Goal: Task Accomplishment & Management: Use online tool/utility

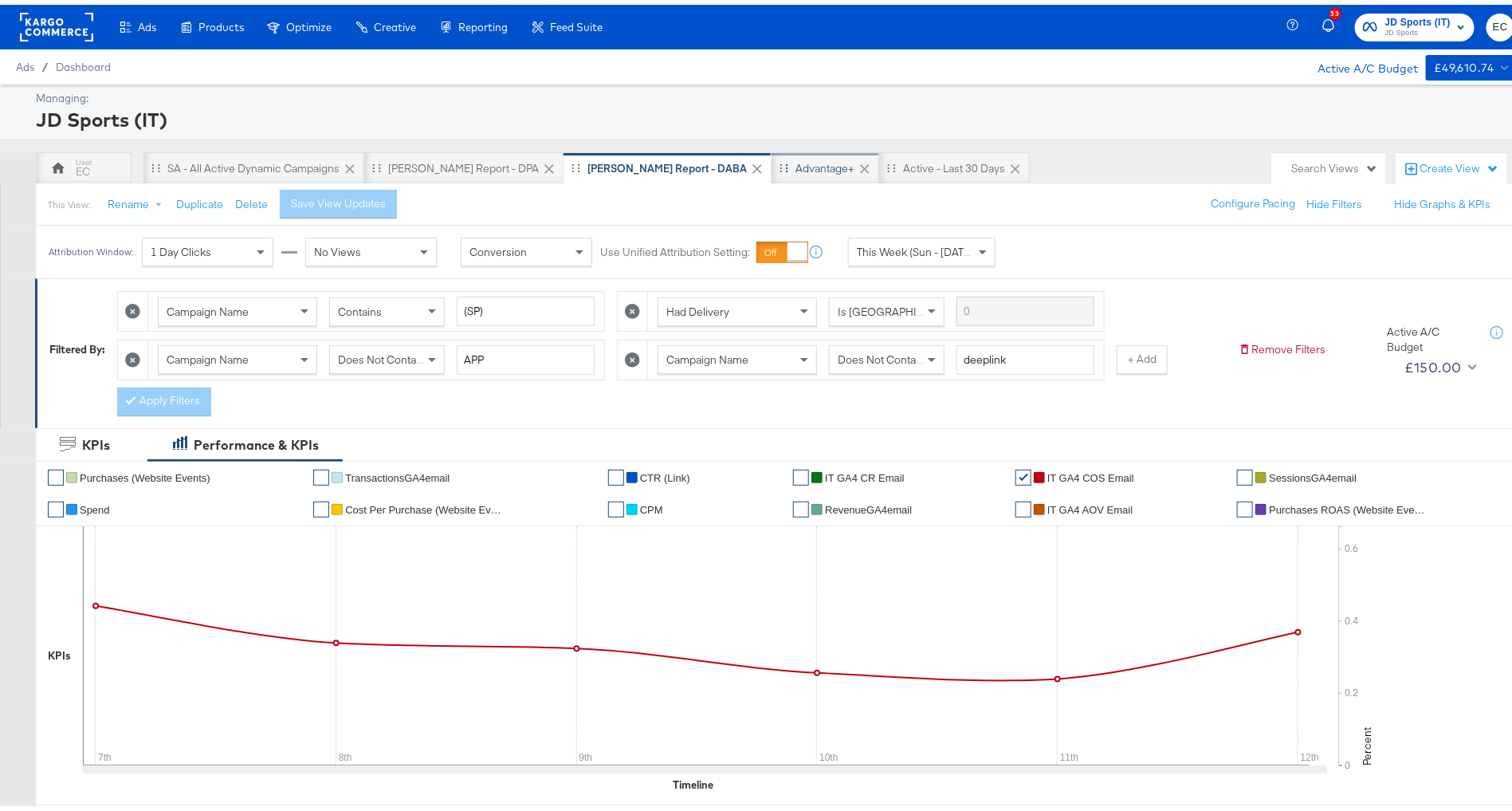
click at [795, 164] on div "Advantage+" at bounding box center [825, 164] width 59 height 16
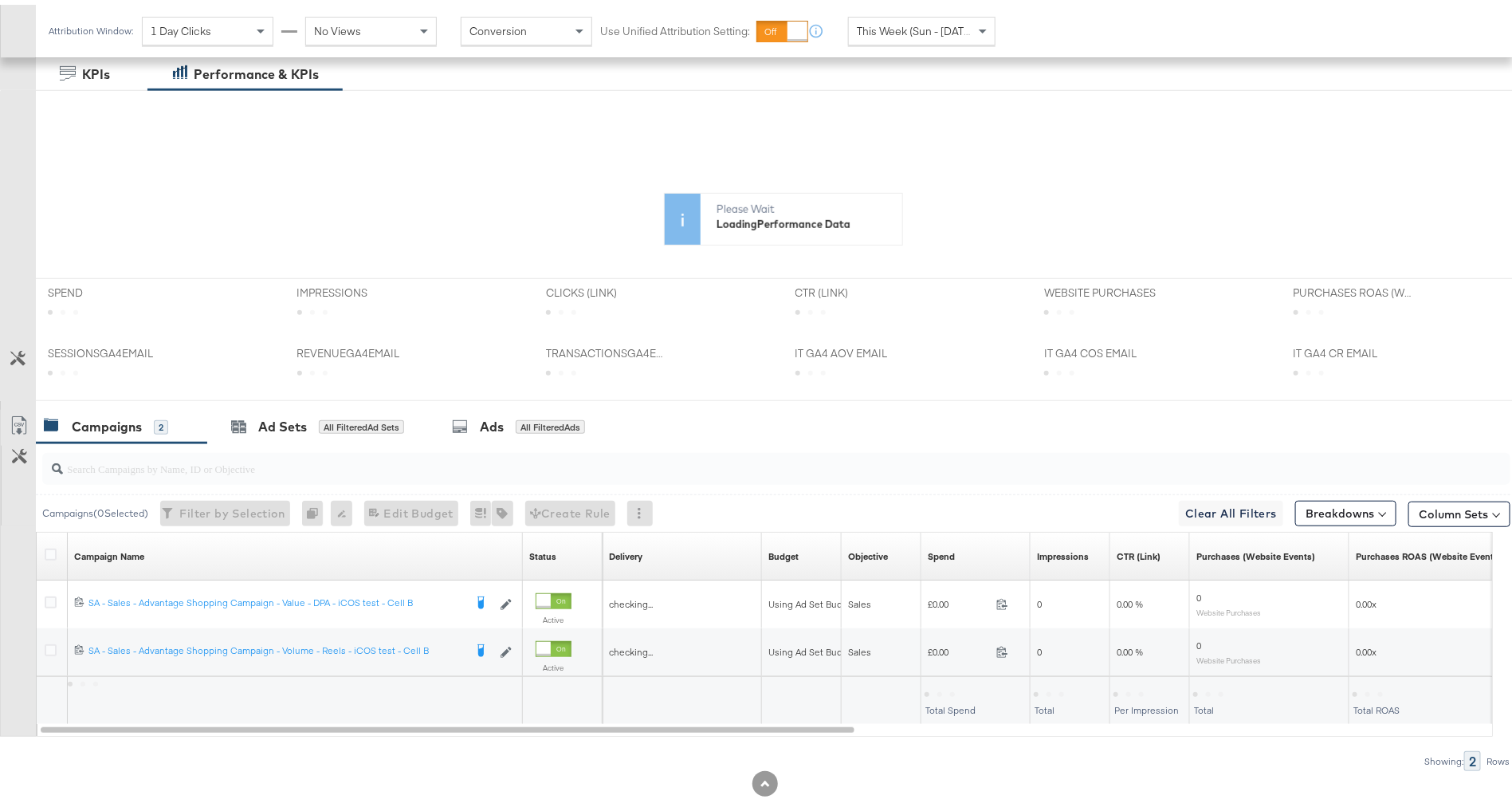
scroll to position [357, 0]
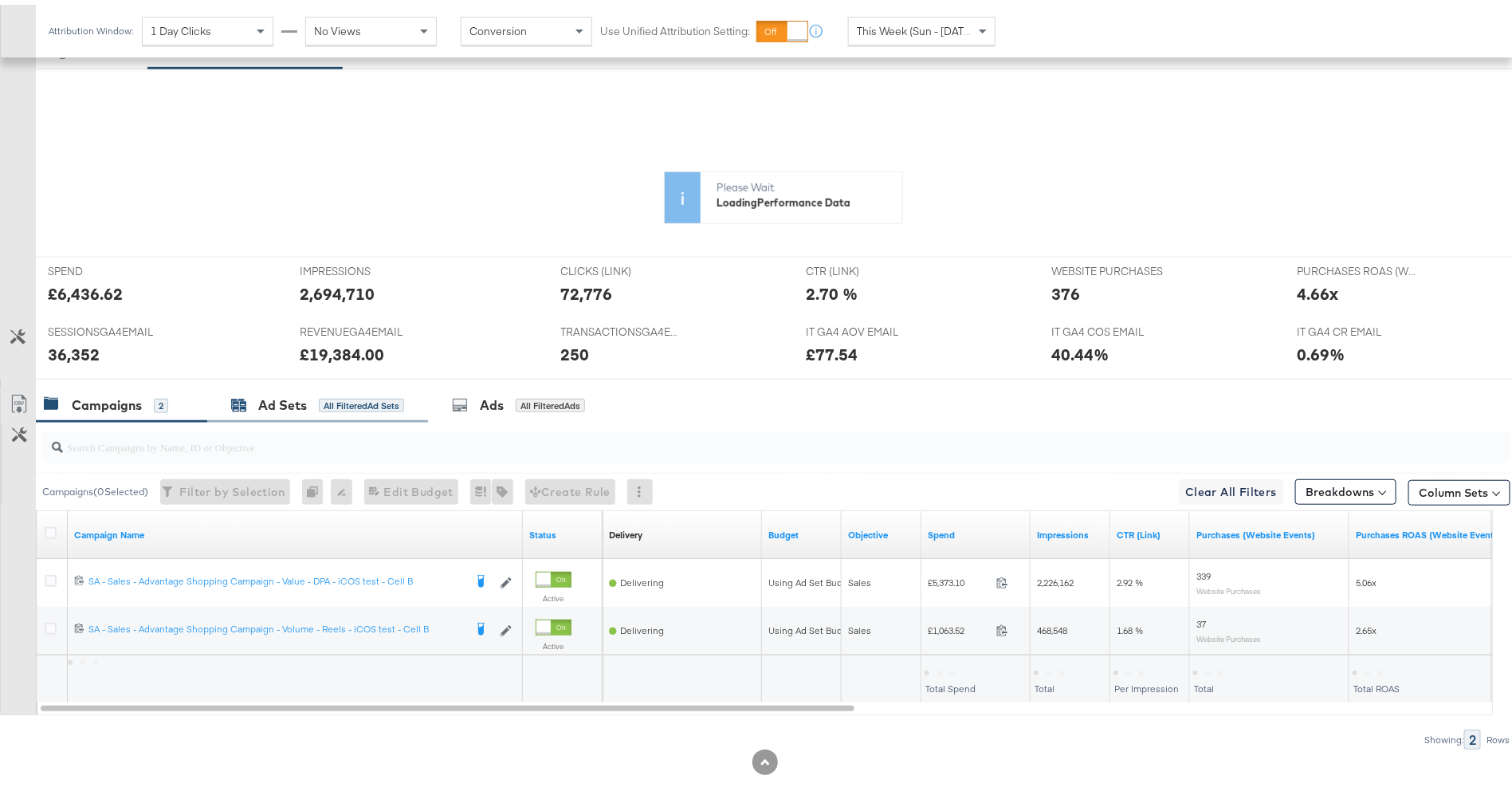
click at [370, 400] on div "All Filtered Ad Sets" at bounding box center [362, 401] width 85 height 15
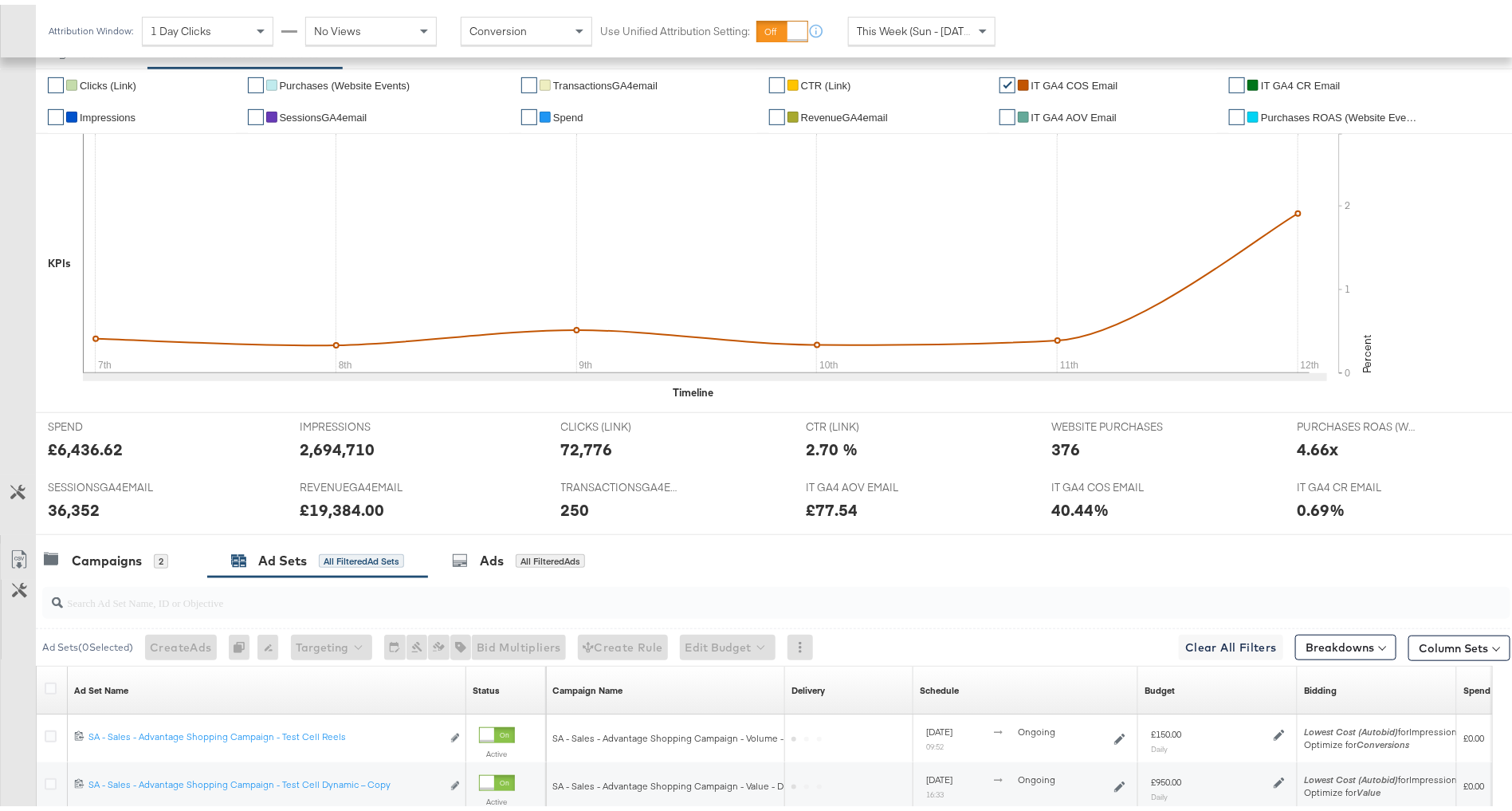
scroll to position [511, 0]
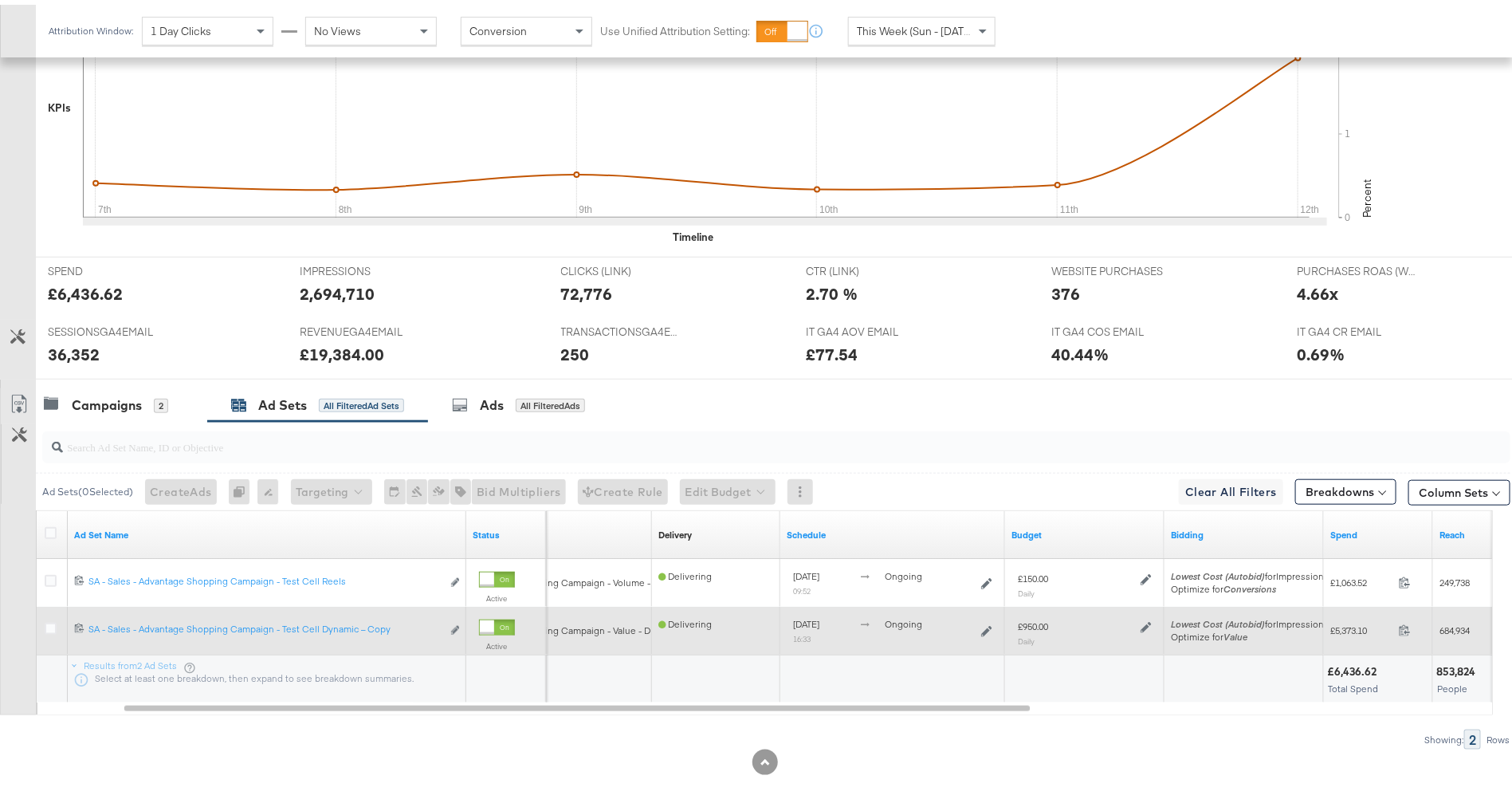
click at [1145, 617] on icon at bounding box center [1146, 623] width 11 height 11
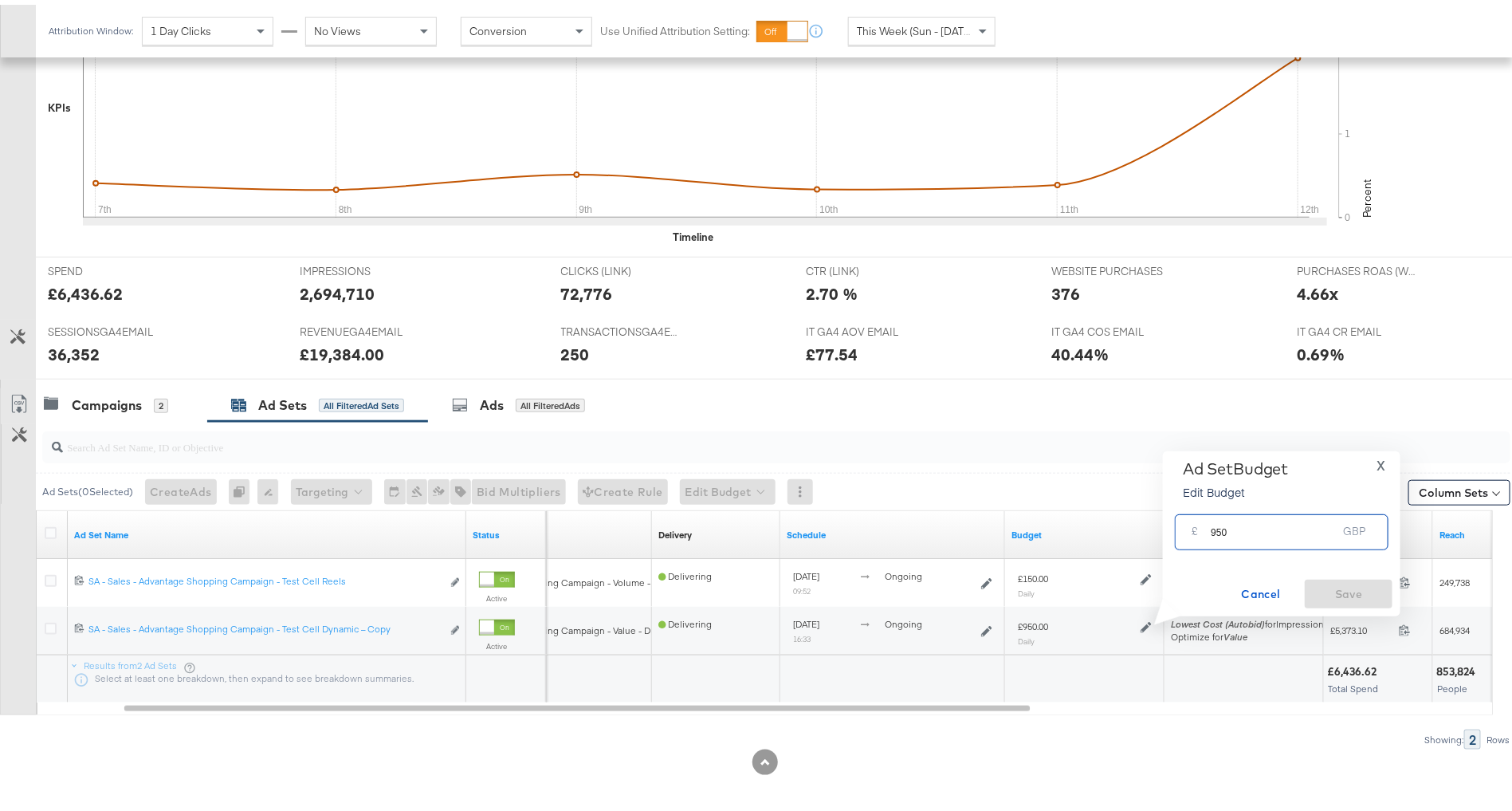
drag, startPoint x: 1212, startPoint y: 530, endPoint x: 1158, endPoint y: 528, distance: 54.0
click at [1161, 529] on div "Ad Set Budget Edit Budget X £ 950 GBP Cancel Save" at bounding box center [1276, 529] width 250 height 165
type input "850"
click at [1353, 590] on span "Save" at bounding box center [1349, 589] width 75 height 20
click at [145, 404] on div "Campaigns 2" at bounding box center [106, 400] width 124 height 18
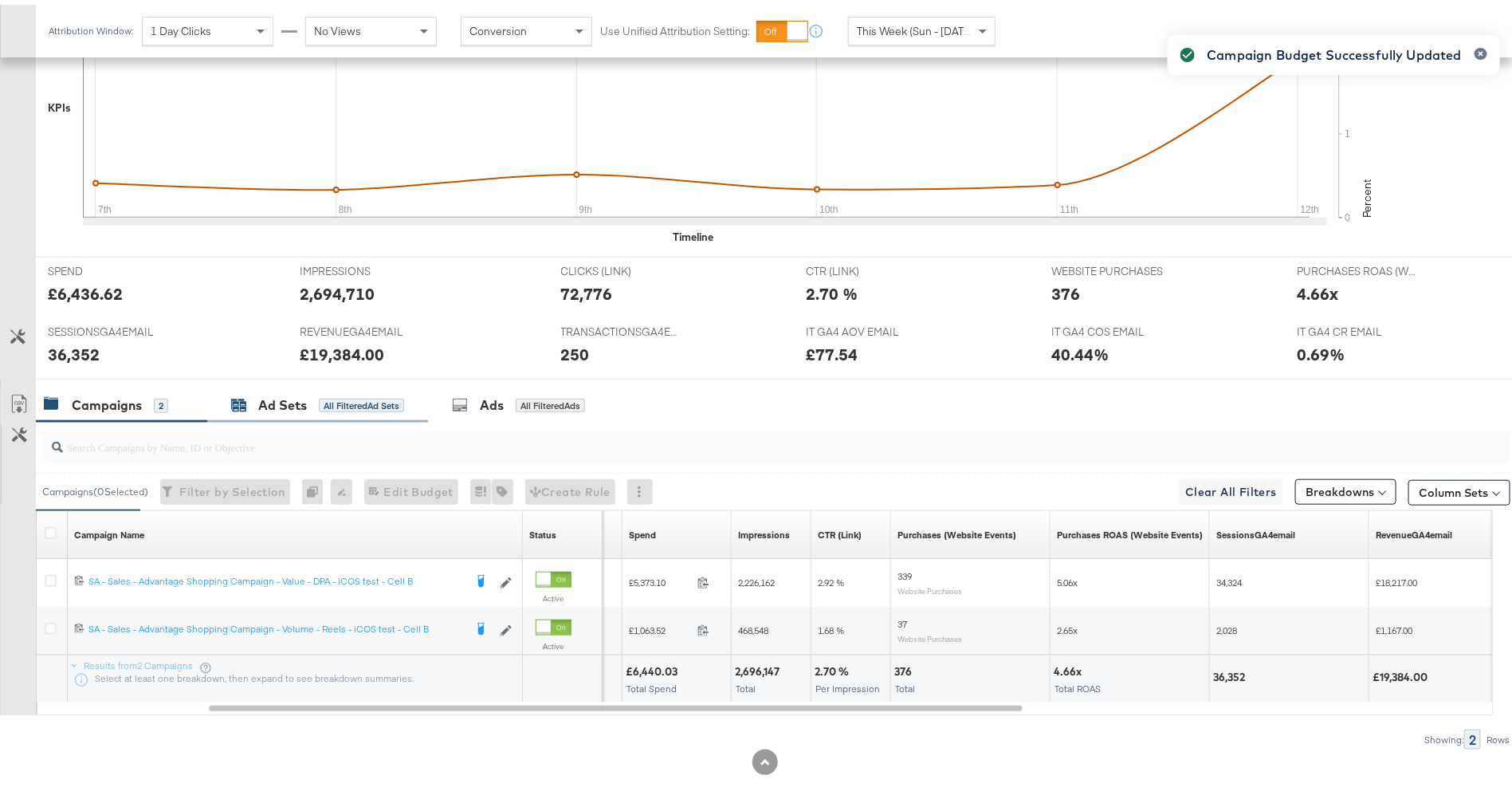
click at [326, 404] on div "Ad Sets All Filtered Ad Sets" at bounding box center [317, 400] width 173 height 18
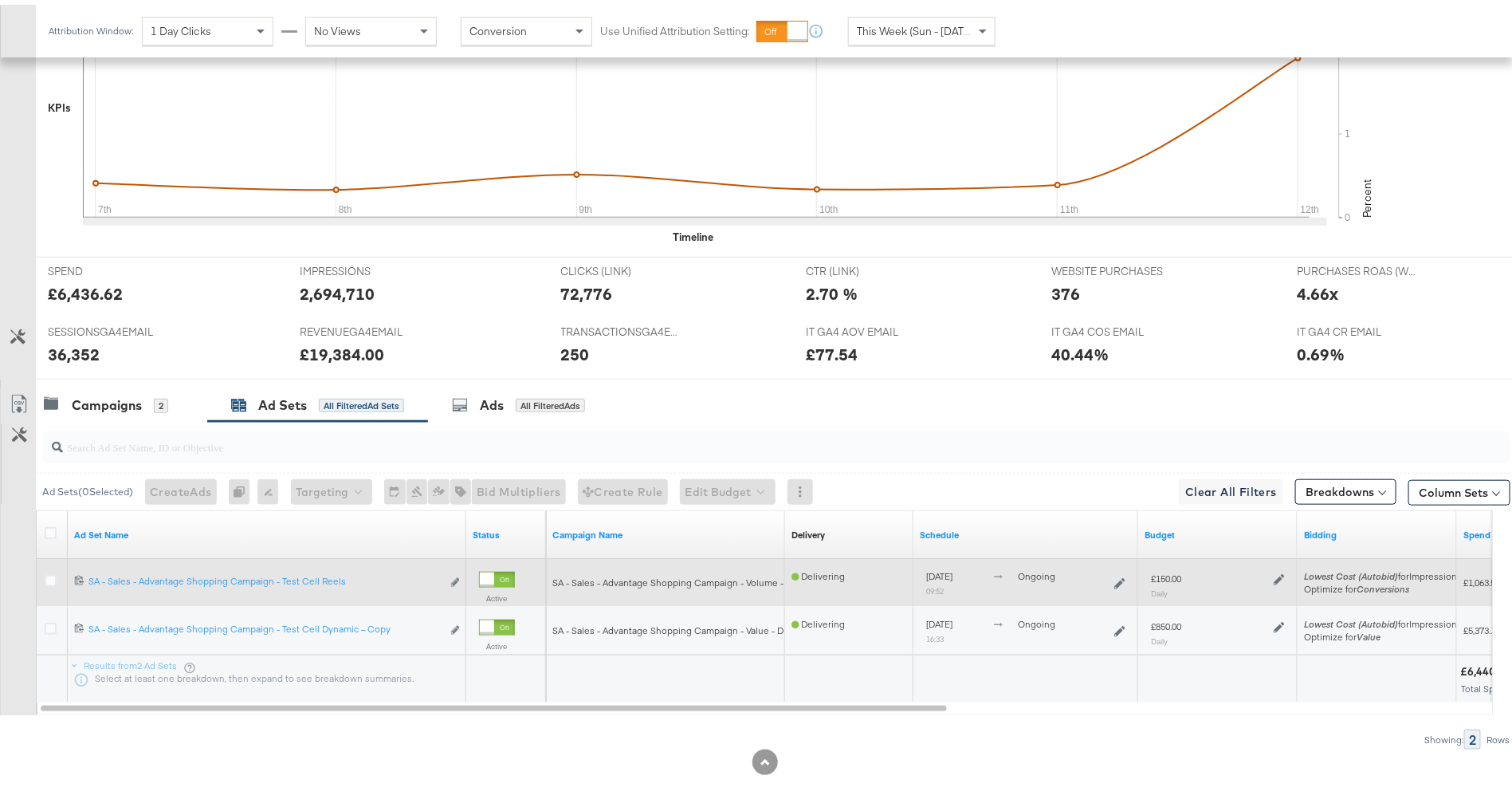
click at [1282, 570] on icon at bounding box center [1280, 575] width 11 height 11
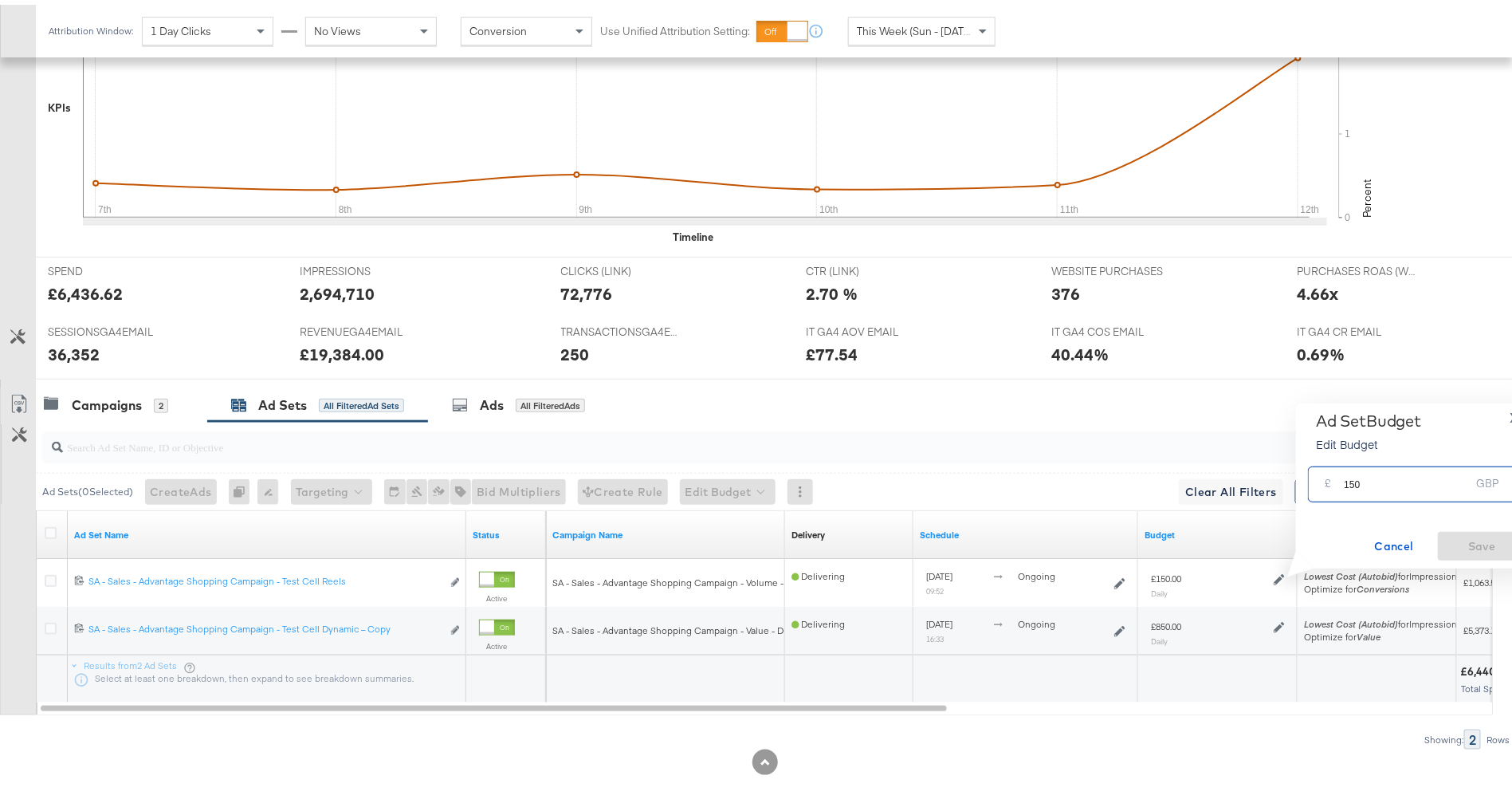
click at [1352, 480] on input "150" at bounding box center [1407, 473] width 126 height 34
type input "100"
click at [1434, 538] on span "Save" at bounding box center [1482, 542] width 75 height 20
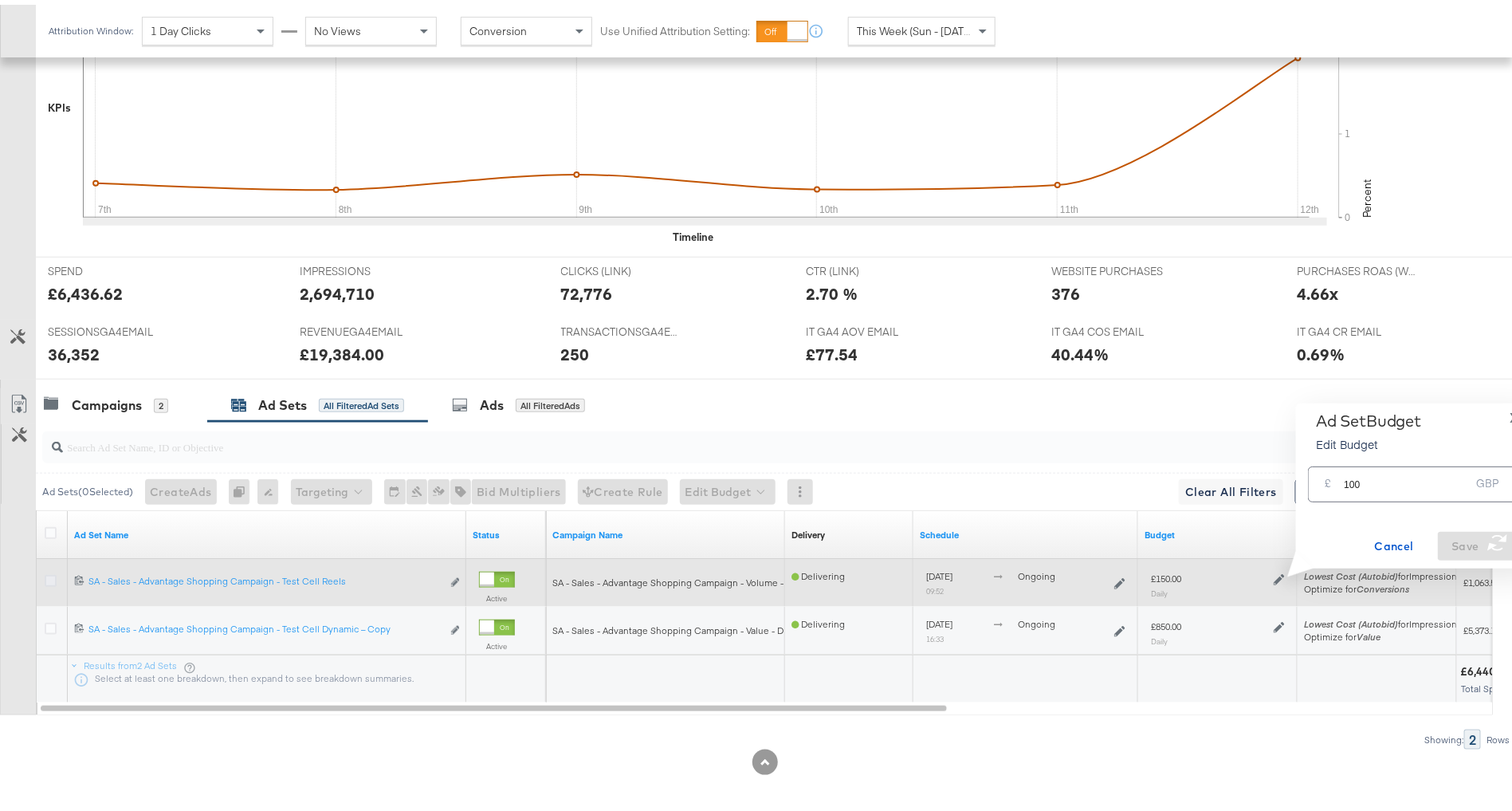
click at [48, 571] on icon at bounding box center [51, 576] width 12 height 12
click at [0, 0] on input "checkbox" at bounding box center [0, 0] width 0 height 0
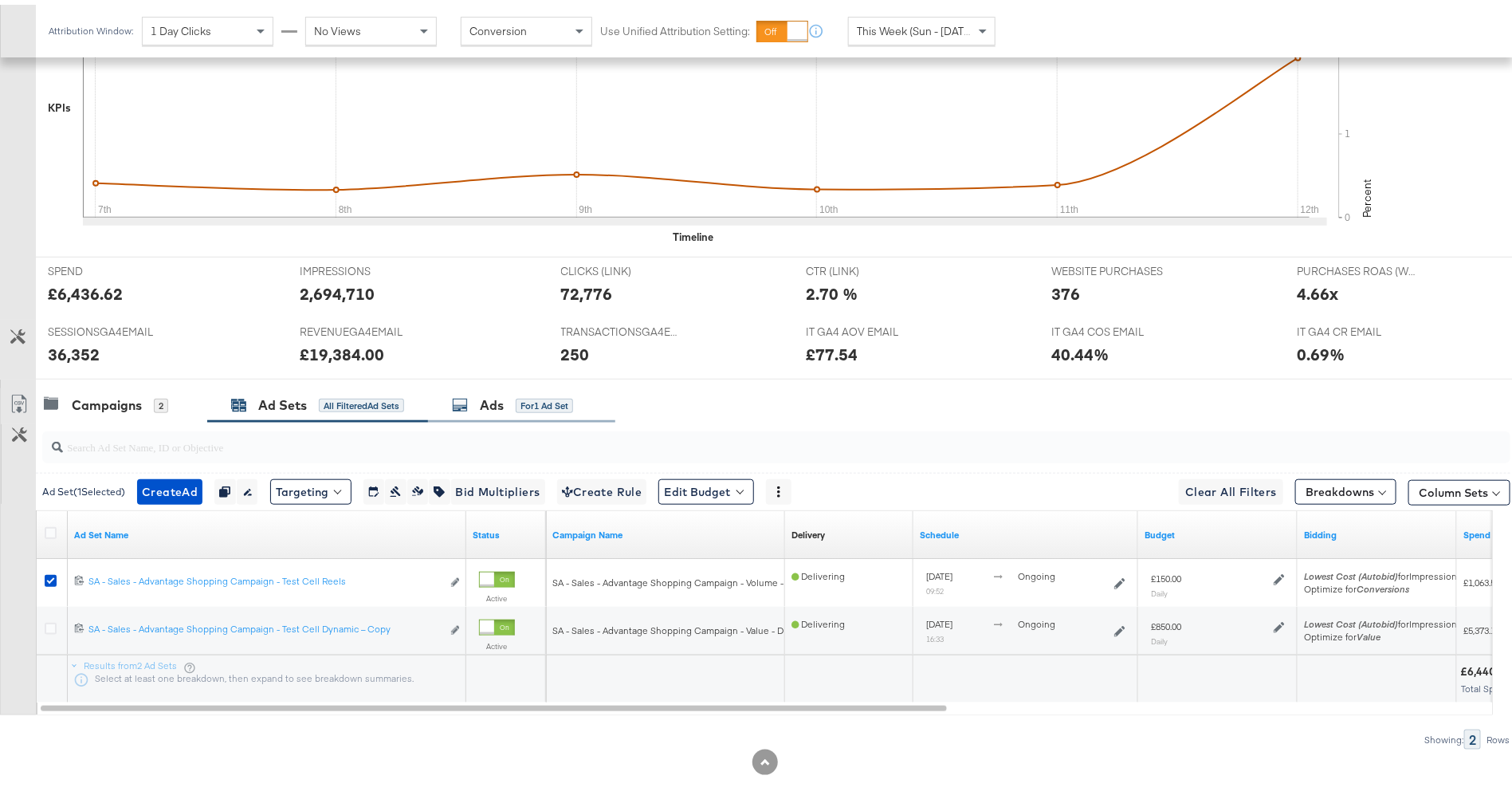
click at [505, 407] on div "Ads for 1 Ad Set" at bounding box center [521, 401] width 187 height 34
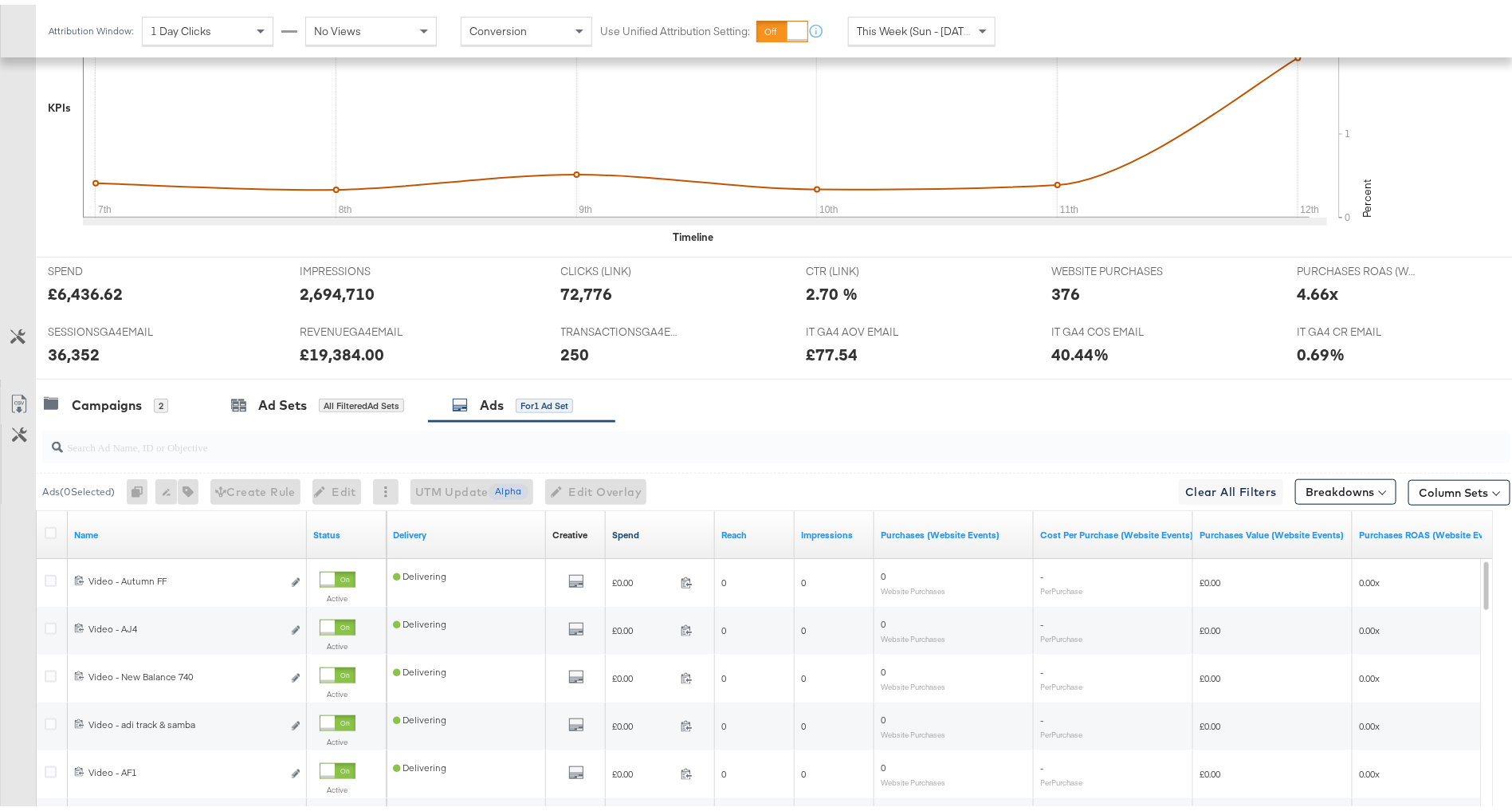
click at [657, 526] on link "Spend" at bounding box center [660, 530] width 97 height 13
click at [879, 36] on div "This Week (Sun - [DATE])" at bounding box center [922, 26] width 146 height 27
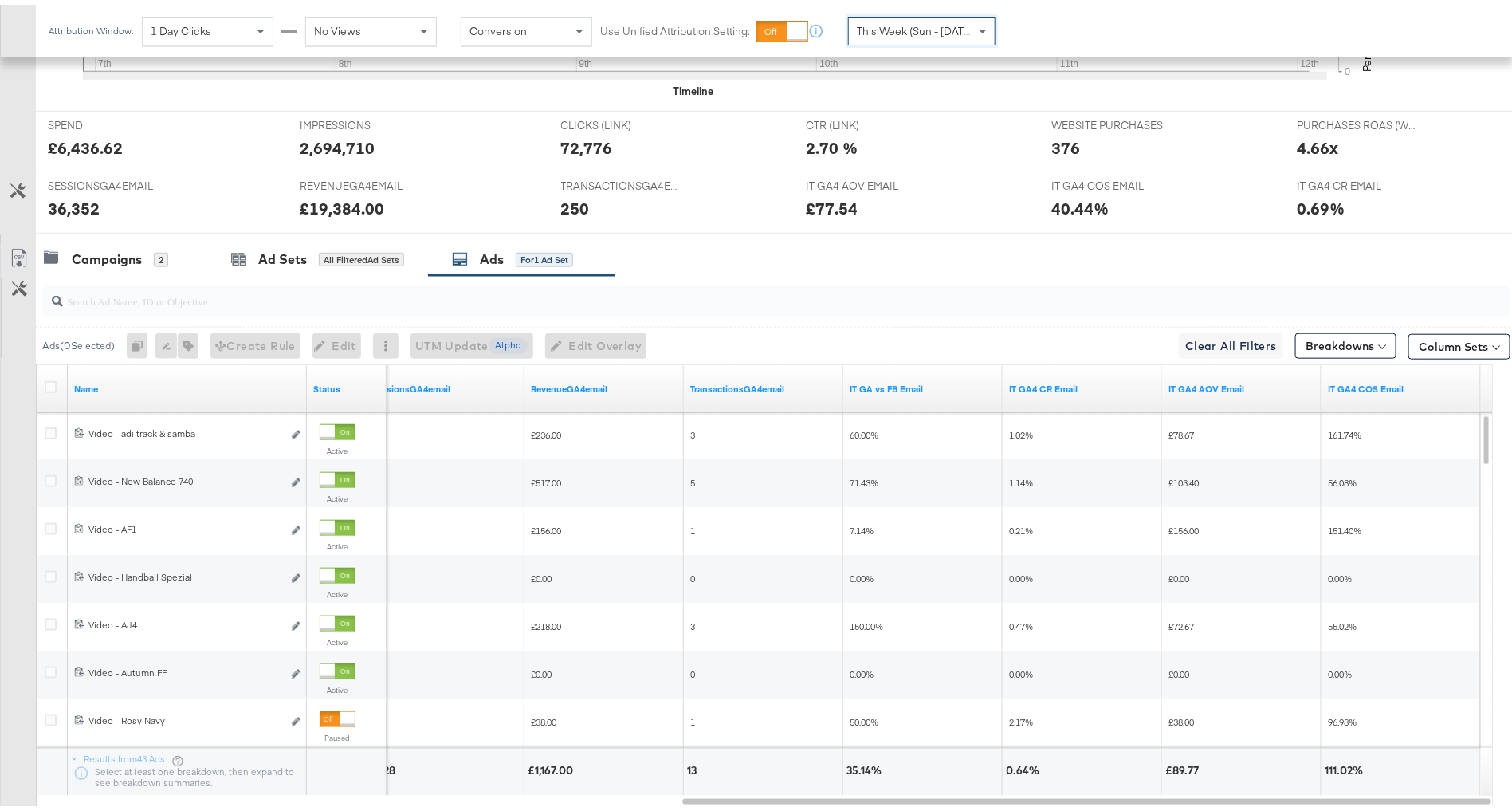
scroll to position [751, 0]
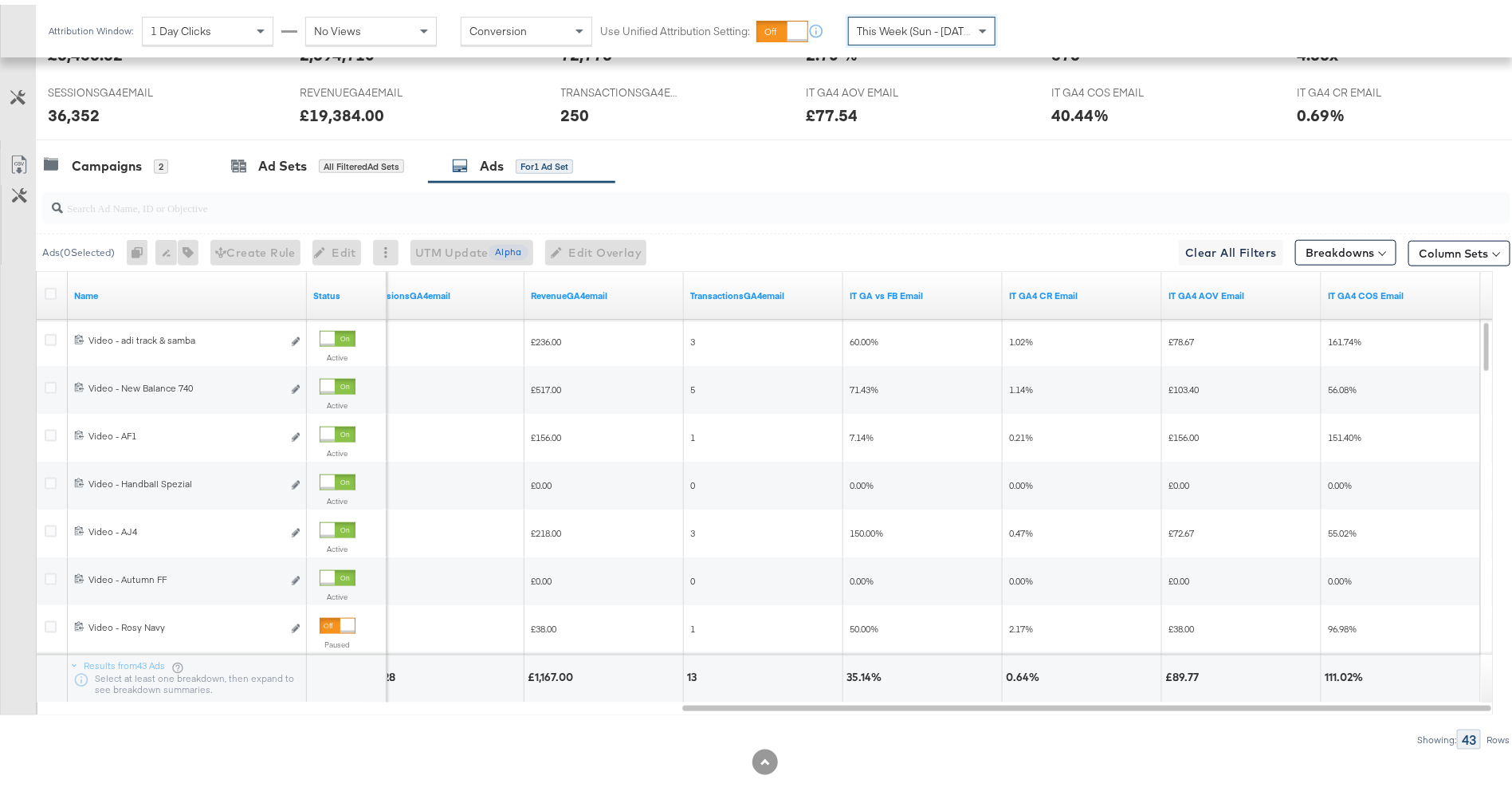
click at [891, 20] on span "This Week (Sun - [DATE])" at bounding box center [916, 26] width 119 height 15
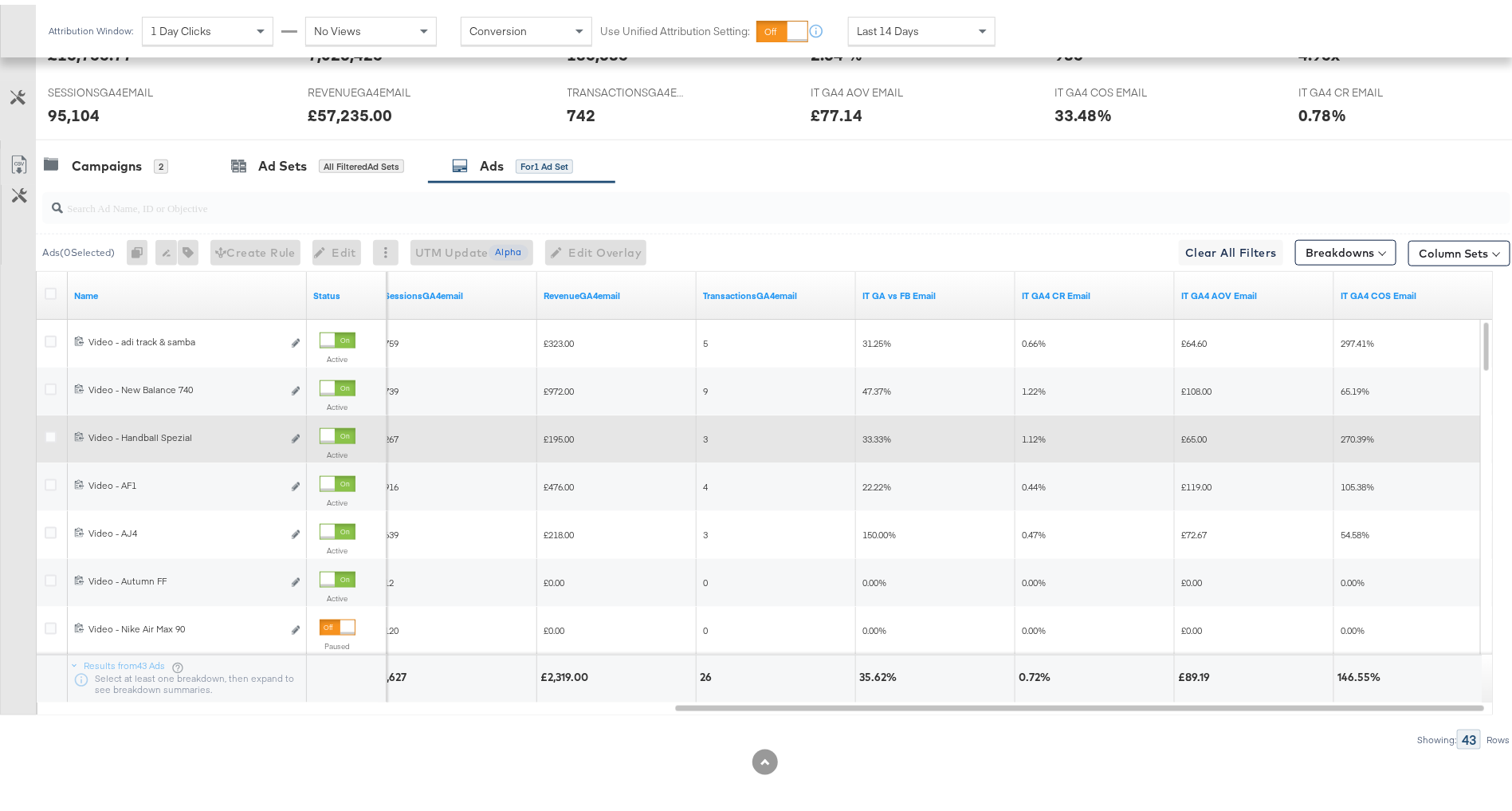
click at [335, 430] on div at bounding box center [328, 431] width 15 height 15
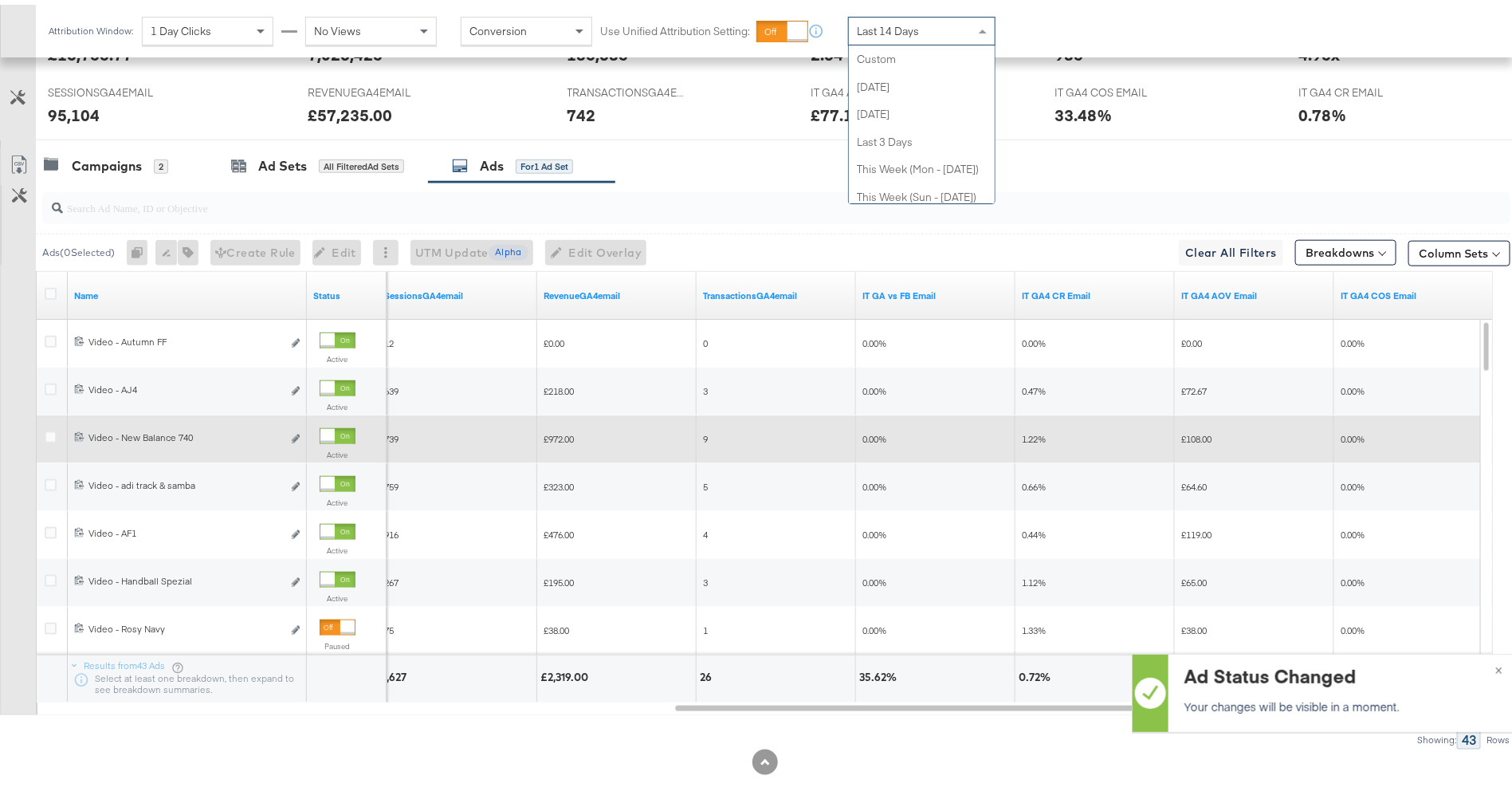
click at [901, 24] on span "Last 14 Days" at bounding box center [888, 26] width 62 height 15
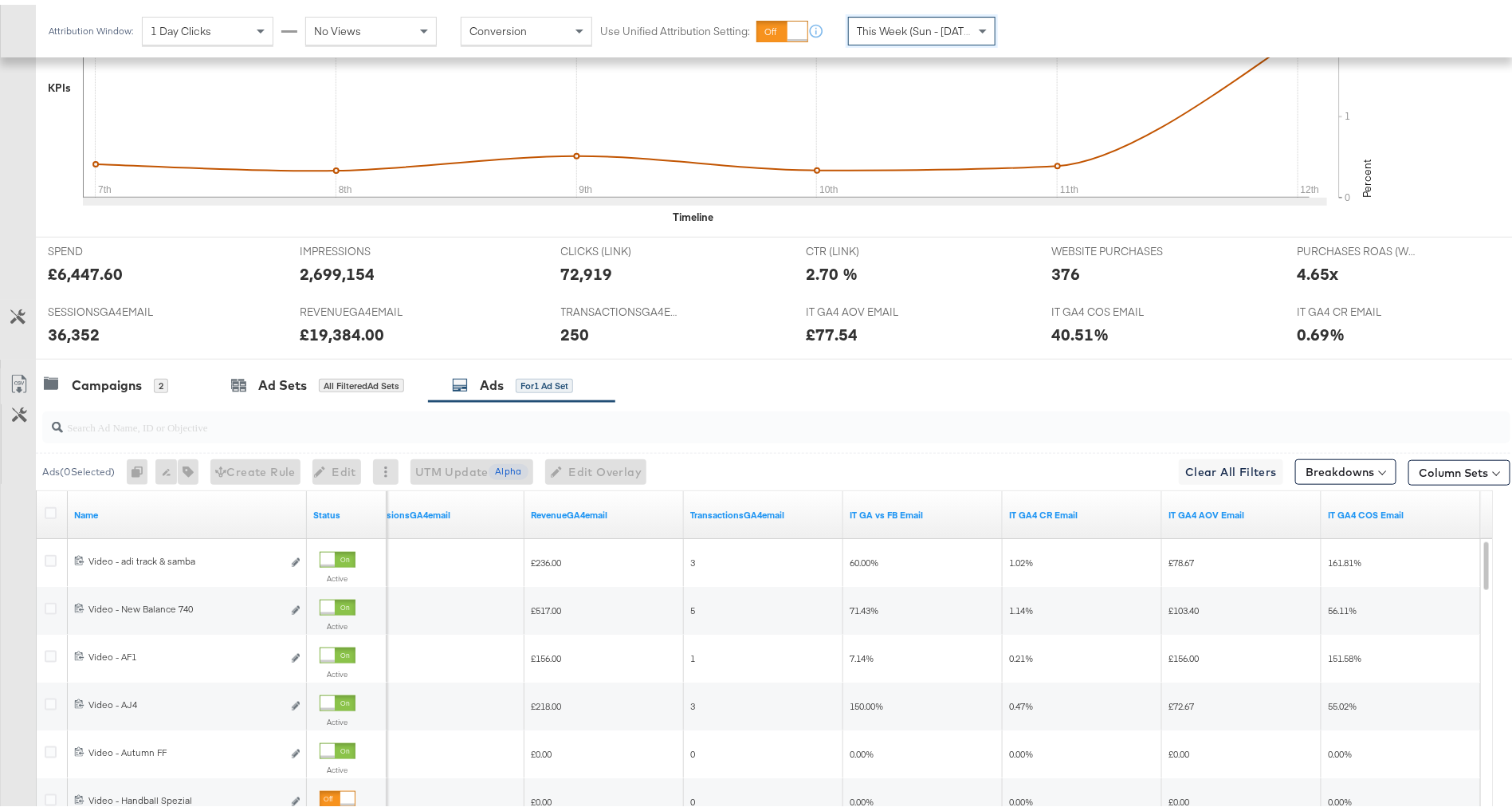
scroll to position [583, 0]
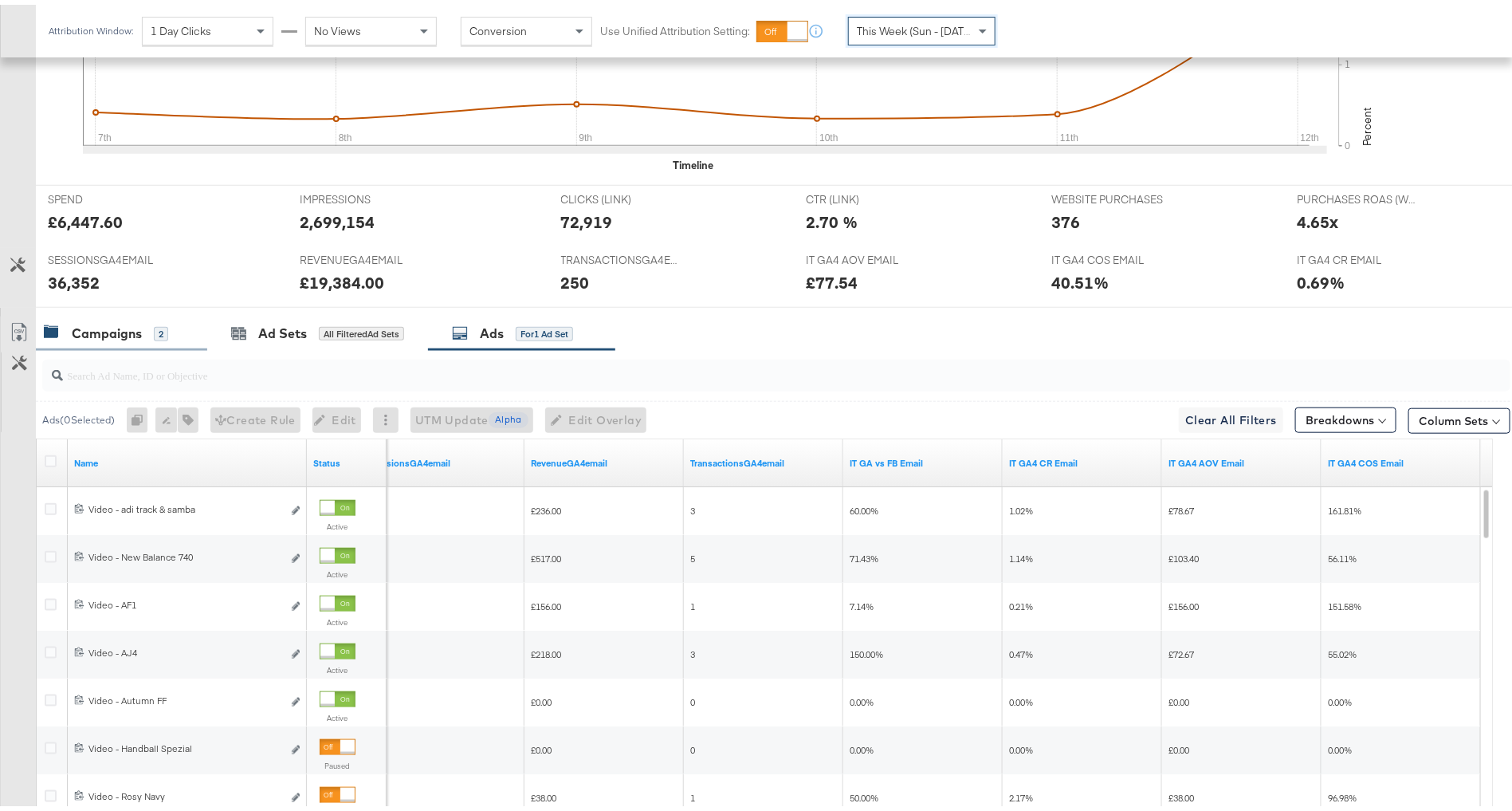
click at [148, 324] on div "Campaigns 2" at bounding box center [106, 329] width 124 height 18
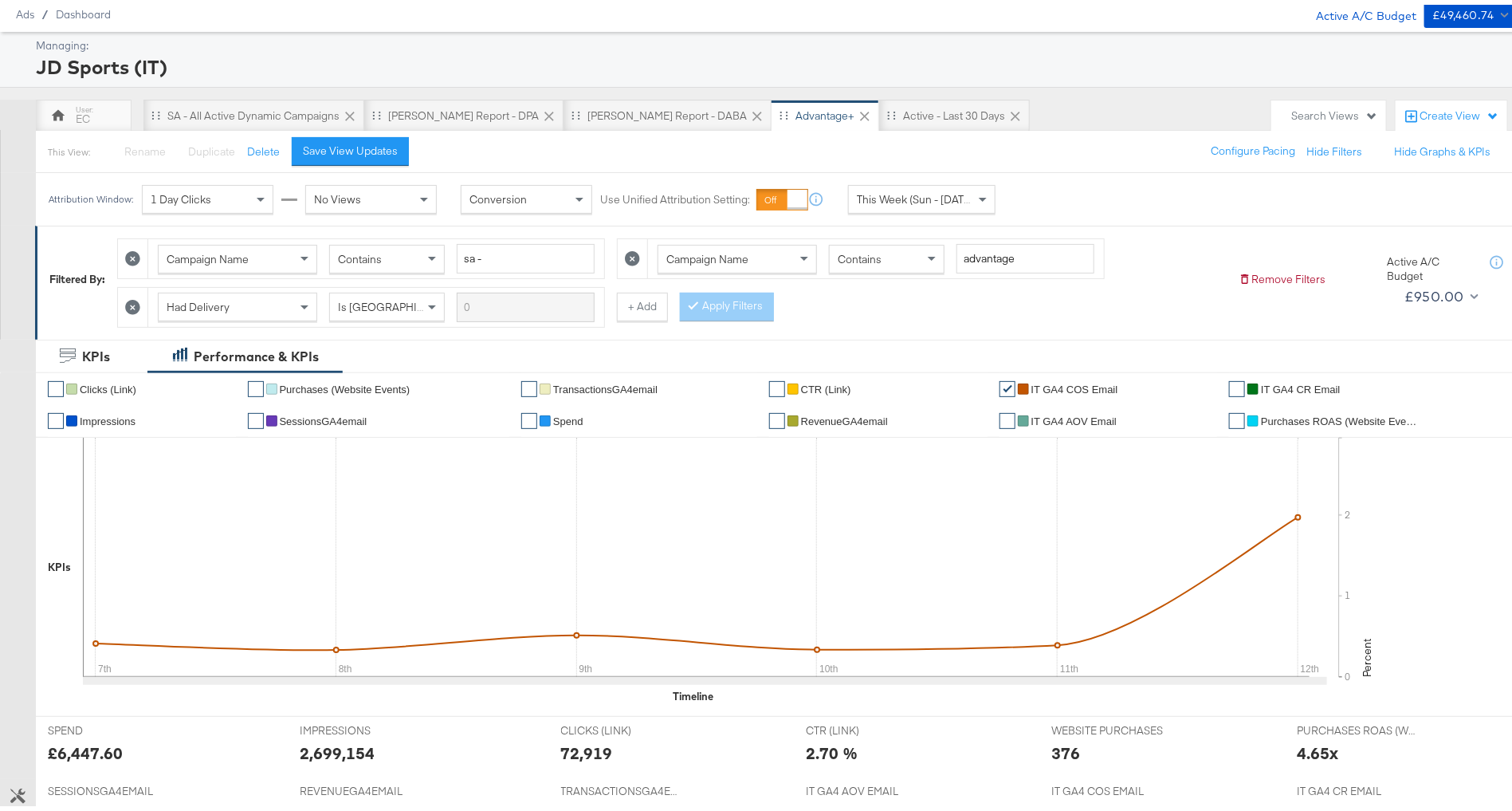
scroll to position [0, 0]
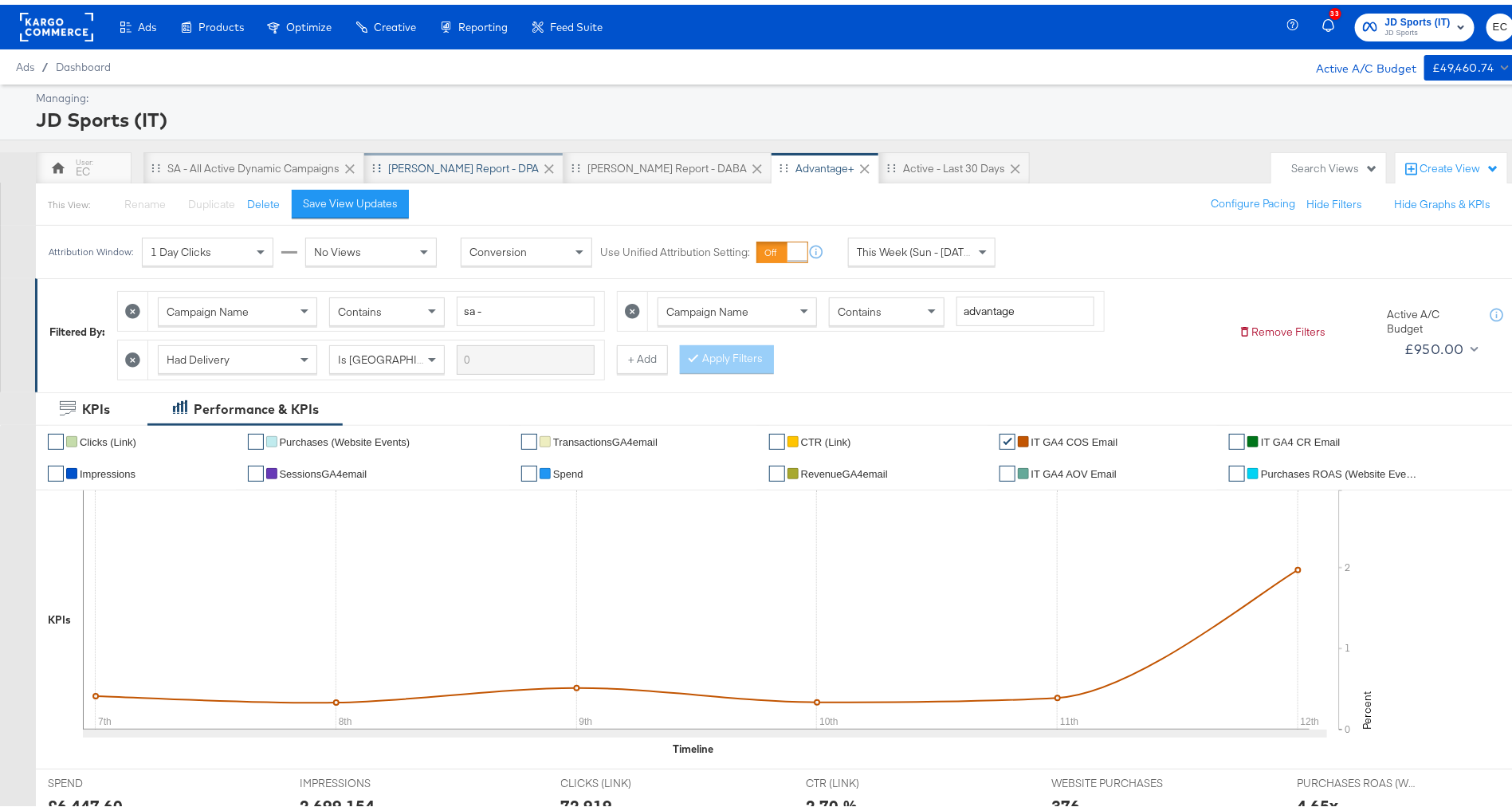
click at [434, 154] on div "[PERSON_NAME] Report - DPA" at bounding box center [464, 163] width 200 height 32
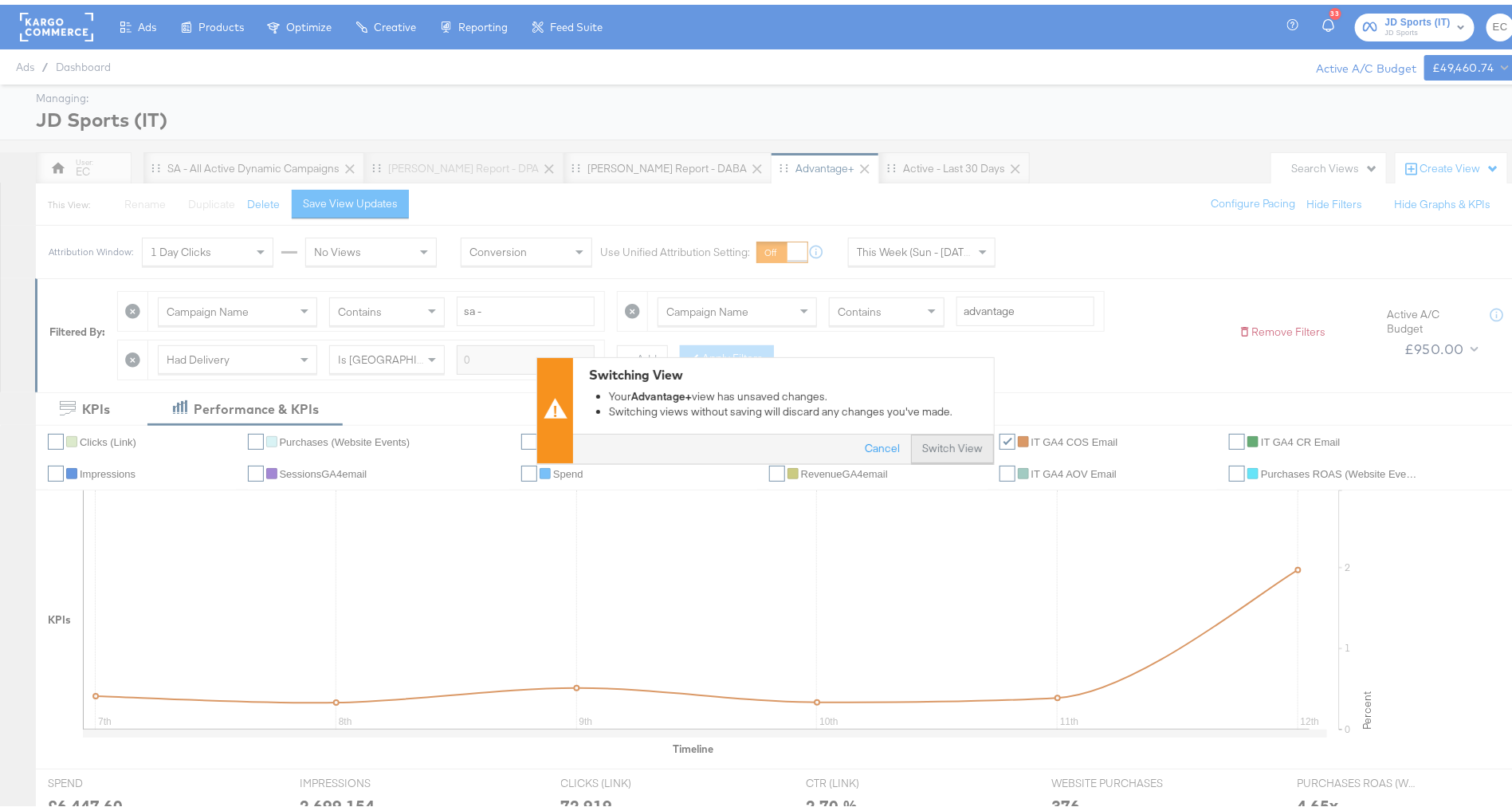
click at [947, 430] on button "Switch View" at bounding box center [952, 444] width 83 height 29
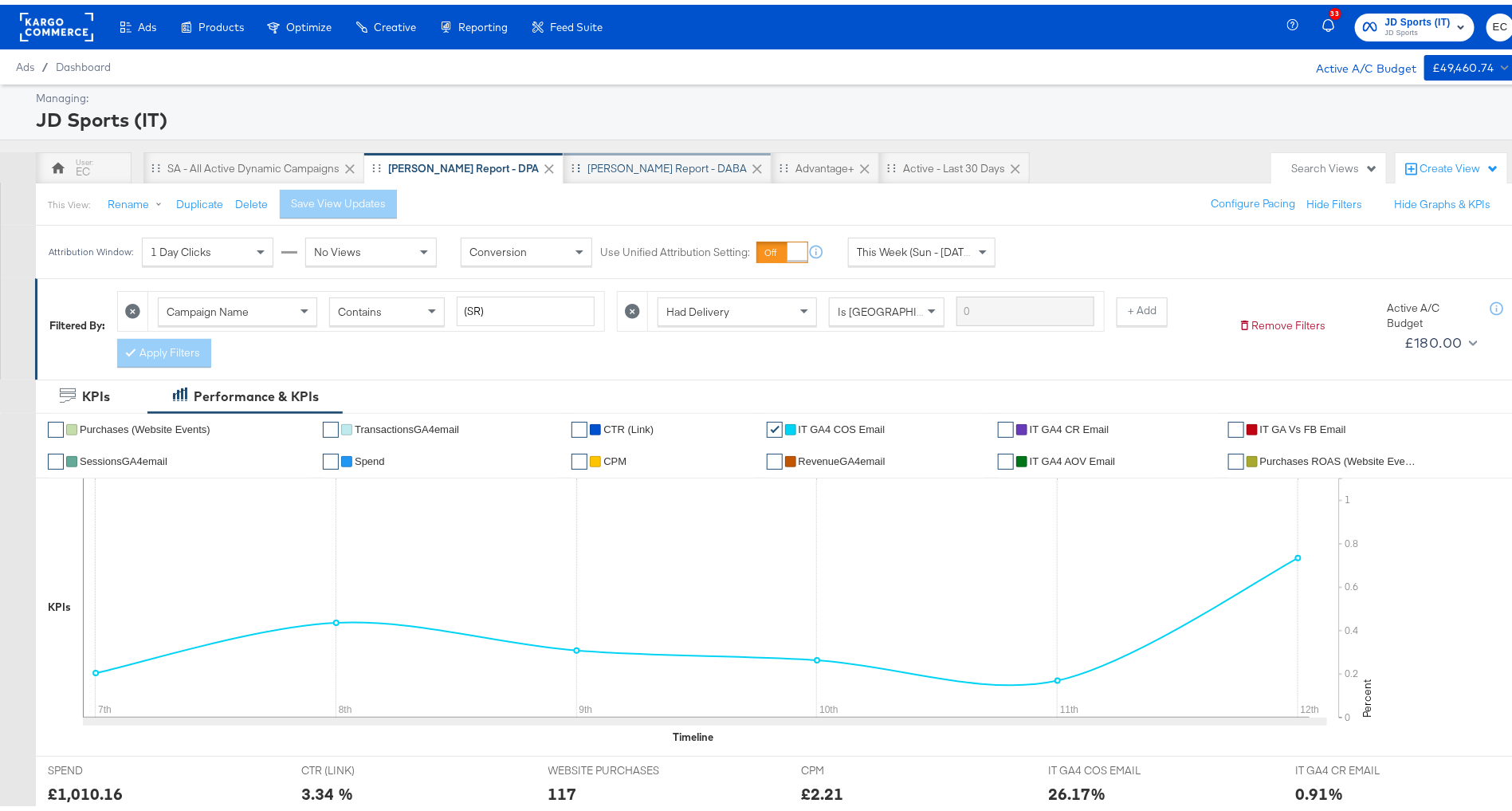
click at [587, 167] on div "[PERSON_NAME] Report - DABA" at bounding box center [667, 164] width 160 height 16
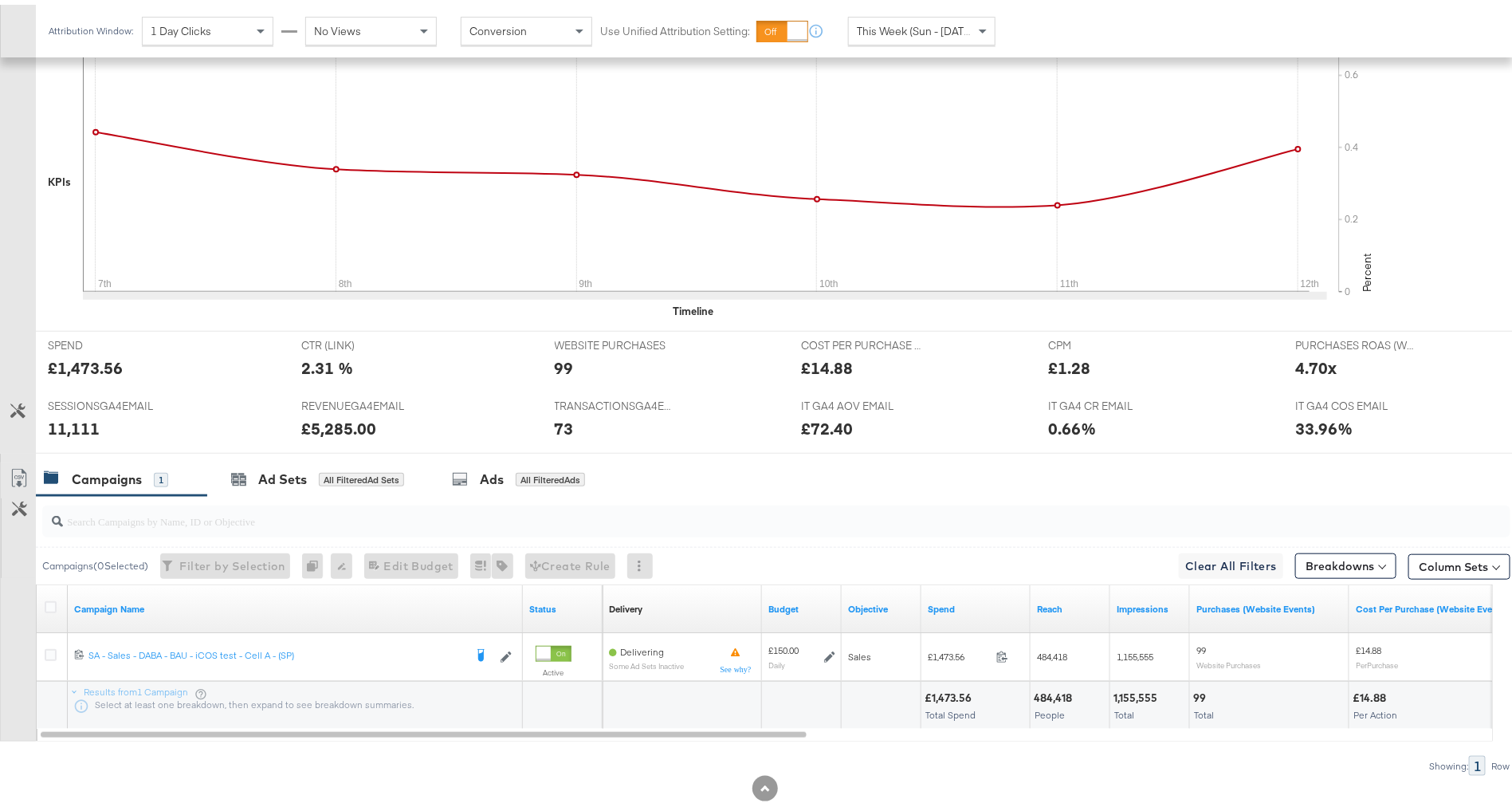
scroll to position [496, 0]
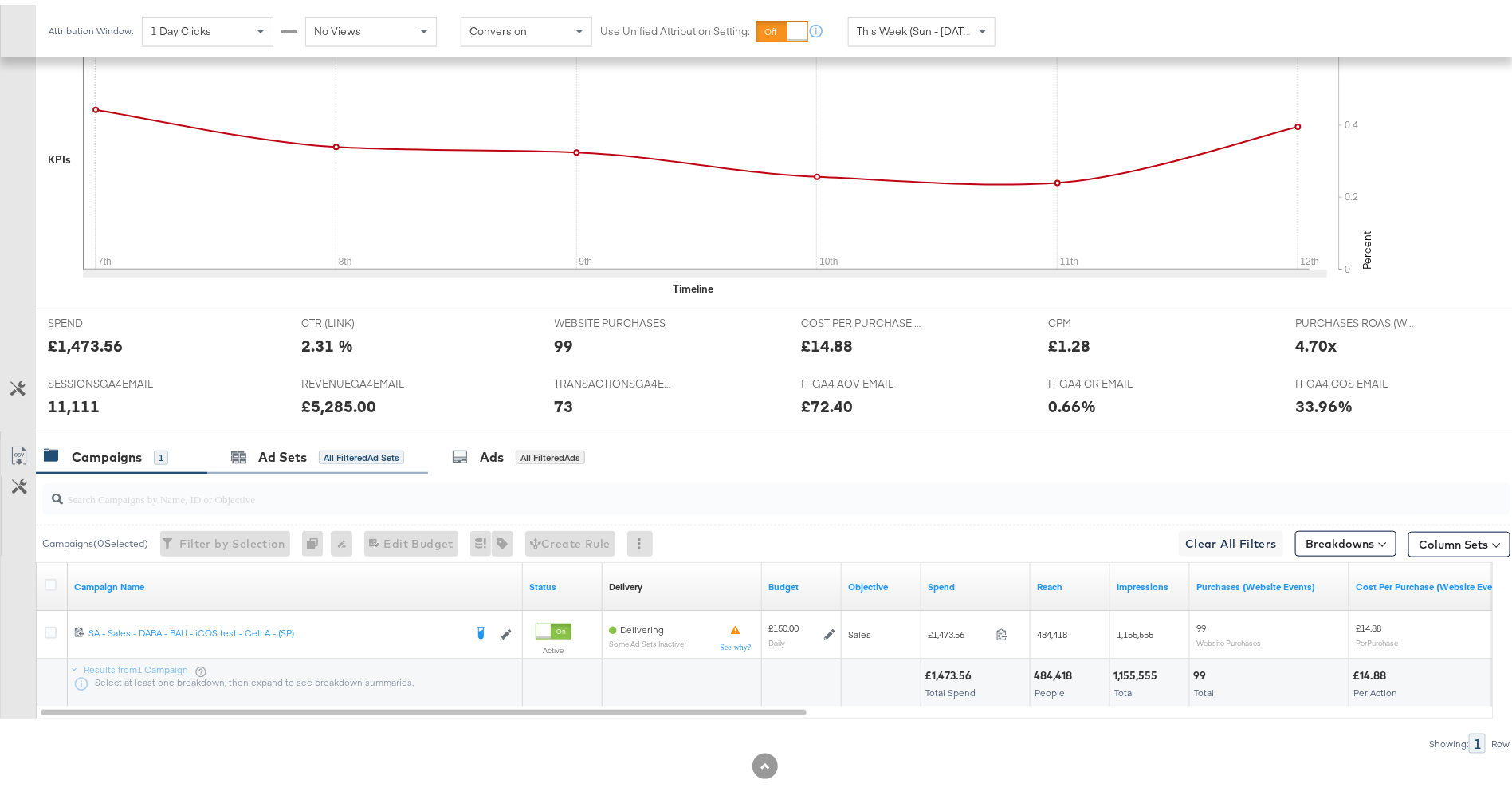
click at [326, 437] on div "Ad Sets All Filtered Ad Sets" at bounding box center [317, 453] width 221 height 34
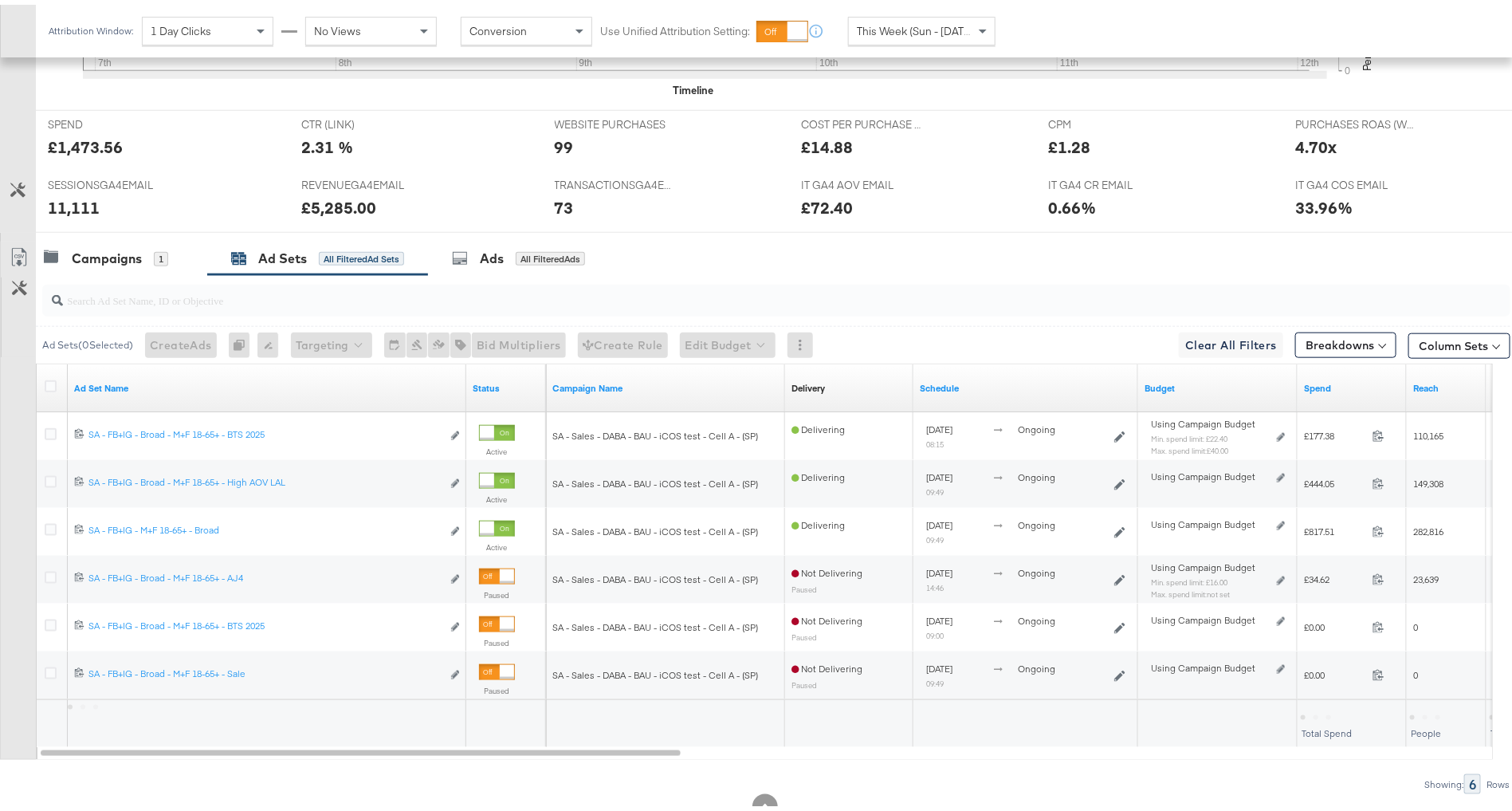
scroll to position [739, 0]
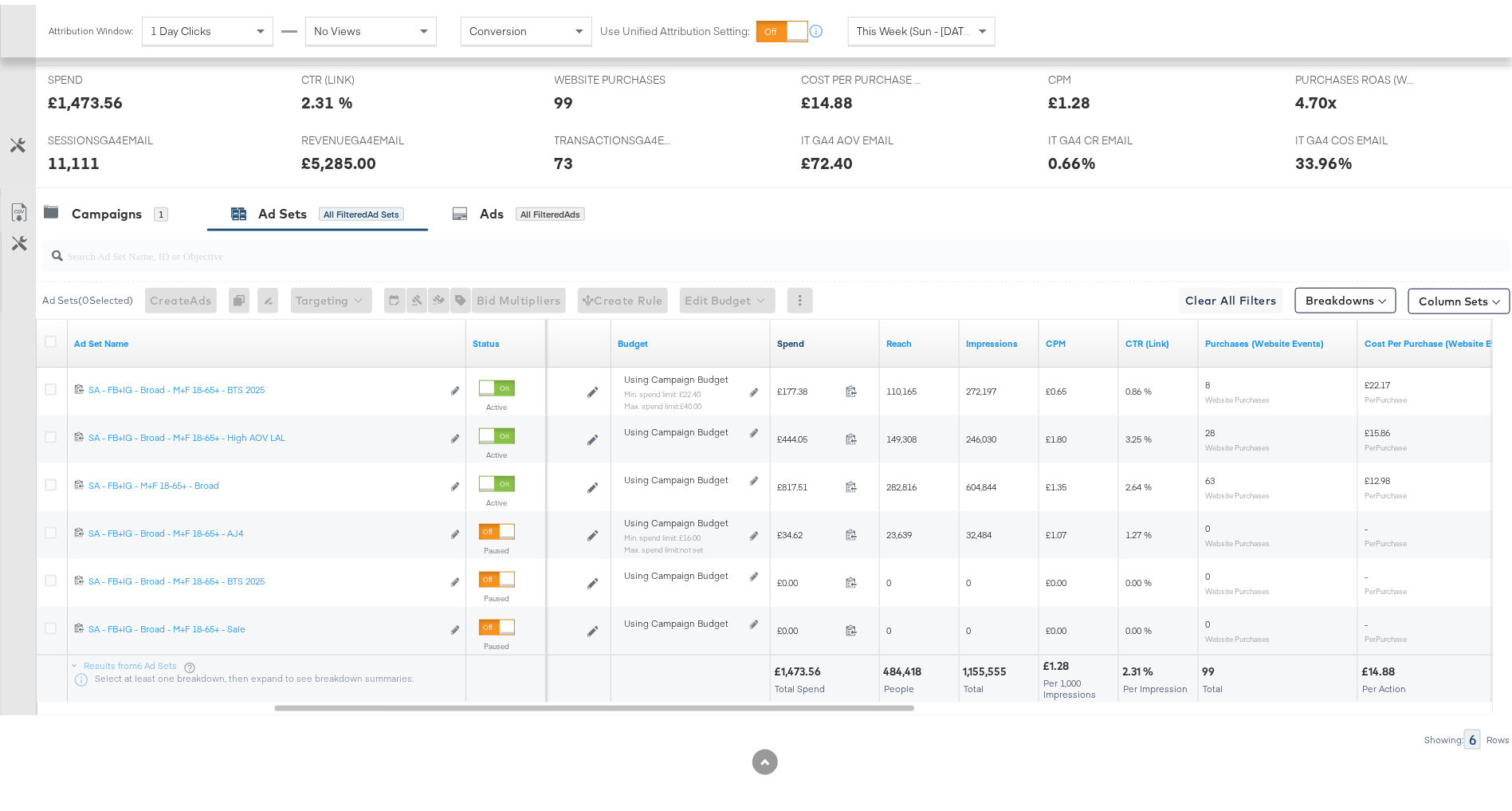
click at [818, 336] on link "Spend" at bounding box center [826, 339] width 97 height 13
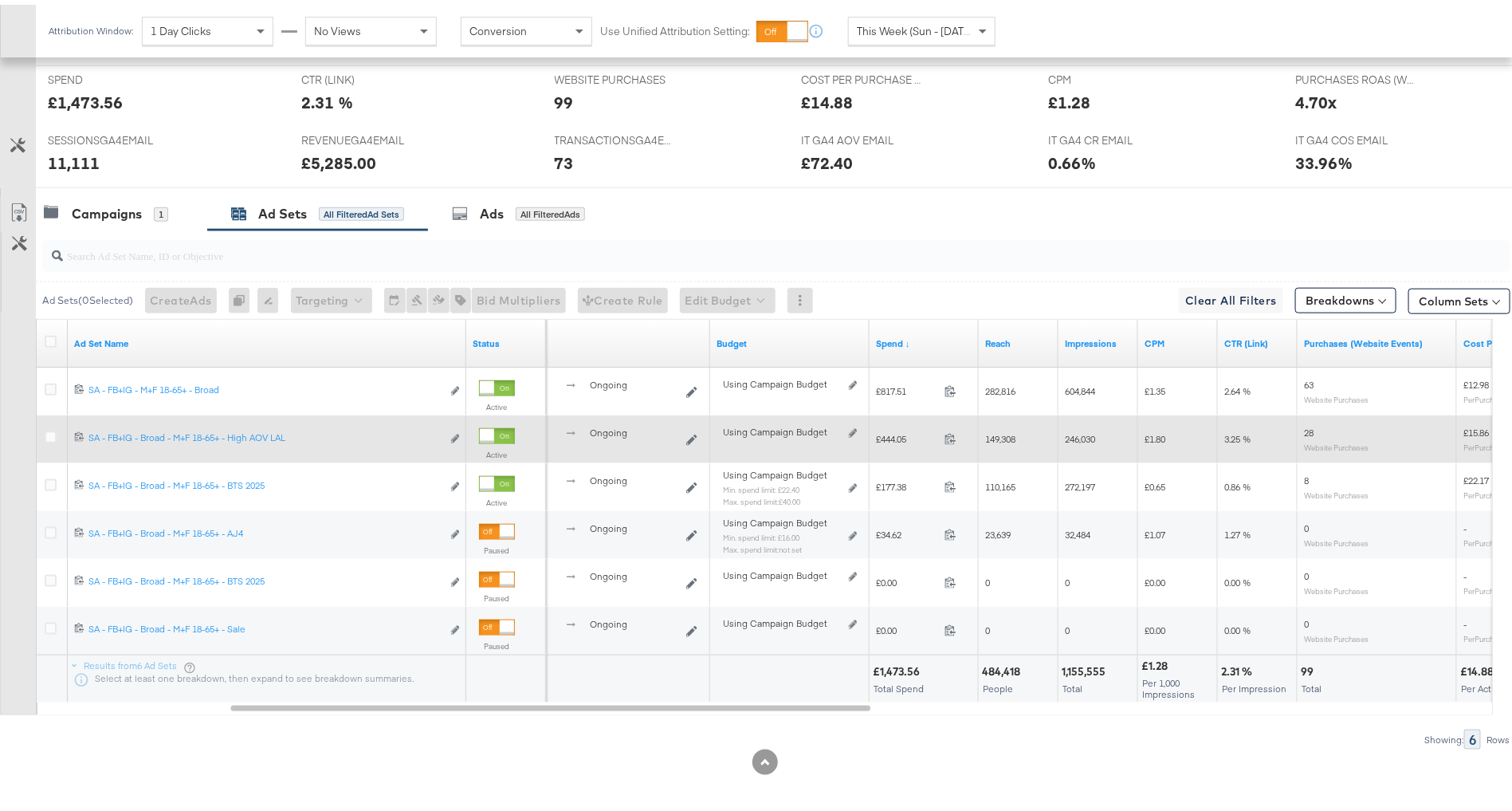
click at [852, 421] on div "Using Campaign Budget Edit spend limits" at bounding box center [790, 434] width 146 height 25
click at [853, 424] on icon at bounding box center [853, 428] width 8 height 9
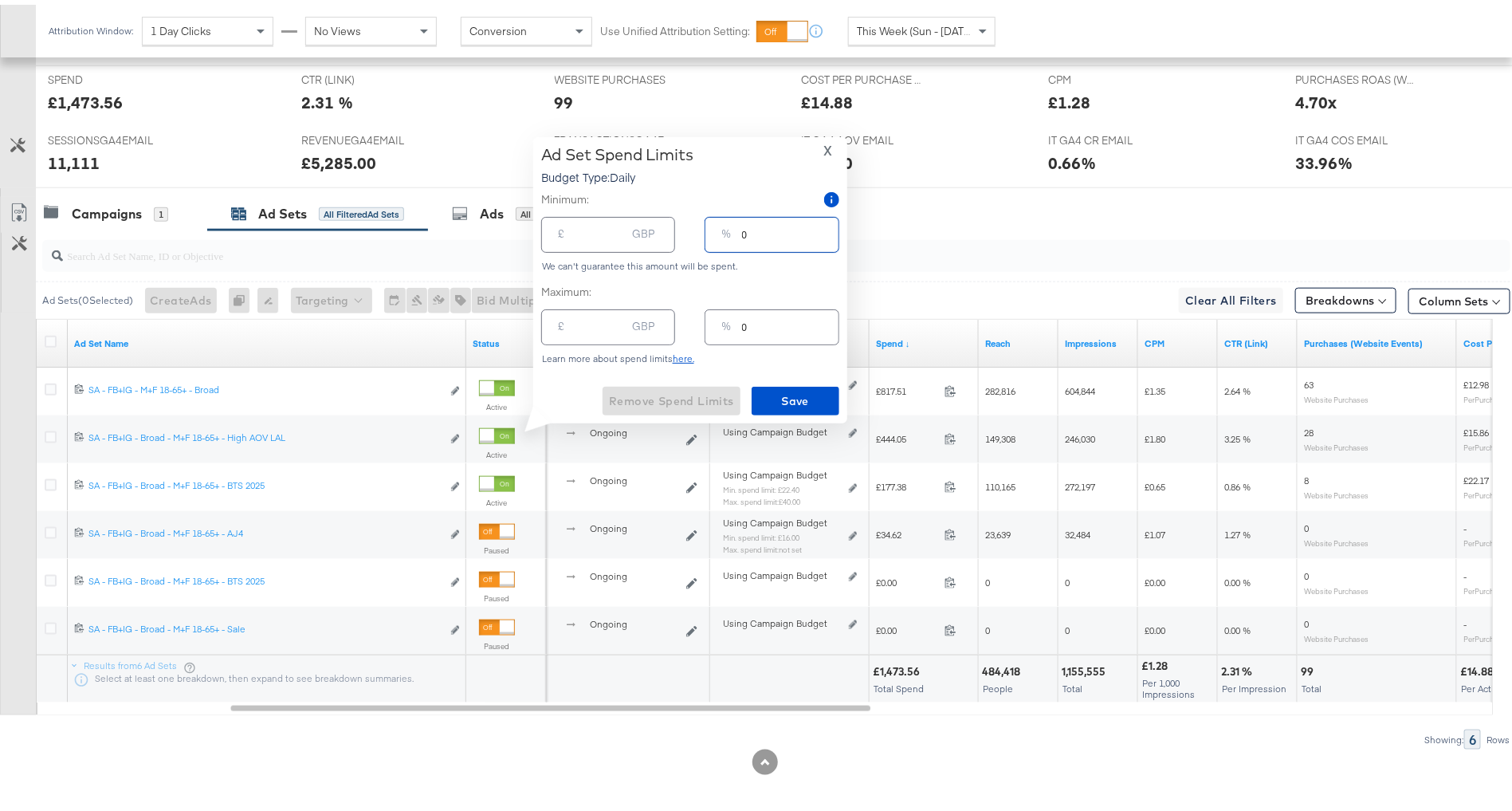
drag, startPoint x: 770, startPoint y: 234, endPoint x: 707, endPoint y: 232, distance: 63.0
click at [707, 232] on div "% 0" at bounding box center [772, 230] width 134 height 36
type input "1"
type input "1.50"
type input "10"
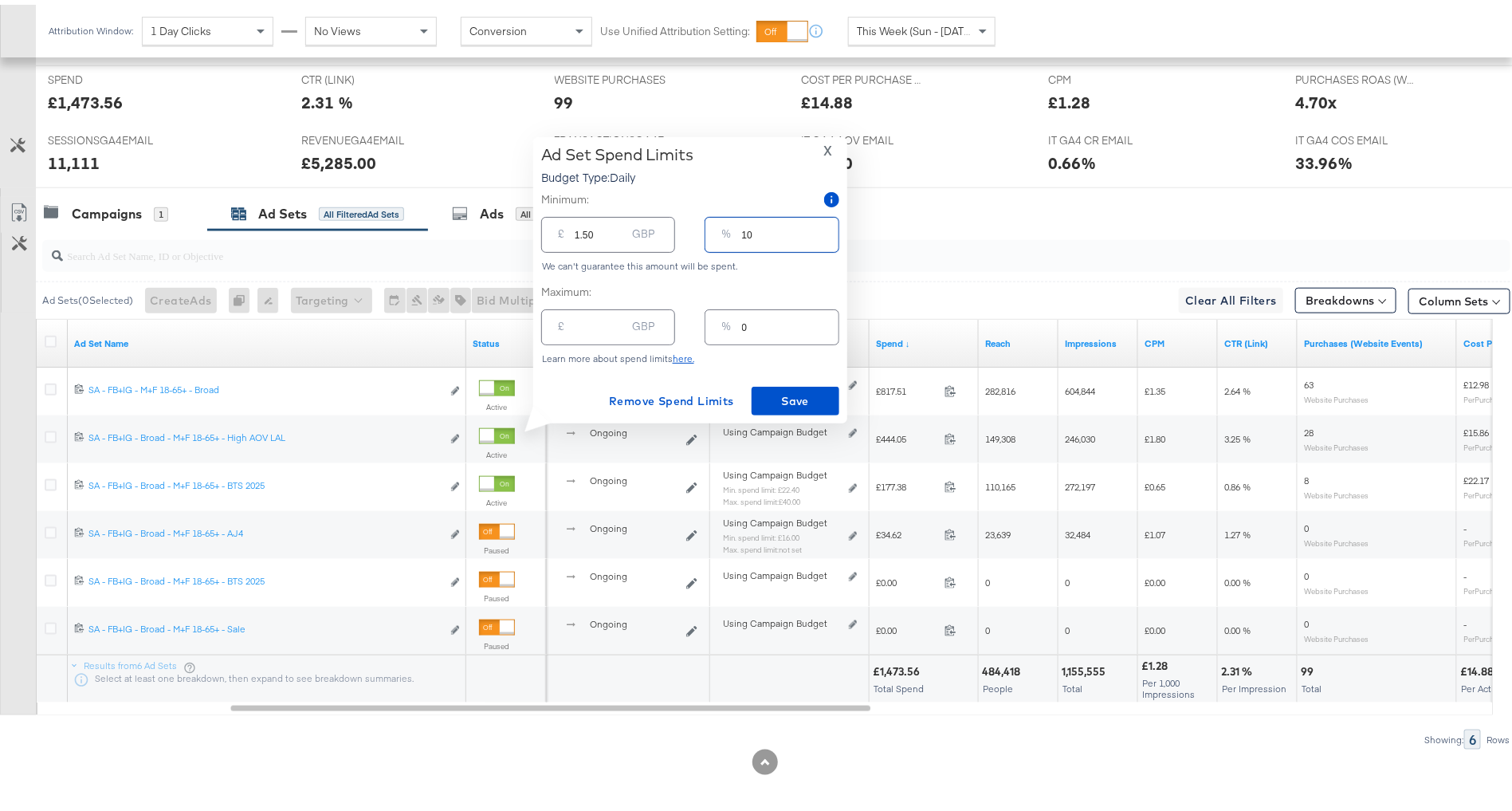
type input "15.00"
type input "1"
type input "1.50"
type input "15"
type input "22.50"
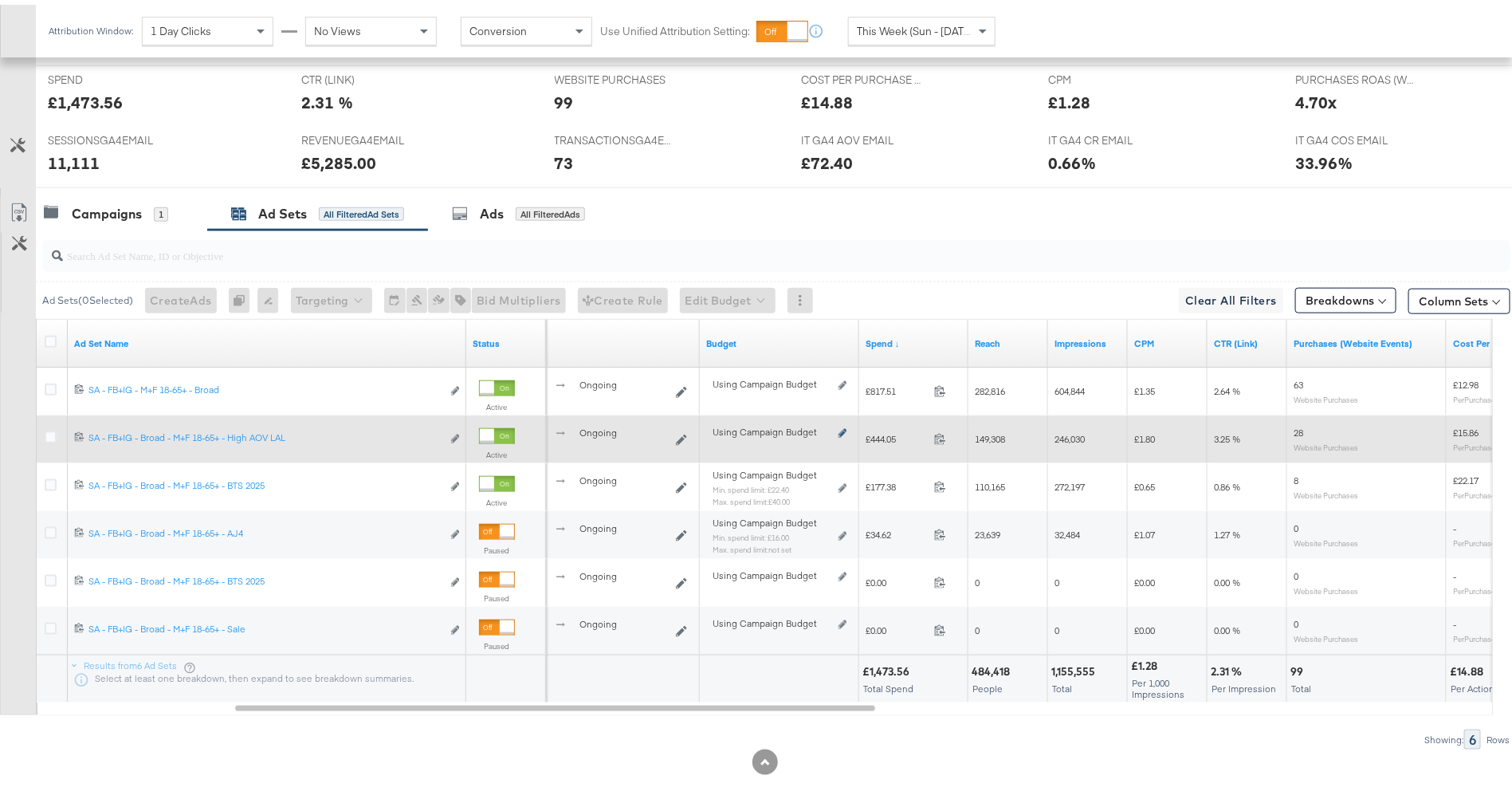
click at [846, 424] on icon at bounding box center [843, 428] width 8 height 9
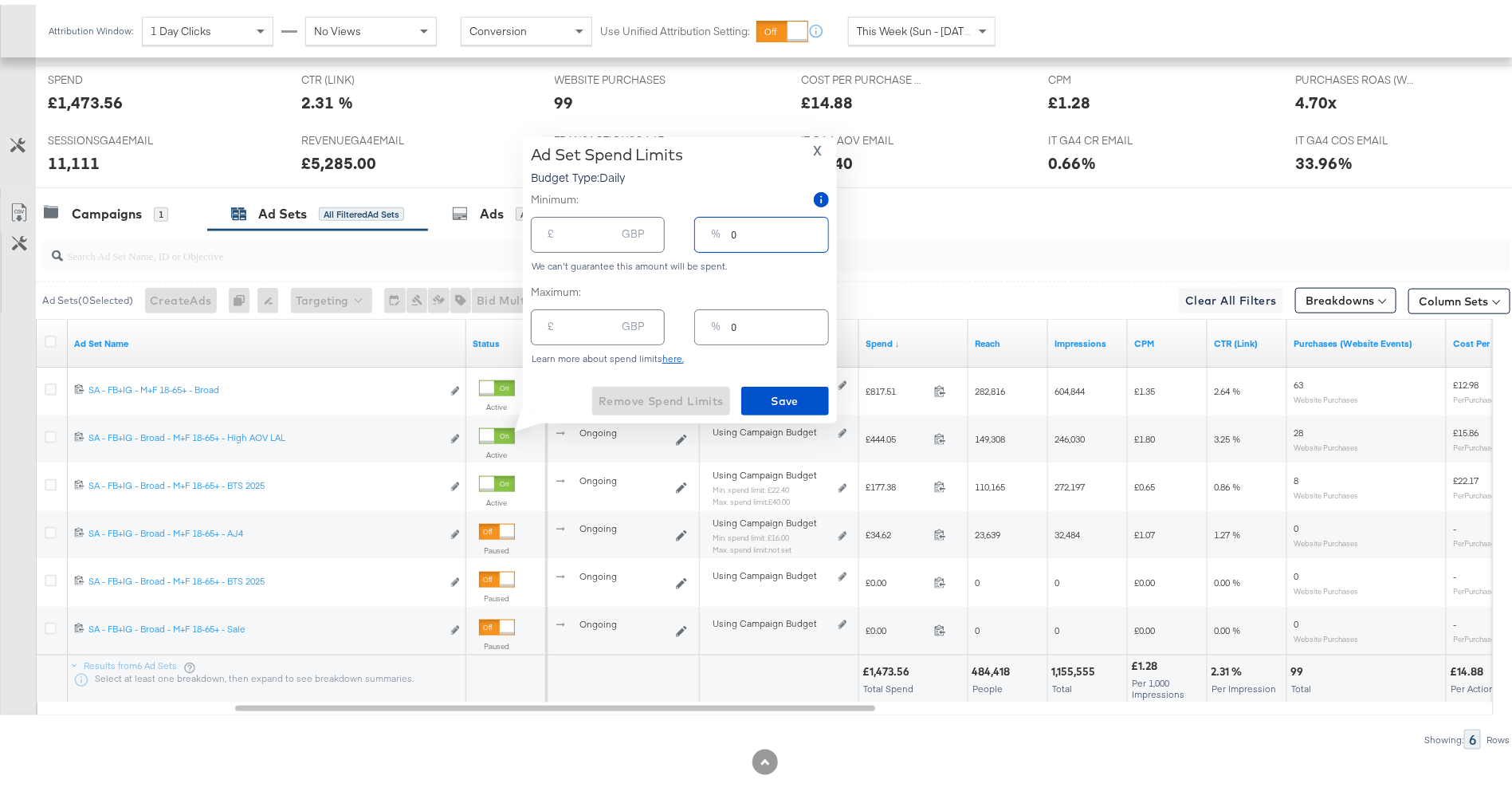
drag, startPoint x: 746, startPoint y: 228, endPoint x: 688, endPoint y: 228, distance: 58.0
click at [689, 228] on div "£ GBP % 0" at bounding box center [680, 230] width 298 height 43
type input "1"
type input "1.50"
type input "15"
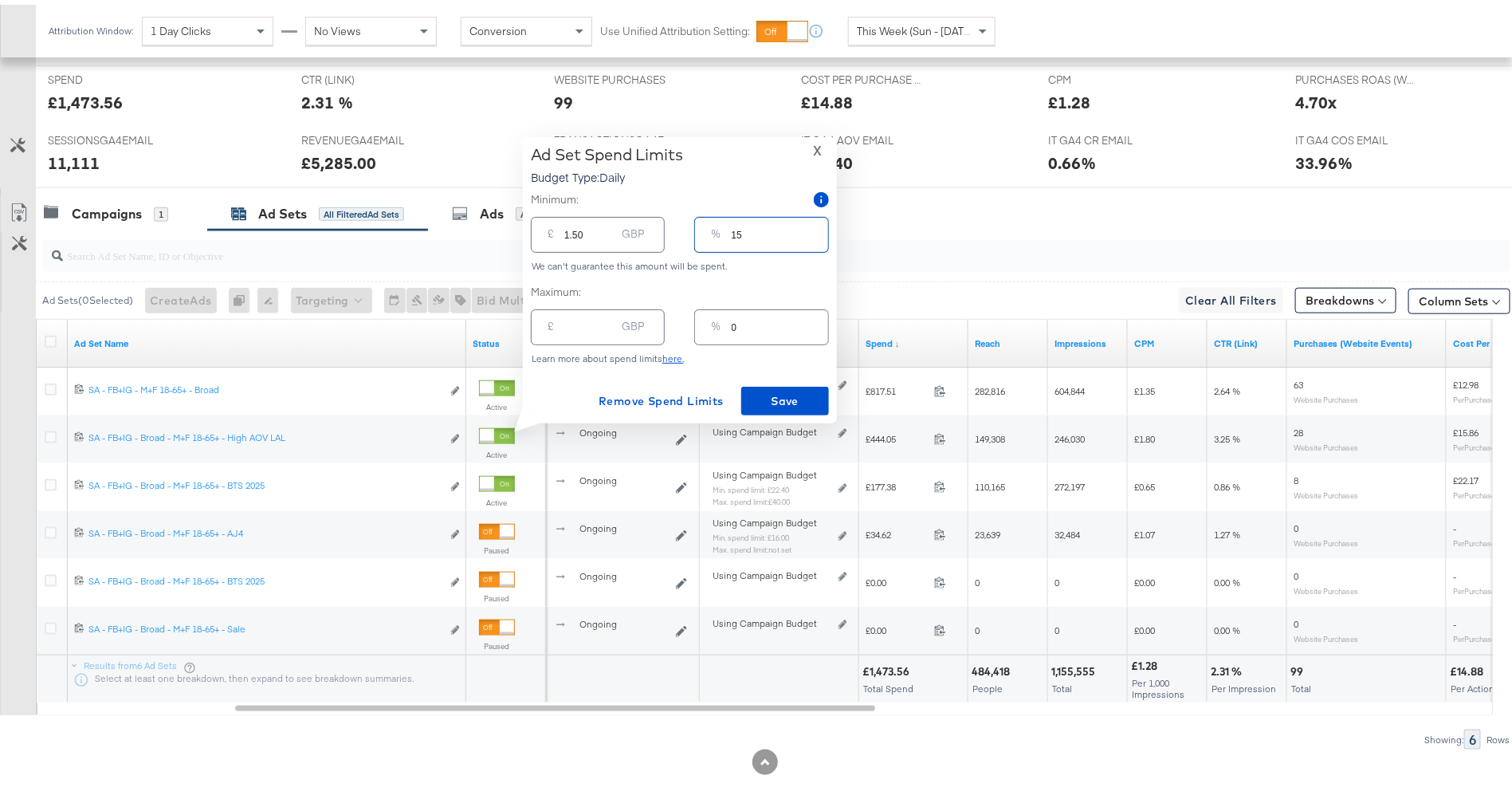
type input "22.50"
drag, startPoint x: 746, startPoint y: 226, endPoint x: 672, endPoint y: 224, distance: 74.0
click at [672, 224] on div "£ 22.50 GBP % 15" at bounding box center [680, 230] width 298 height 43
type input "215"
type input "322.50"
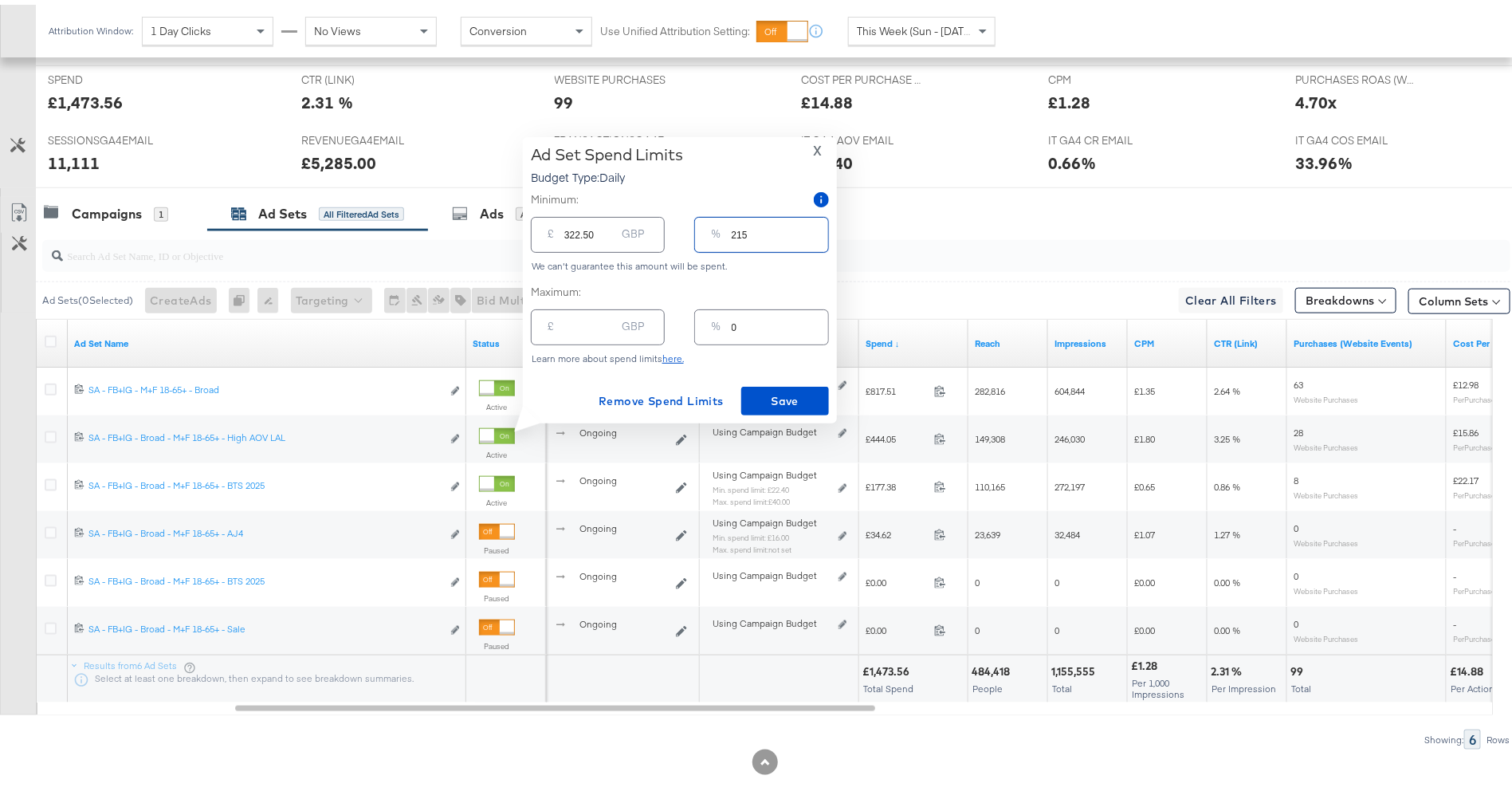
type input "2015"
type input "3022.50"
type input "205"
type input "307.50"
type input "20"
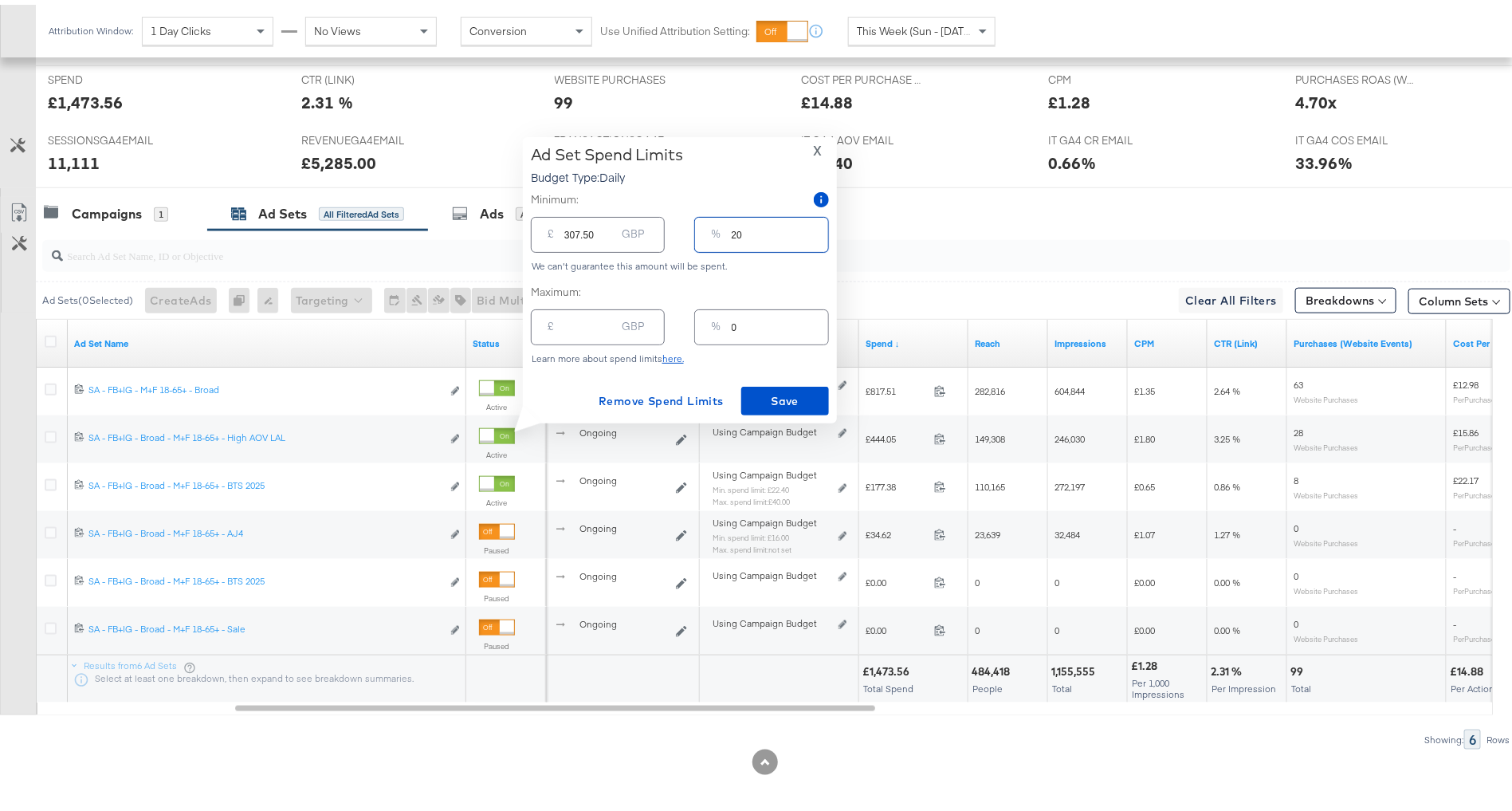
type input "30.00"
type input "20"
click at [772, 399] on span "Save" at bounding box center [785, 397] width 75 height 20
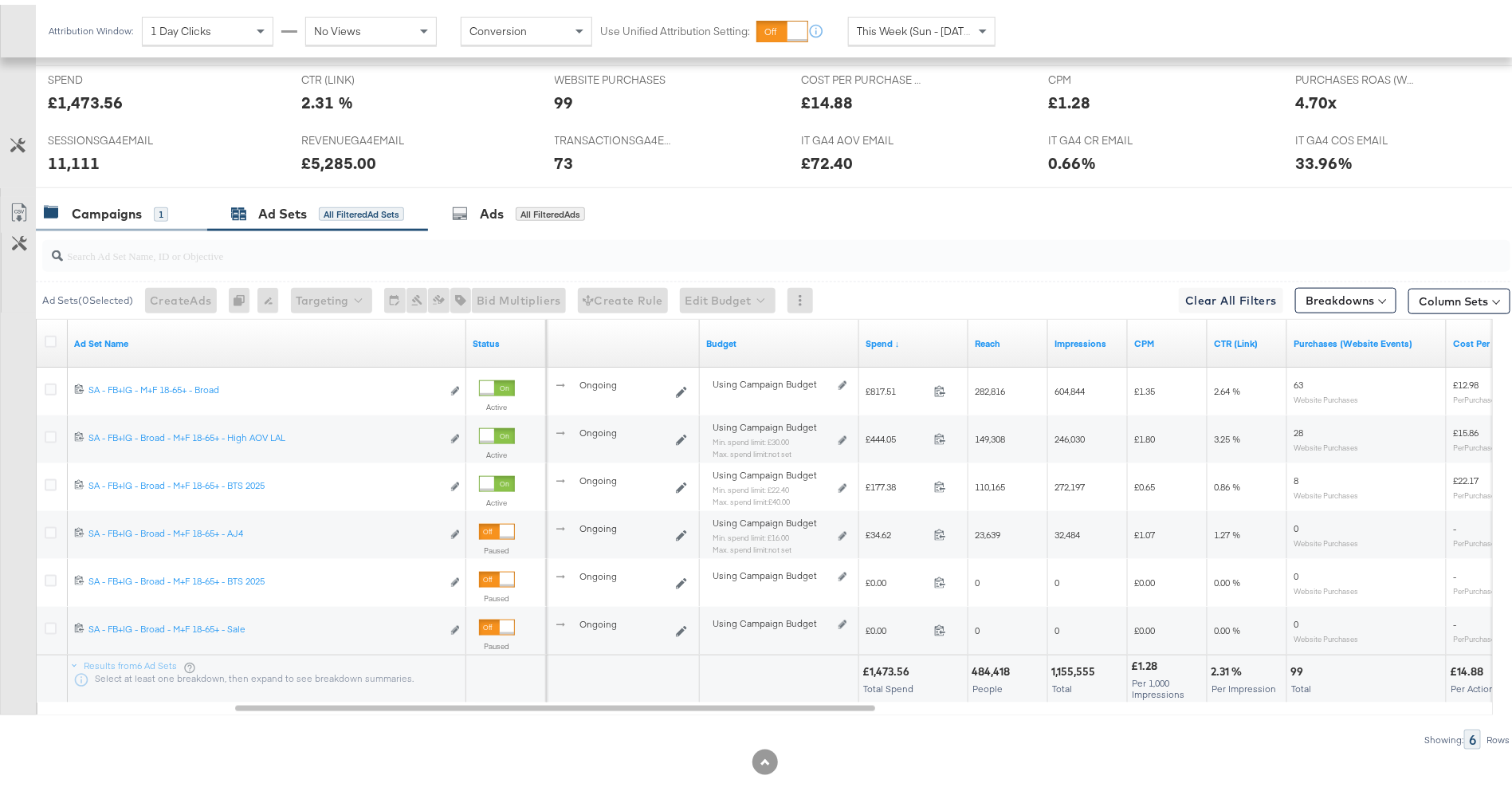
click at [158, 204] on div "1" at bounding box center [161, 210] width 15 height 15
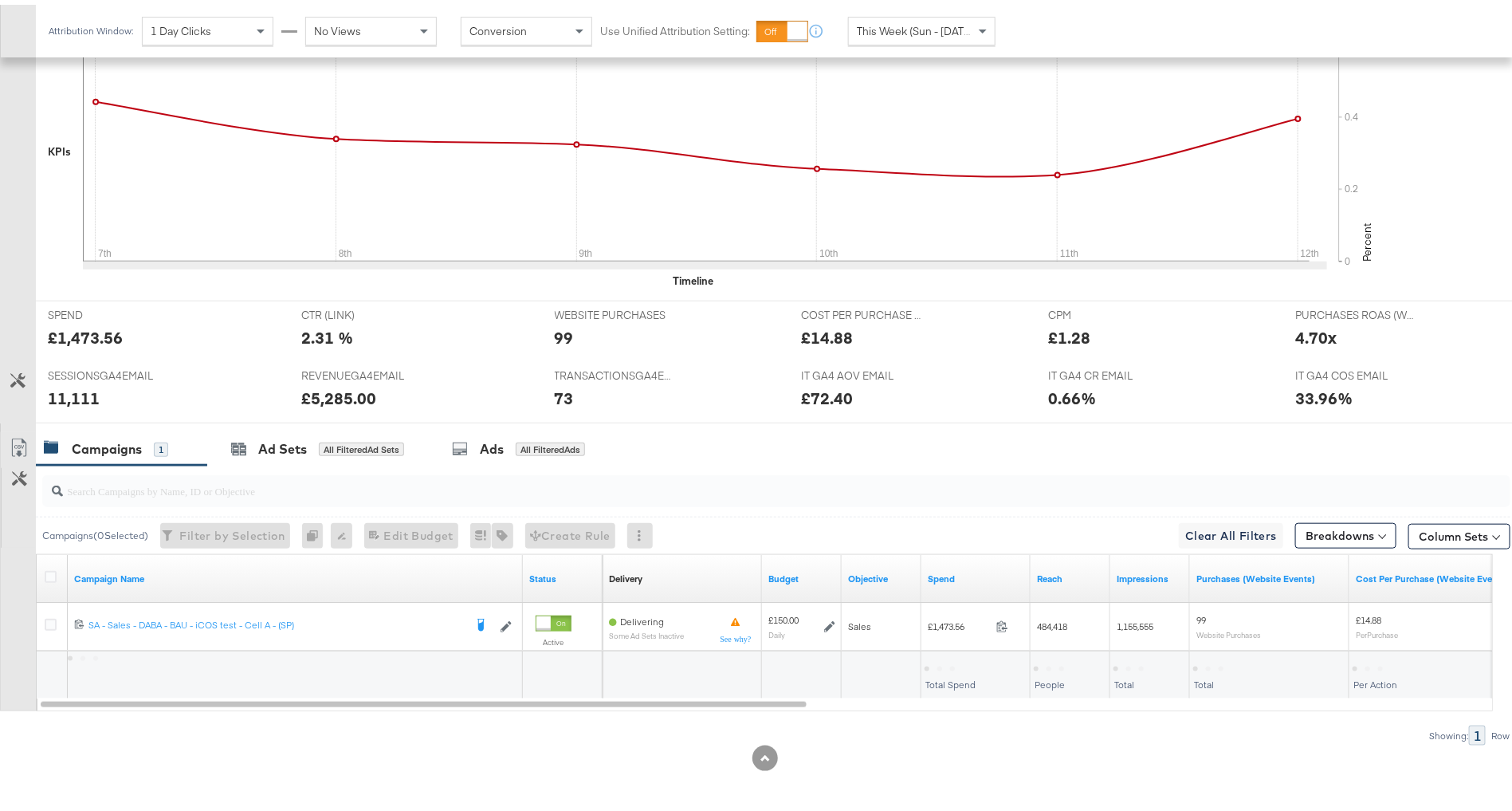
scroll to position [500, 0]
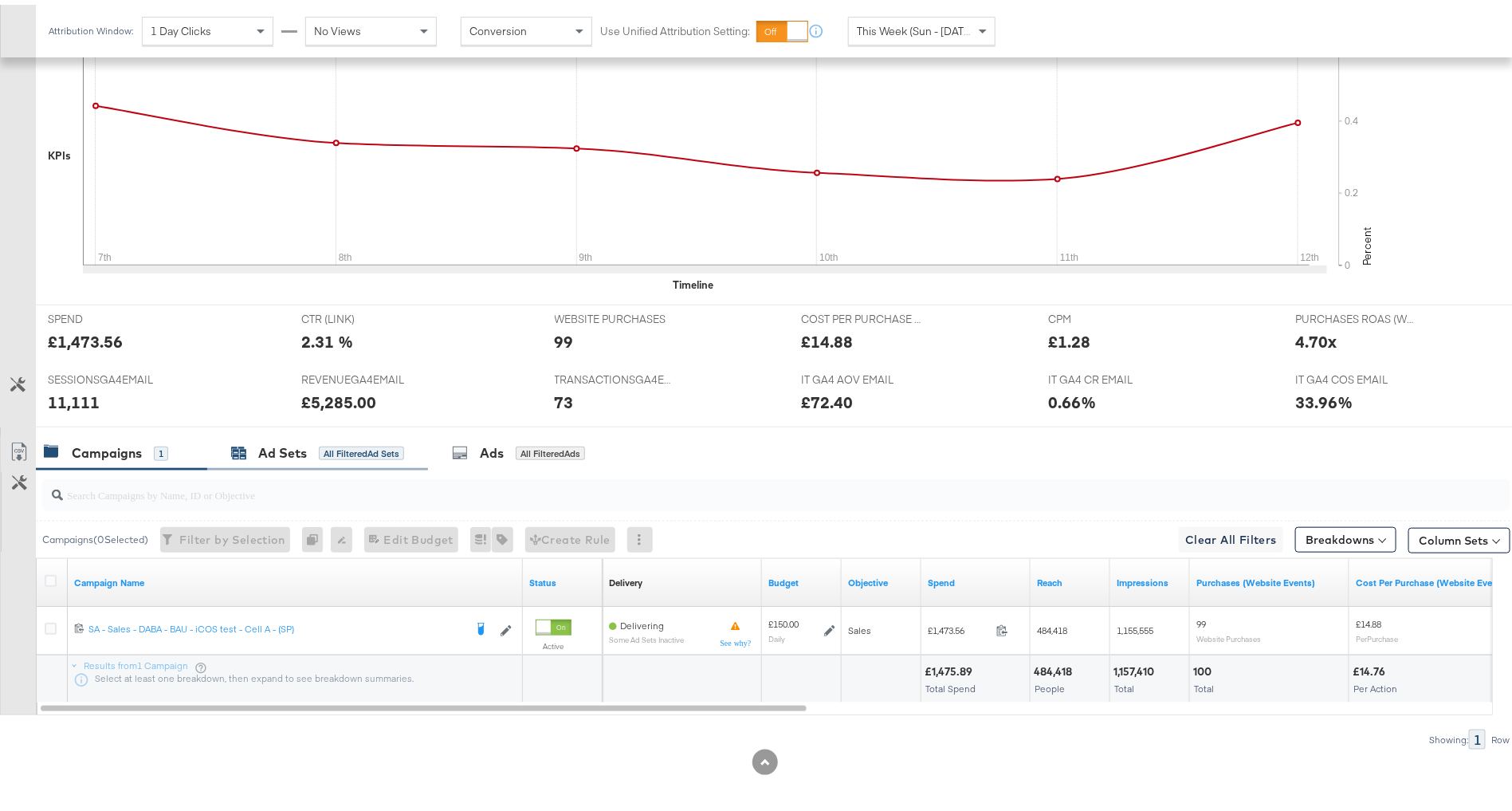
click at [404, 449] on div "All Filtered Ad Sets" at bounding box center [362, 449] width 85 height 15
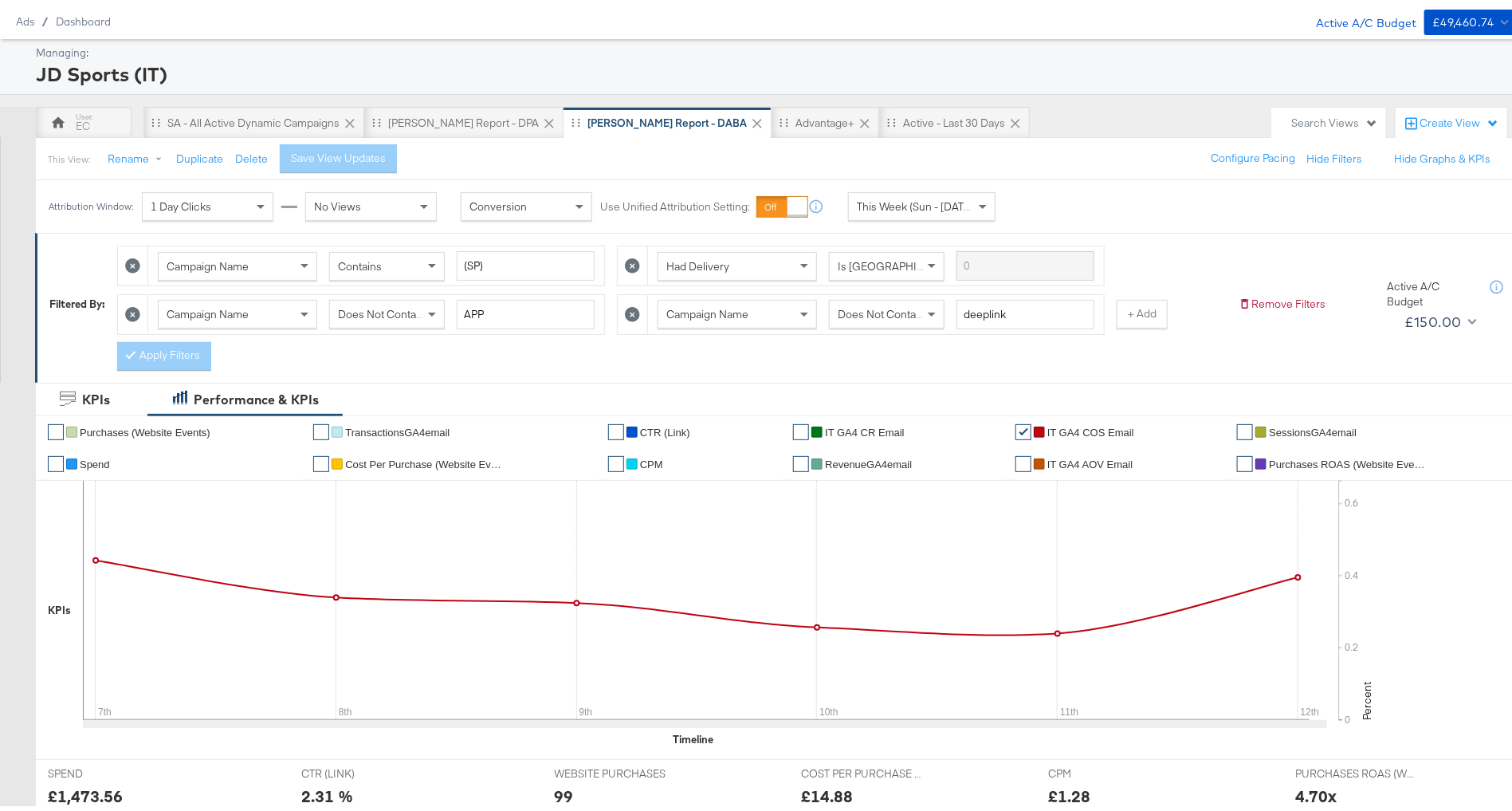
scroll to position [0, 0]
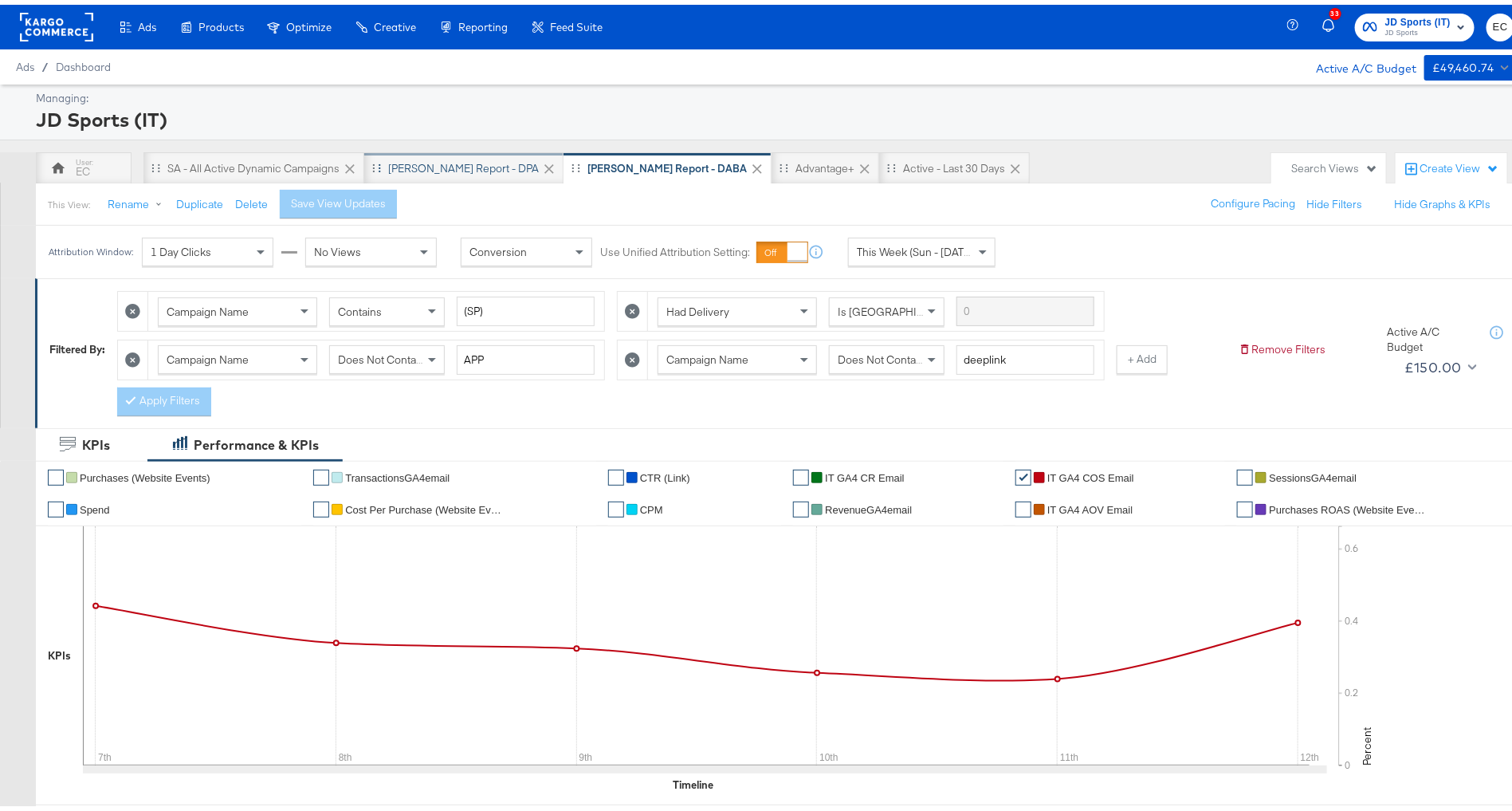
click at [407, 160] on div "[PERSON_NAME] Report - DPA" at bounding box center [463, 164] width 151 height 16
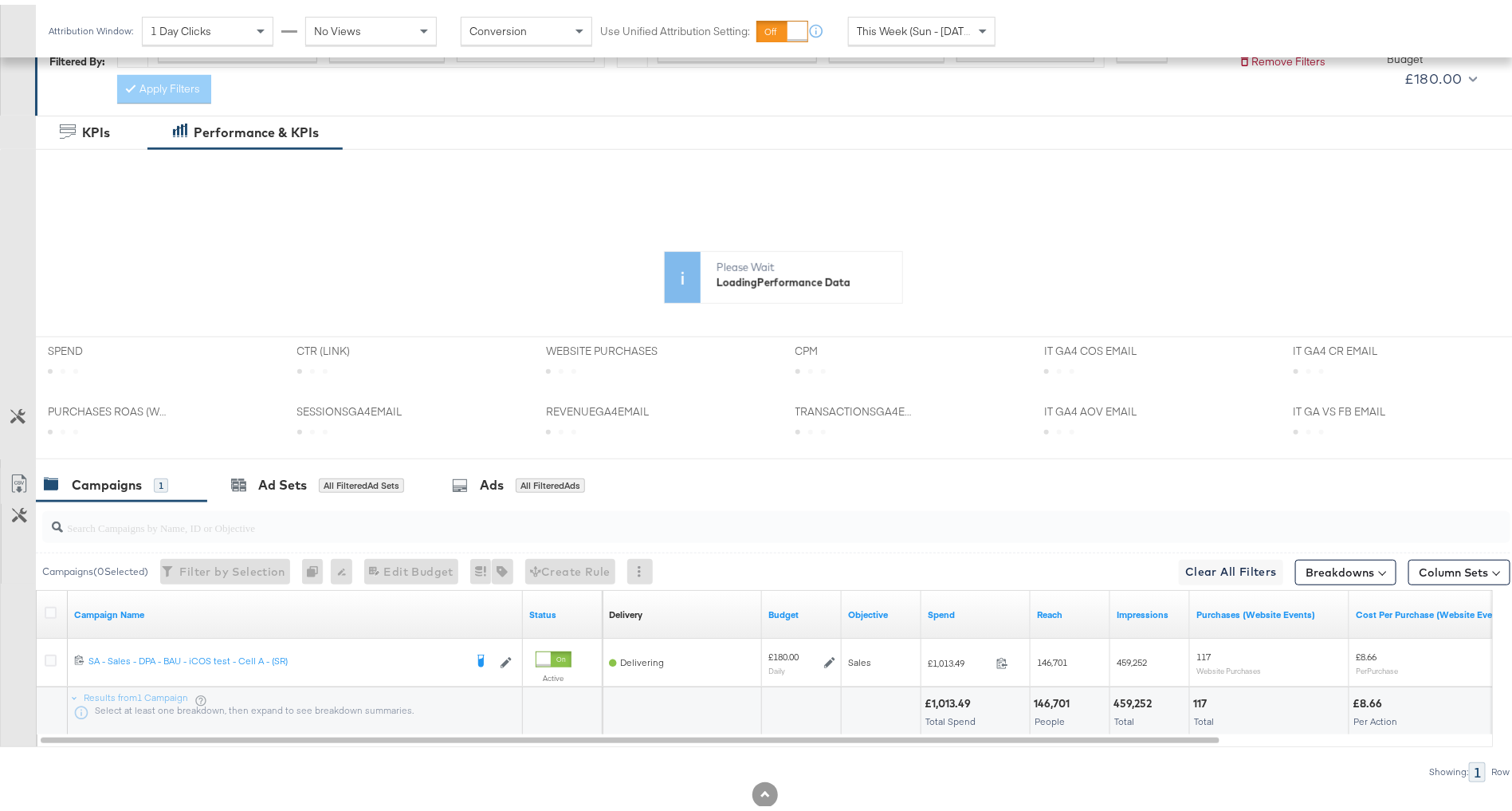
scroll to position [296, 0]
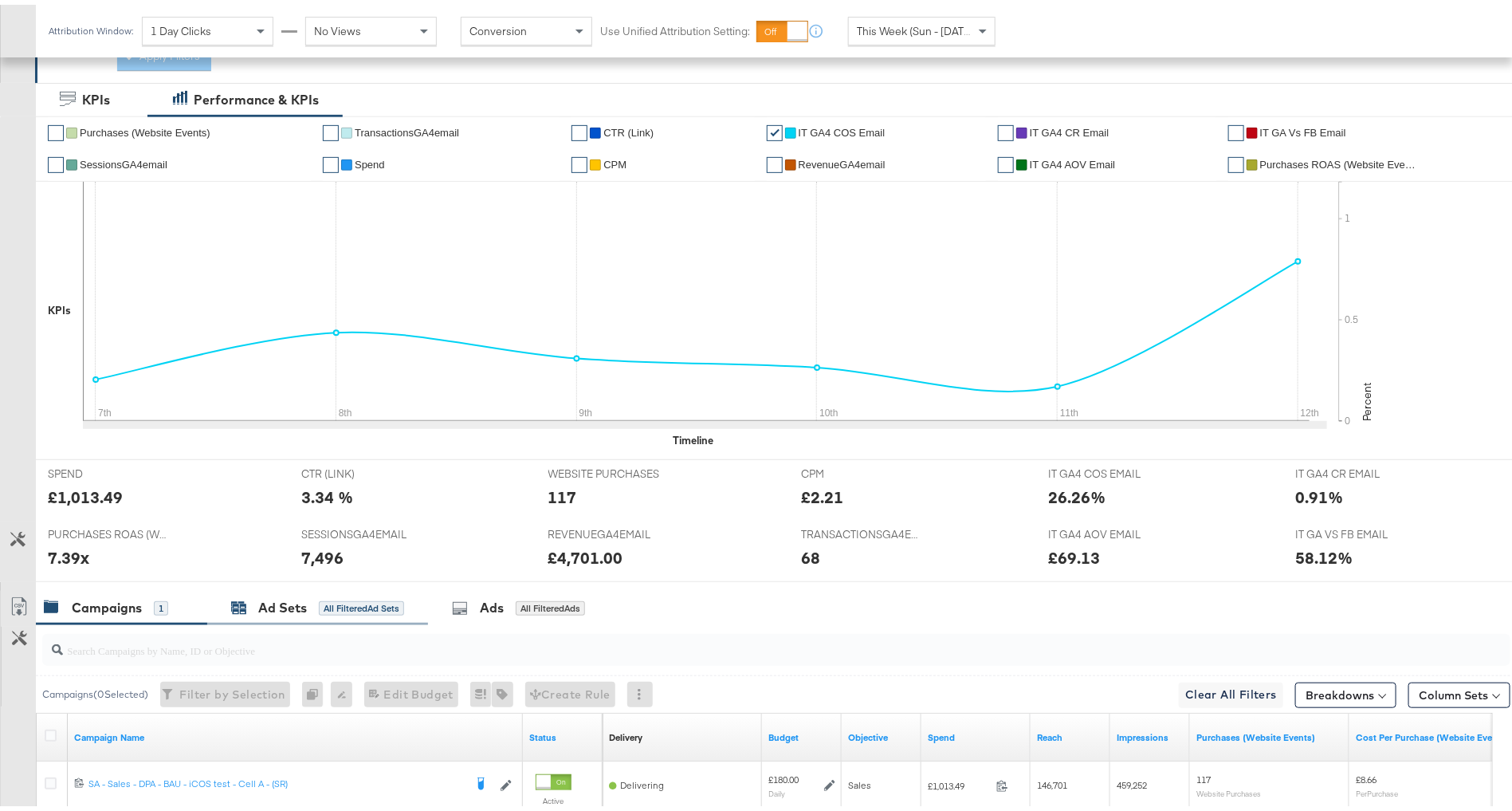
click at [319, 605] on div "All Filtered Ad Sets" at bounding box center [362, 604] width 85 height 15
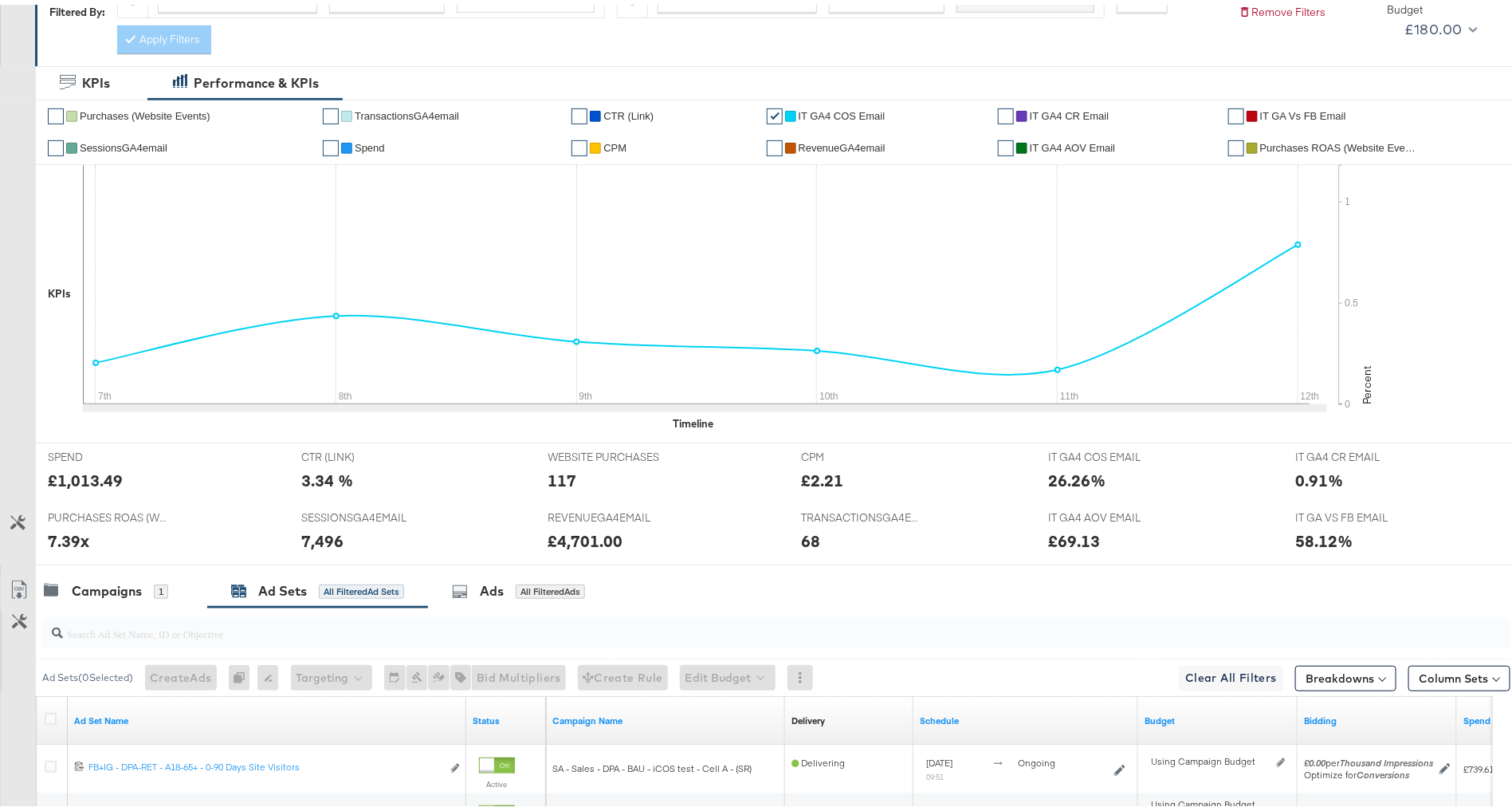
scroll to position [29, 0]
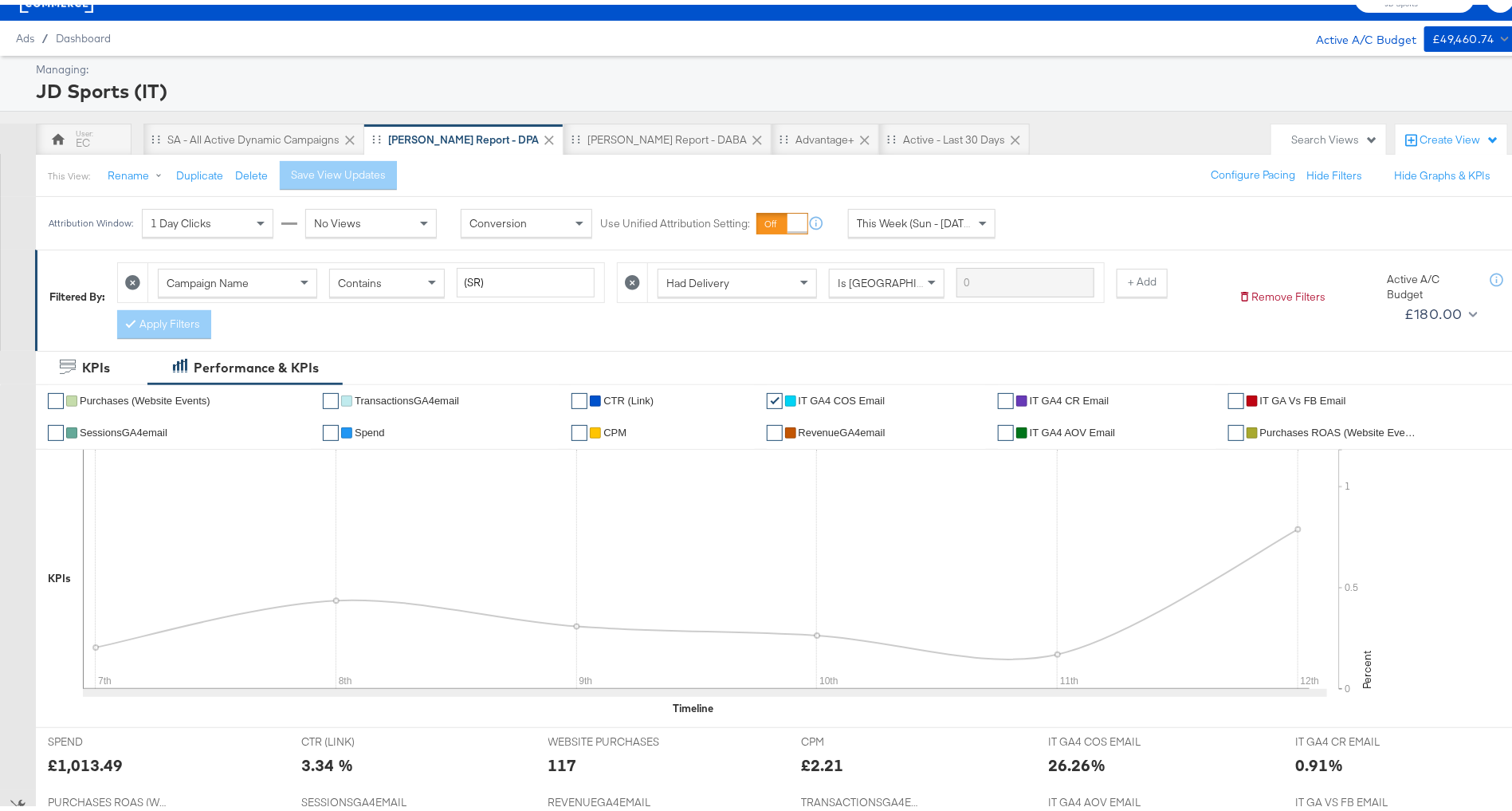
click at [355, 423] on span "Spend" at bounding box center [370, 427] width 30 height 12
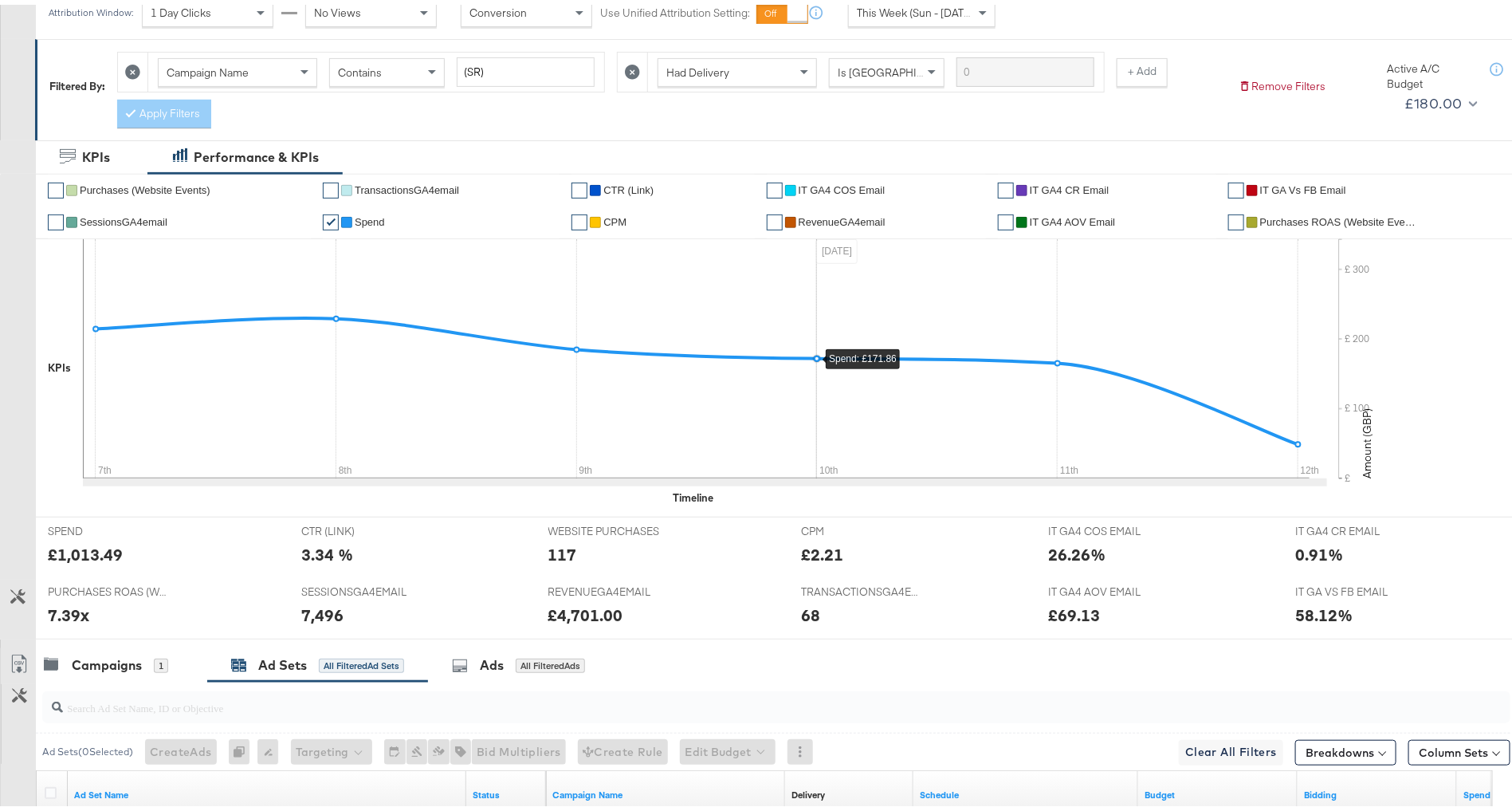
scroll to position [500, 0]
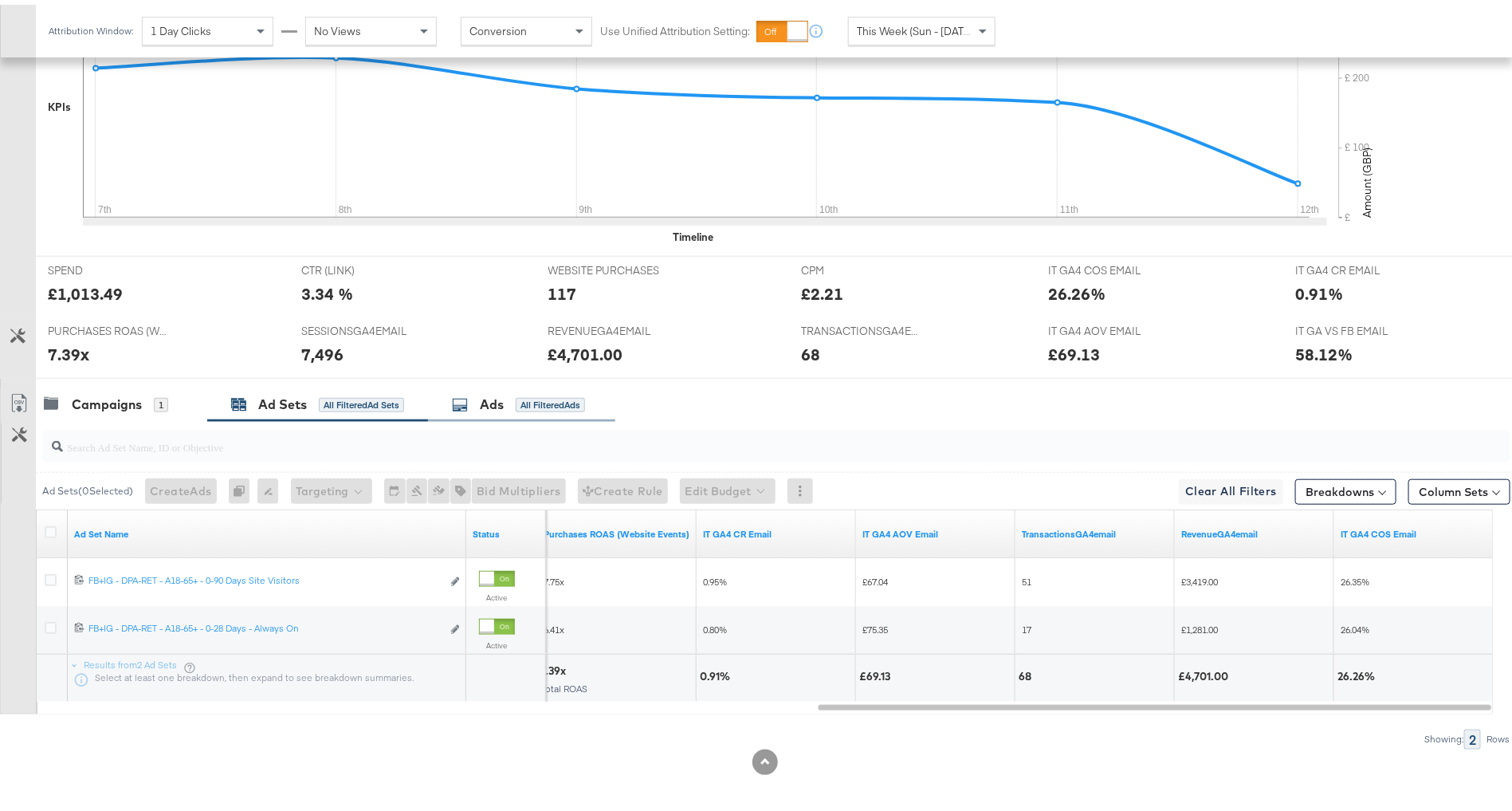
click at [472, 390] on div "Ads All Filtered Ads" at bounding box center [518, 399] width 133 height 18
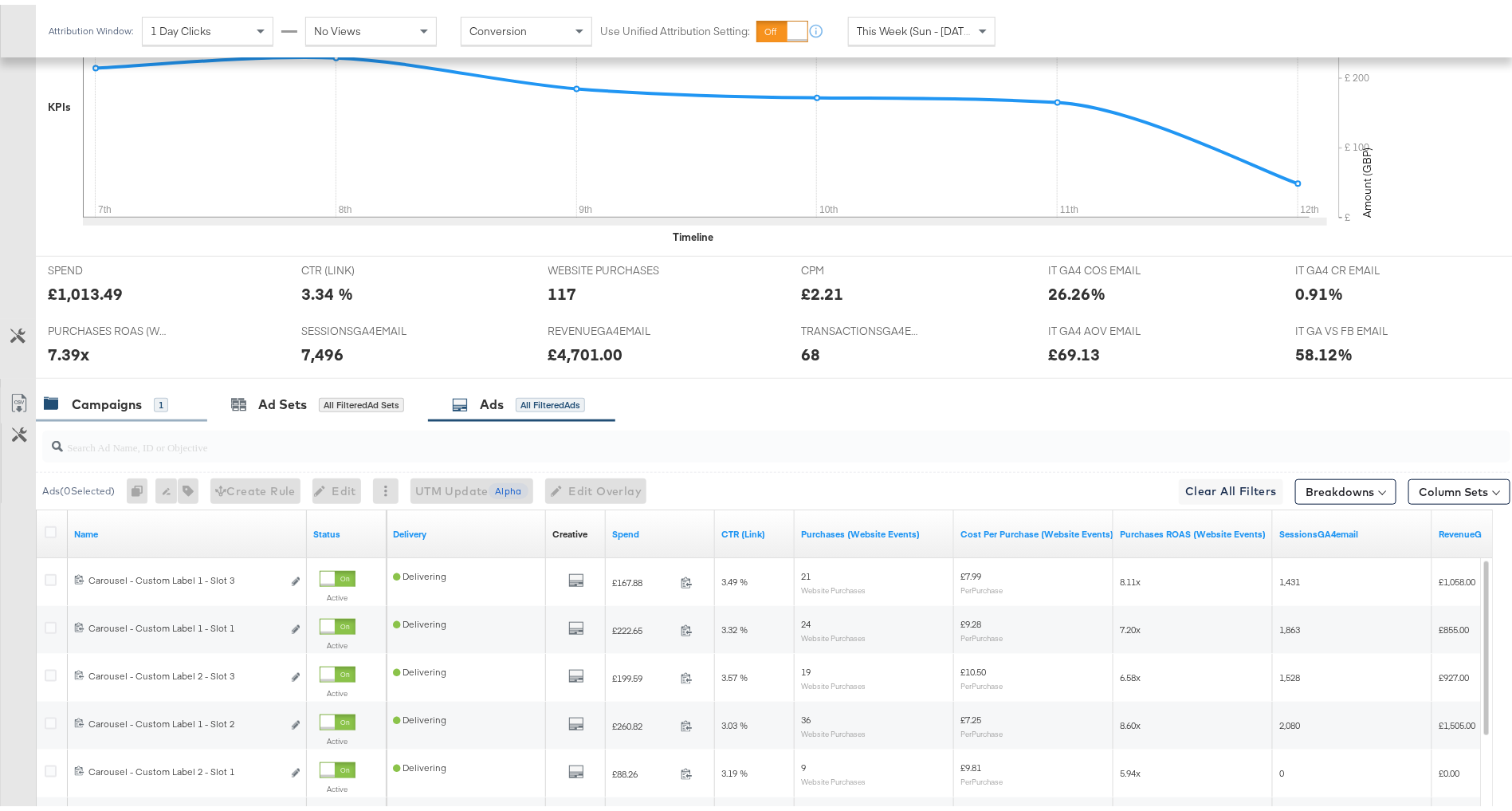
click at [96, 394] on div "Campaigns" at bounding box center [107, 399] width 70 height 18
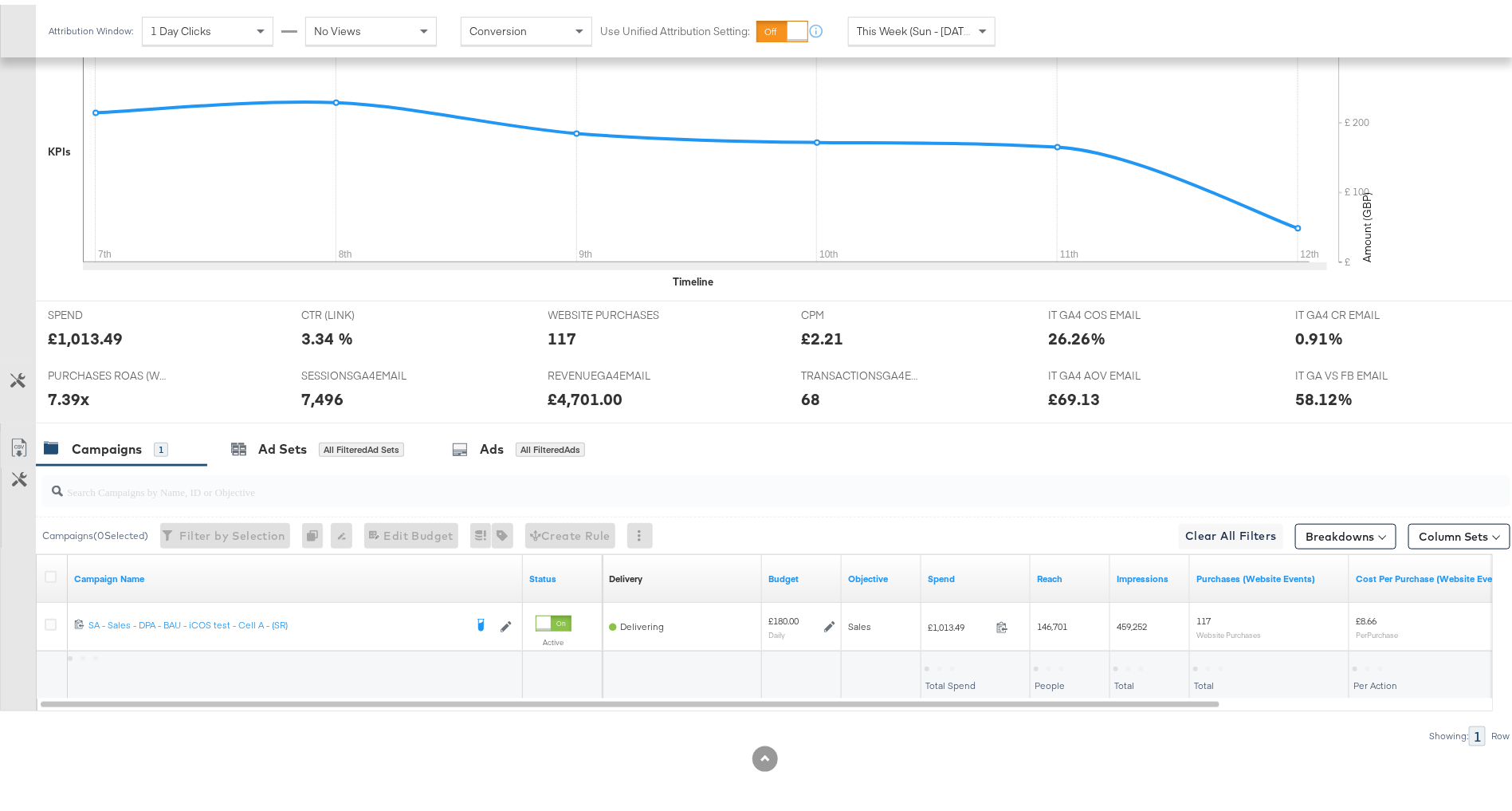
scroll to position [452, 0]
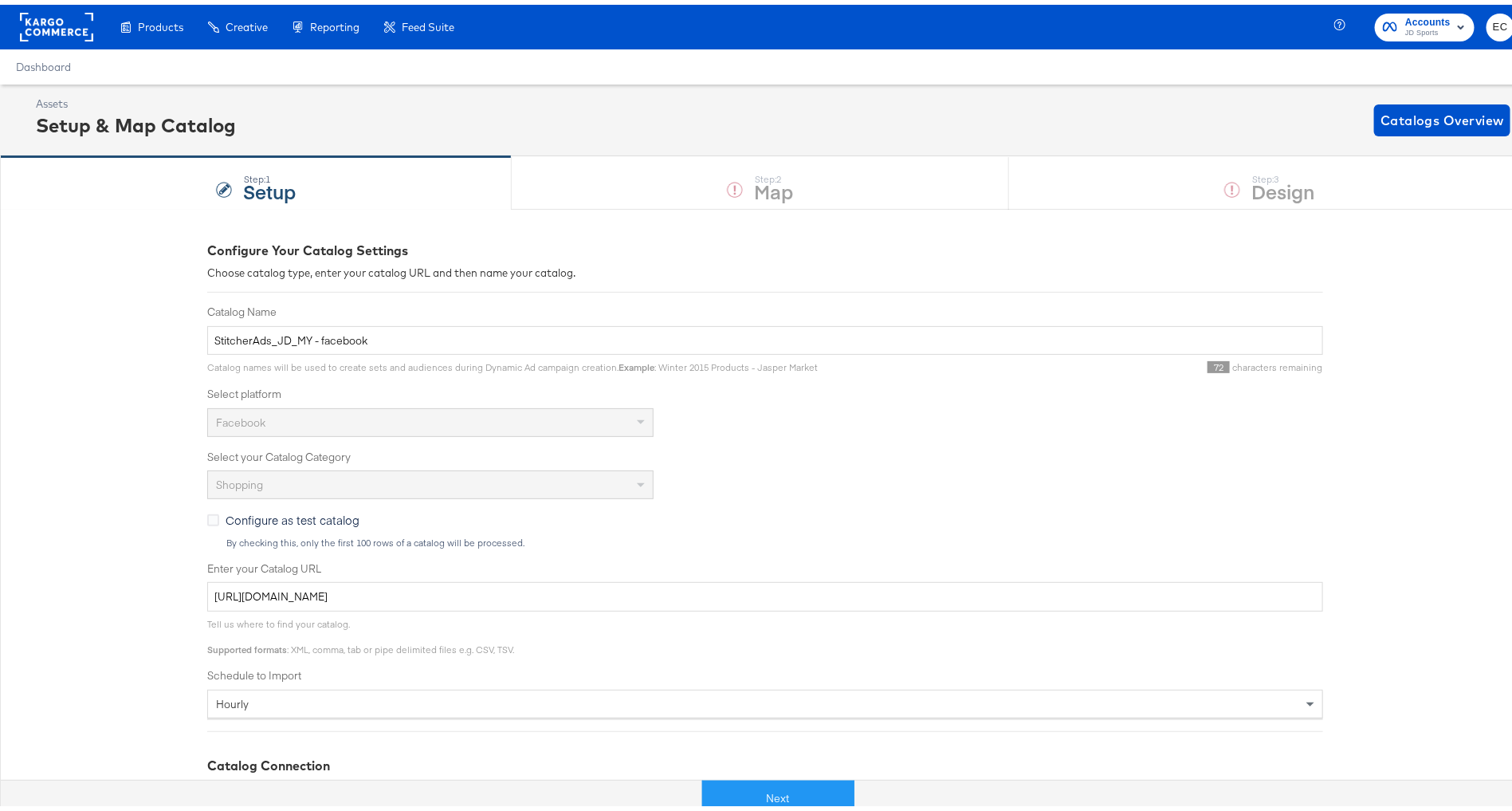
click at [1406, 22] on span "JD Sports" at bounding box center [1429, 29] width 46 height 13
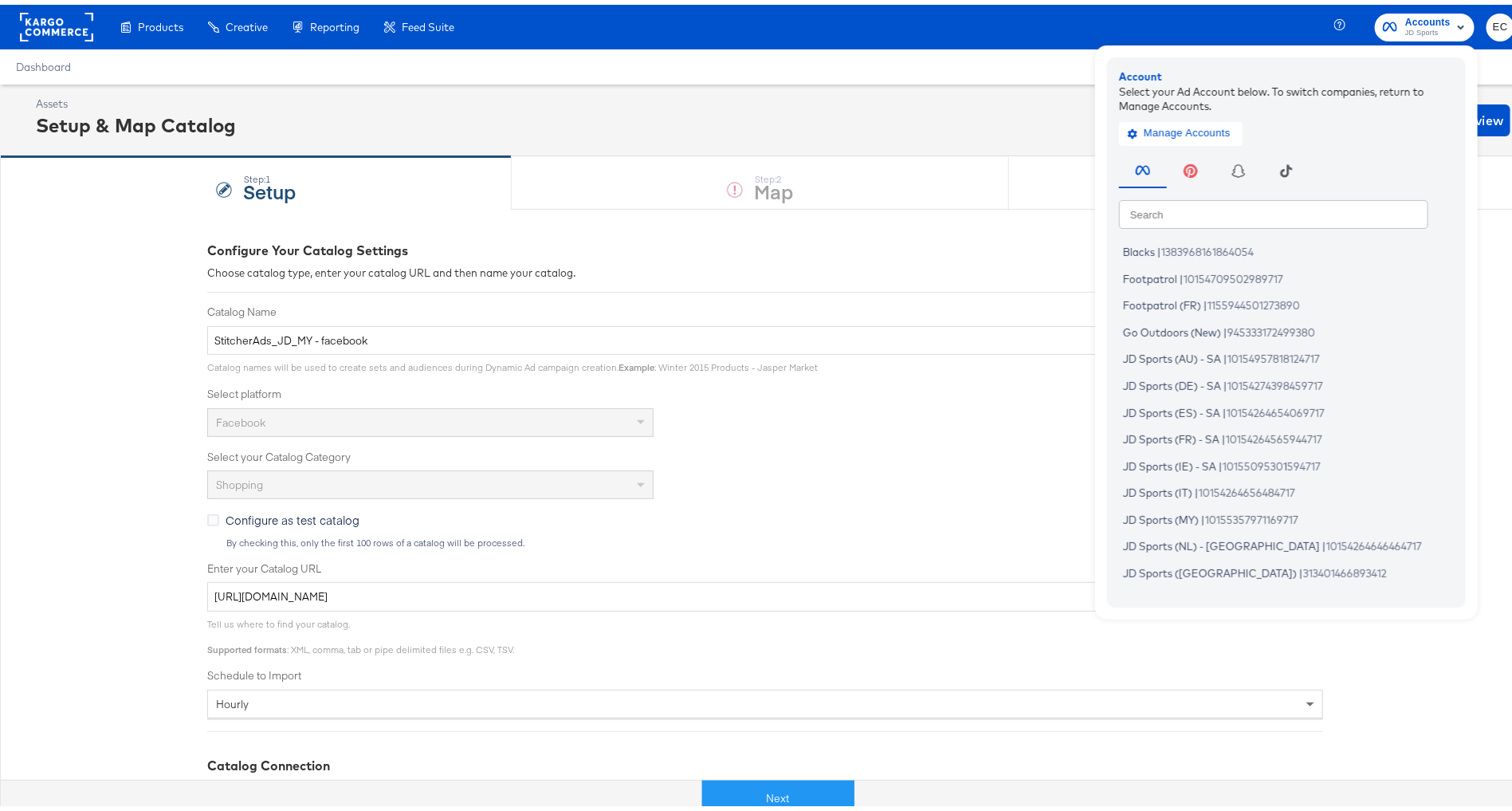
click at [1190, 202] on input "text" at bounding box center [1274, 209] width 309 height 29
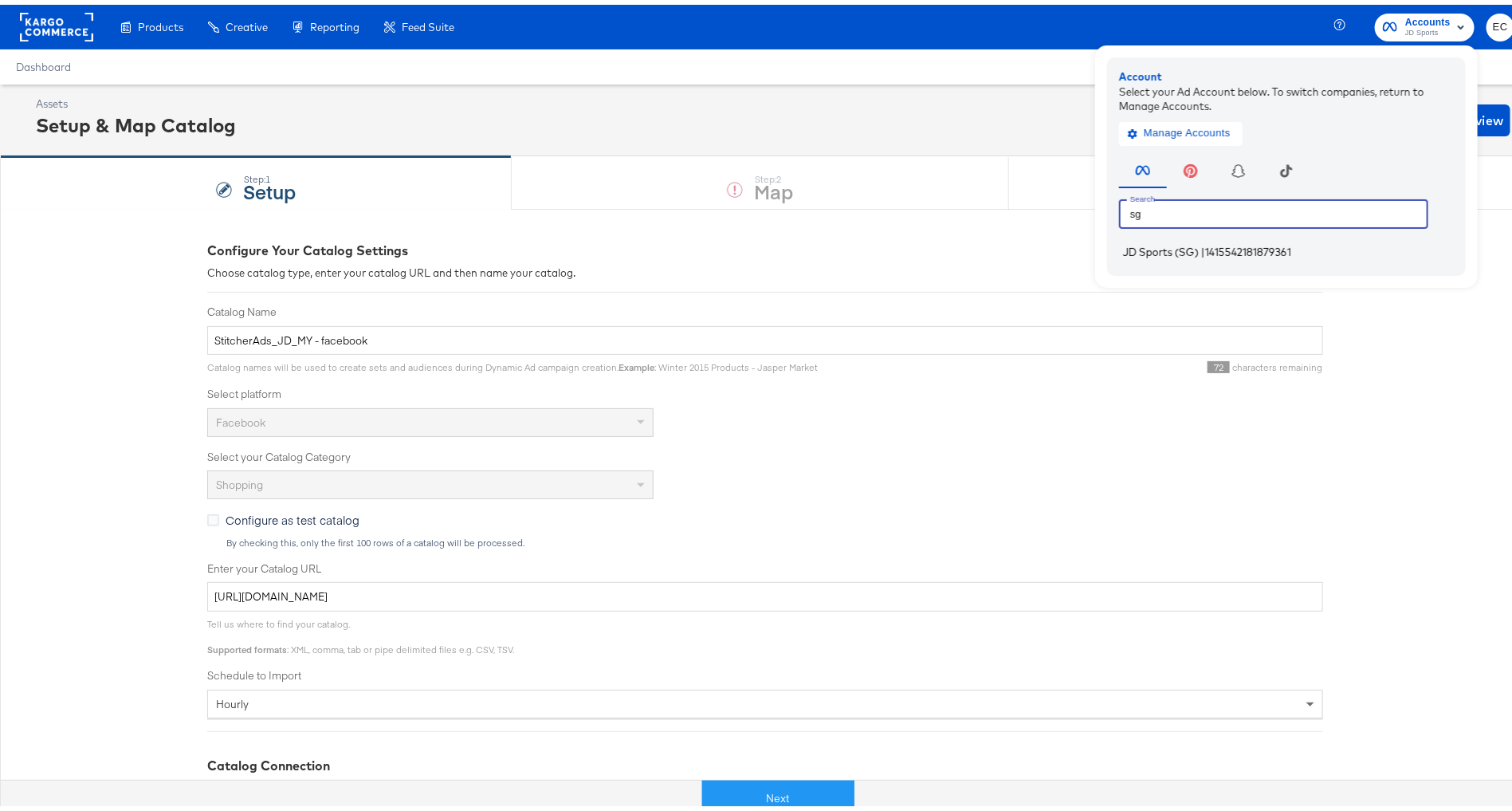
type input "sg"
click at [1205, 242] on span "1415542181879361" at bounding box center [1248, 247] width 86 height 13
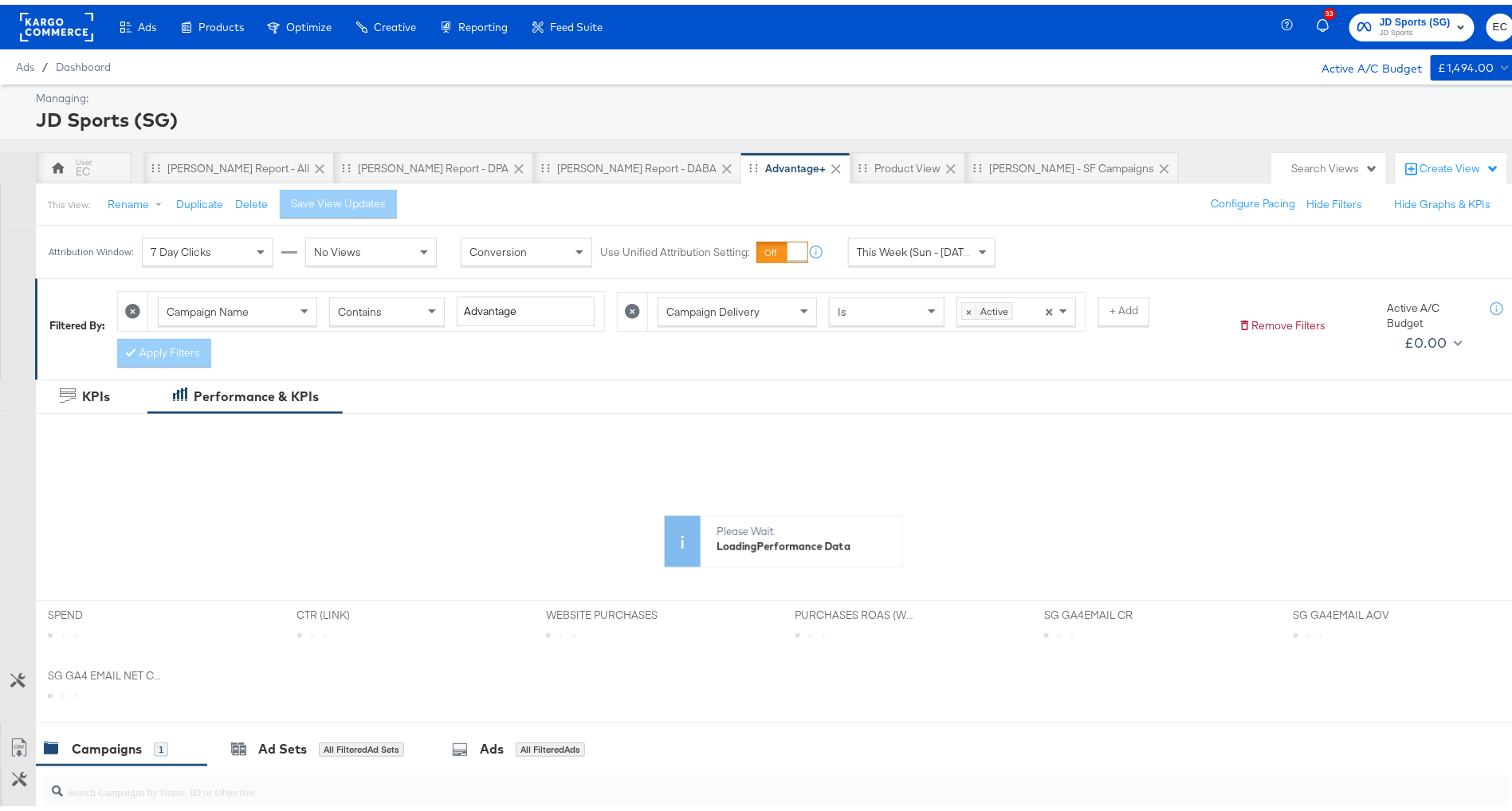
scroll to position [16, 0]
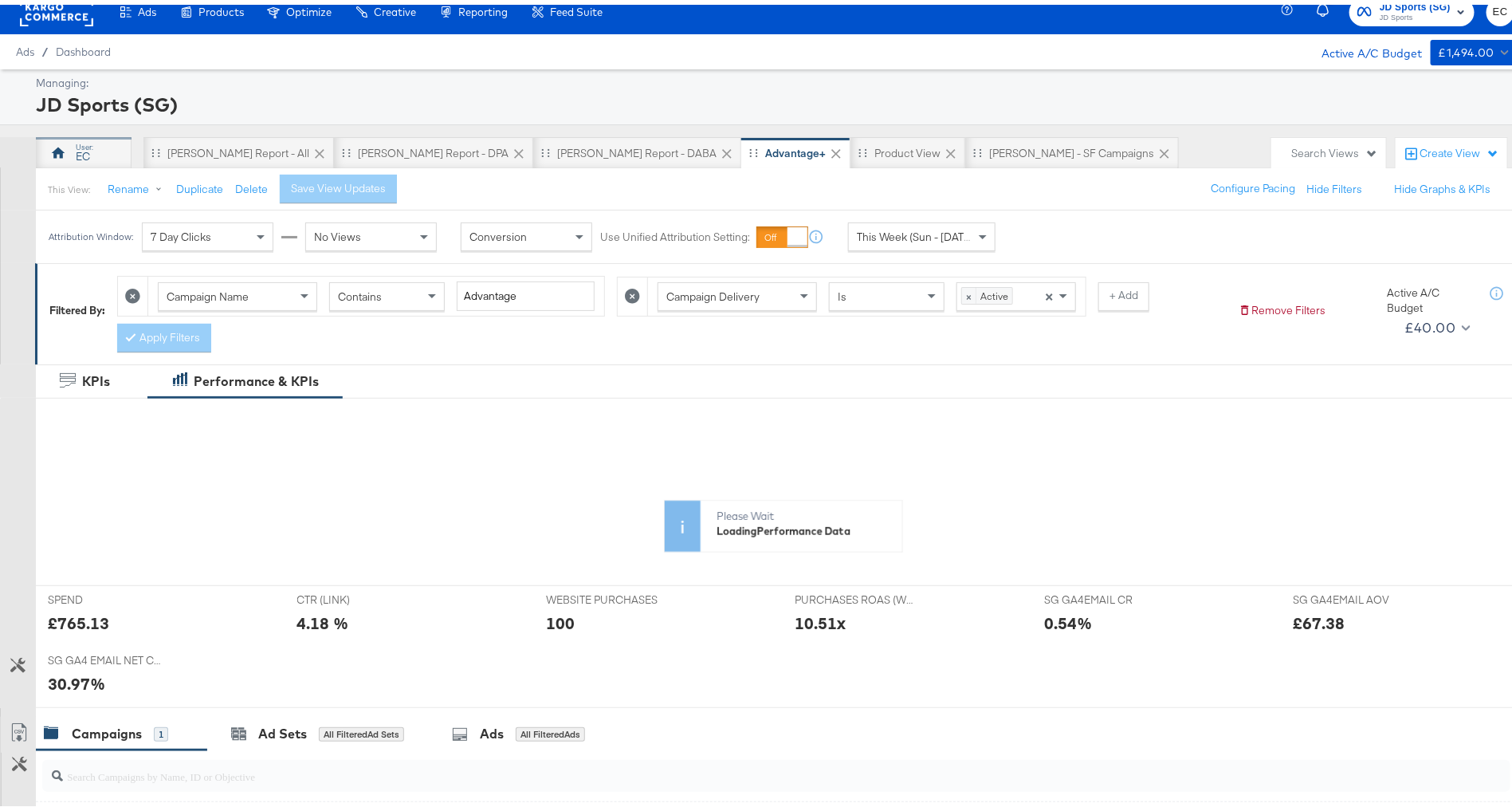
click at [53, 151] on icon at bounding box center [57, 148] width 14 height 11
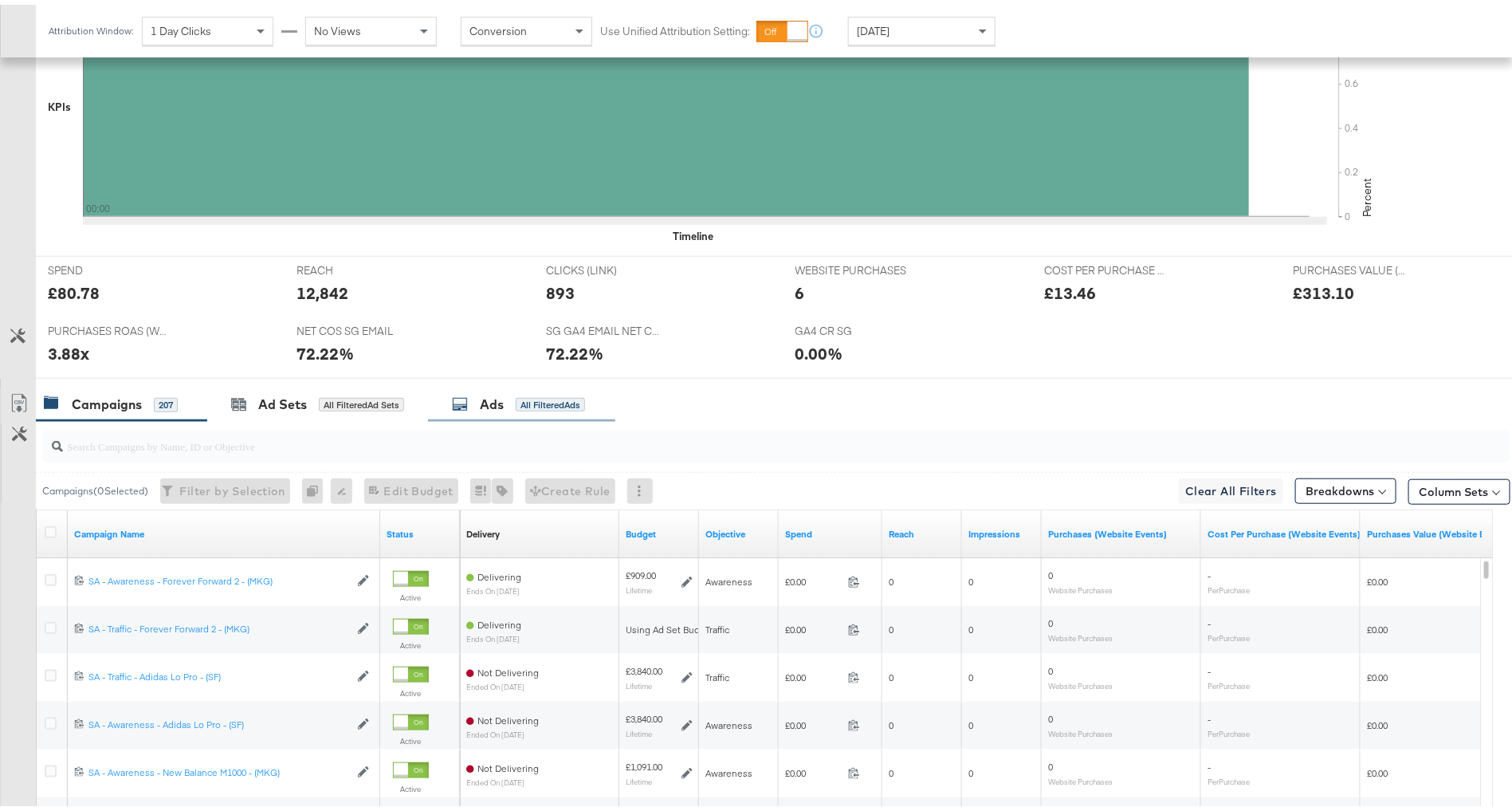
scroll to position [632, 0]
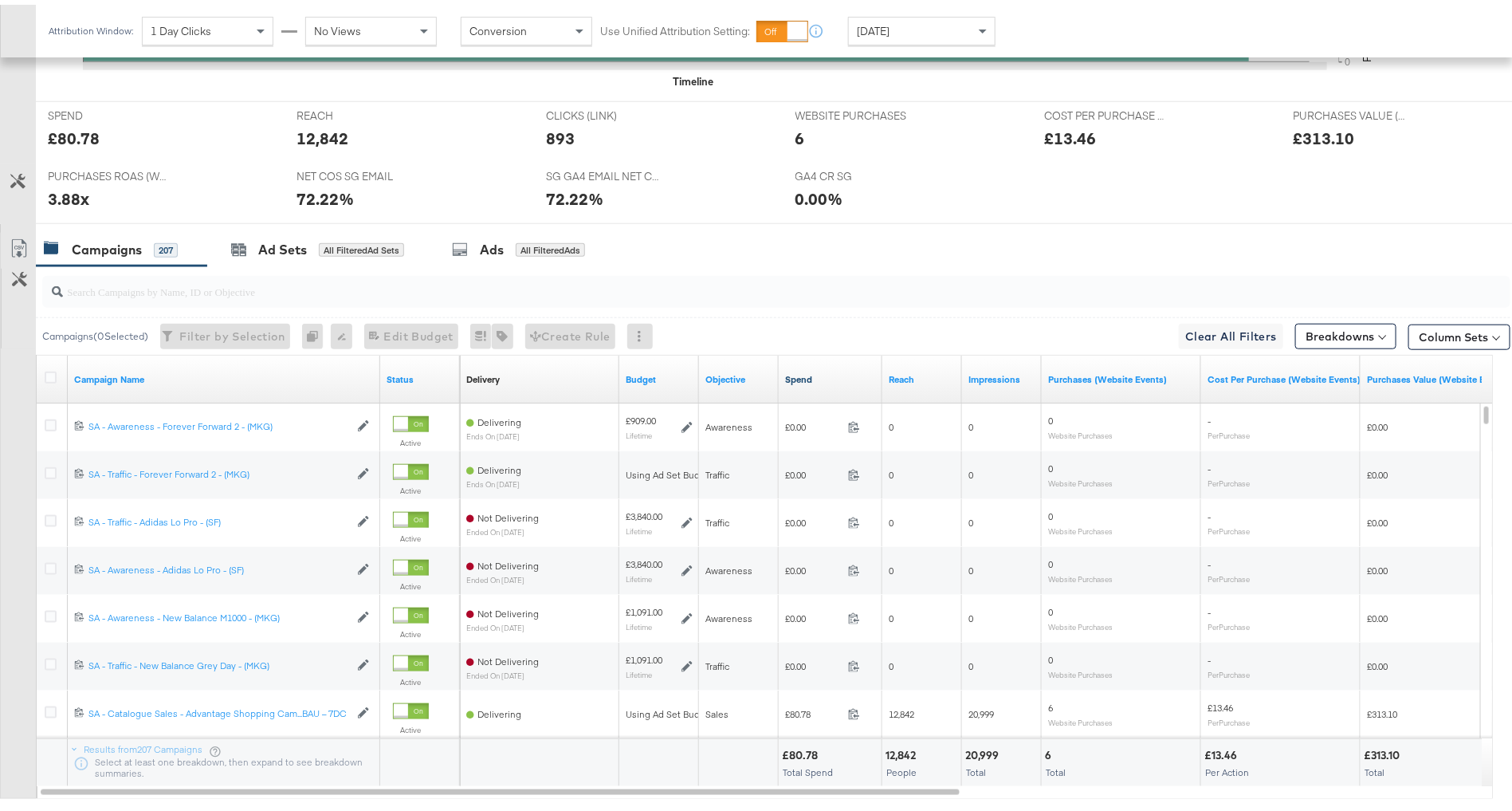
click at [848, 374] on link "Spend" at bounding box center [830, 375] width 91 height 13
click at [185, 294] on input "search" at bounding box center [719, 280] width 1313 height 31
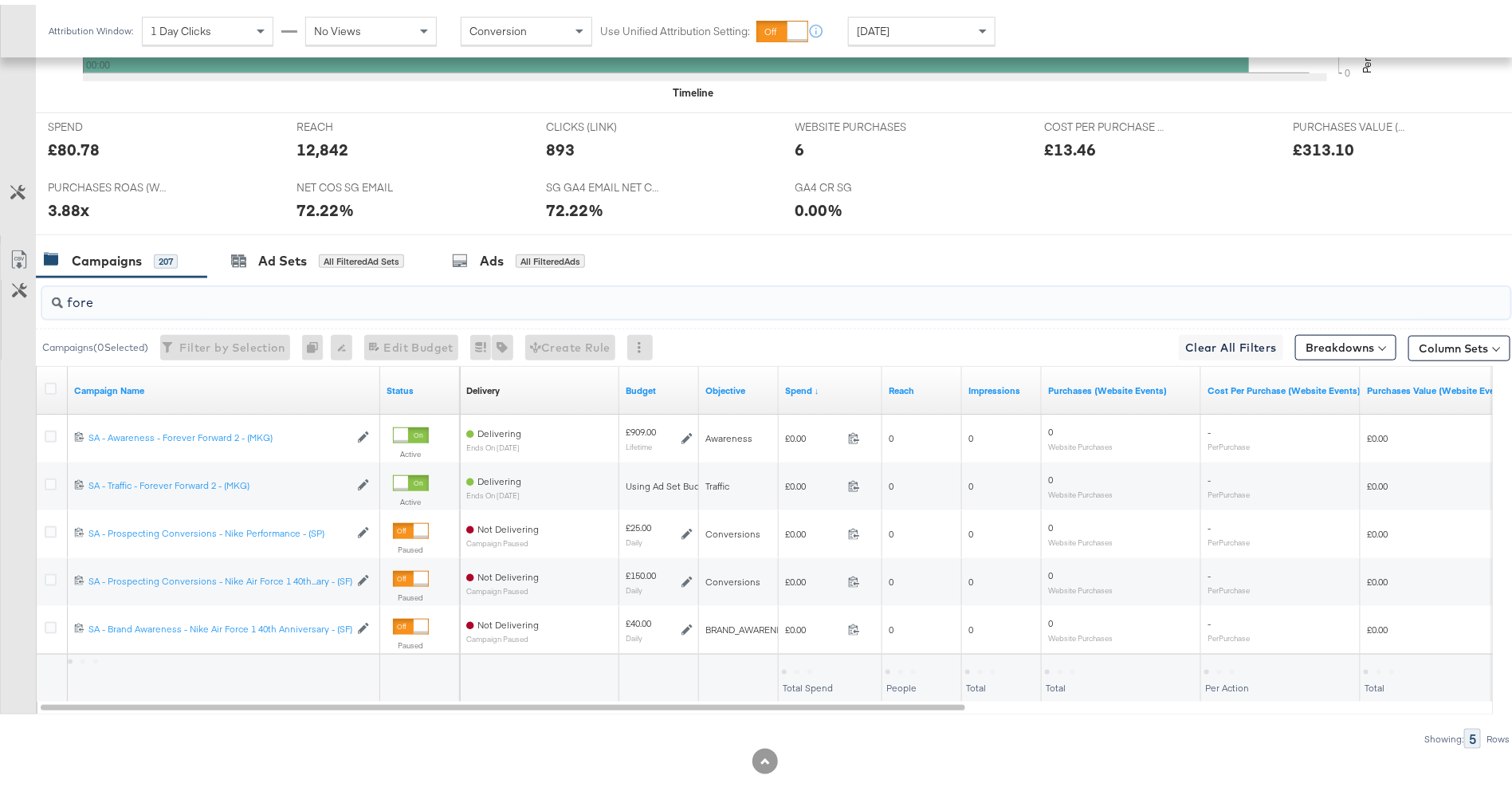
scroll to position [477, 0]
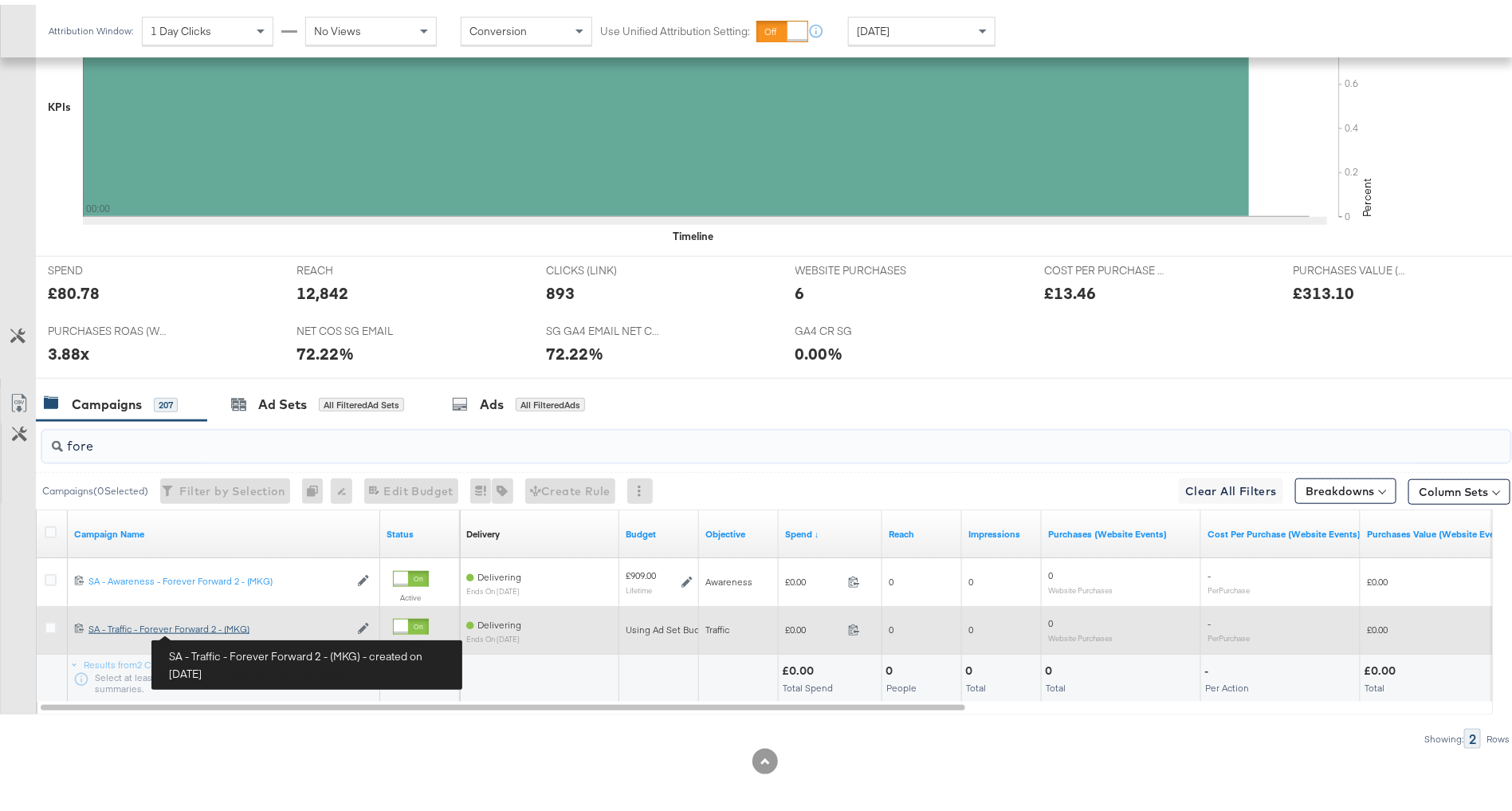
type input "fore"
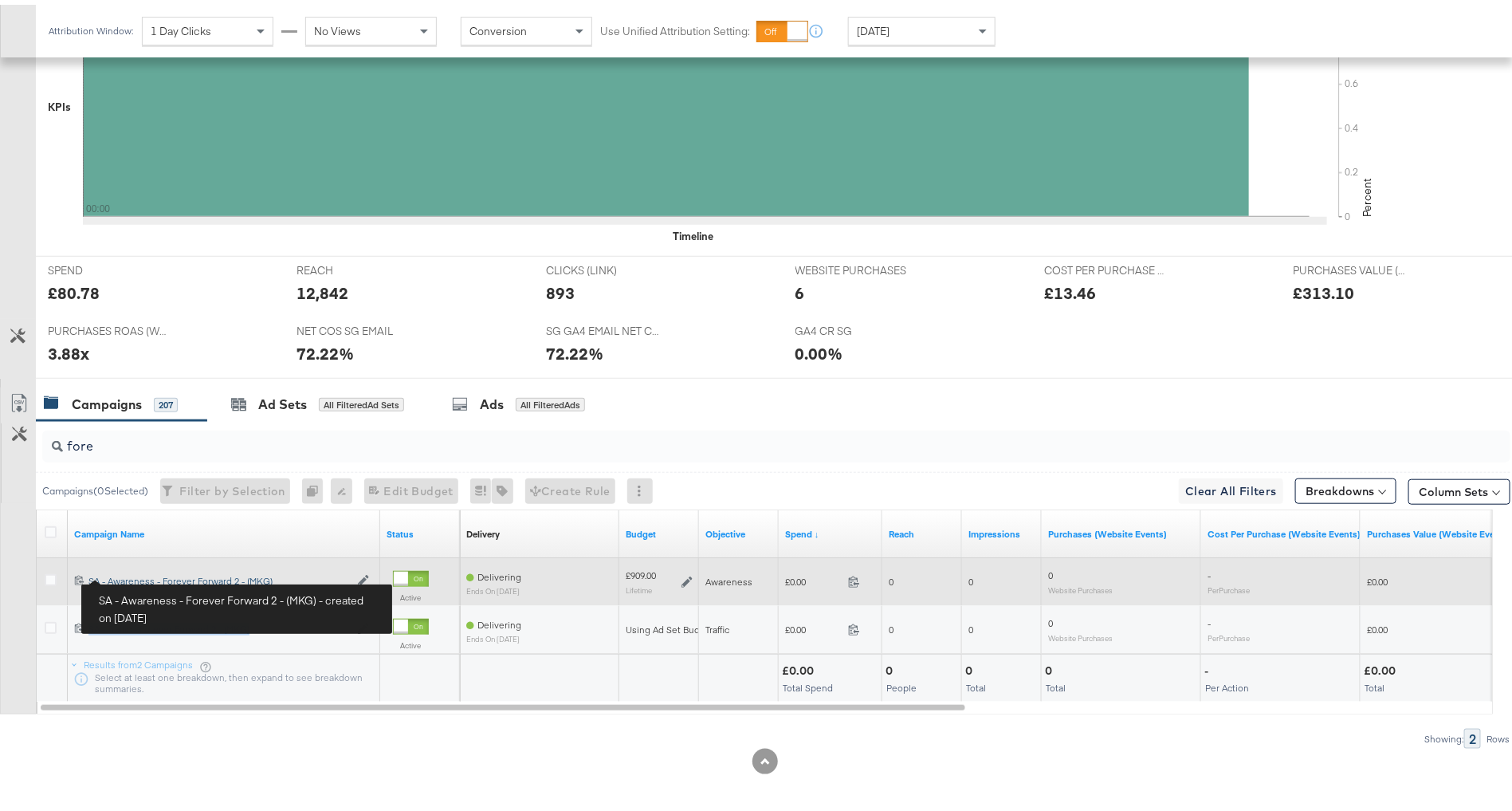
click at [141, 573] on div "SA - Awareness - Forever Forward 2 - (MKG) SA - Awareness - Forever Forward 2 -…" at bounding box center [218, 577] width 261 height 13
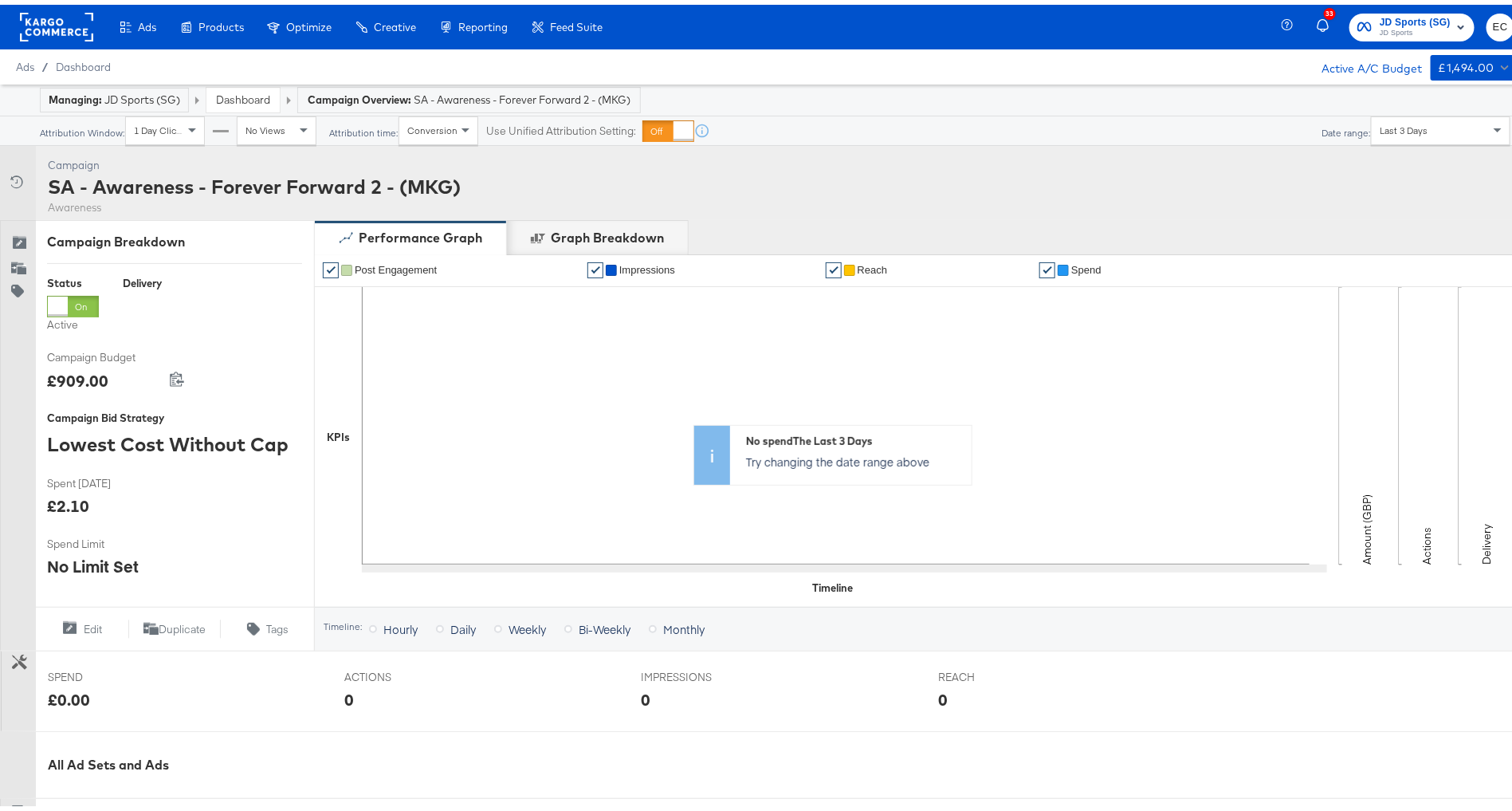
click at [259, 183] on div "SA - Awareness - Forever Forward 2 - (MKG)" at bounding box center [254, 182] width 413 height 27
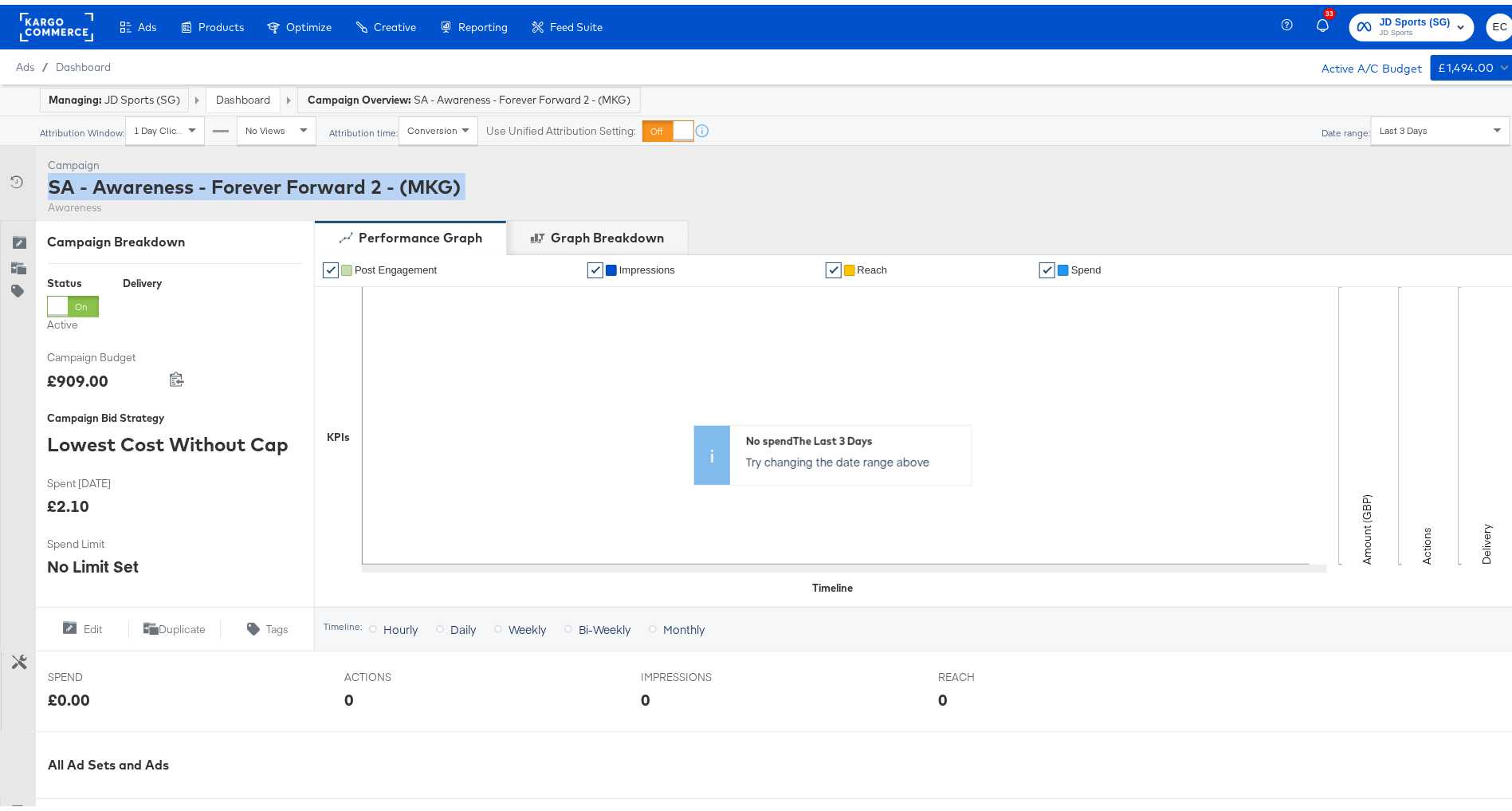
click at [259, 183] on div "SA - Awareness - Forever Forward 2 - (MKG)" at bounding box center [254, 182] width 413 height 27
copy div "SA - Awareness - Forever Forward 2 - (MKG)"
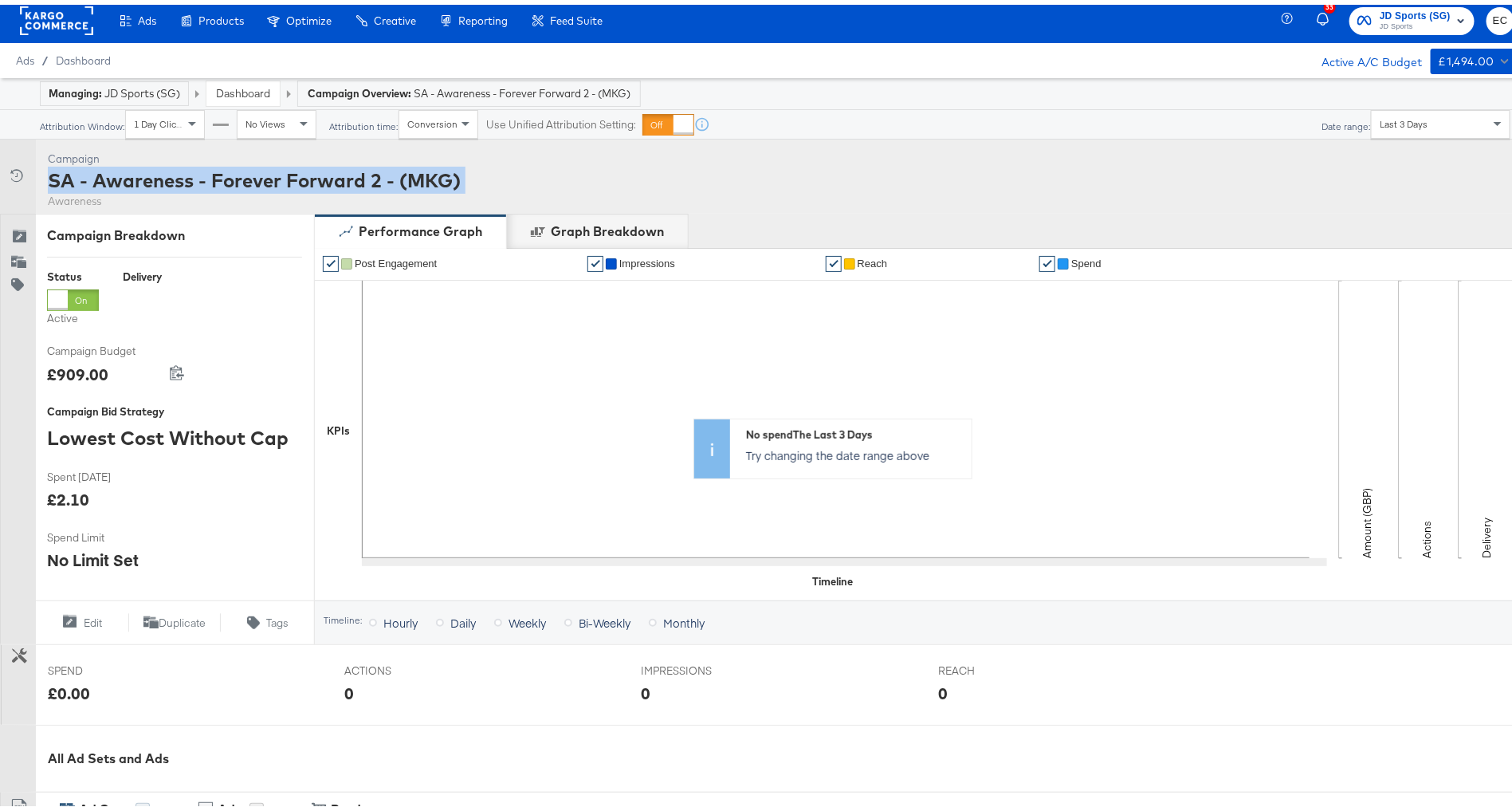
scroll to position [404, 0]
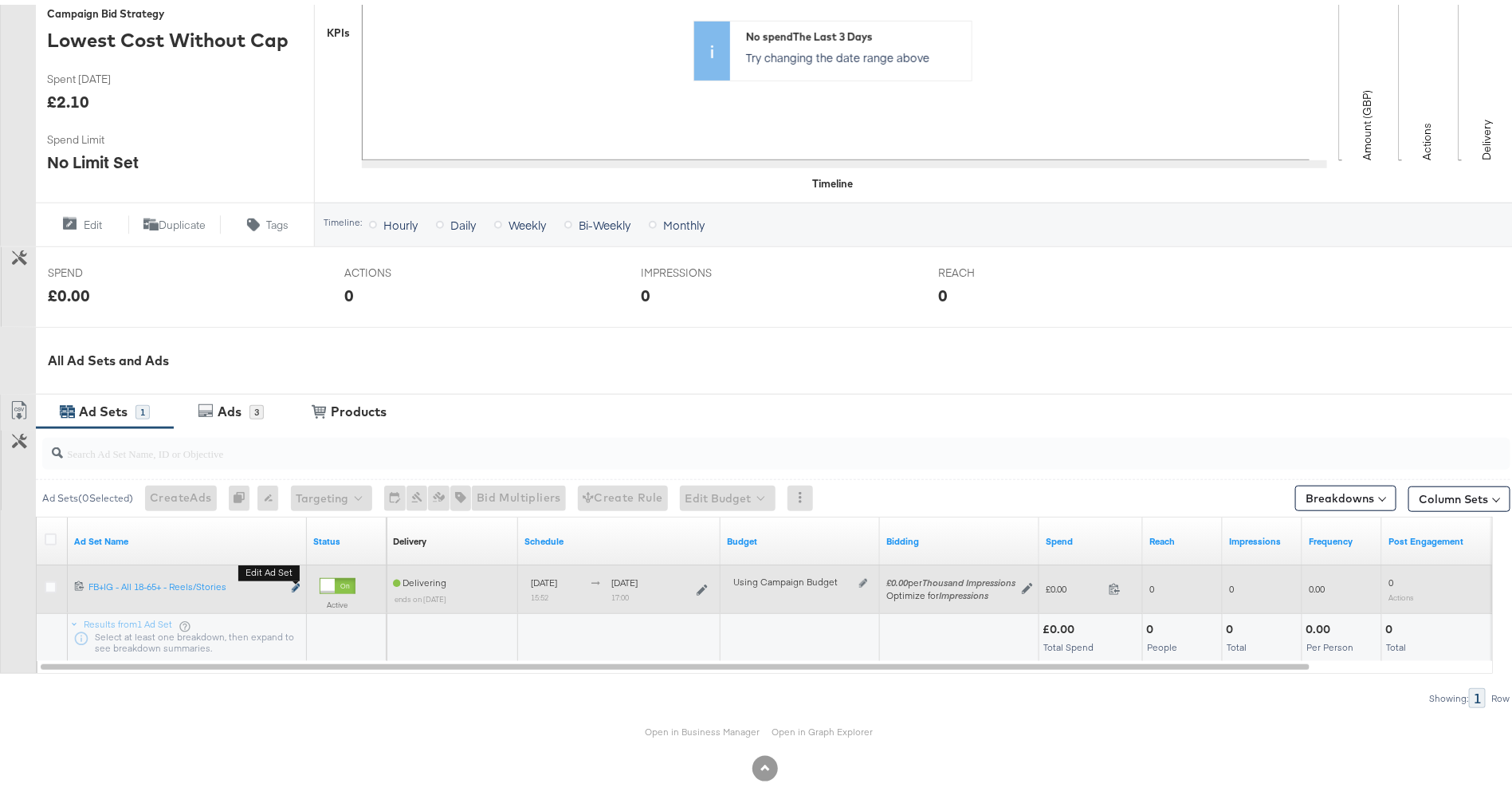
click at [298, 581] on icon "link" at bounding box center [296, 583] width 8 height 9
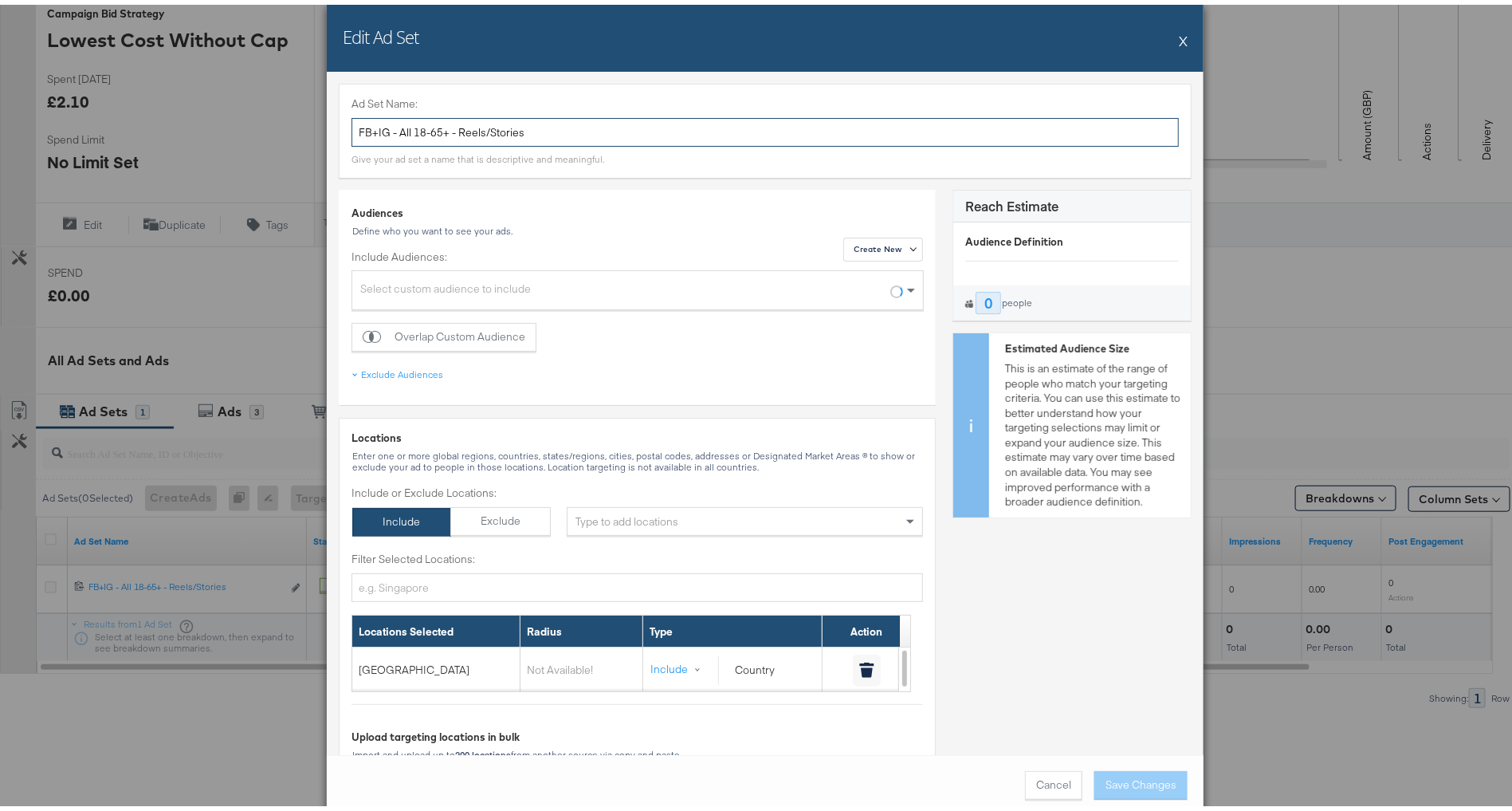
click at [487, 133] on input "FB+IG - All 18-65+ - Reels/Stories" at bounding box center [765, 128] width 827 height 29
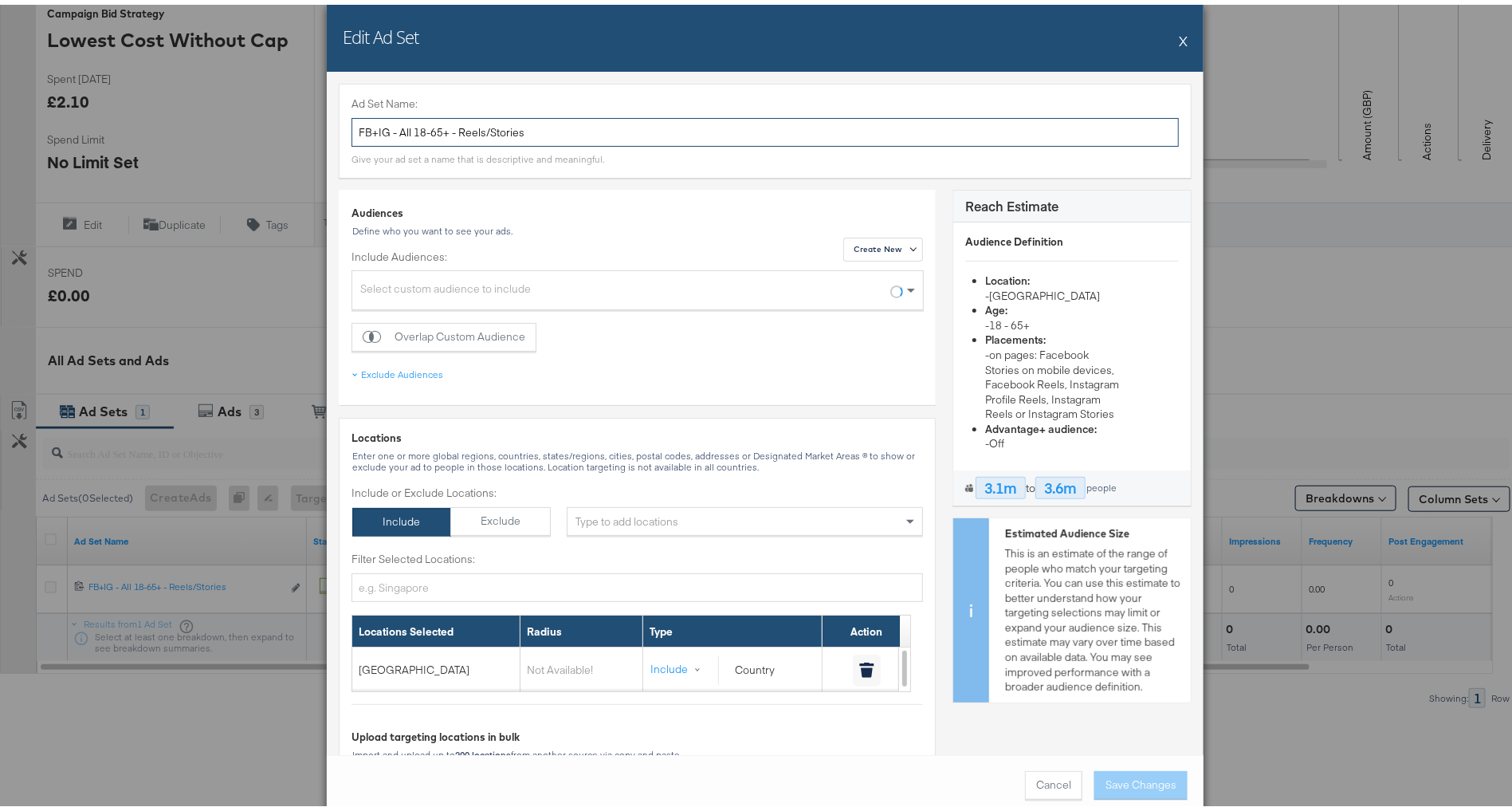
click at [487, 133] on input "FB+IG - All 18-65+ - Reels/Stories" at bounding box center [765, 128] width 827 height 29
click at [488, 133] on input "FB+IG - All 18-65+ - Reels/Stories" at bounding box center [765, 128] width 827 height 29
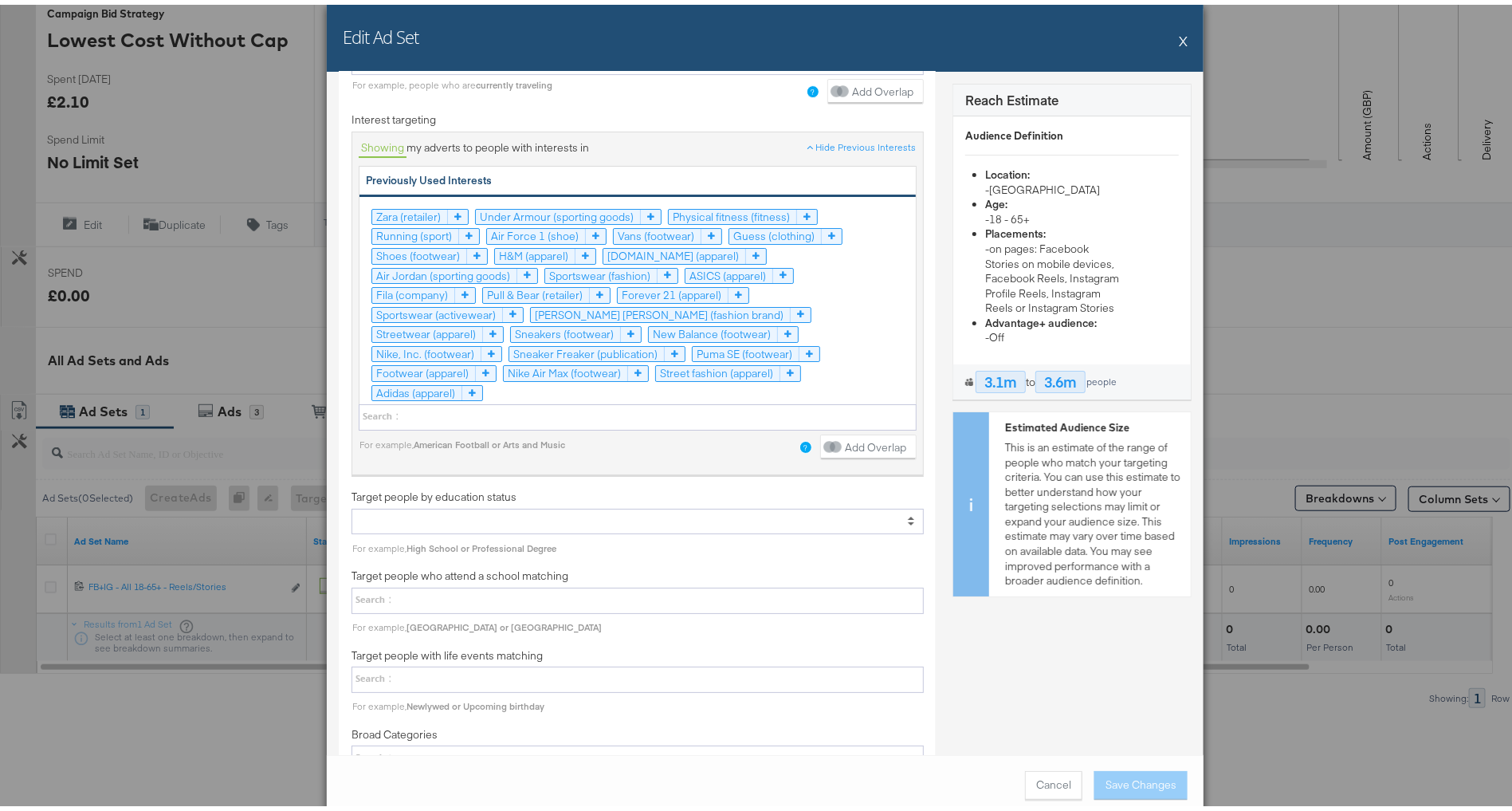
scroll to position [3390, 0]
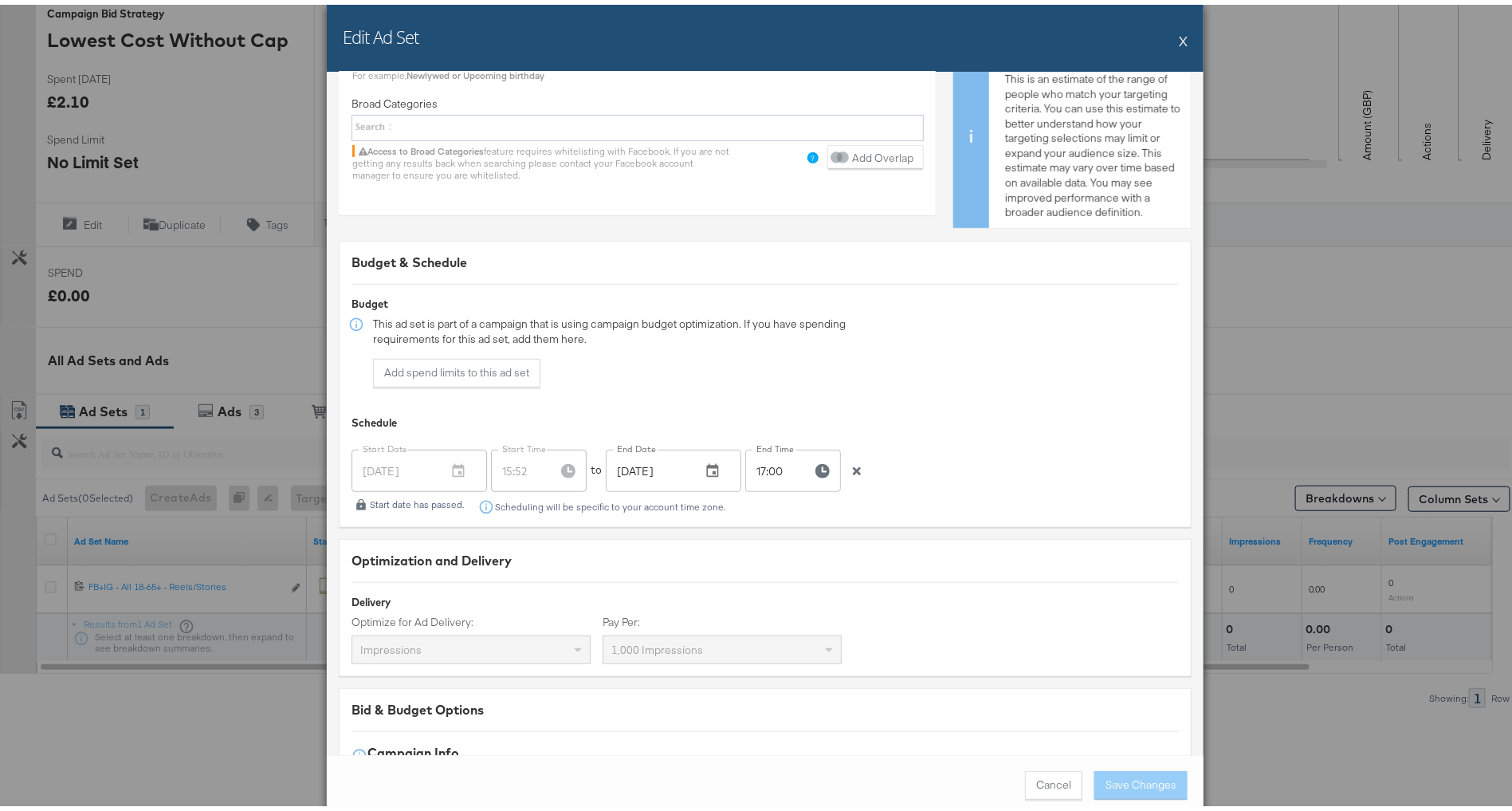
click at [1179, 36] on button "X" at bounding box center [1183, 35] width 9 height 32
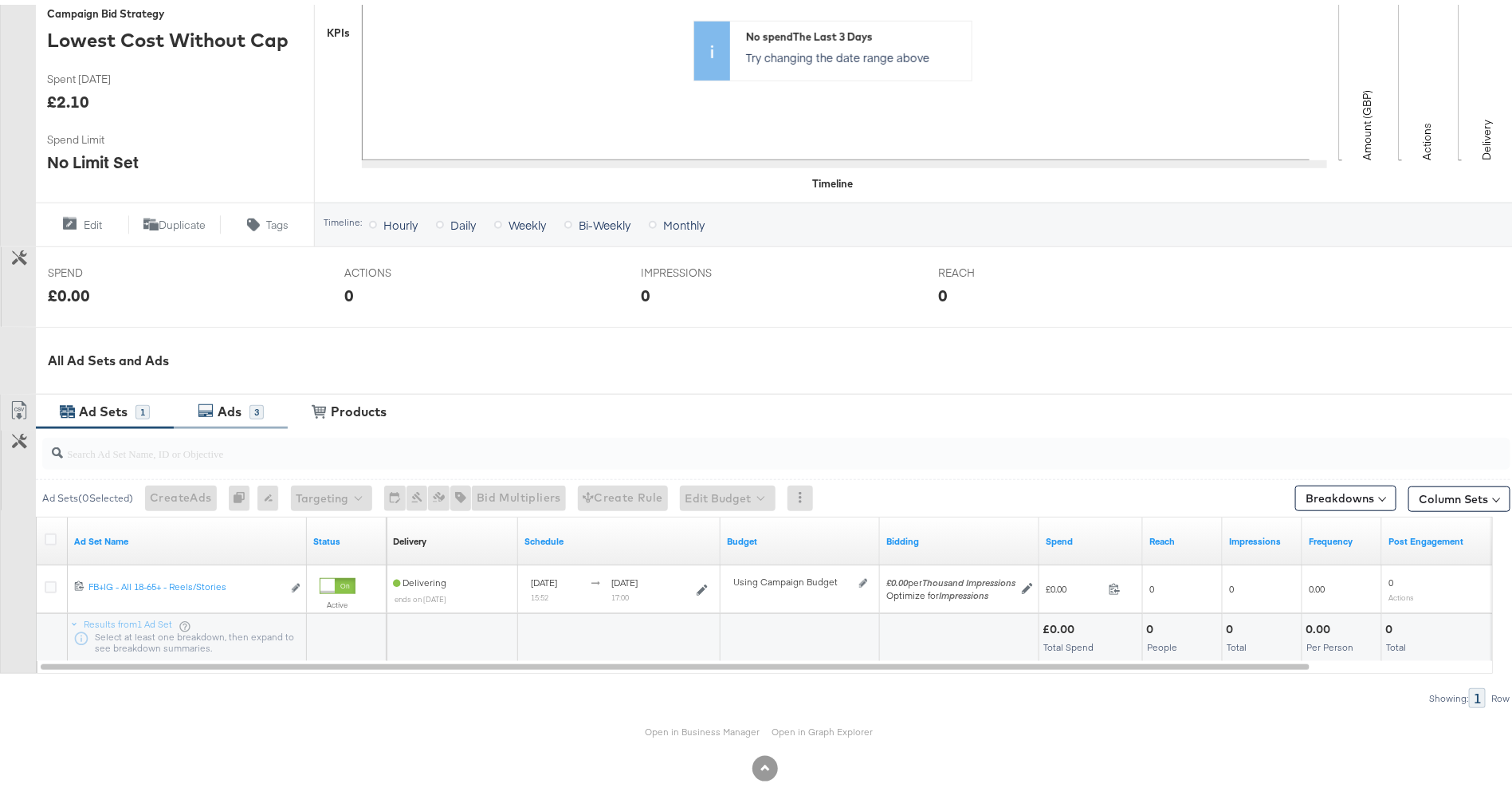
click at [227, 394] on div "Ads 3" at bounding box center [230, 407] width 114 height 34
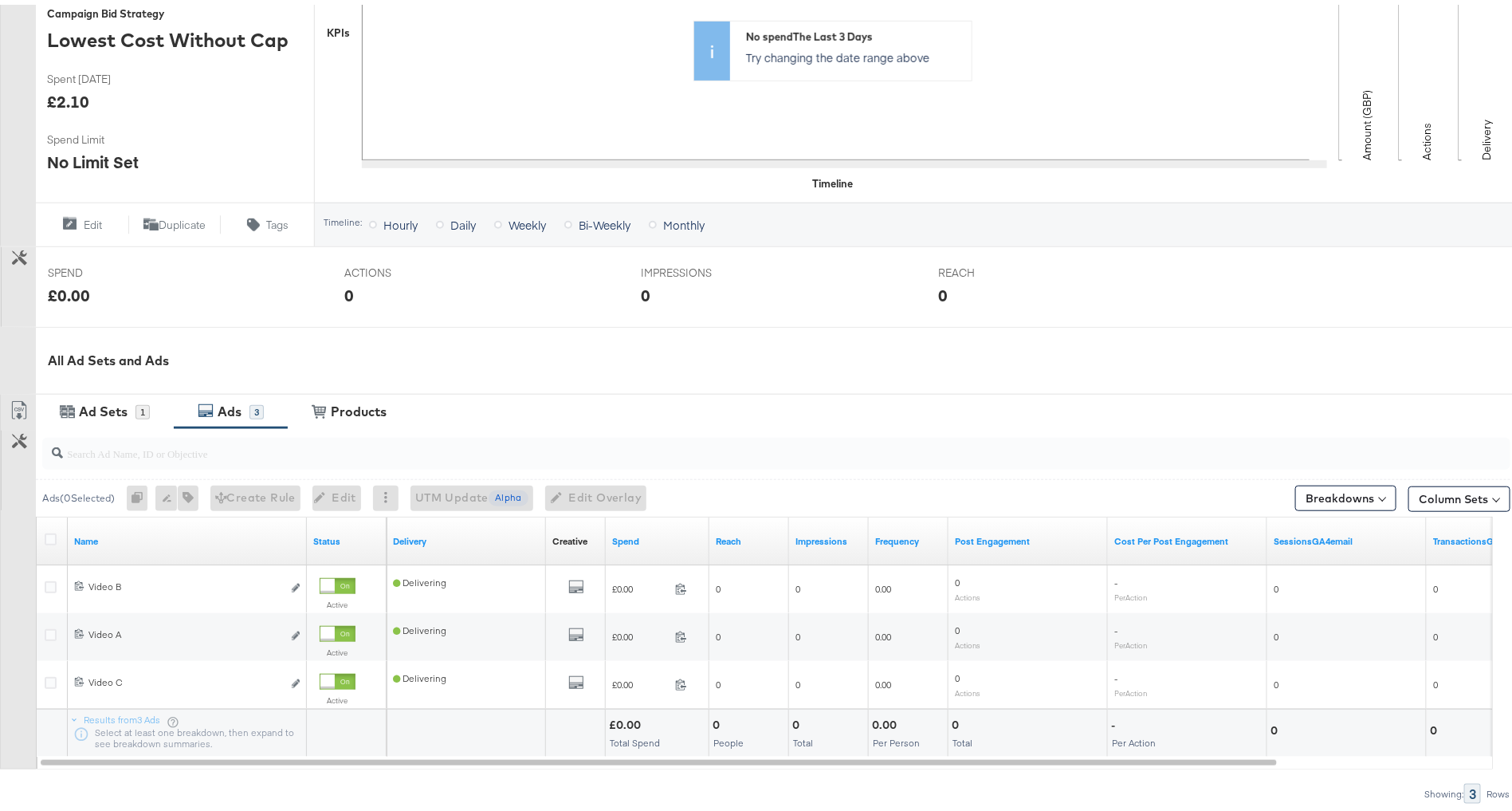
scroll to position [435, 0]
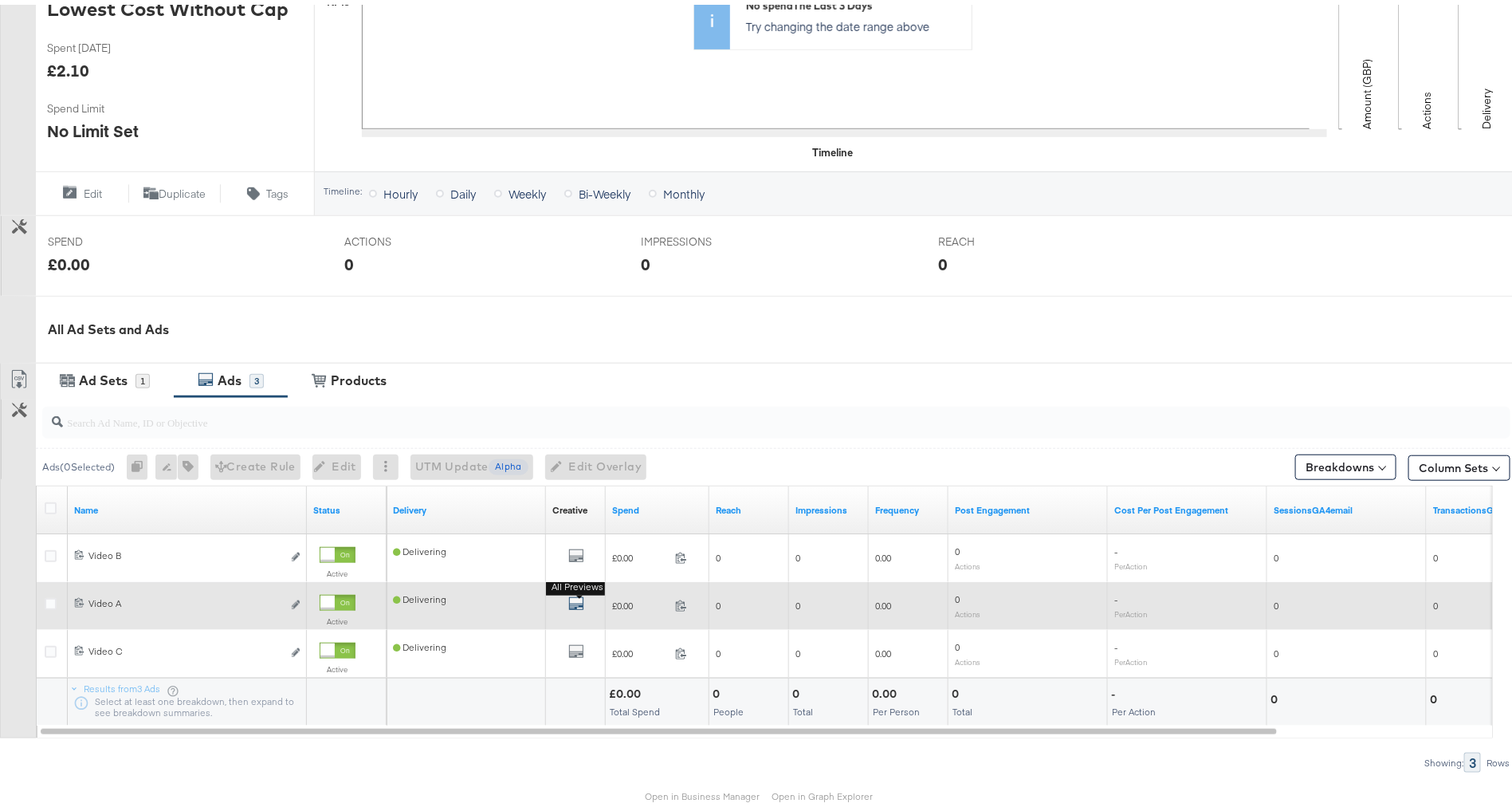
click at [575, 589] on b "All Previews" at bounding box center [578, 582] width 65 height 16
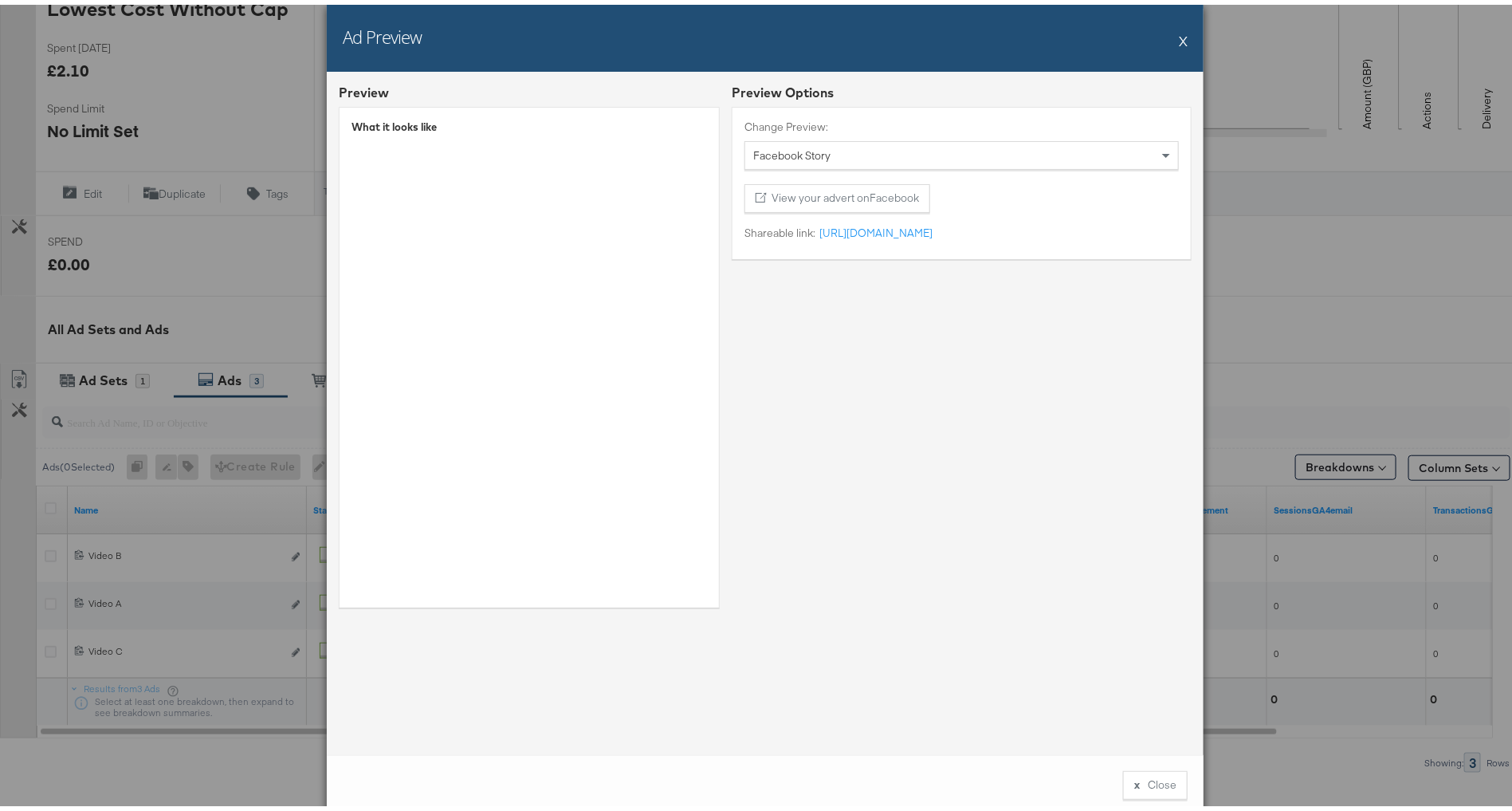
click at [1179, 31] on button "X" at bounding box center [1183, 35] width 9 height 32
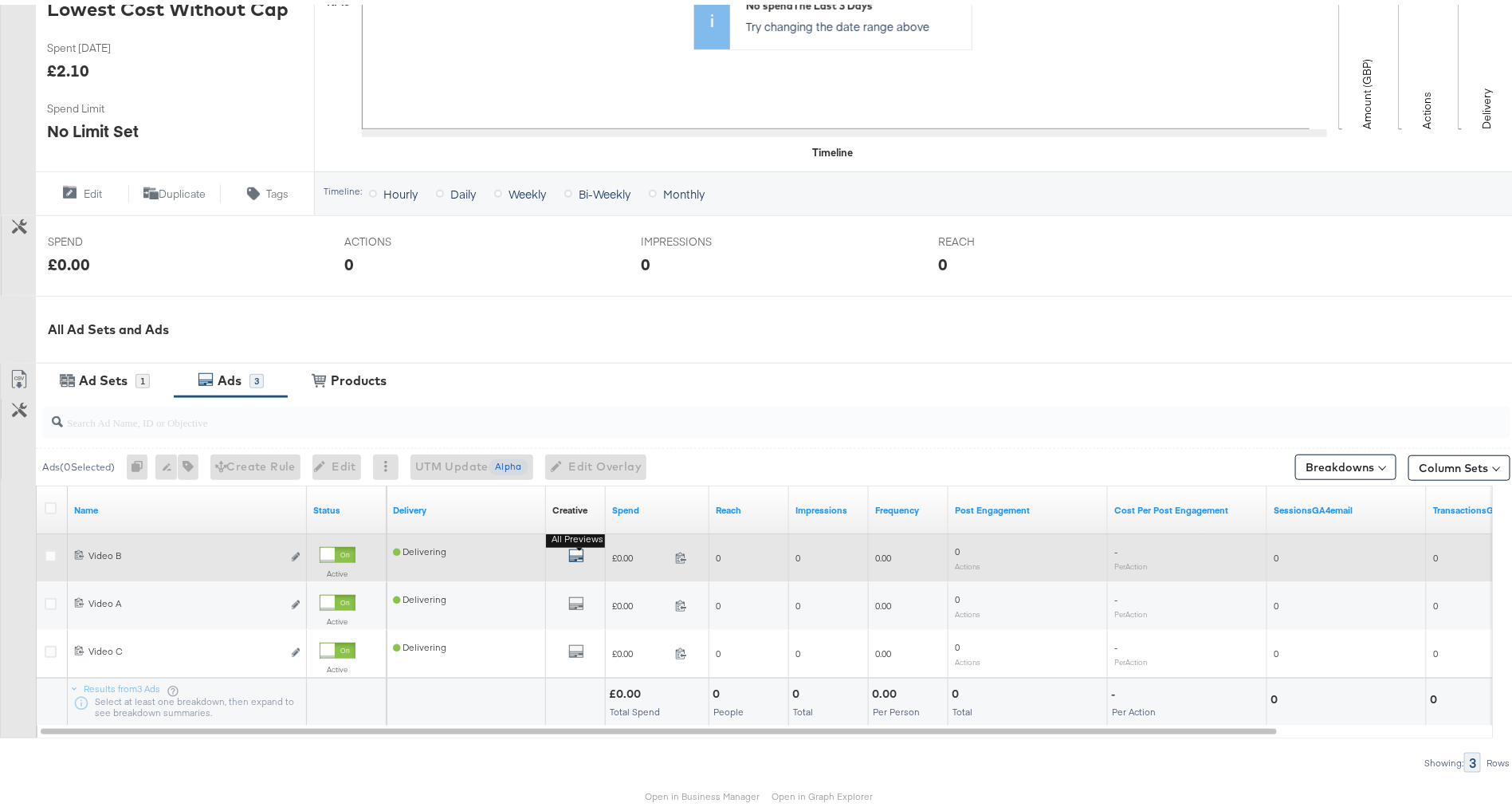
click at [569, 552] on icon "default" at bounding box center [576, 550] width 16 height 16
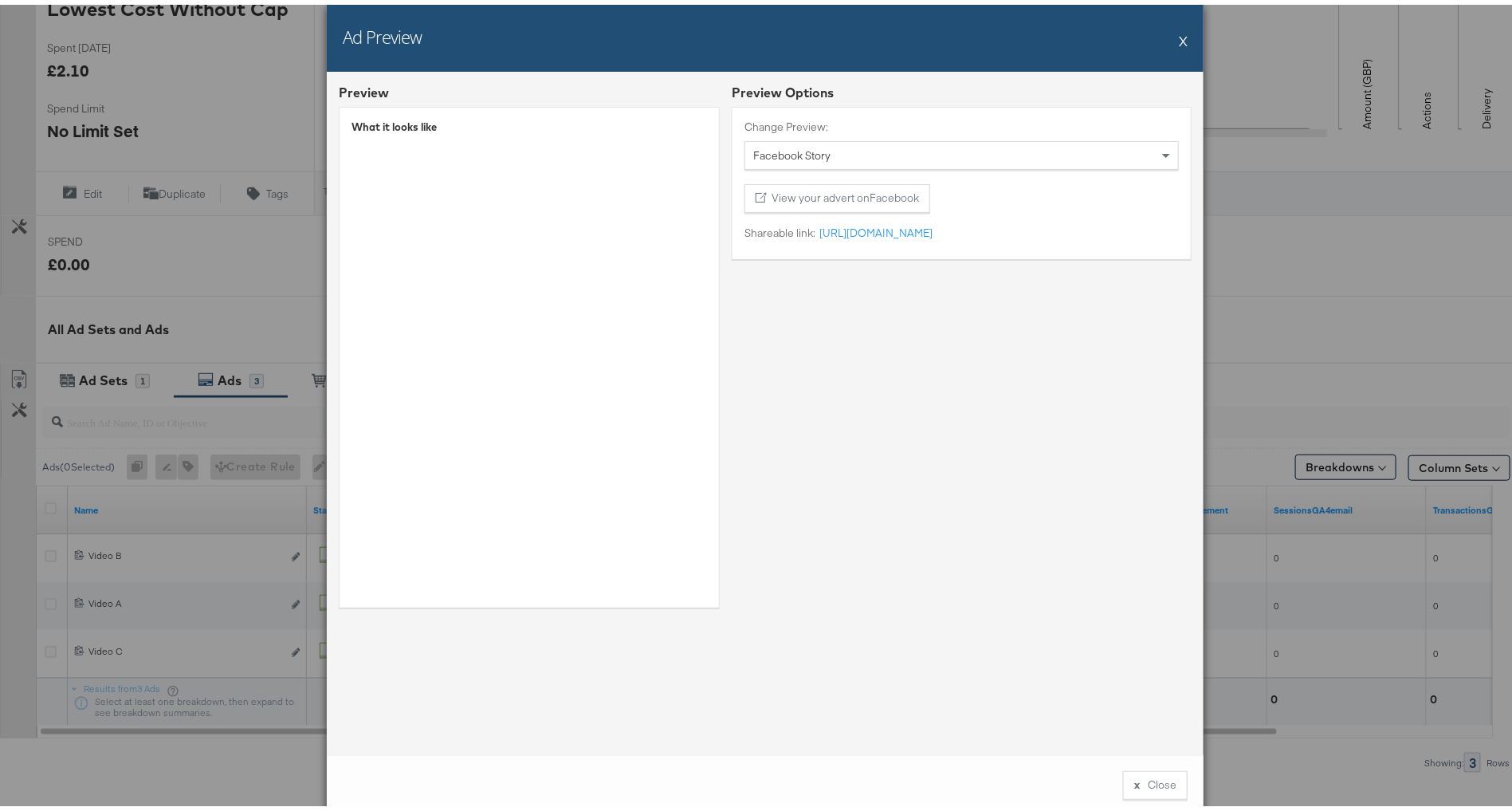
click at [1179, 30] on button "X" at bounding box center [1183, 35] width 9 height 32
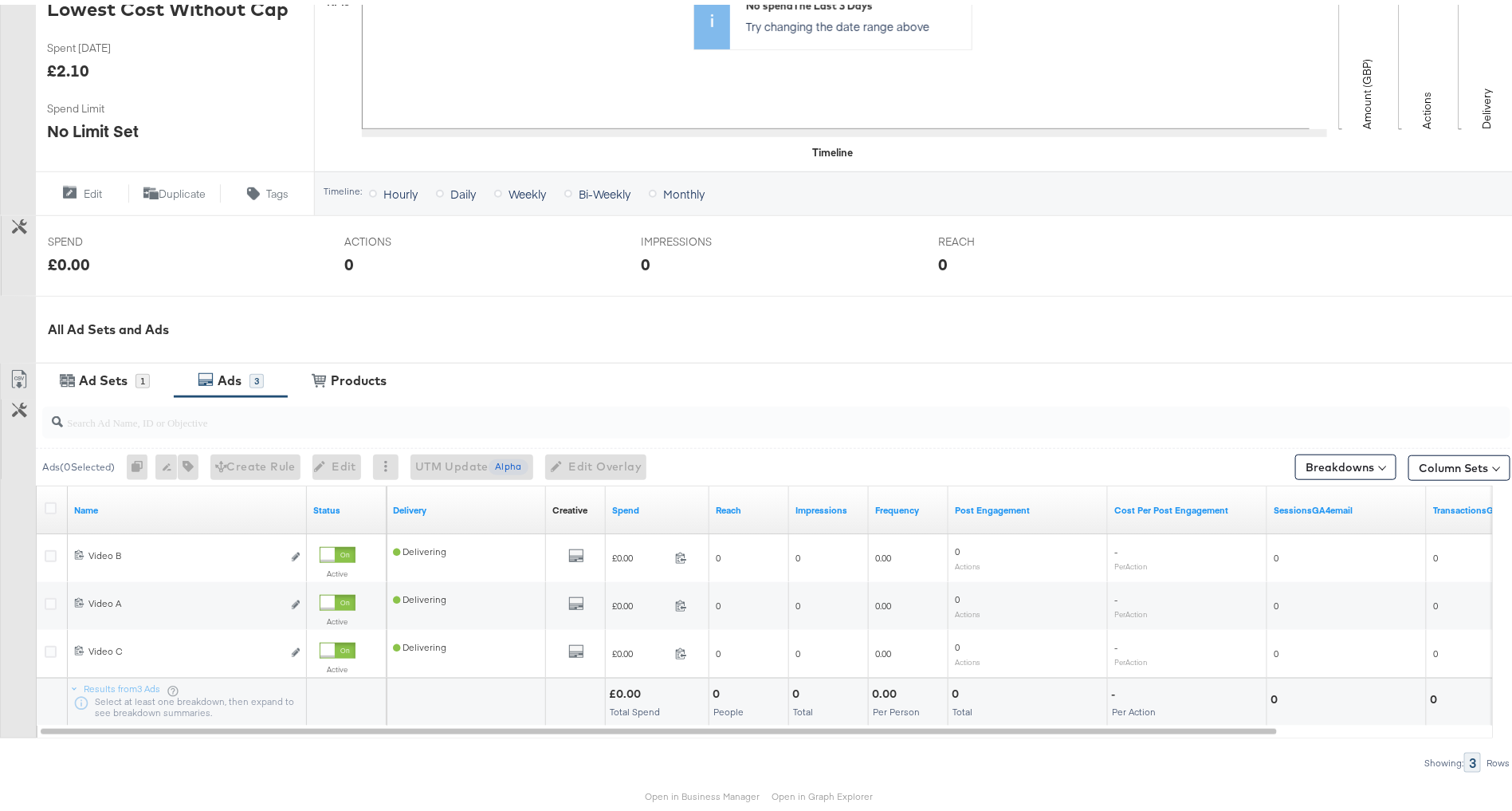
scroll to position [0, 0]
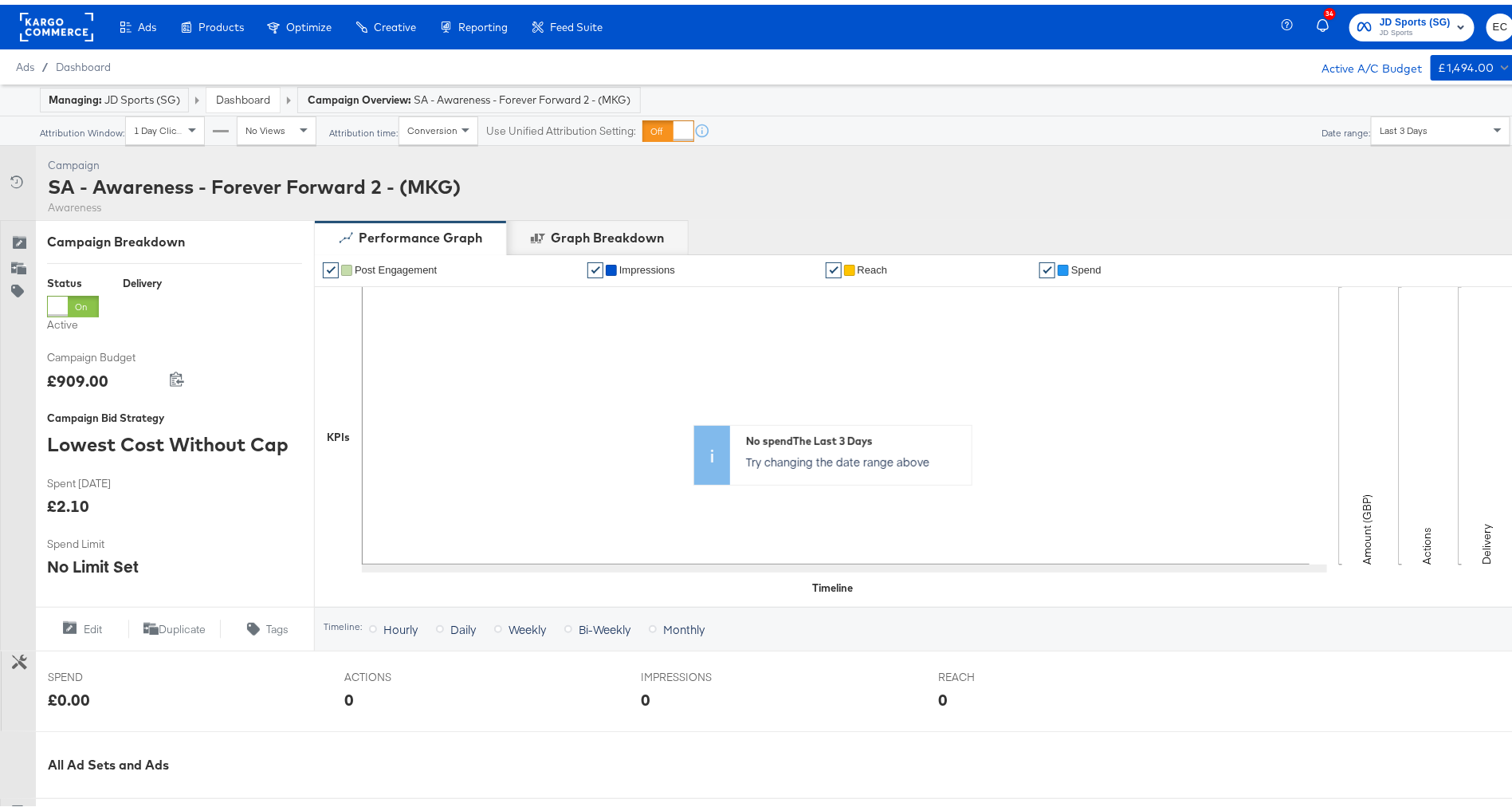
click at [223, 169] on div "SA - Awareness - Forever Forward 2 - (MKG)" at bounding box center [254, 182] width 413 height 27
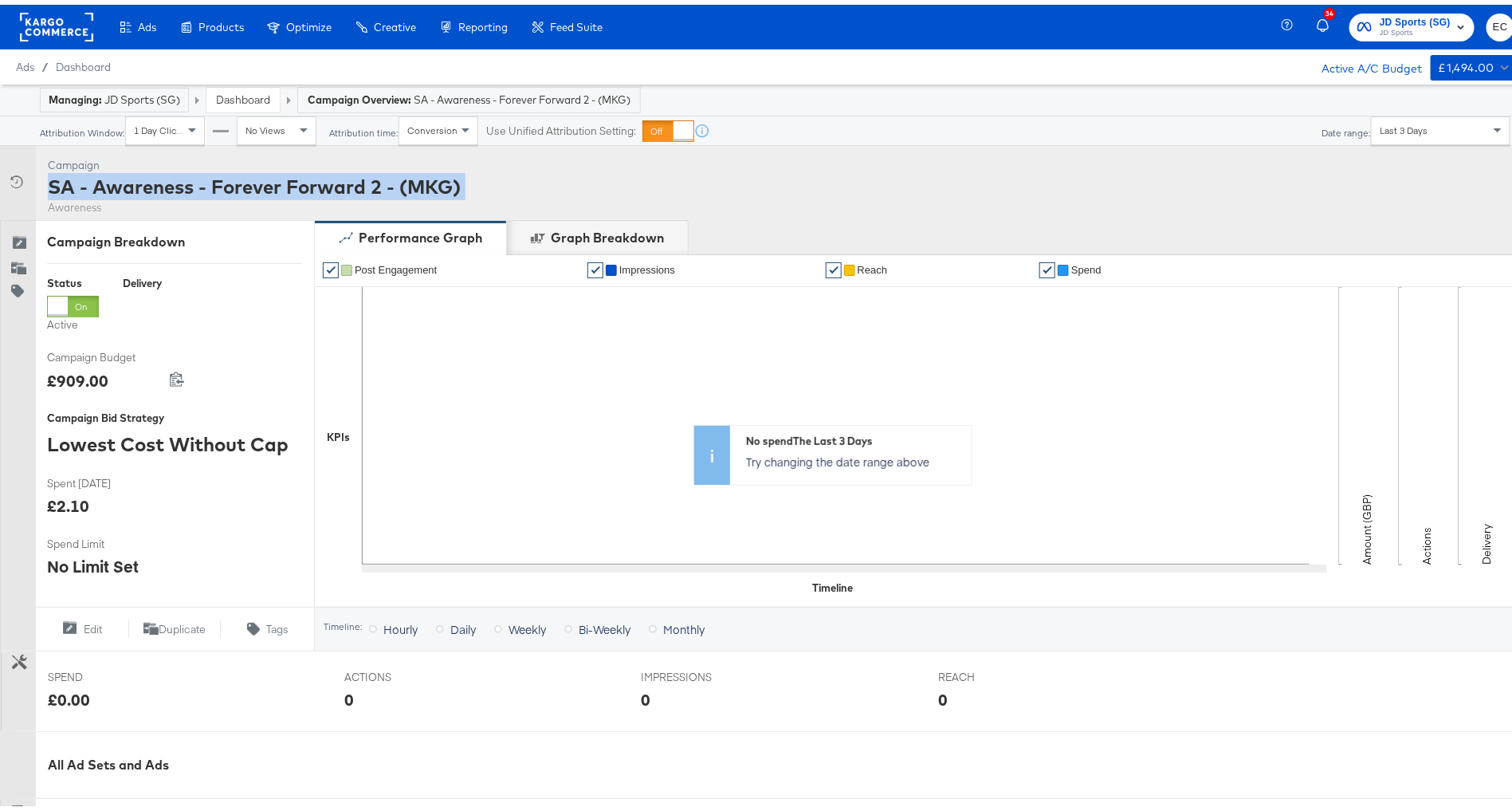
click at [223, 169] on div "SA - Awareness - Forever Forward 2 - (MKG)" at bounding box center [254, 182] width 413 height 27
copy div "SA - Awareness - Forever Forward 2 - (MKG)"
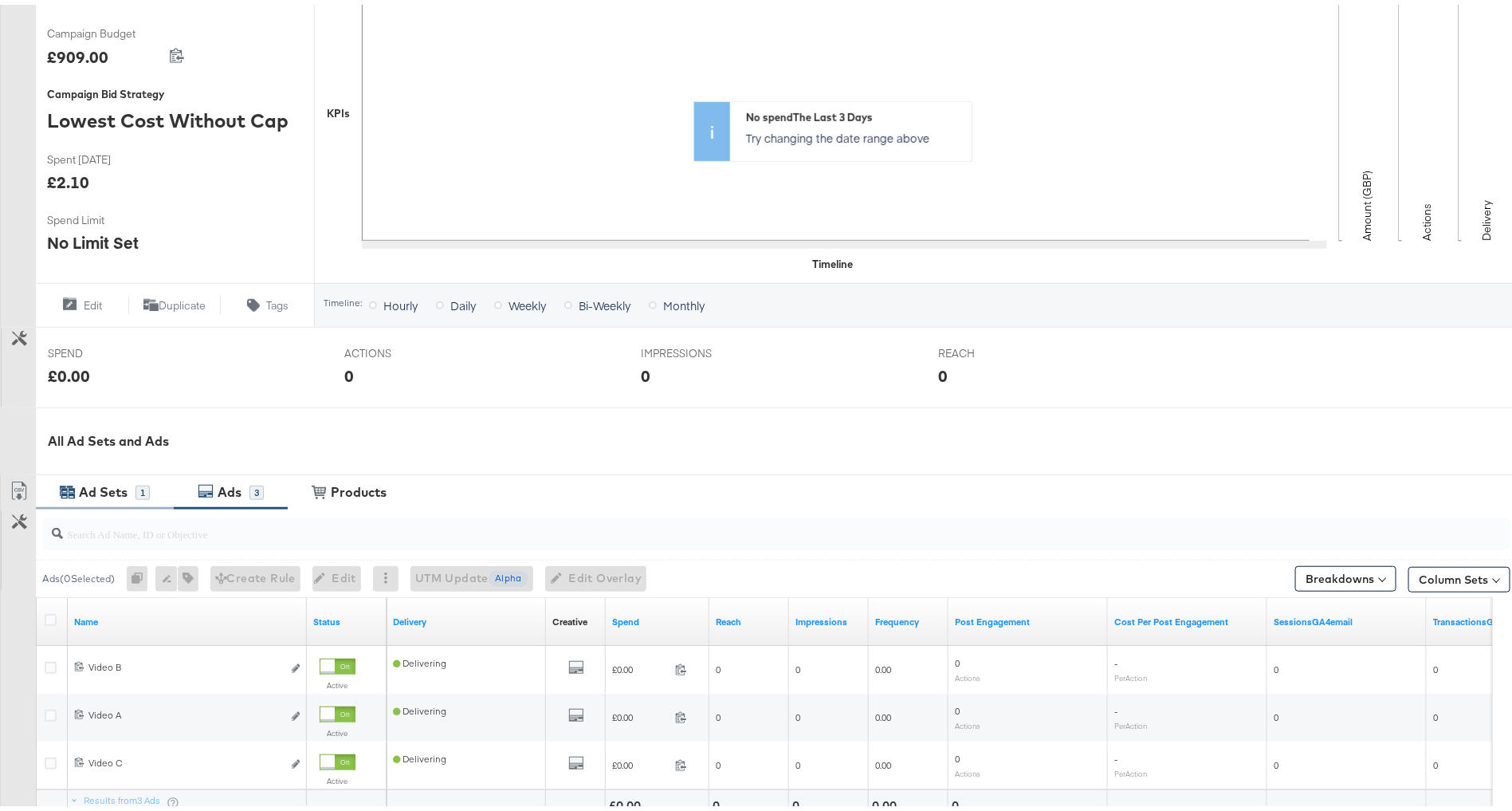
click at [96, 481] on div "Ad Sets" at bounding box center [102, 488] width 48 height 18
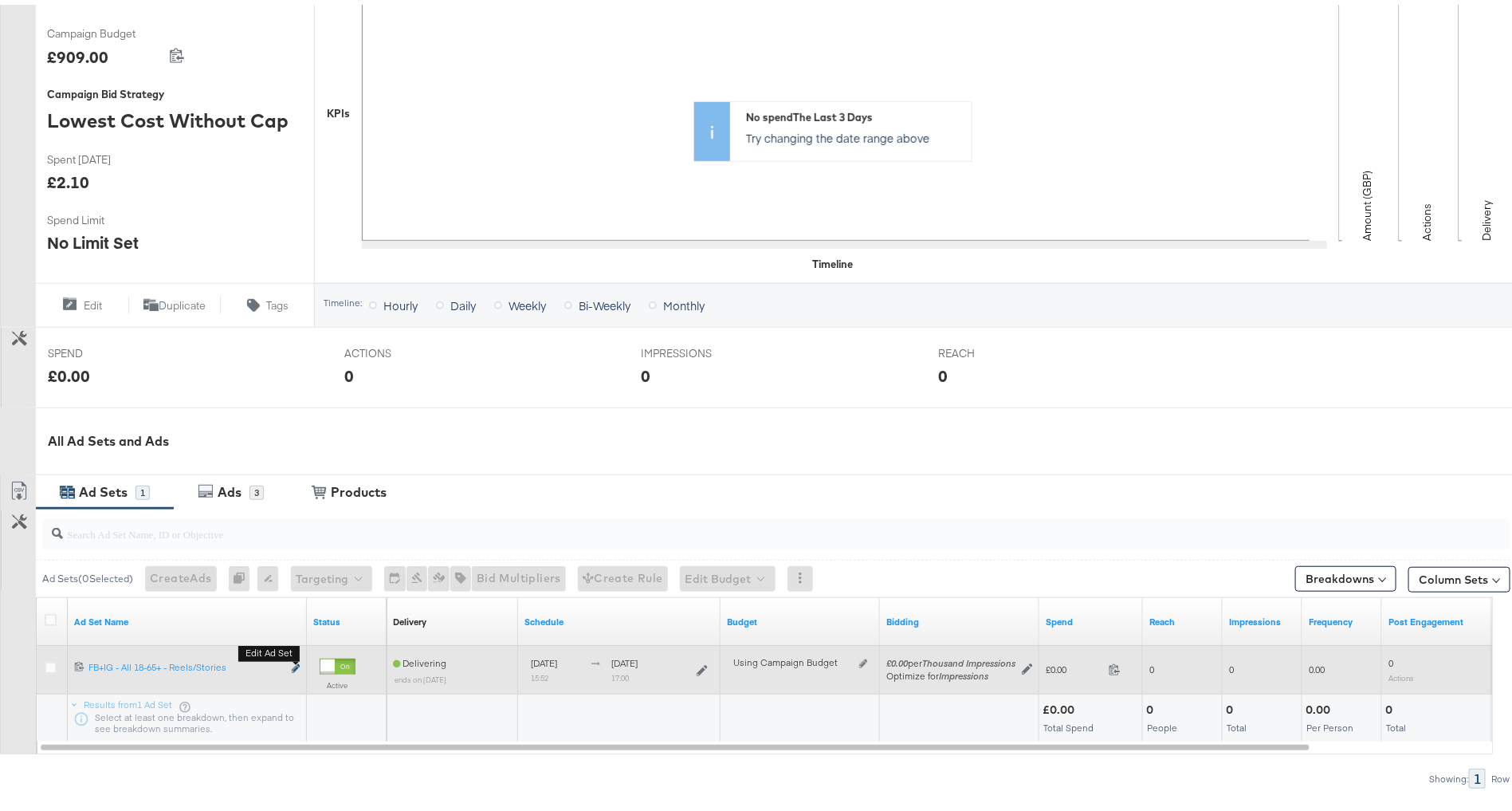
click at [297, 663] on icon "link" at bounding box center [296, 664] width 8 height 9
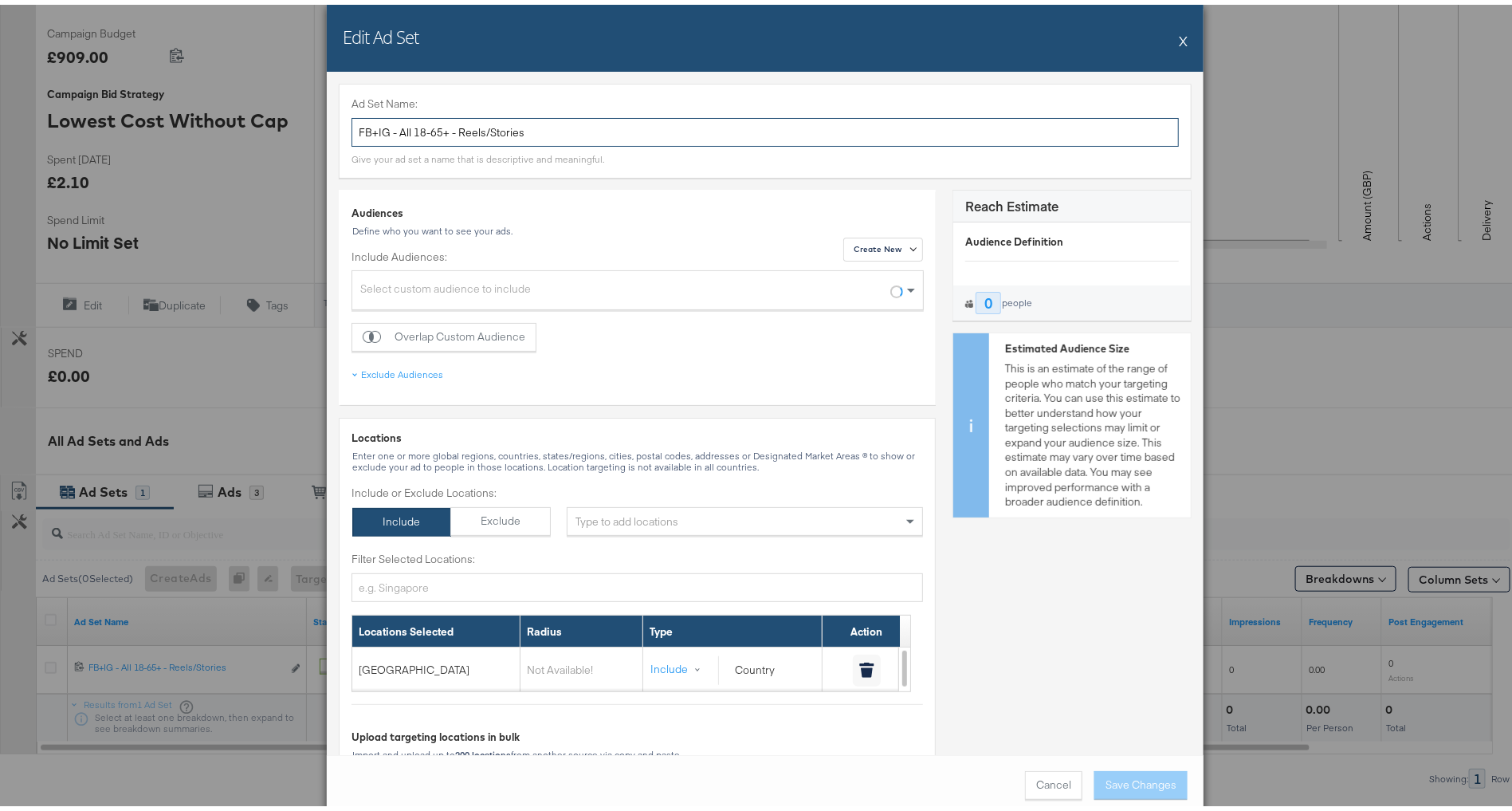
click at [507, 120] on input "FB+IG - All 18-65+ - Reels/Stories" at bounding box center [765, 128] width 827 height 29
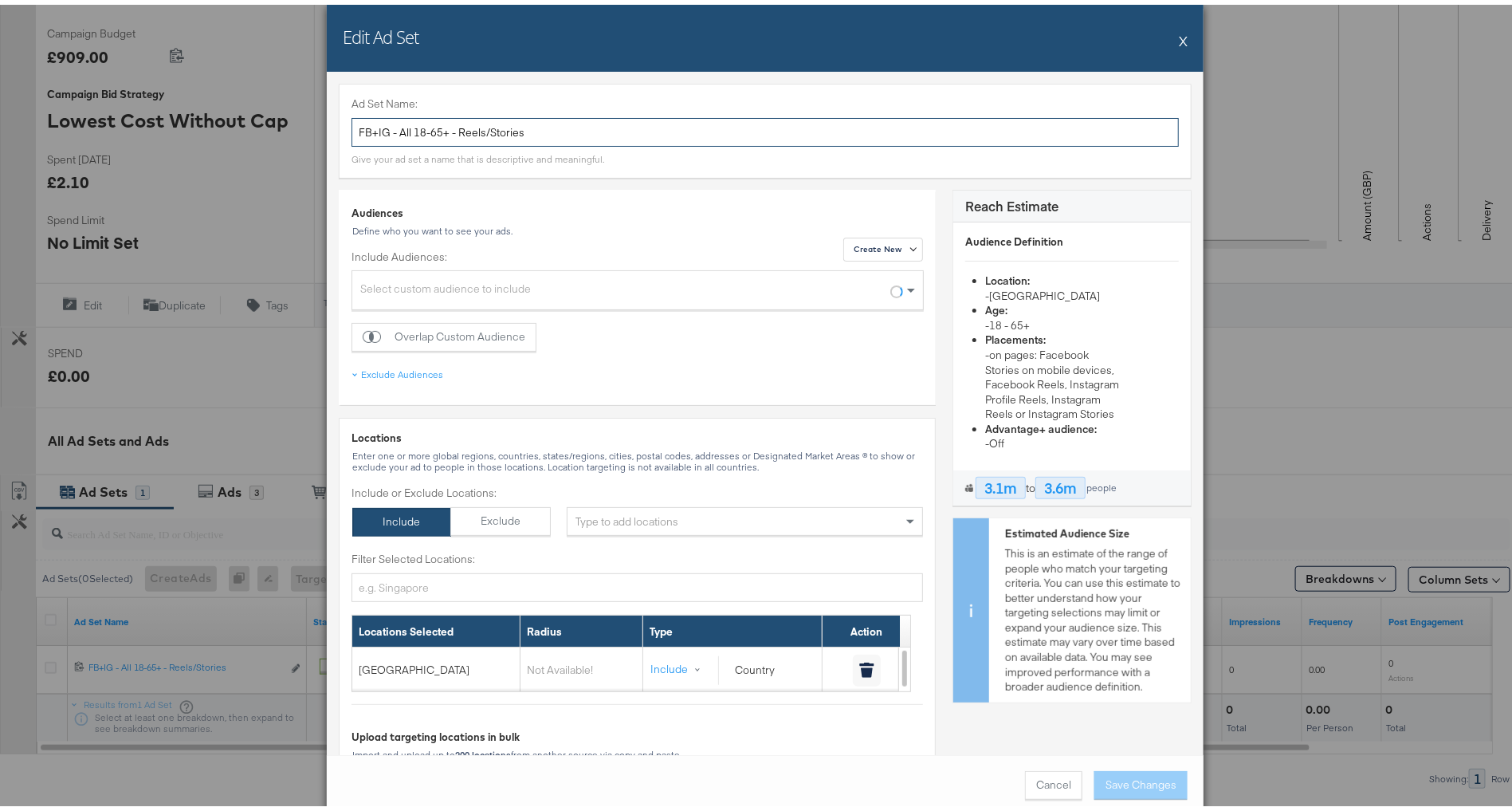
click at [507, 120] on input "FB+IG - All 18-65+ - Reels/Stories" at bounding box center [765, 128] width 827 height 29
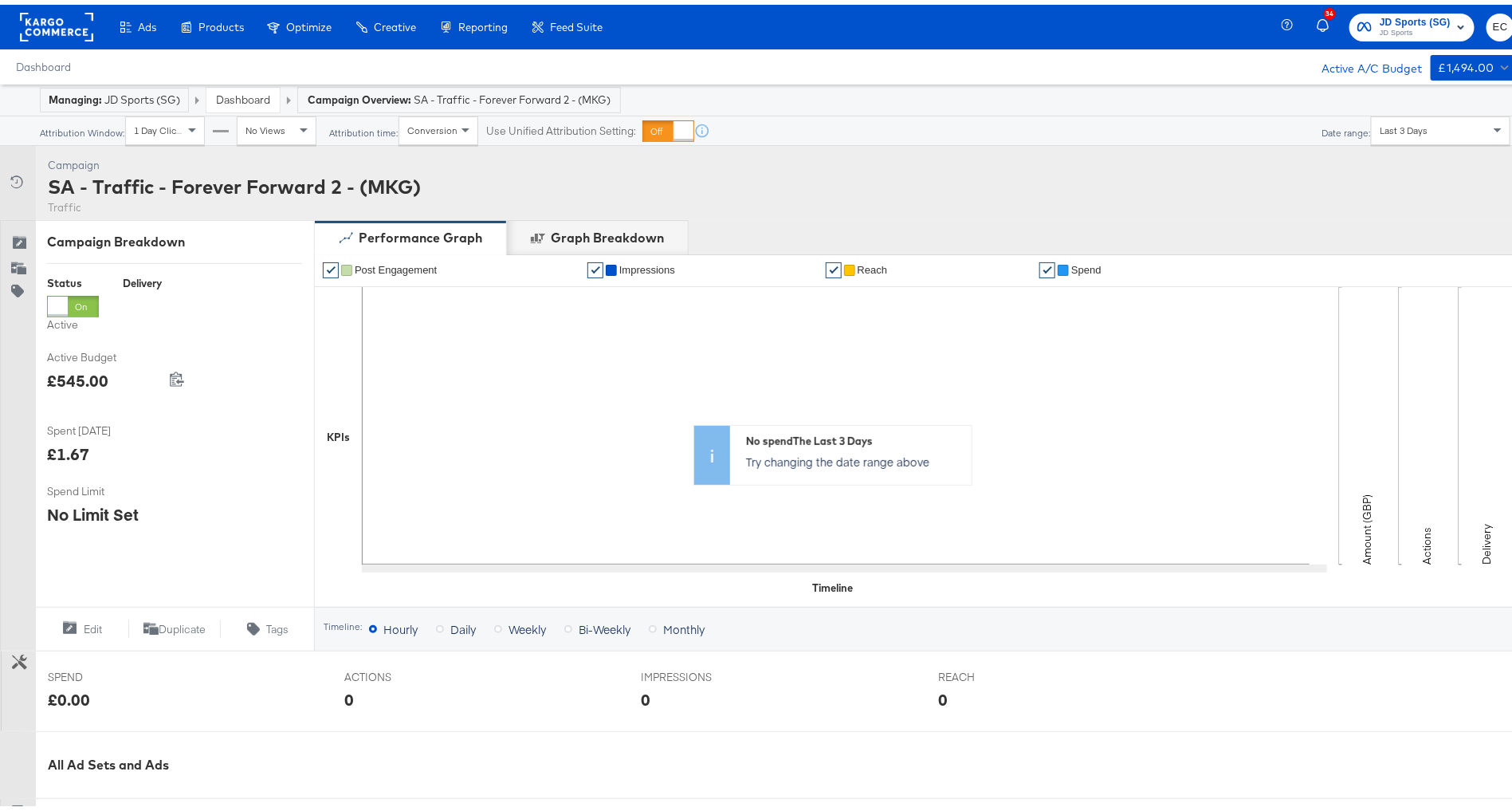
click at [262, 174] on div "SA - Traffic - Forever Forward 2 - (MKG)" at bounding box center [234, 182] width 373 height 27
copy div "SA - Traffic - Forever Forward 2 - (MKG)"
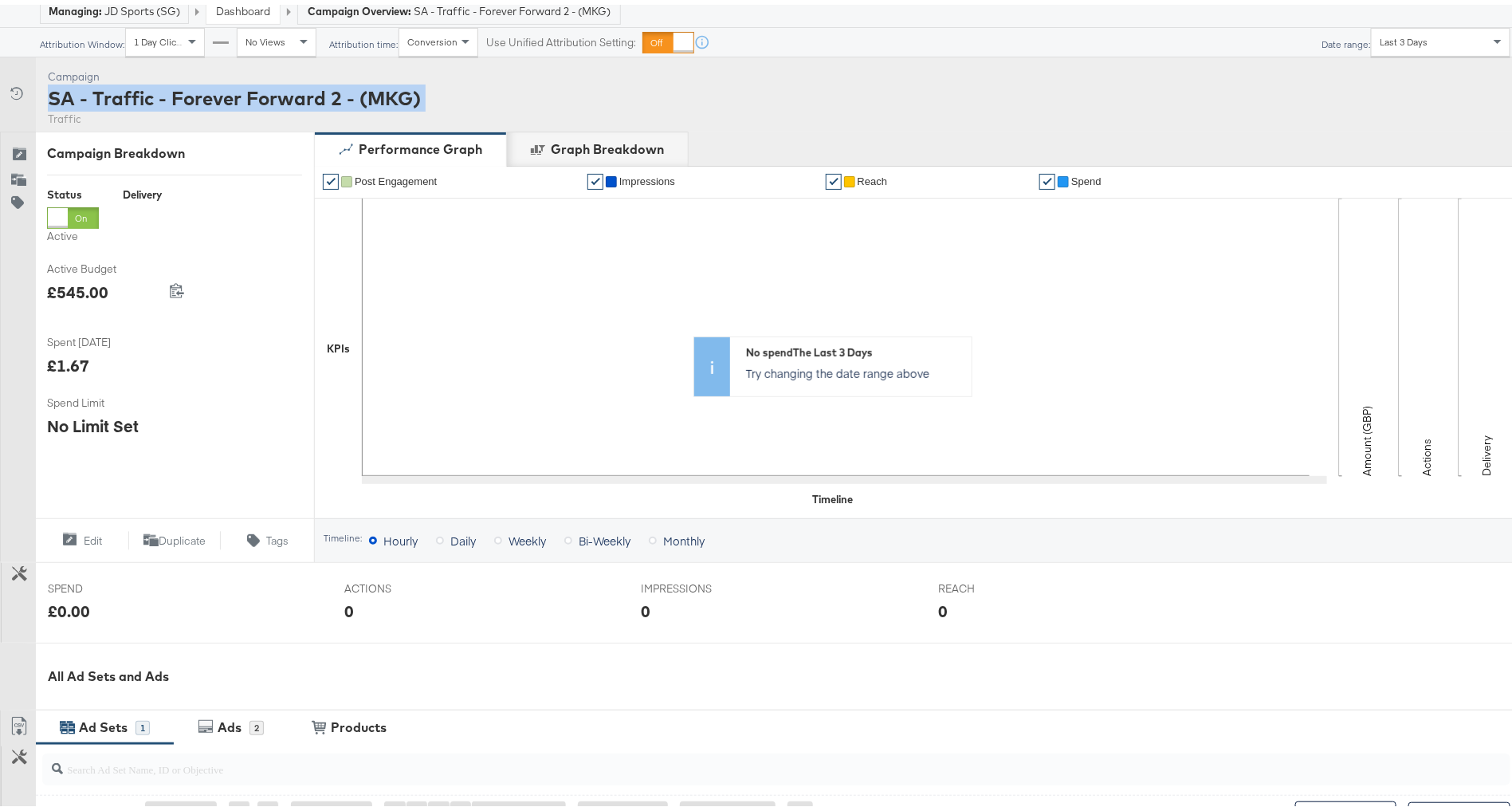
scroll to position [404, 0]
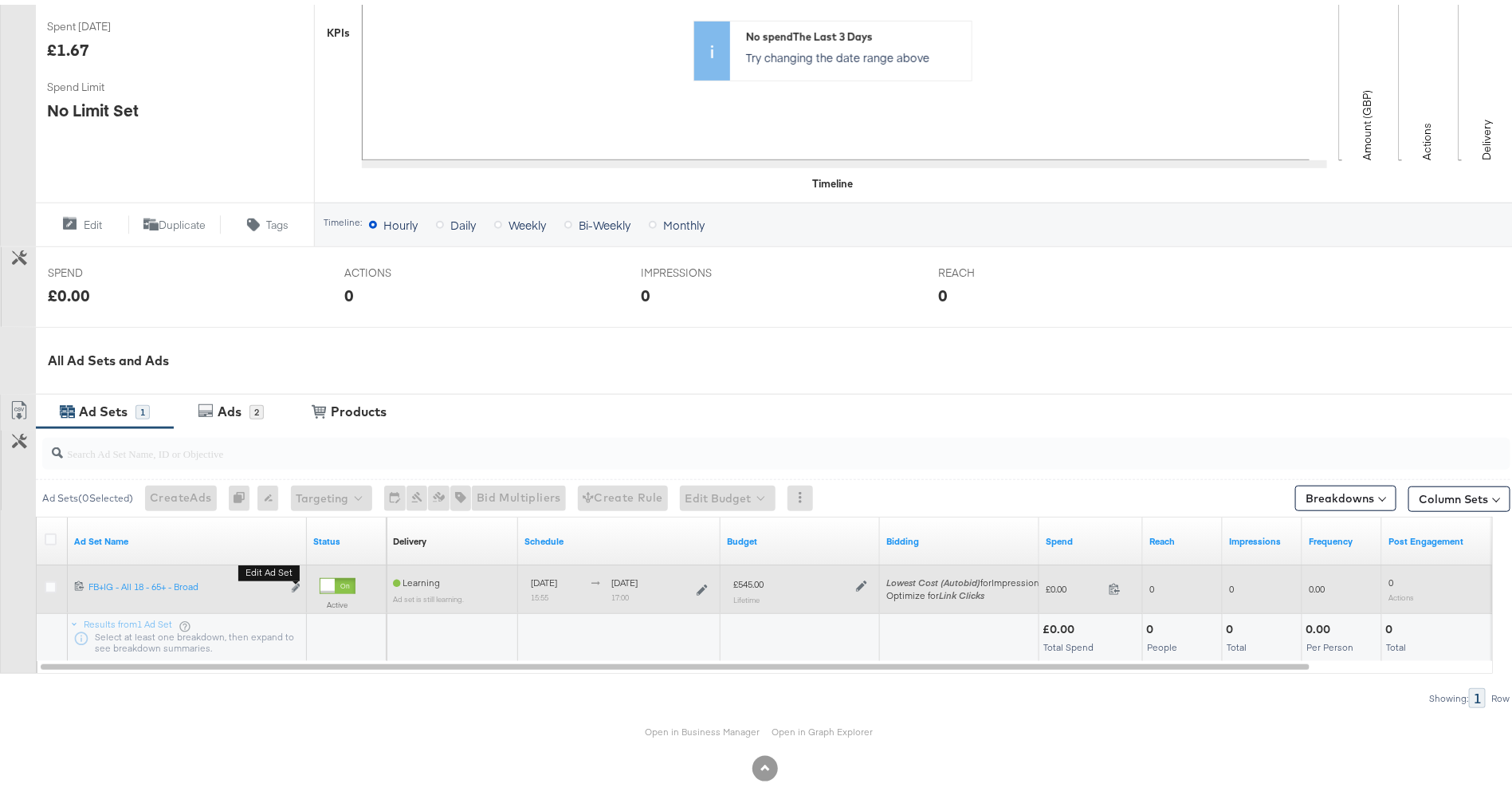
click at [293, 587] on button "Edit ad set" at bounding box center [296, 583] width 10 height 16
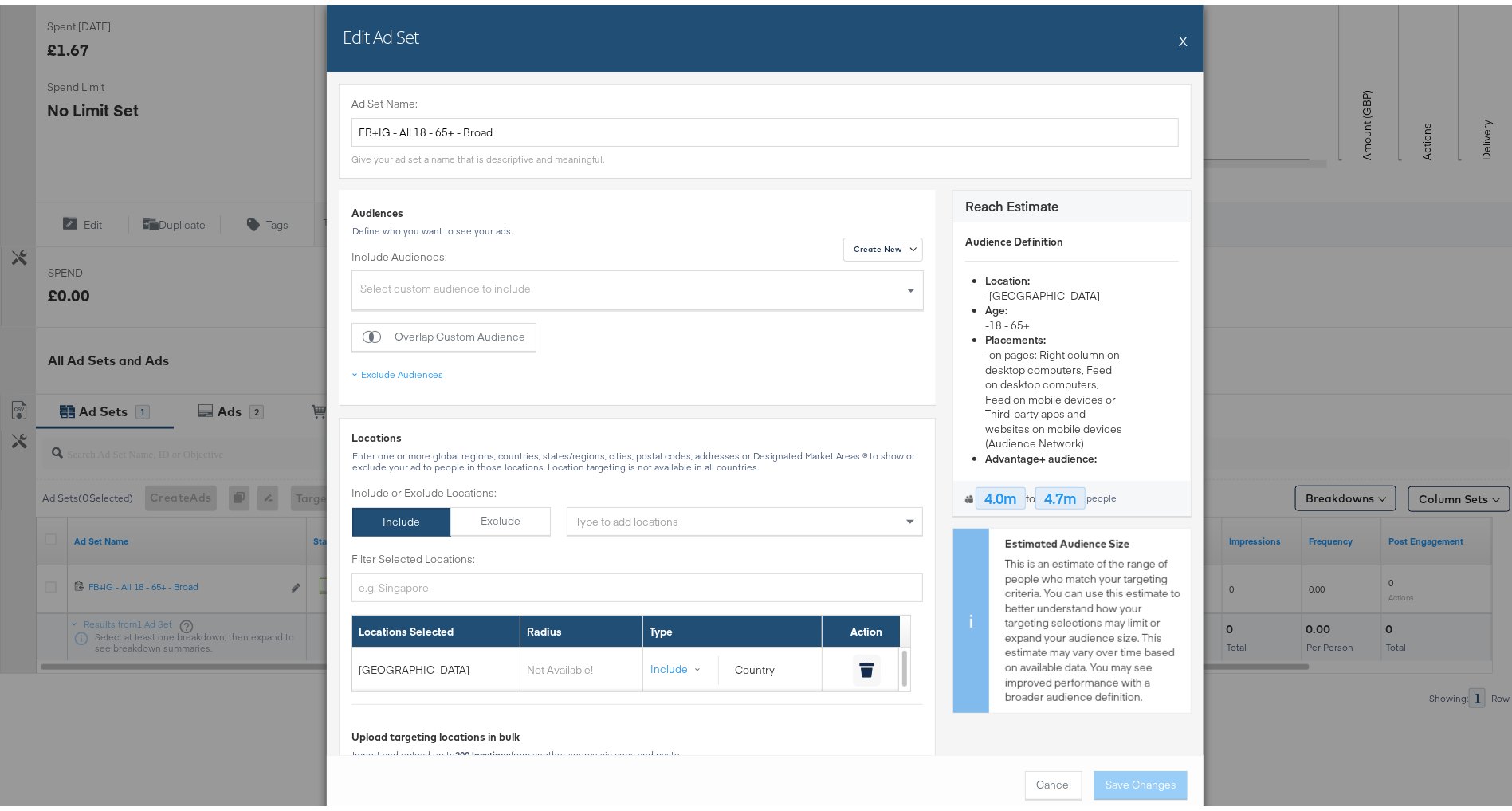
scroll to position [0, 0]
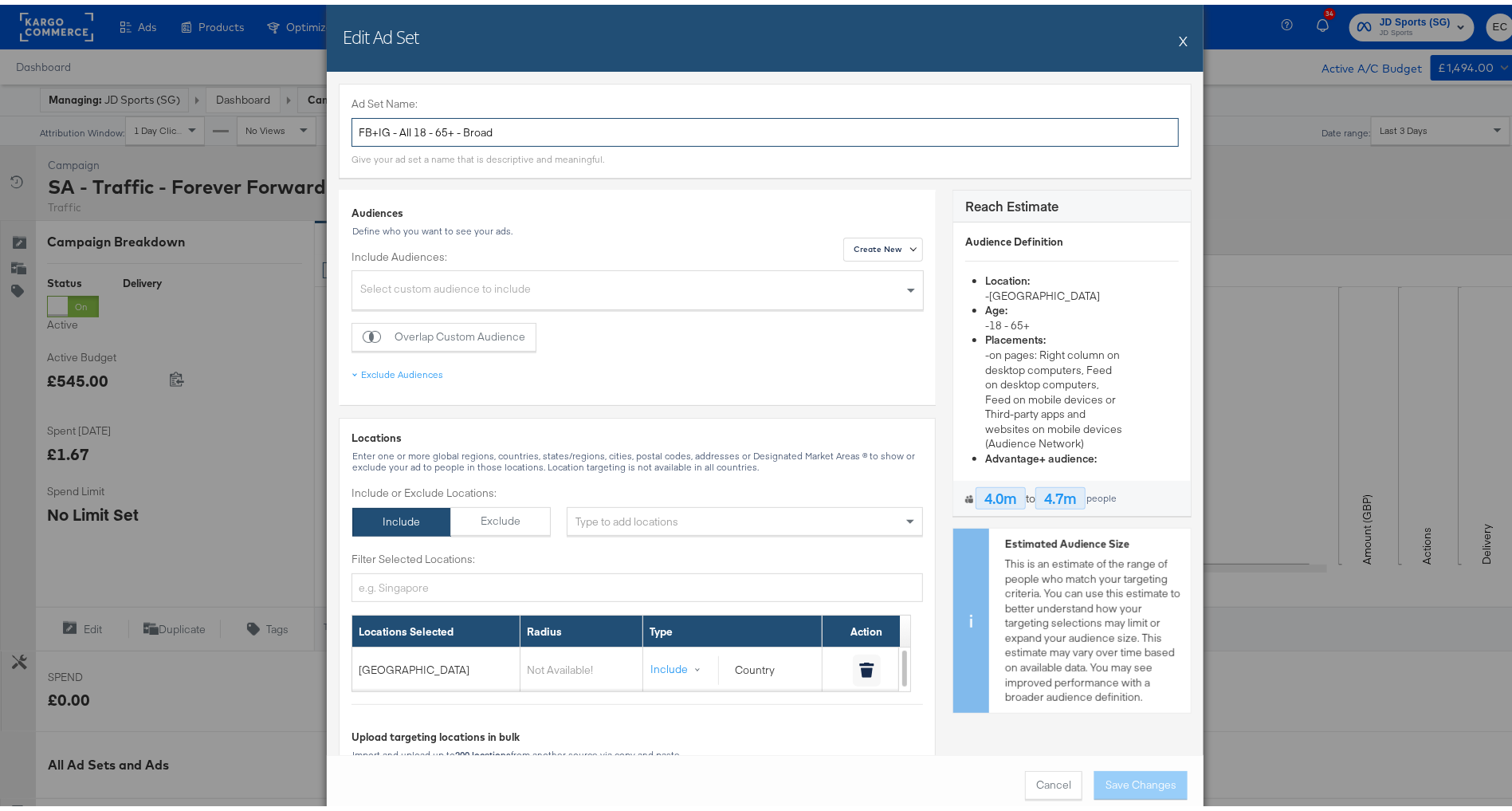
click at [496, 124] on input "FB+IG - All 18 - 65+ - Broad" at bounding box center [765, 128] width 827 height 29
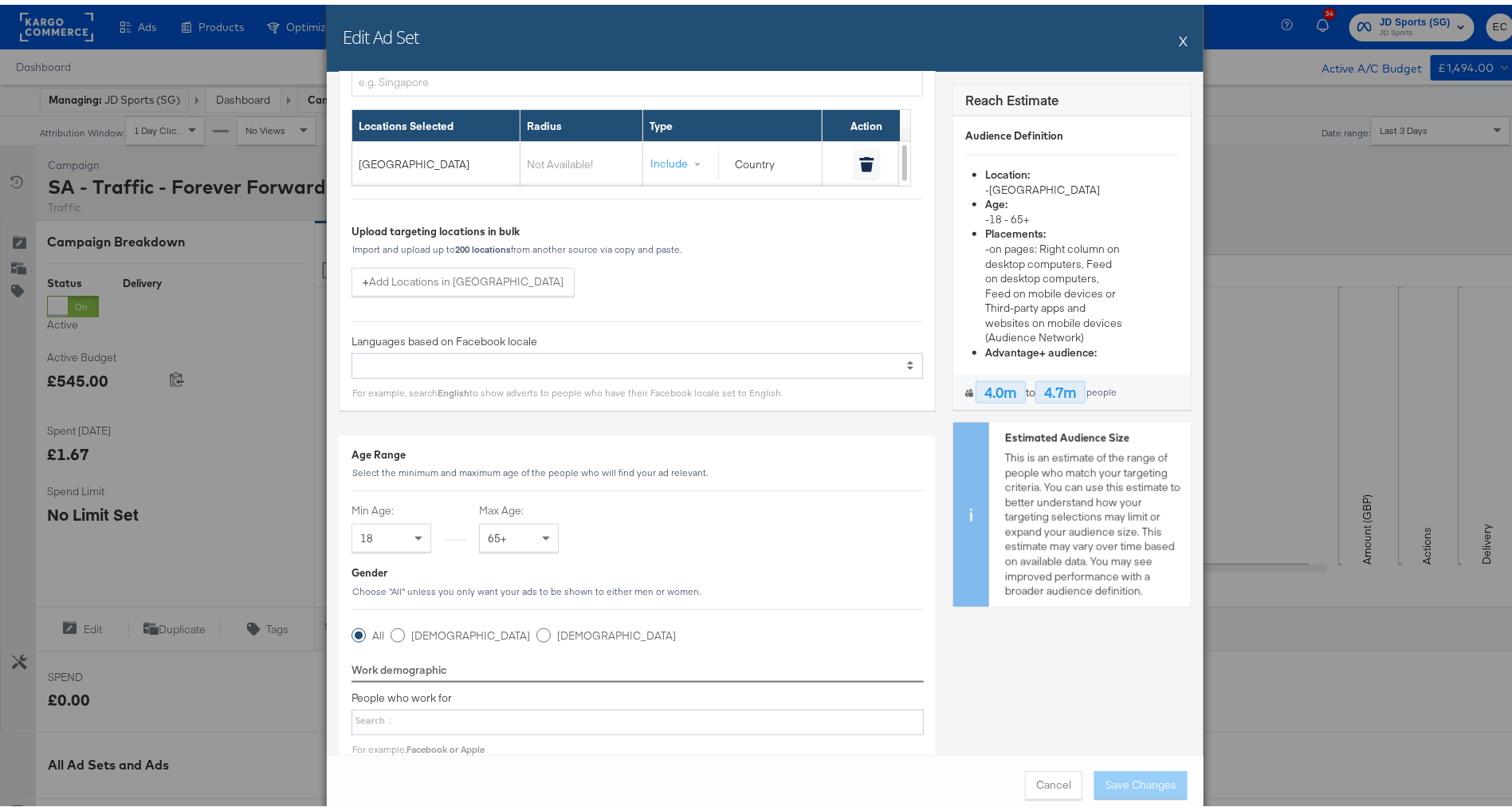
click at [1179, 38] on button "X" at bounding box center [1183, 35] width 9 height 32
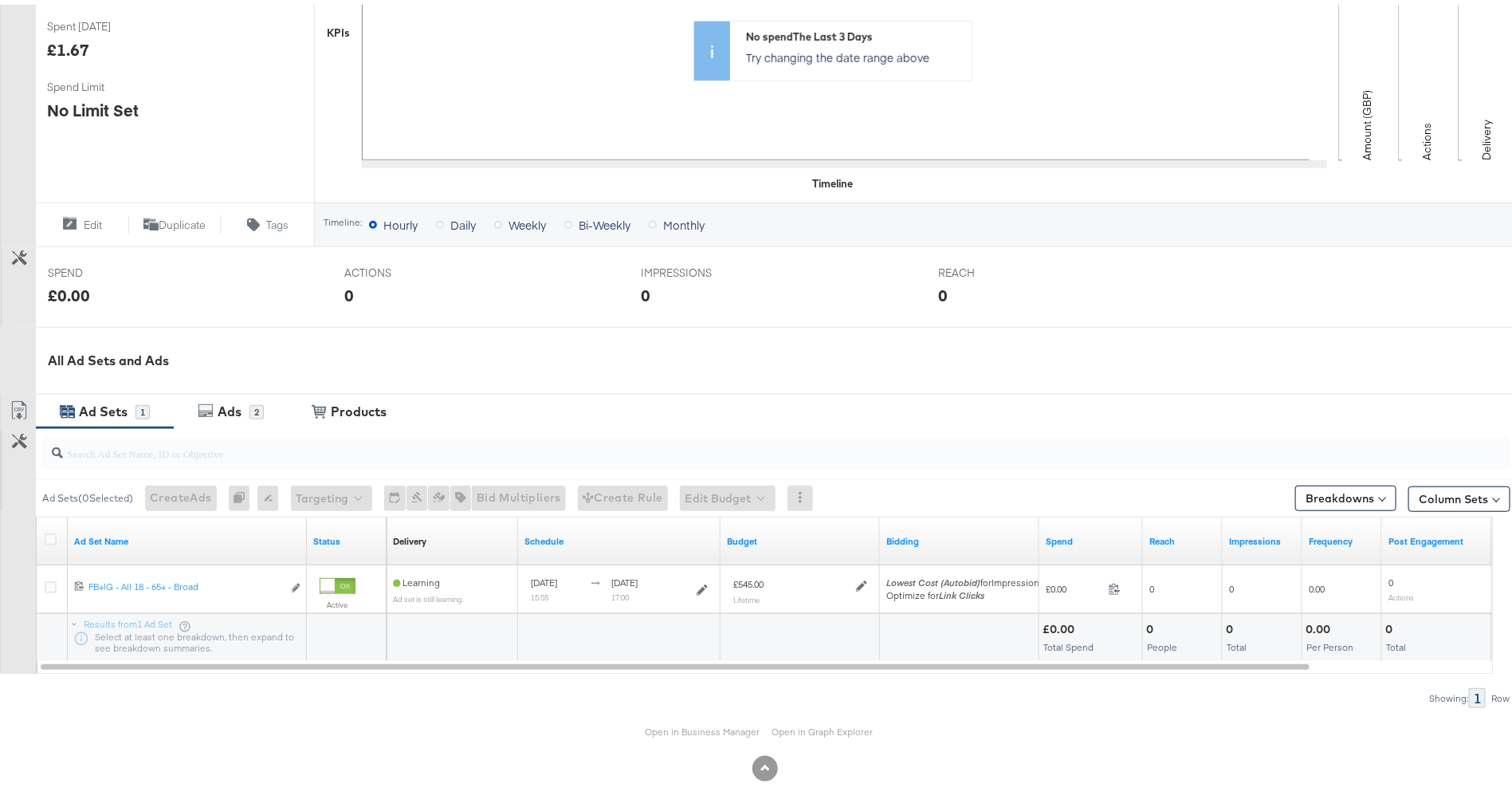
scroll to position [0, 0]
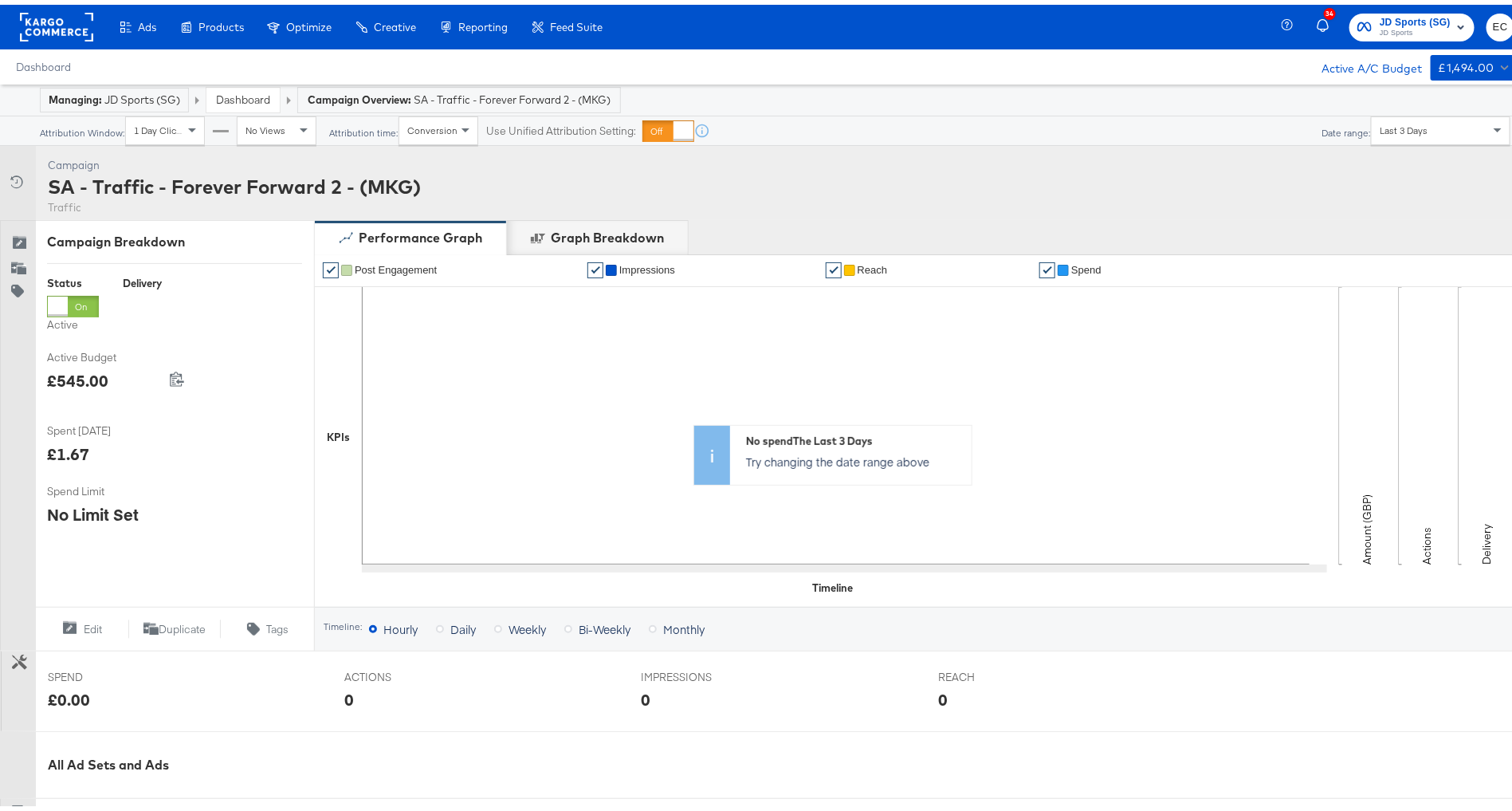
click at [153, 175] on div "SA - Traffic - Forever Forward 2 - (MKG)" at bounding box center [234, 182] width 373 height 27
click at [154, 174] on div "SA - Traffic - Forever Forward 2 - (MKG)" at bounding box center [234, 182] width 373 height 27
click at [155, 174] on div "SA - Traffic - Forever Forward 2 - (MKG)" at bounding box center [234, 182] width 373 height 27
copy div "SA - Traffic - Forever Forward 2 - (MKG)"
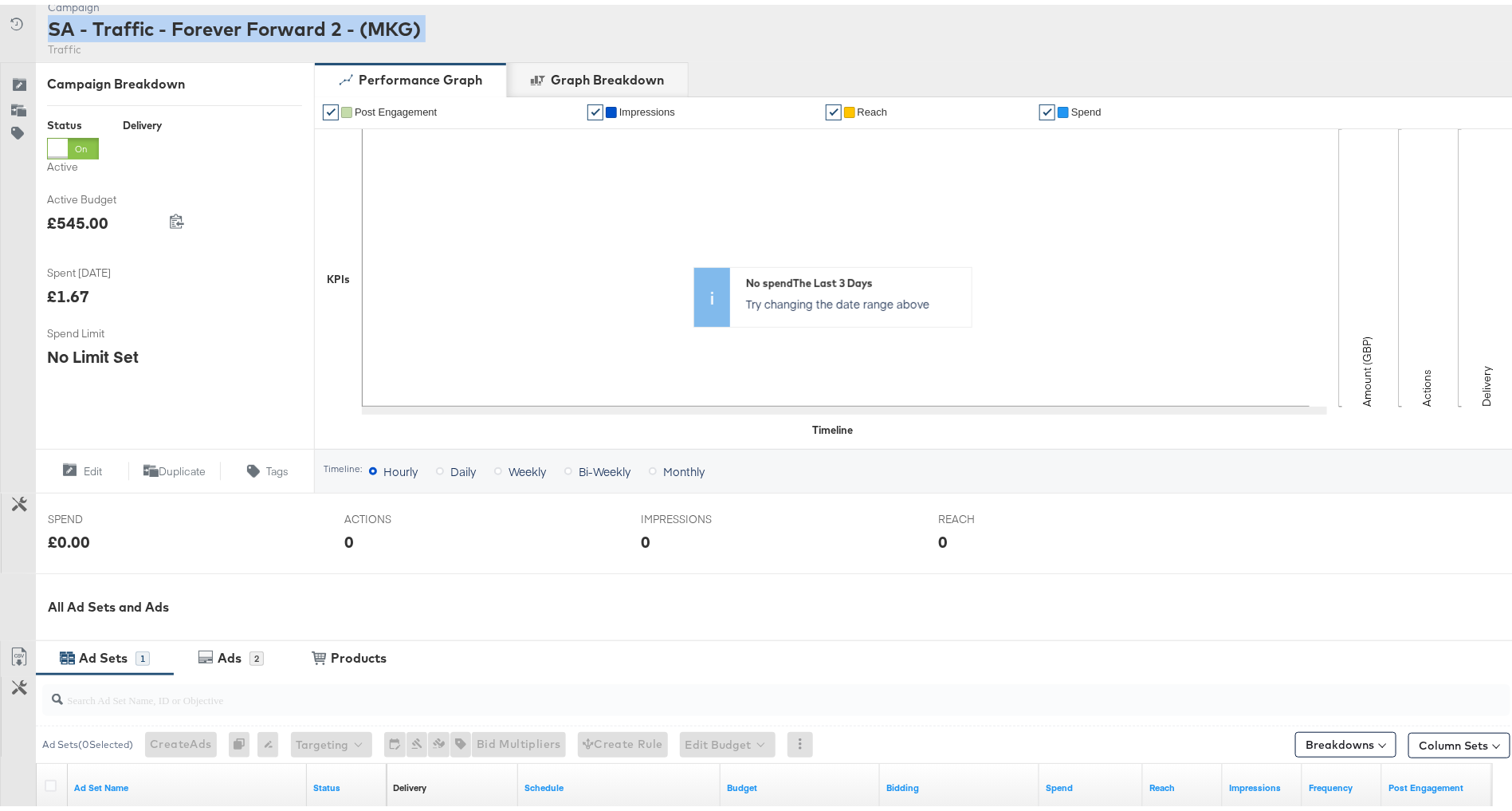
scroll to position [404, 0]
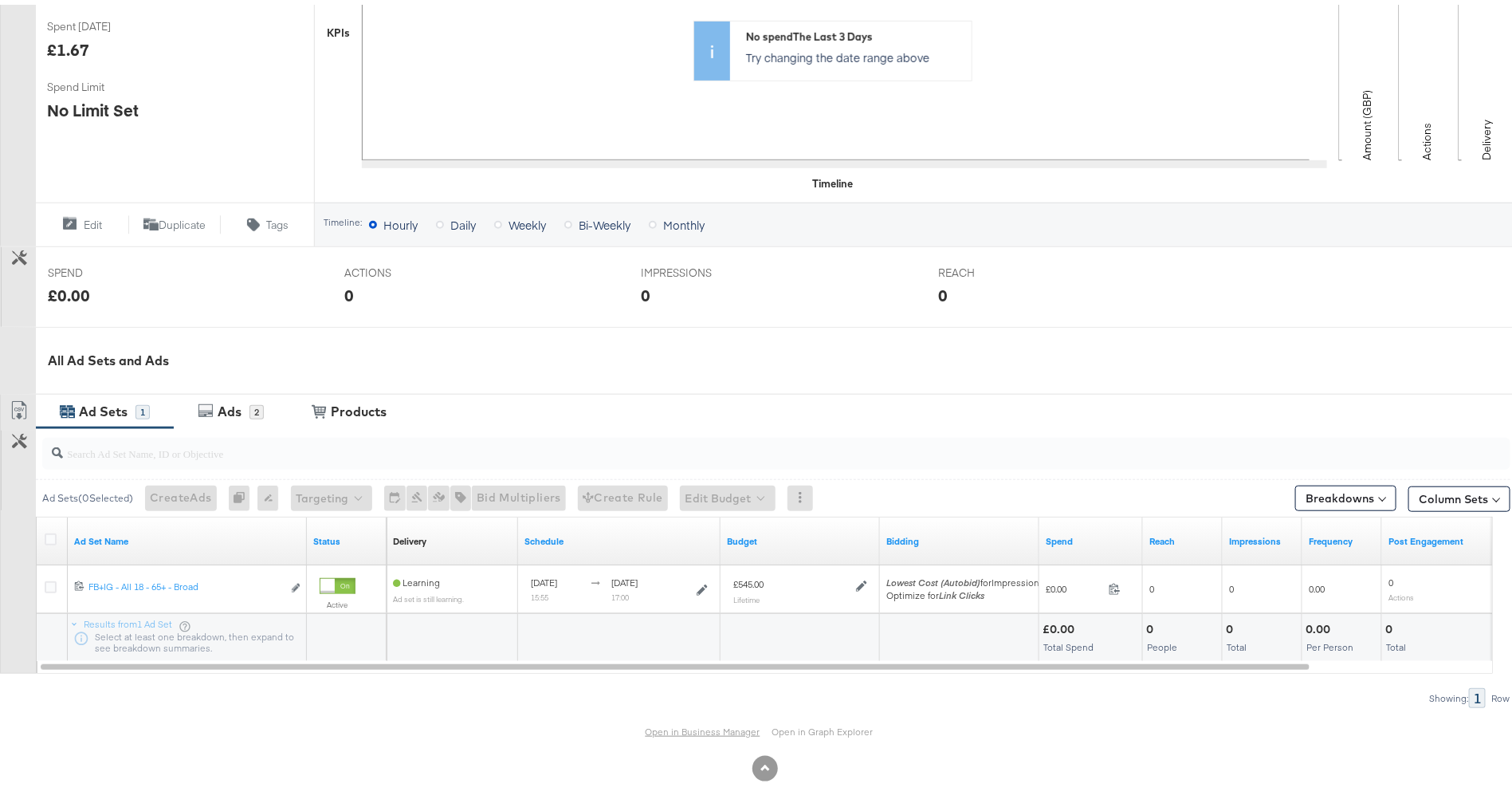
click at [665, 723] on link "Open in Business Manager" at bounding box center [703, 727] width 115 height 12
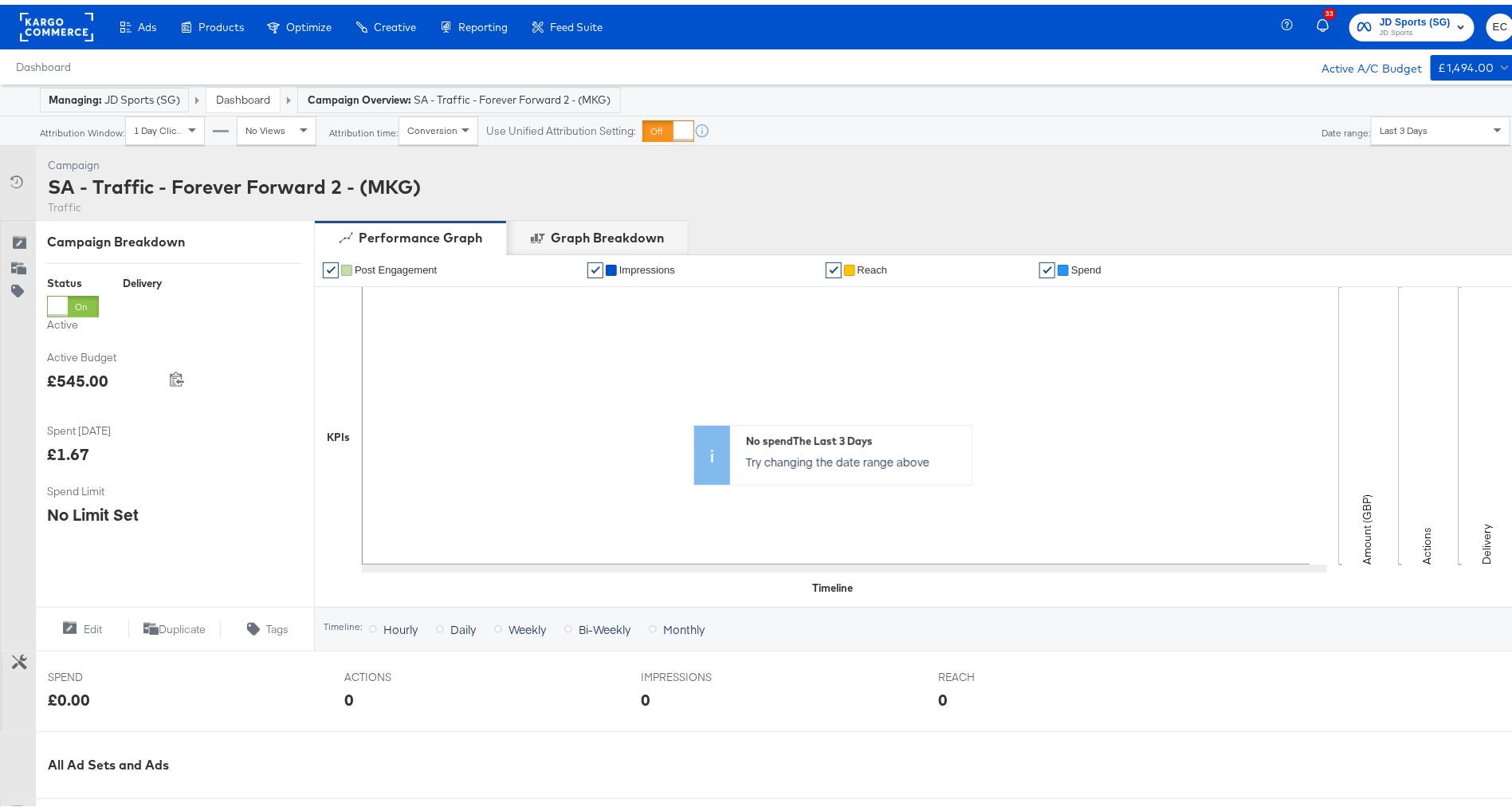
click at [1393, 34] on span "JD Sports" at bounding box center [1415, 29] width 71 height 13
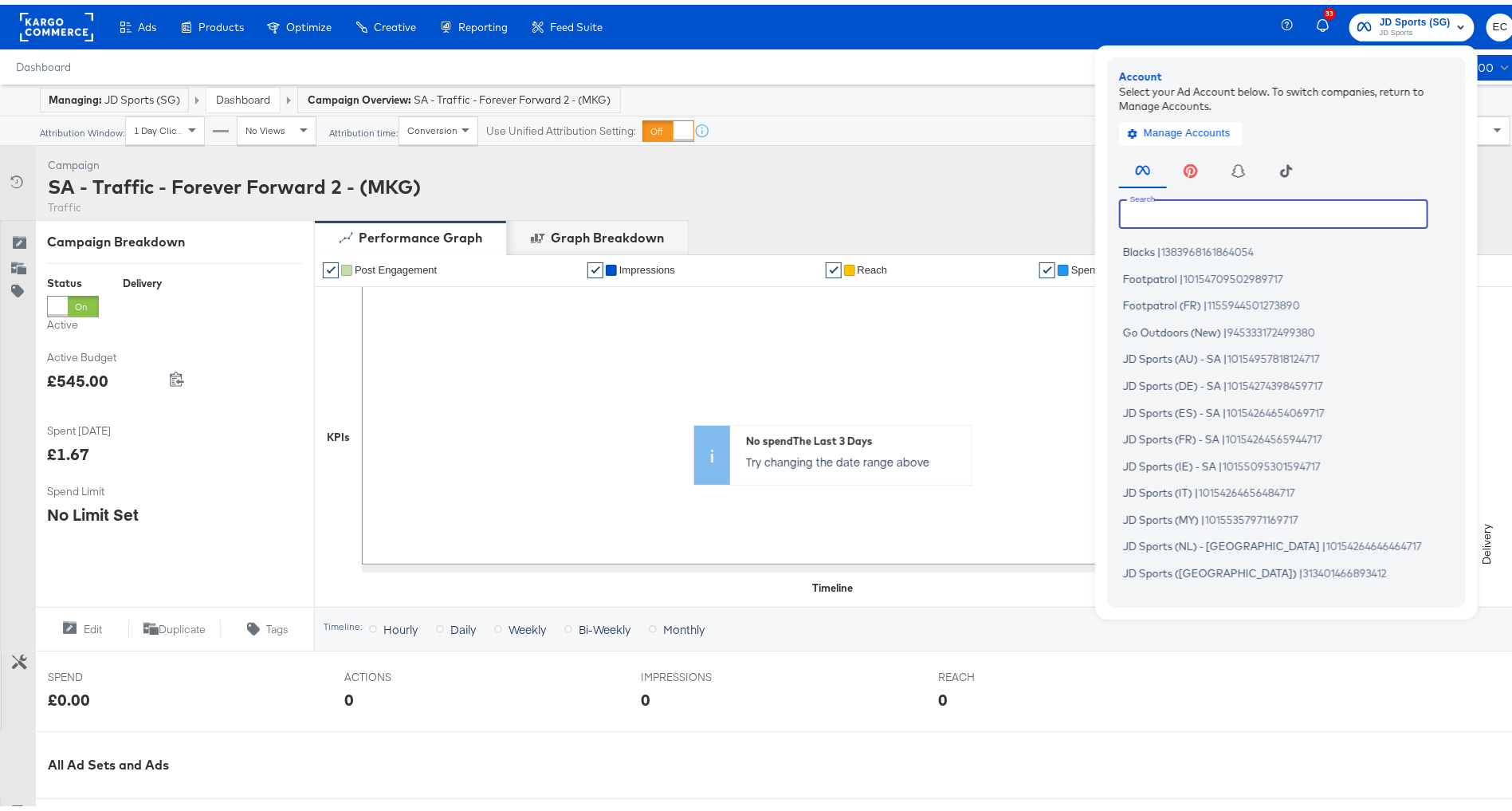
click at [1201, 196] on input "text" at bounding box center [1274, 209] width 309 height 29
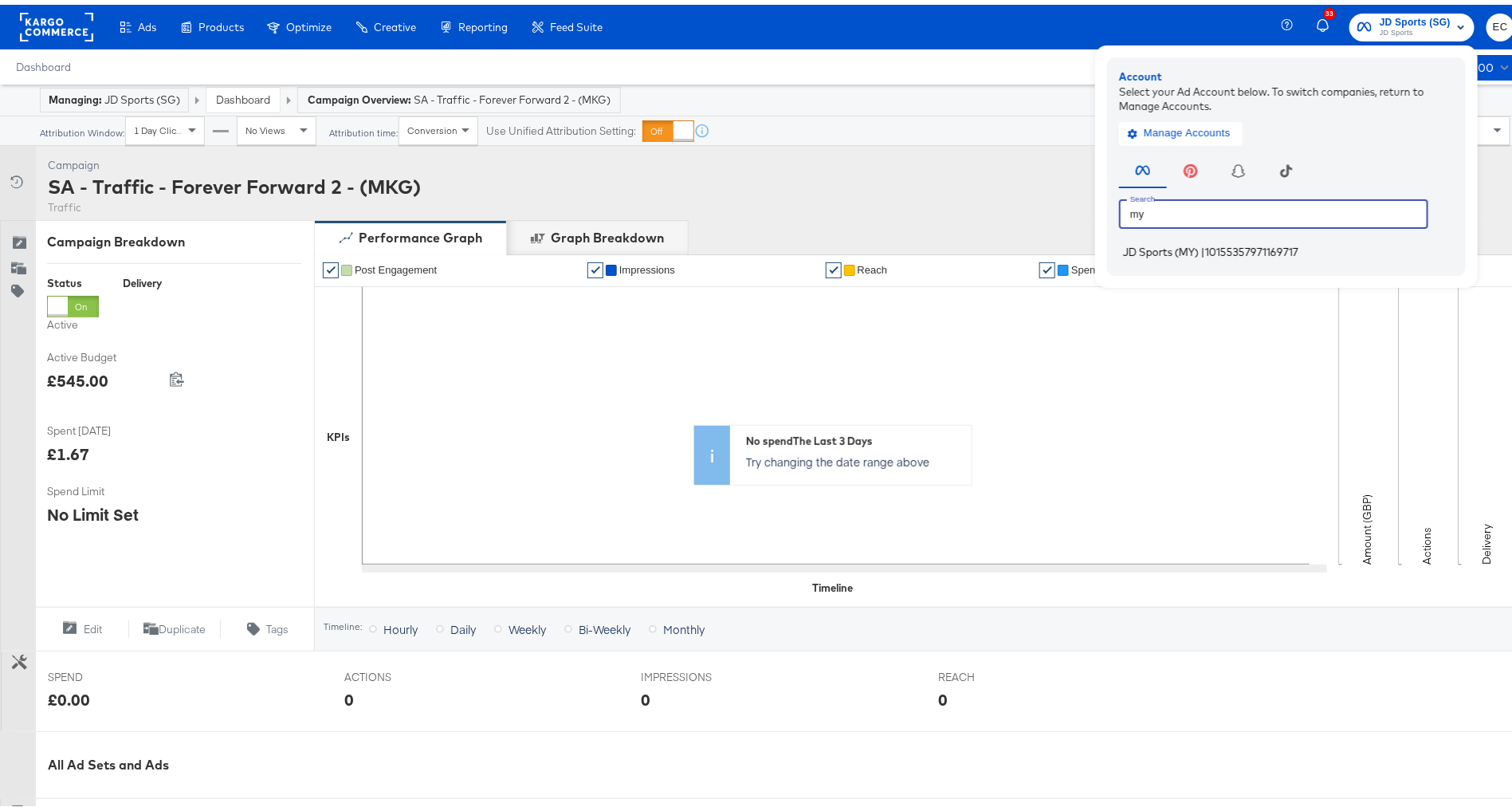
type input "my"
click at [1201, 242] on span "|" at bounding box center [1203, 247] width 4 height 13
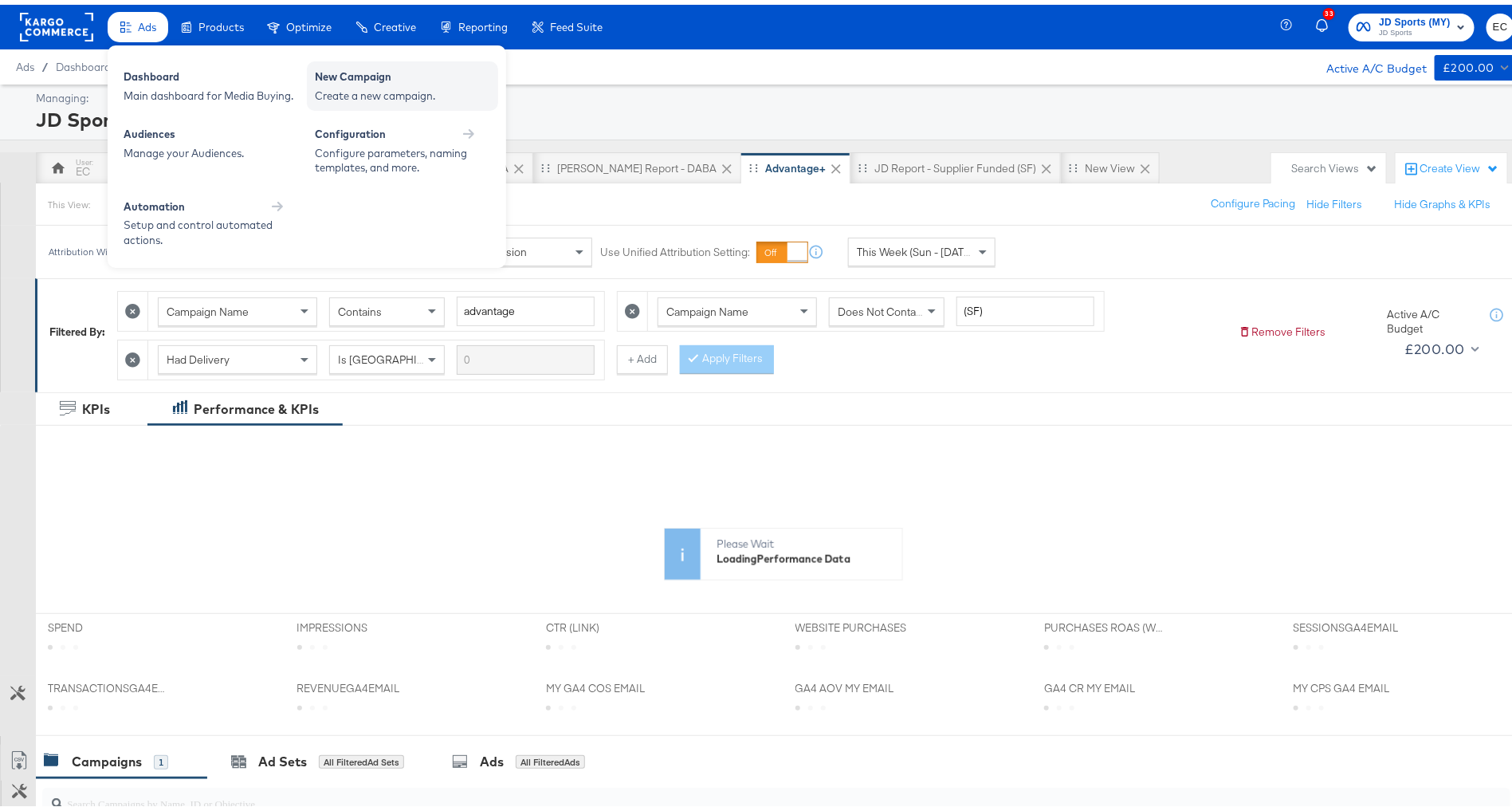
click at [322, 76] on div "New Campaign" at bounding box center [403, 74] width 175 height 19
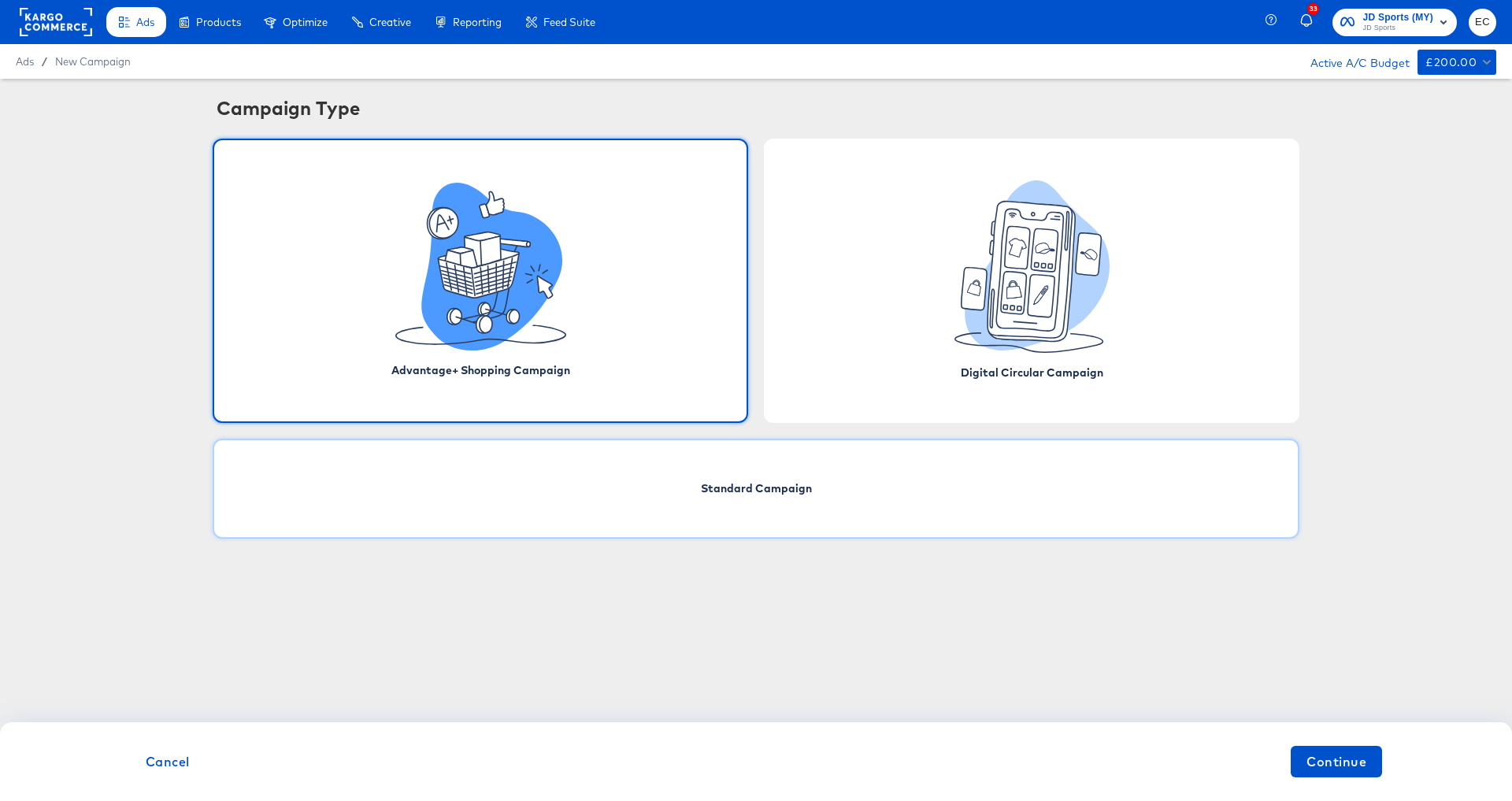
click at [787, 483] on span "Standard Campaign" at bounding box center [756, 487] width 111 height 15
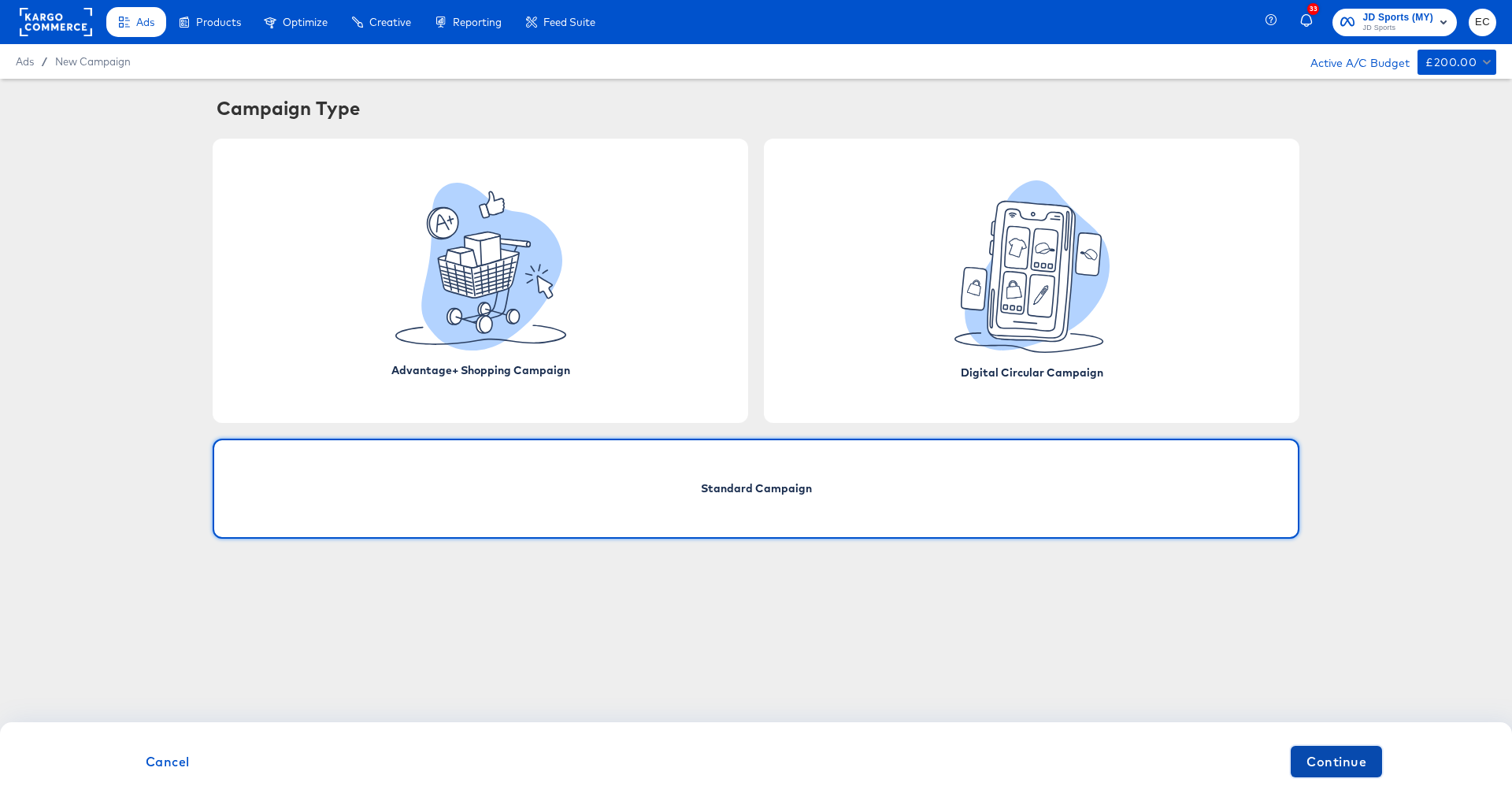
click at [1341, 757] on span "Continue" at bounding box center [1336, 761] width 60 height 22
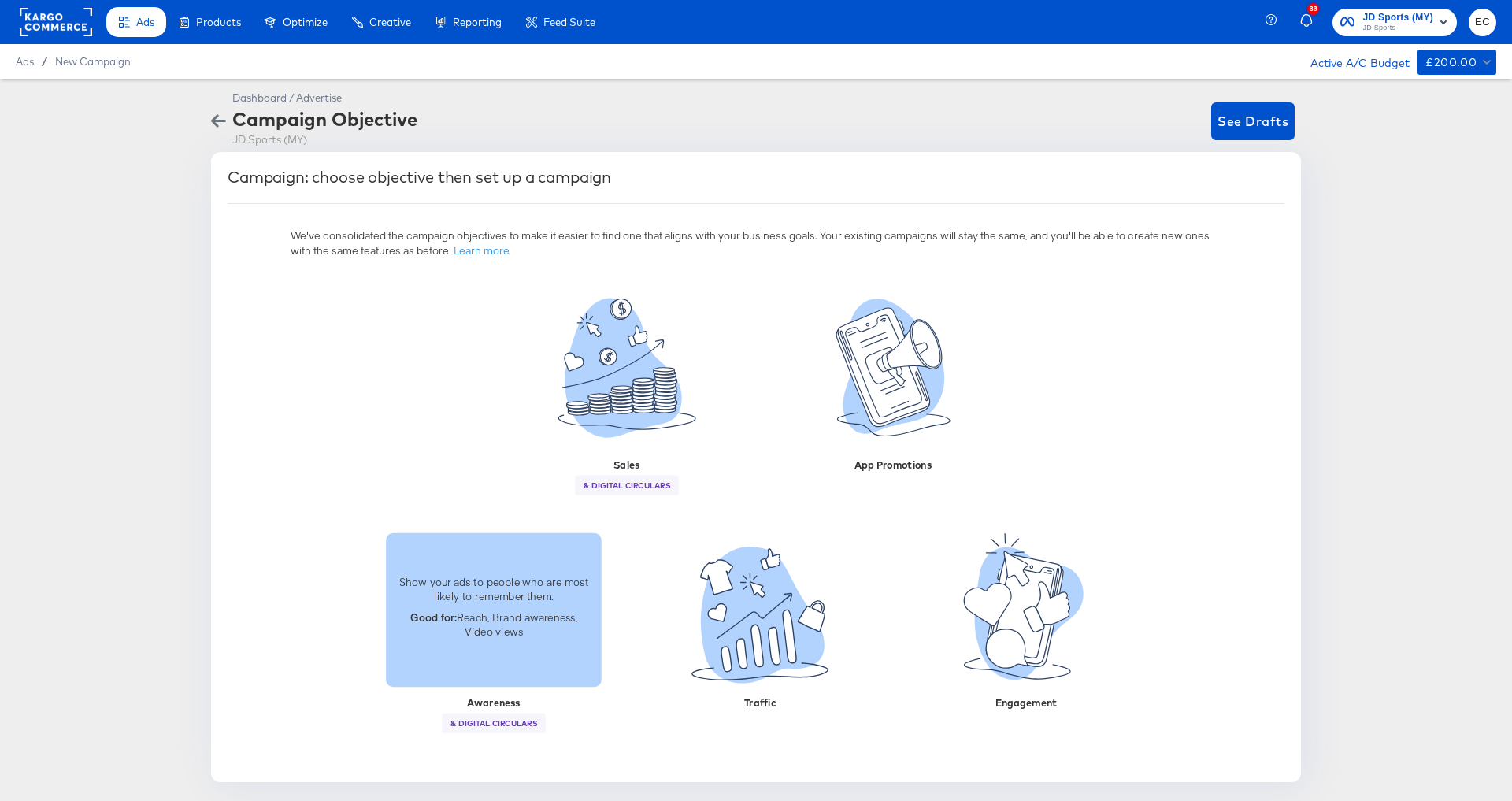
click at [554, 609] on p "Good for: Reach, Brand awareness, Video views" at bounding box center [494, 624] width 197 height 29
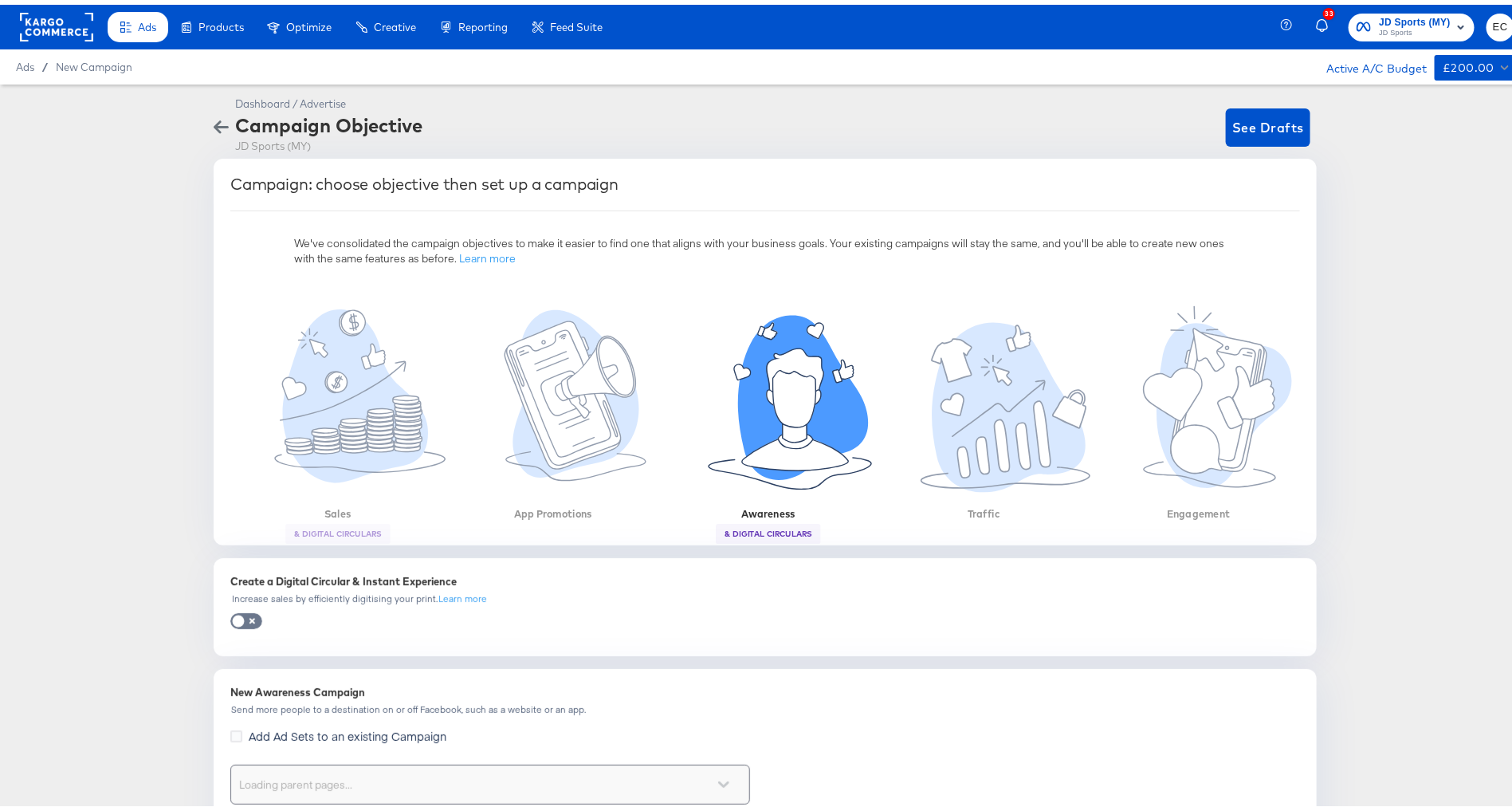
scroll to position [276, 0]
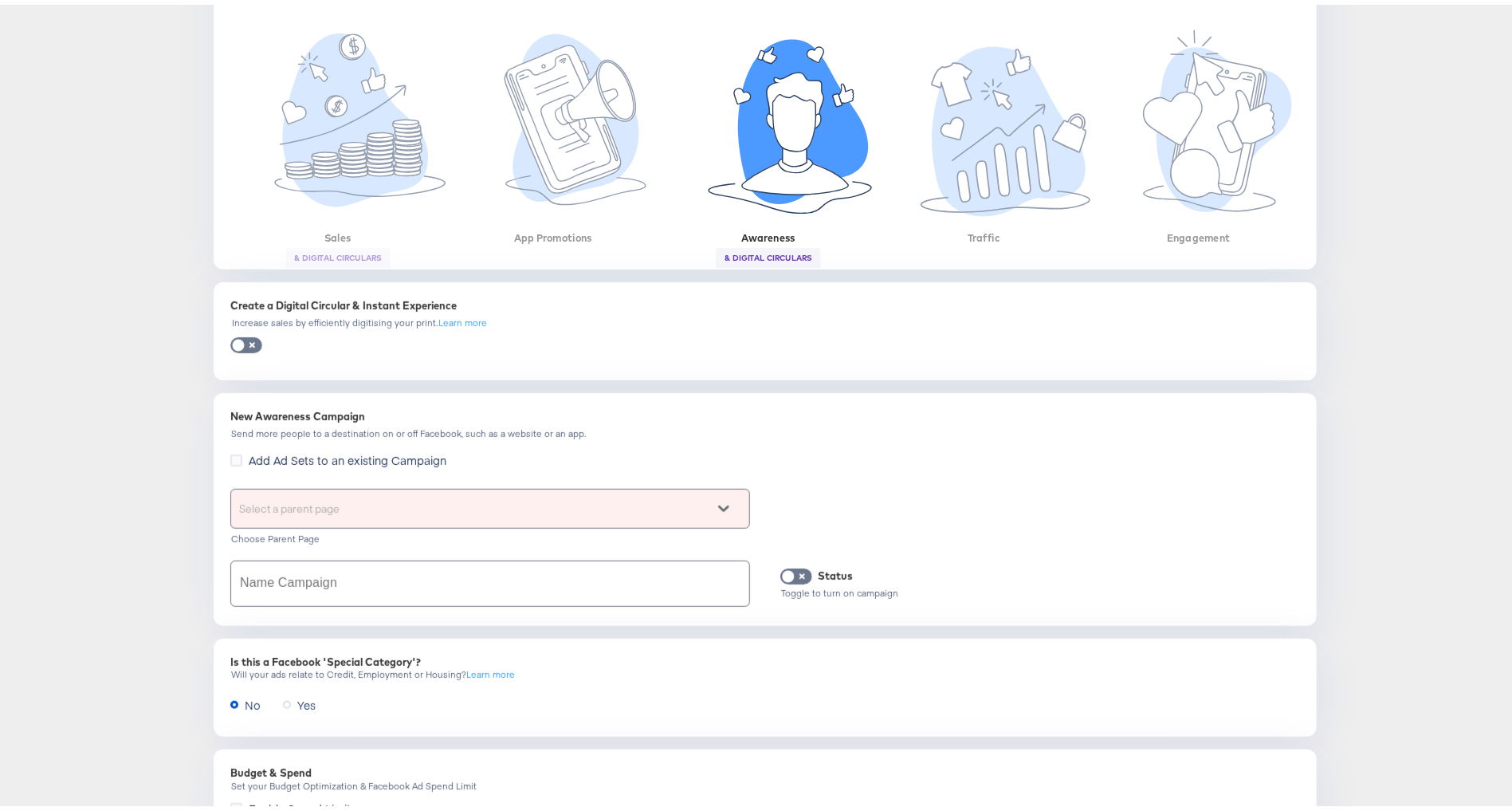
click at [371, 502] on div "Select a parent page" at bounding box center [490, 503] width 518 height 38
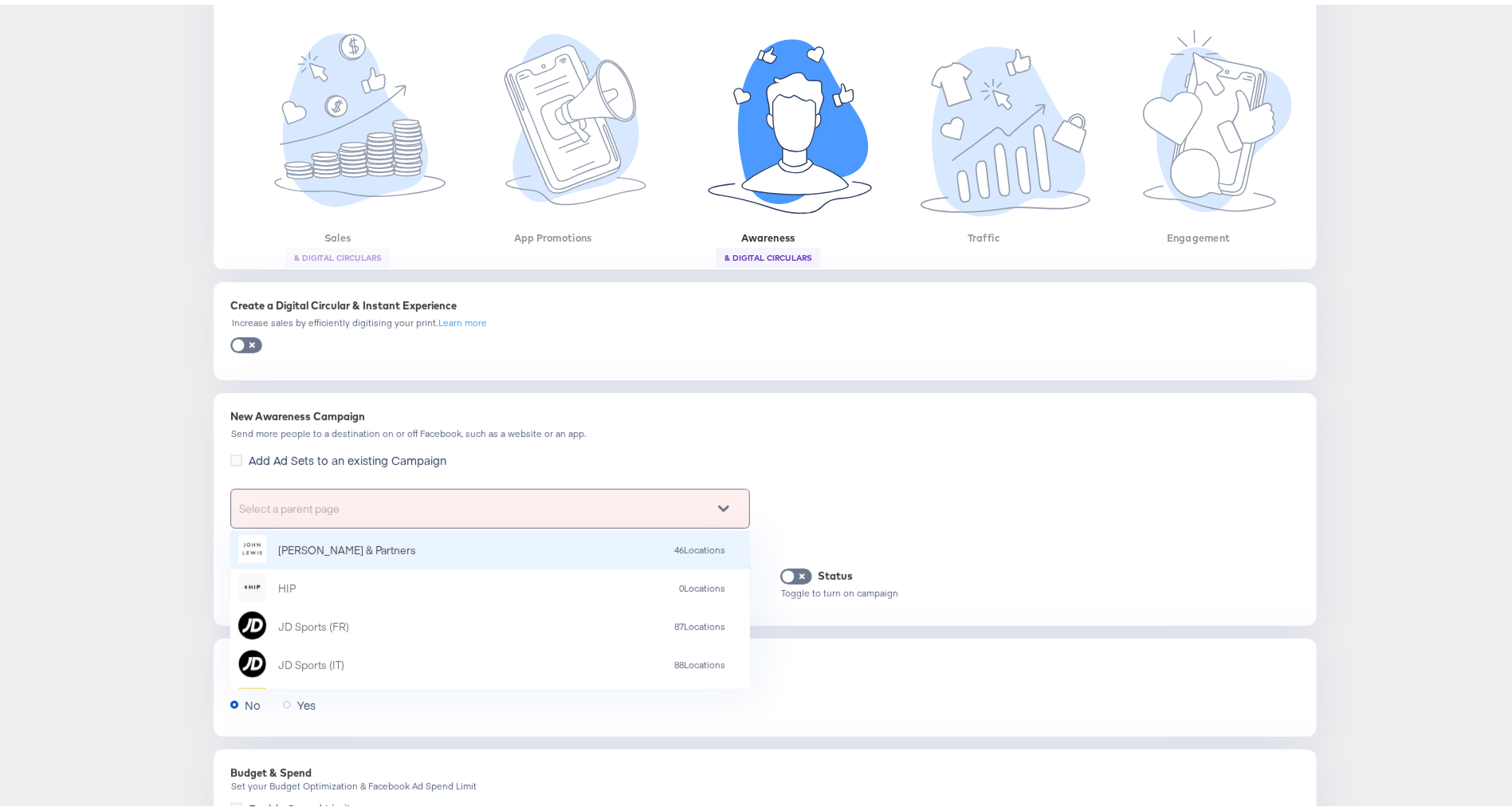
paste input "SA - Awareness - Forever Forward 2 - (MKG)"
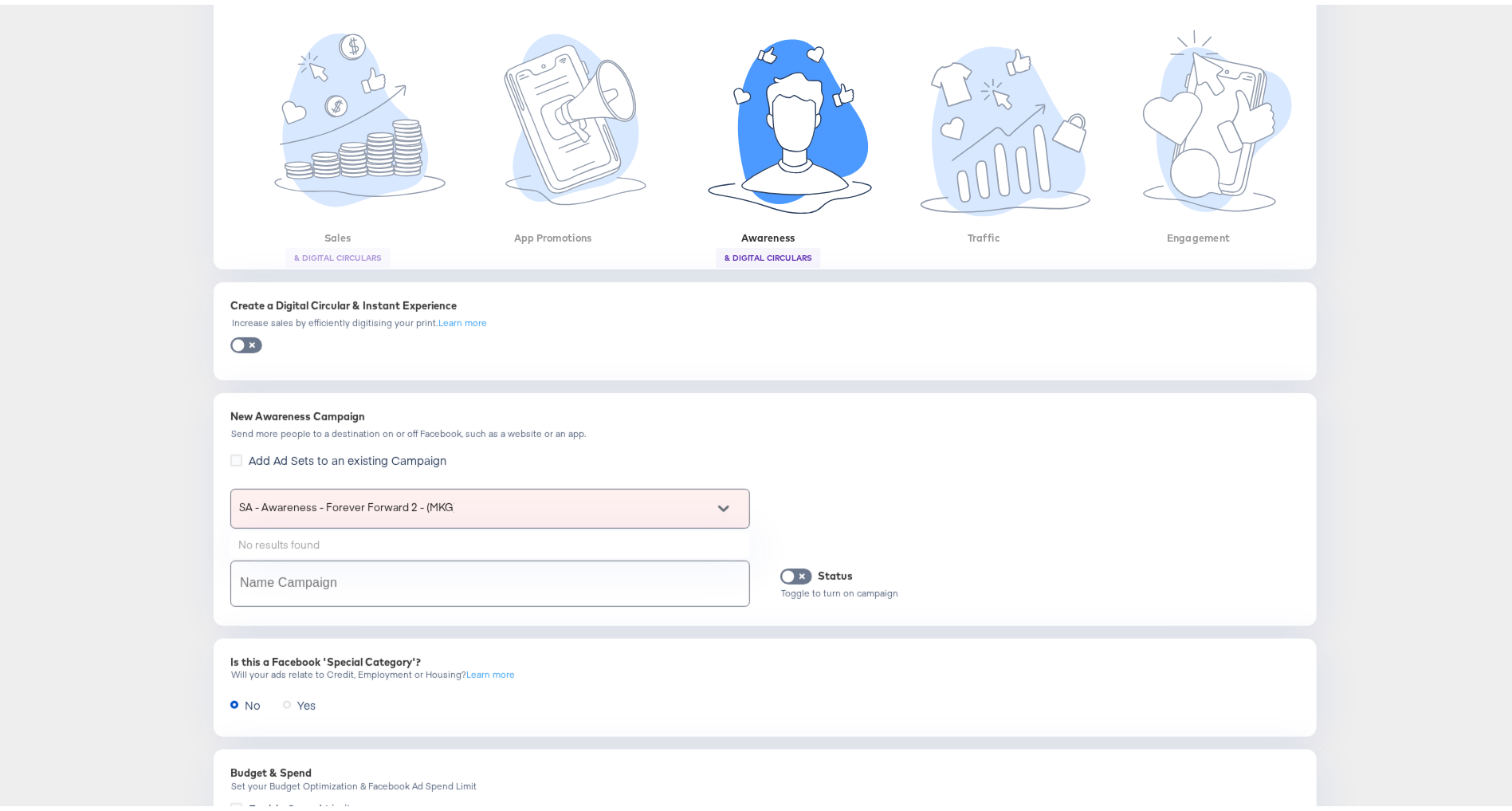
type input "SA - Awareness - Forever Forward 2 - (MKG)"
click at [383, 584] on input "text" at bounding box center [490, 579] width 518 height 45
paste input "SA - Awareness - Forever Forward 2 - (MKG)"
type input "SA - Awareness - Forever Forward 2 - (MKG)"
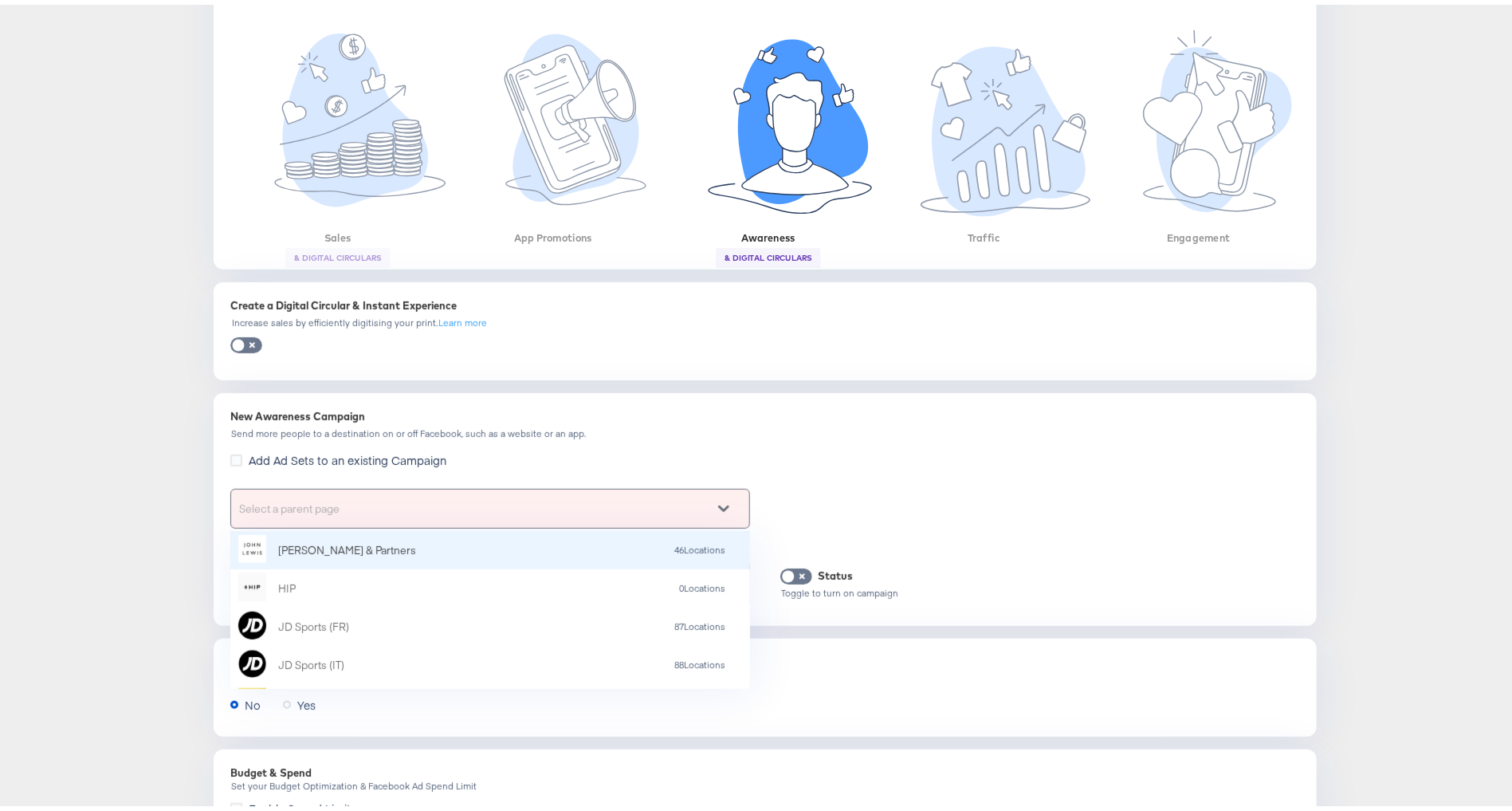
click at [362, 511] on div "Select a parent page" at bounding box center [490, 503] width 518 height 38
type input "my"
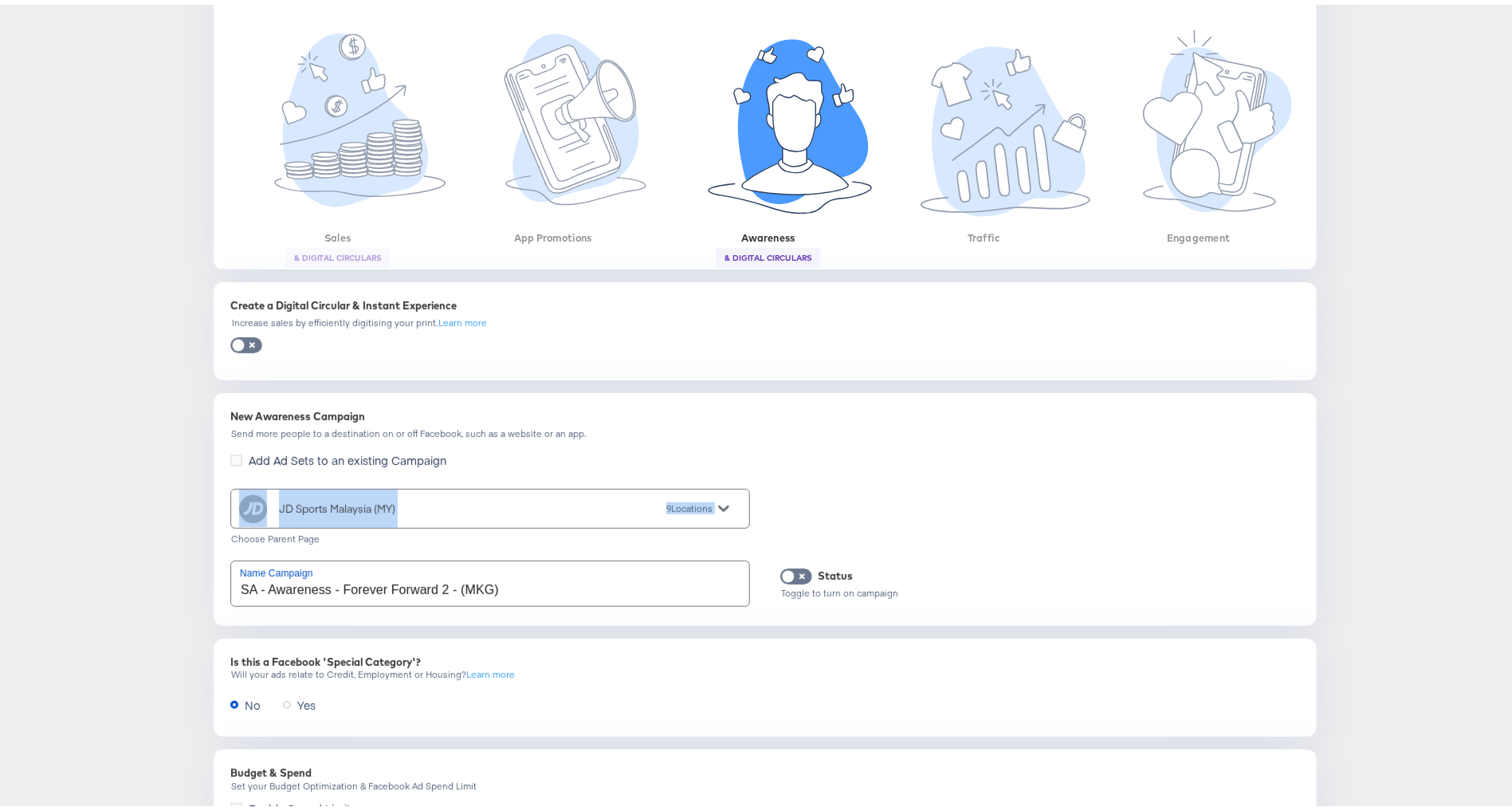
click at [100, 520] on div "Dashboard / Advertise Campaign Objective JD Sports (MY) See Drafts Campaign: ch…" at bounding box center [765, 379] width 1531 height 1151
click at [97, 515] on div "Dashboard / Advertise Campaign Objective JD Sports (MY) See Drafts Campaign: ch…" at bounding box center [765, 379] width 1531 height 1151
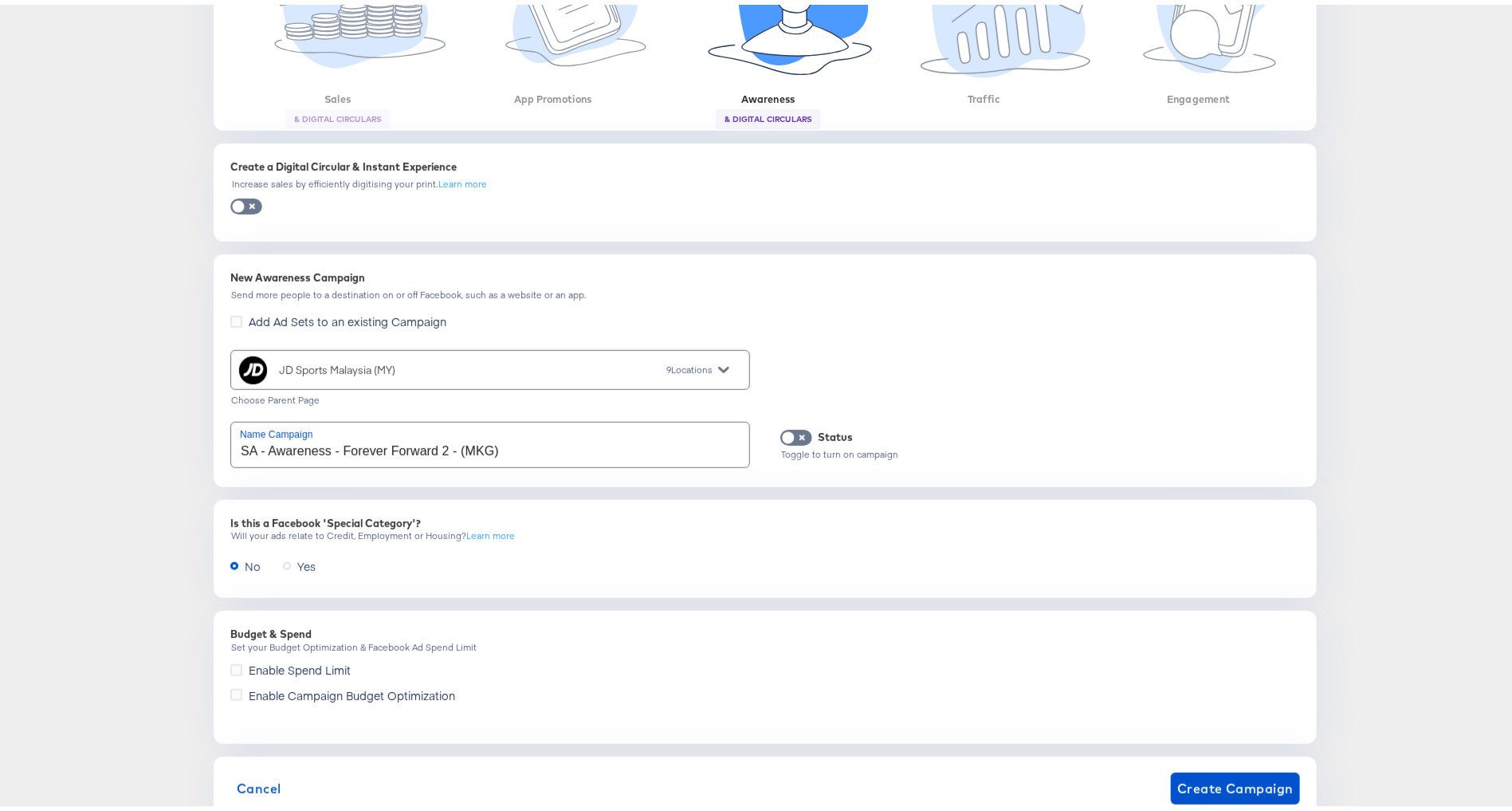
scroll to position [446, 0]
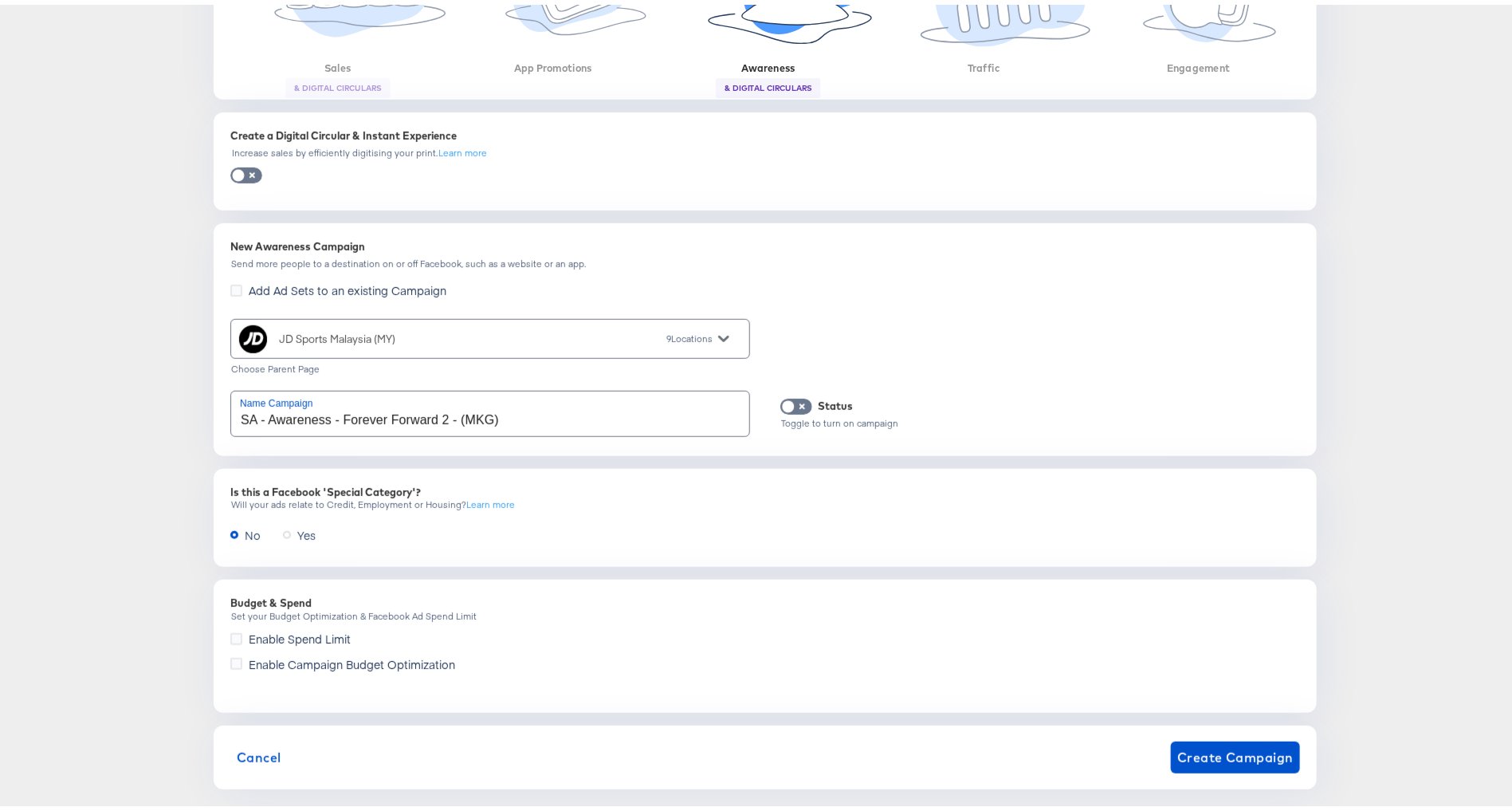
click at [317, 651] on span "Enable Campaign Budget Optimization" at bounding box center [352, 659] width 206 height 16
click at [0, 0] on input "Enable Campaign Budget Optimization" at bounding box center [0, 0] width 0 height 0
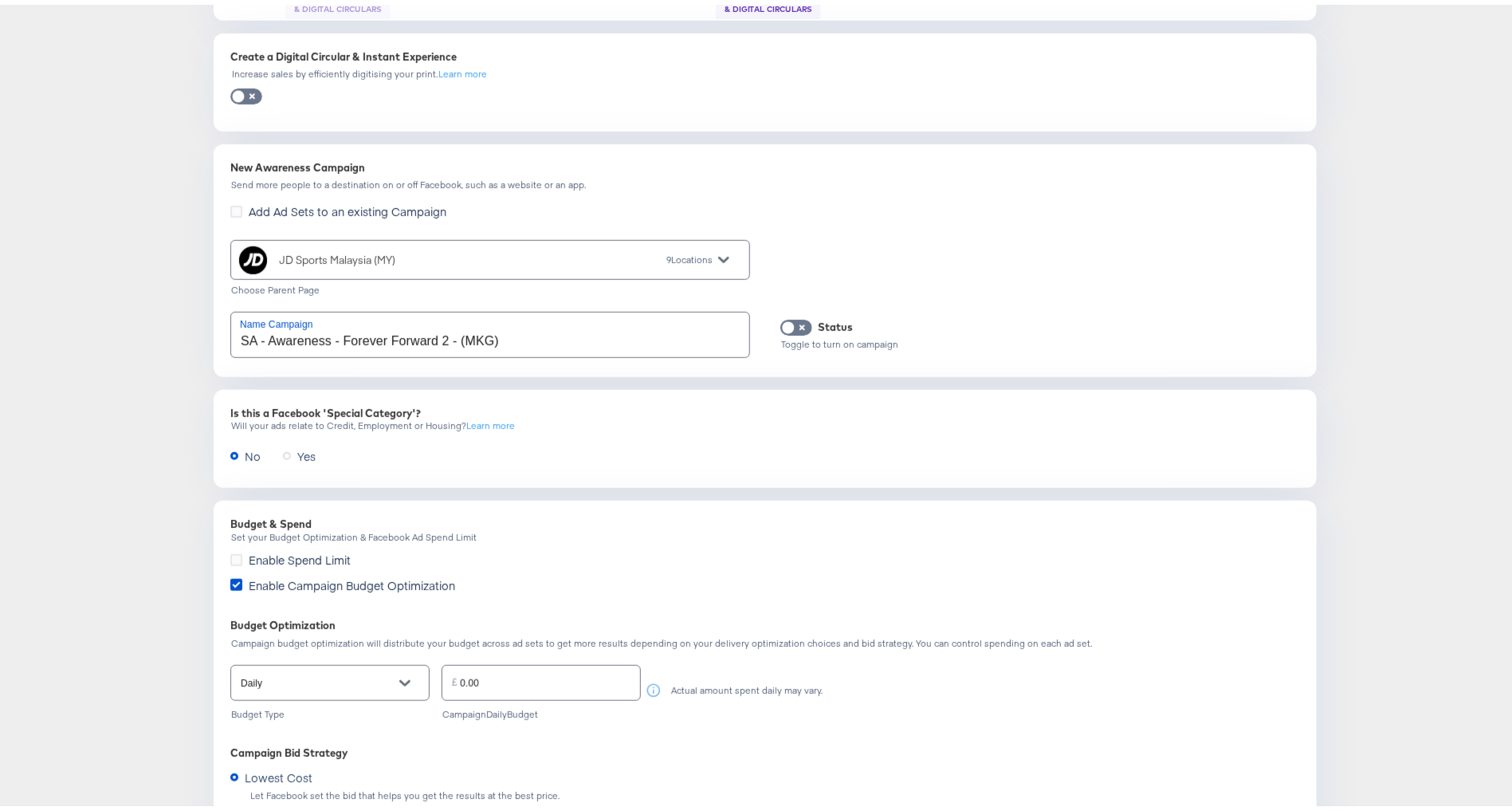
scroll to position [728, 0]
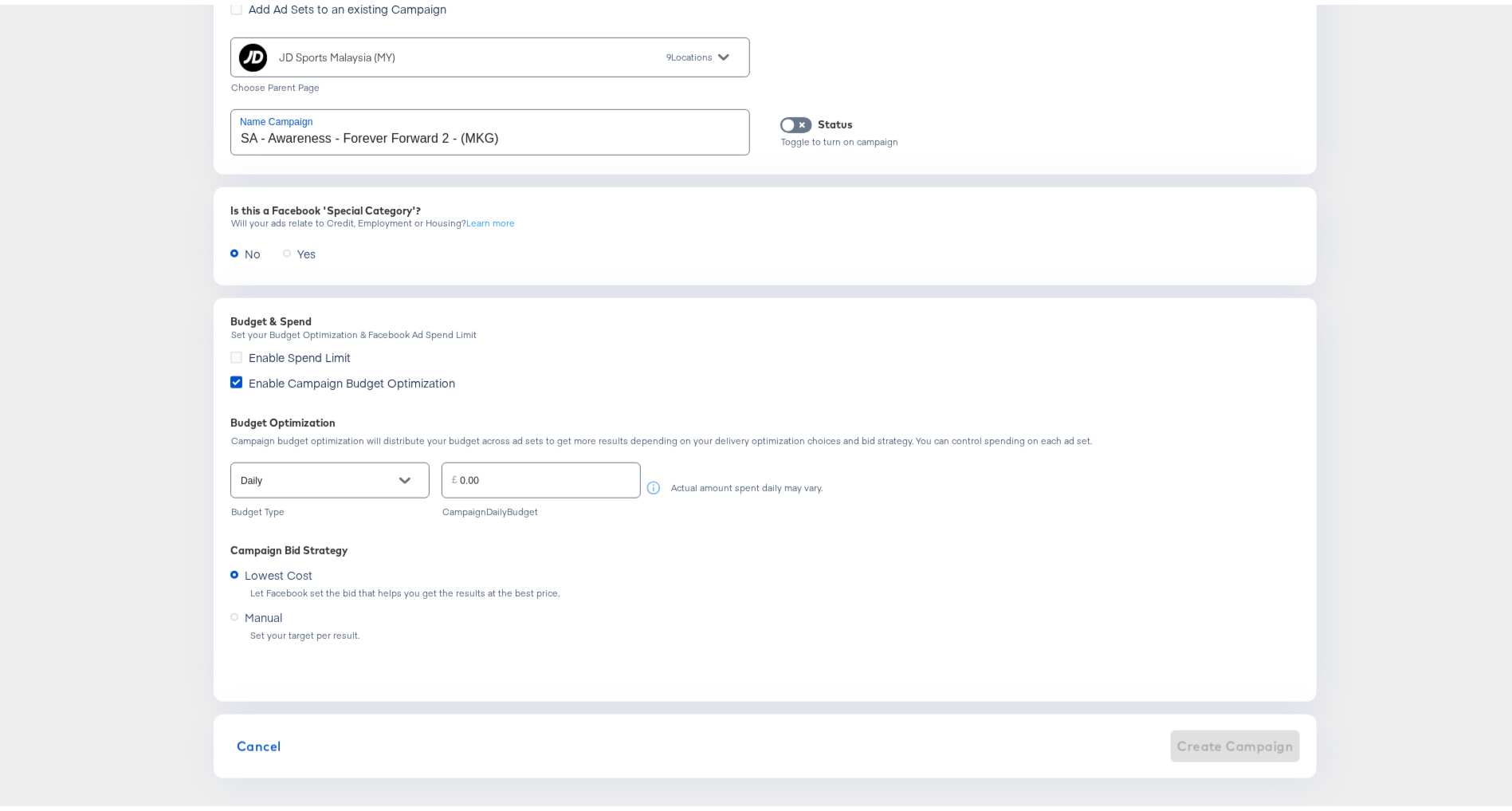
click at [469, 464] on input "0.00" at bounding box center [550, 469] width 180 height 34
paste input "909"
type input "909.00"
click at [579, 521] on div "Budget & Spend Set your Budget Optimization & Facebook Ad Spend Limit Enable Sp…" at bounding box center [765, 495] width 1084 height 385
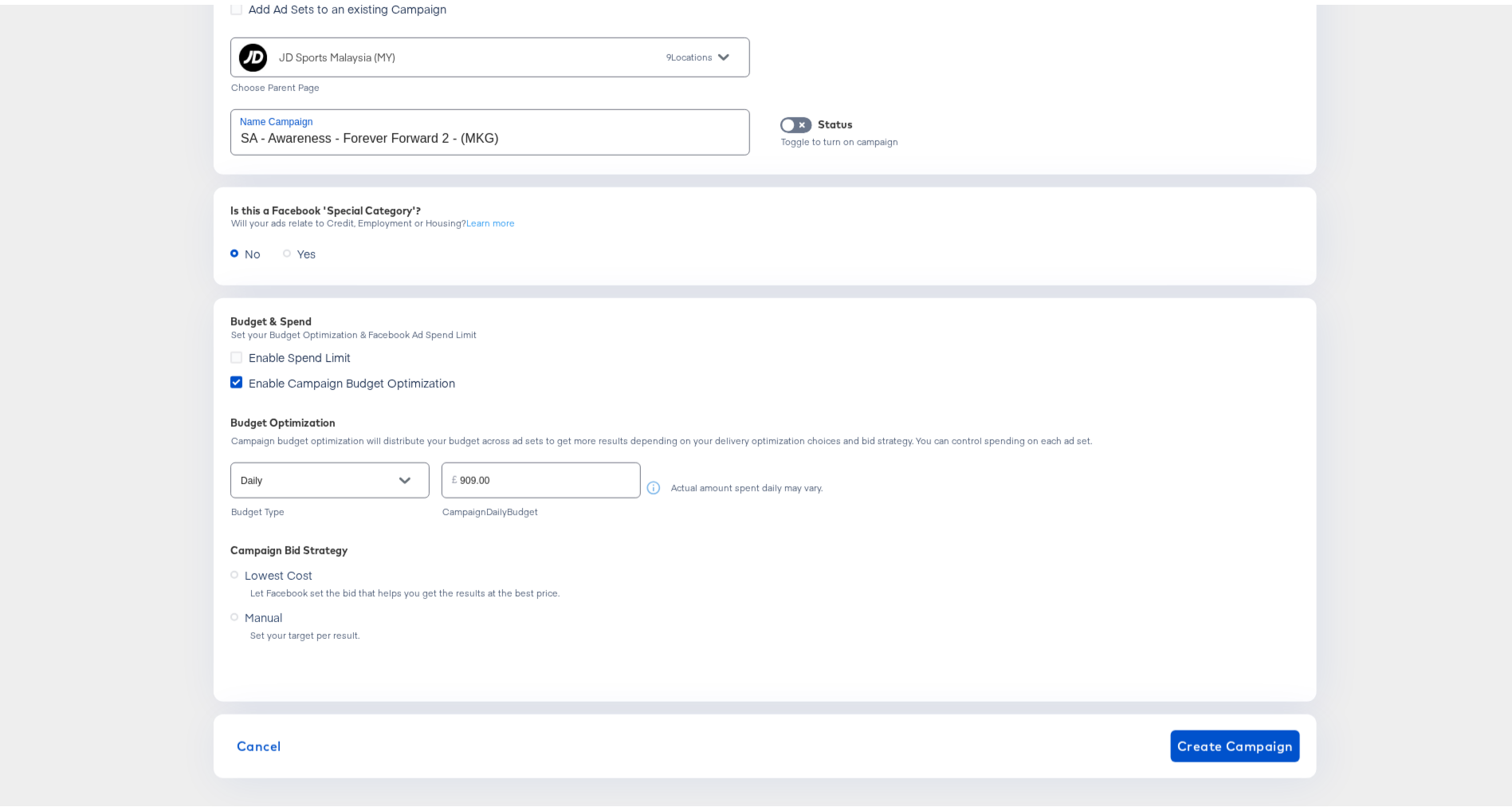
click at [308, 467] on input "Daily" at bounding box center [317, 476] width 160 height 18
click at [302, 540] on li "Lifetime" at bounding box center [321, 538] width 198 height 25
type input "Lifetime"
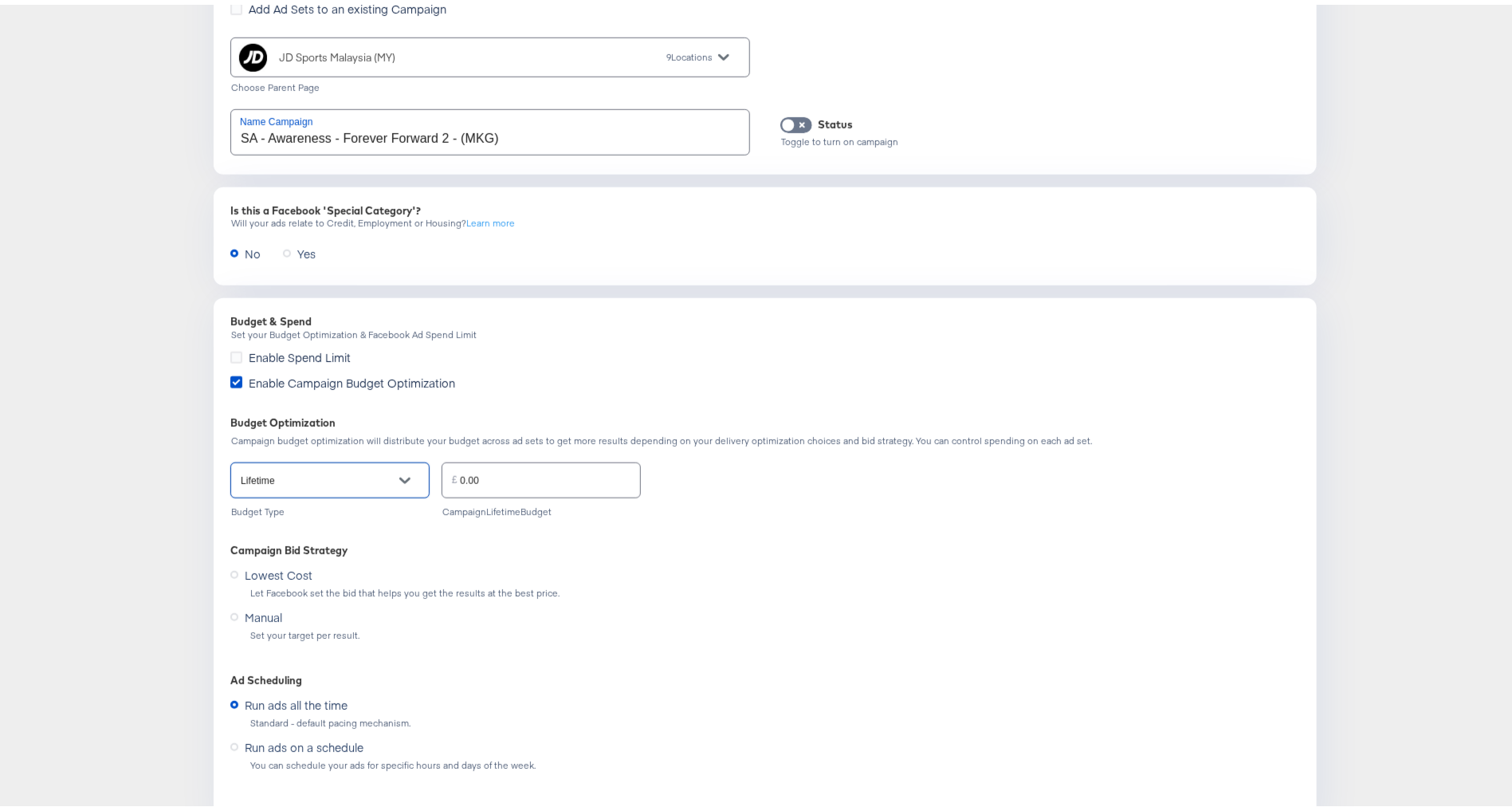
click at [474, 468] on input "0.00" at bounding box center [550, 469] width 180 height 34
paste input "909"
type input "909.00"
click at [744, 561] on div "Lowest Cost Let Facebook set the bid that helps you get the results at the best…" at bounding box center [765, 576] width 1069 height 36
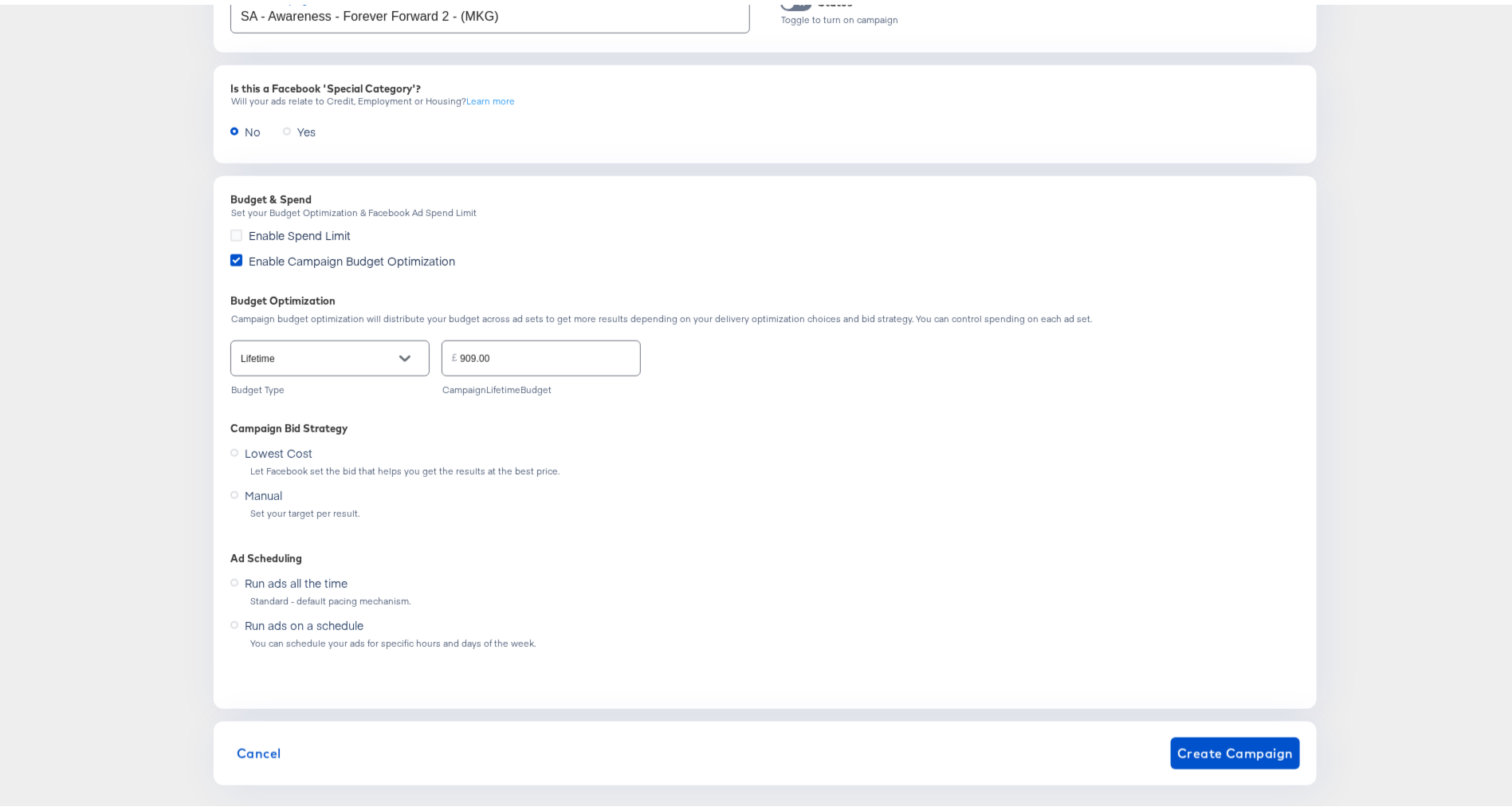
scroll to position [856, 0]
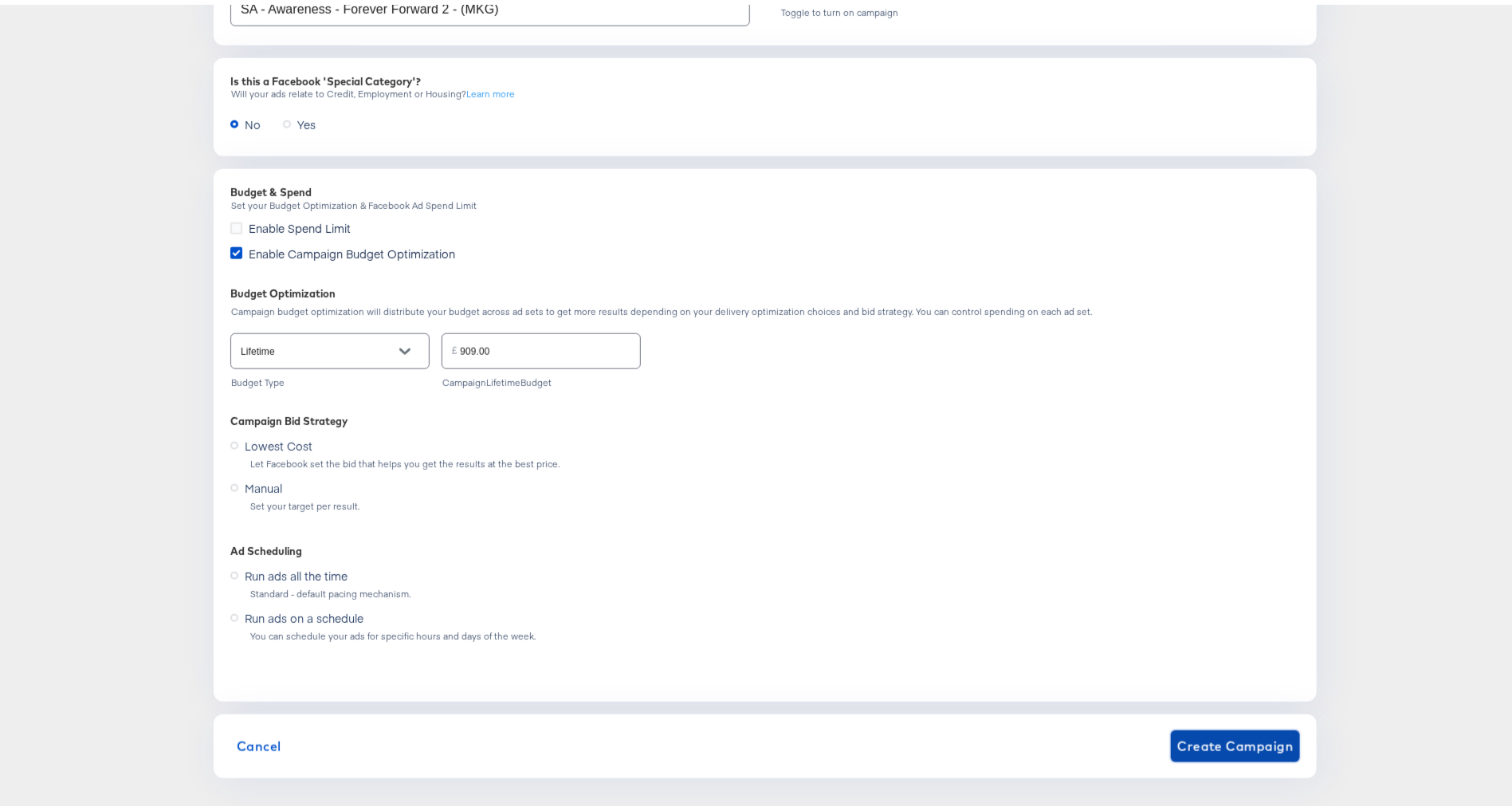
click at [1223, 732] on span "Create Campaign" at bounding box center [1235, 741] width 116 height 22
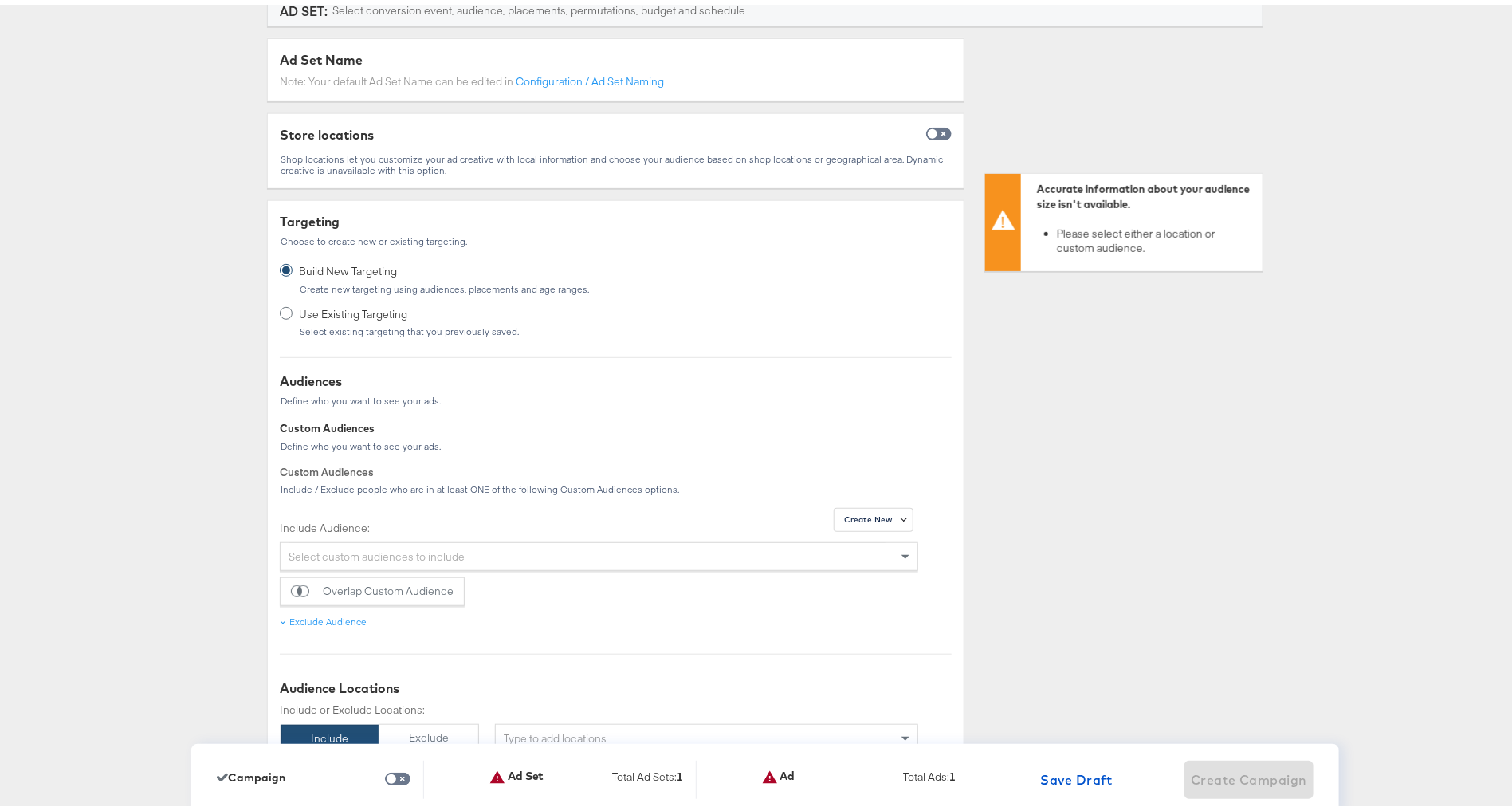
scroll to position [373, 0]
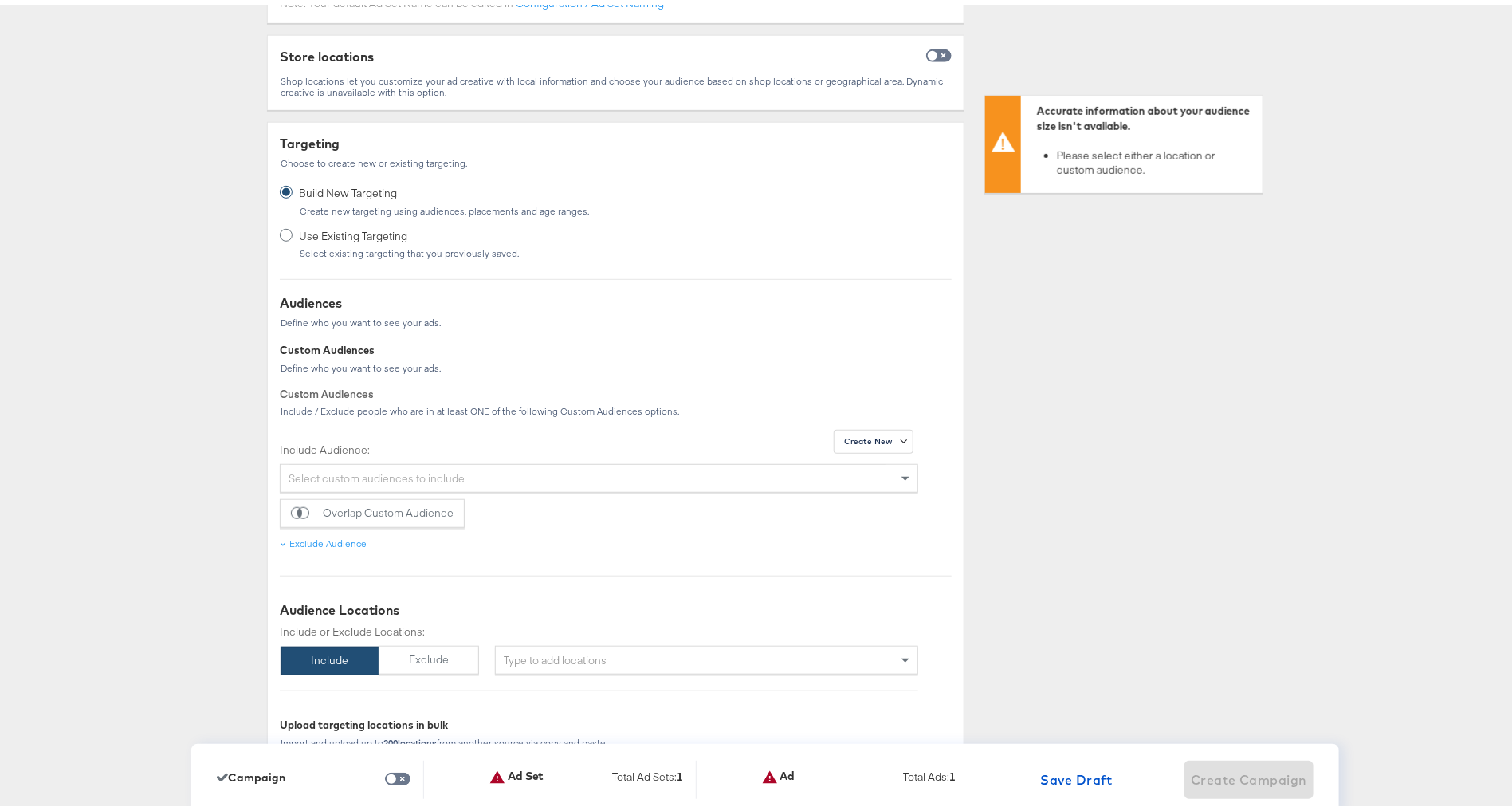
click at [557, 648] on div "Type to add locations" at bounding box center [706, 655] width 423 height 29
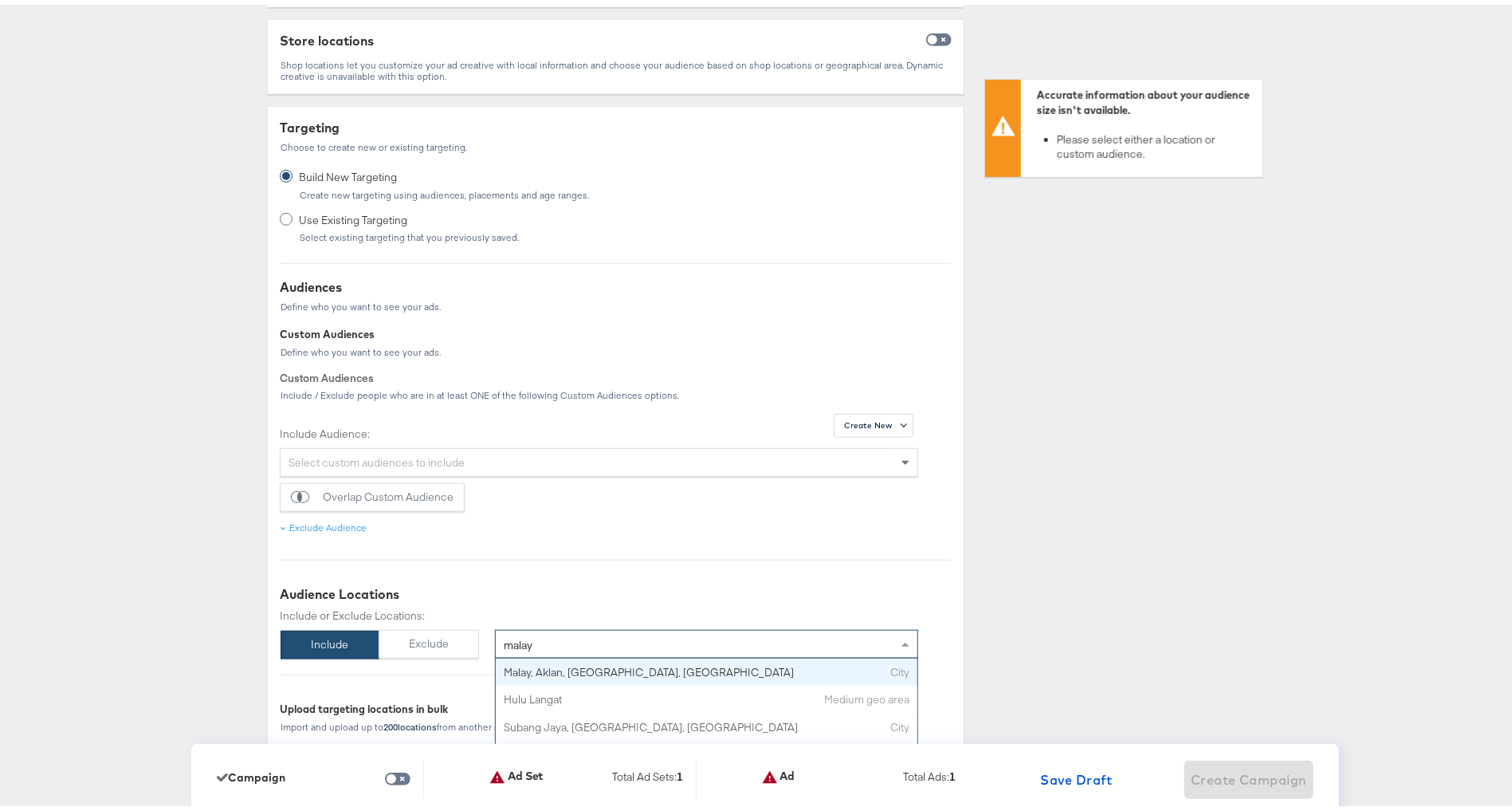
type input "[DEMOGRAPHIC_DATA]"
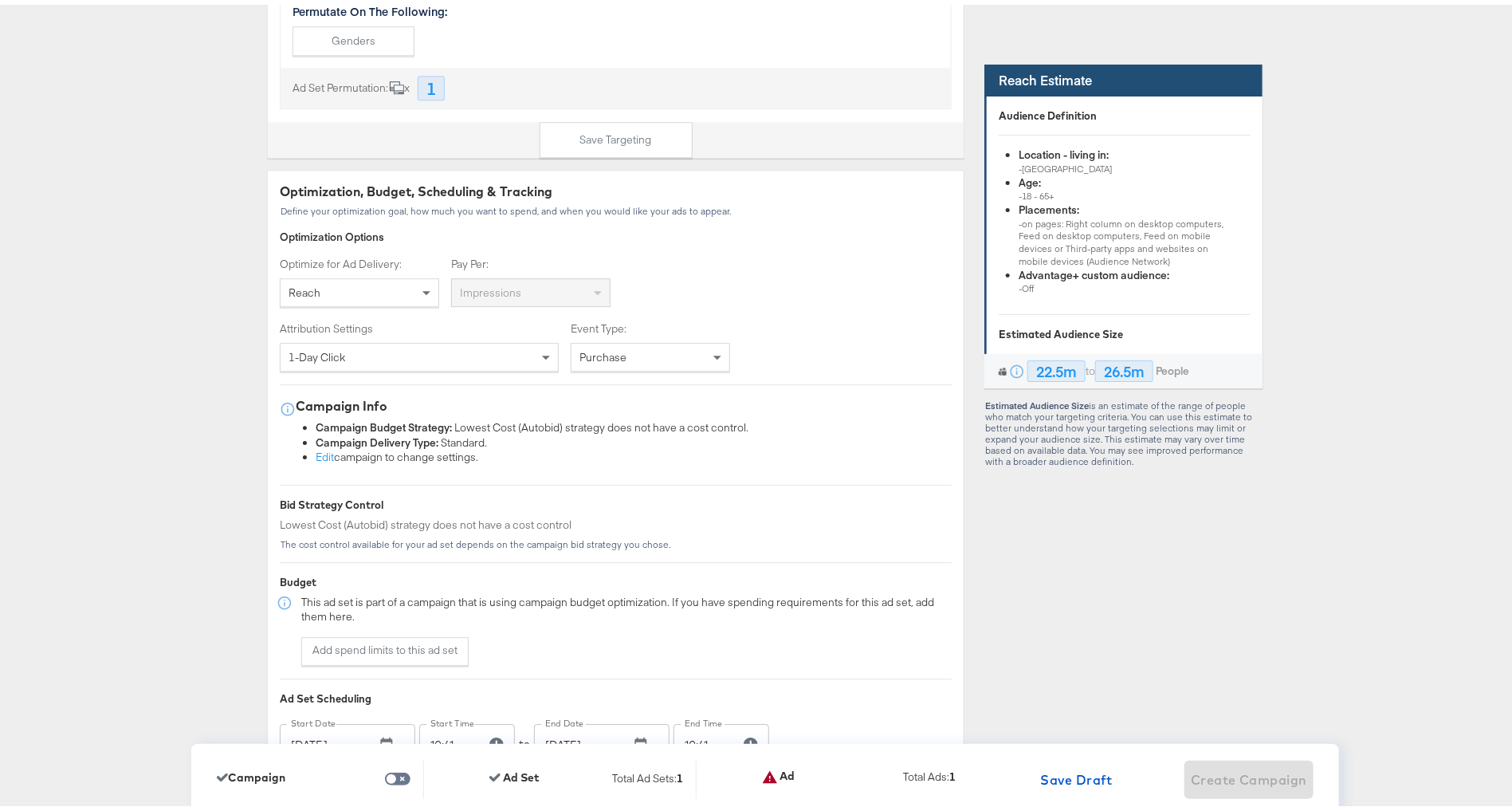
scroll to position [2255, 0]
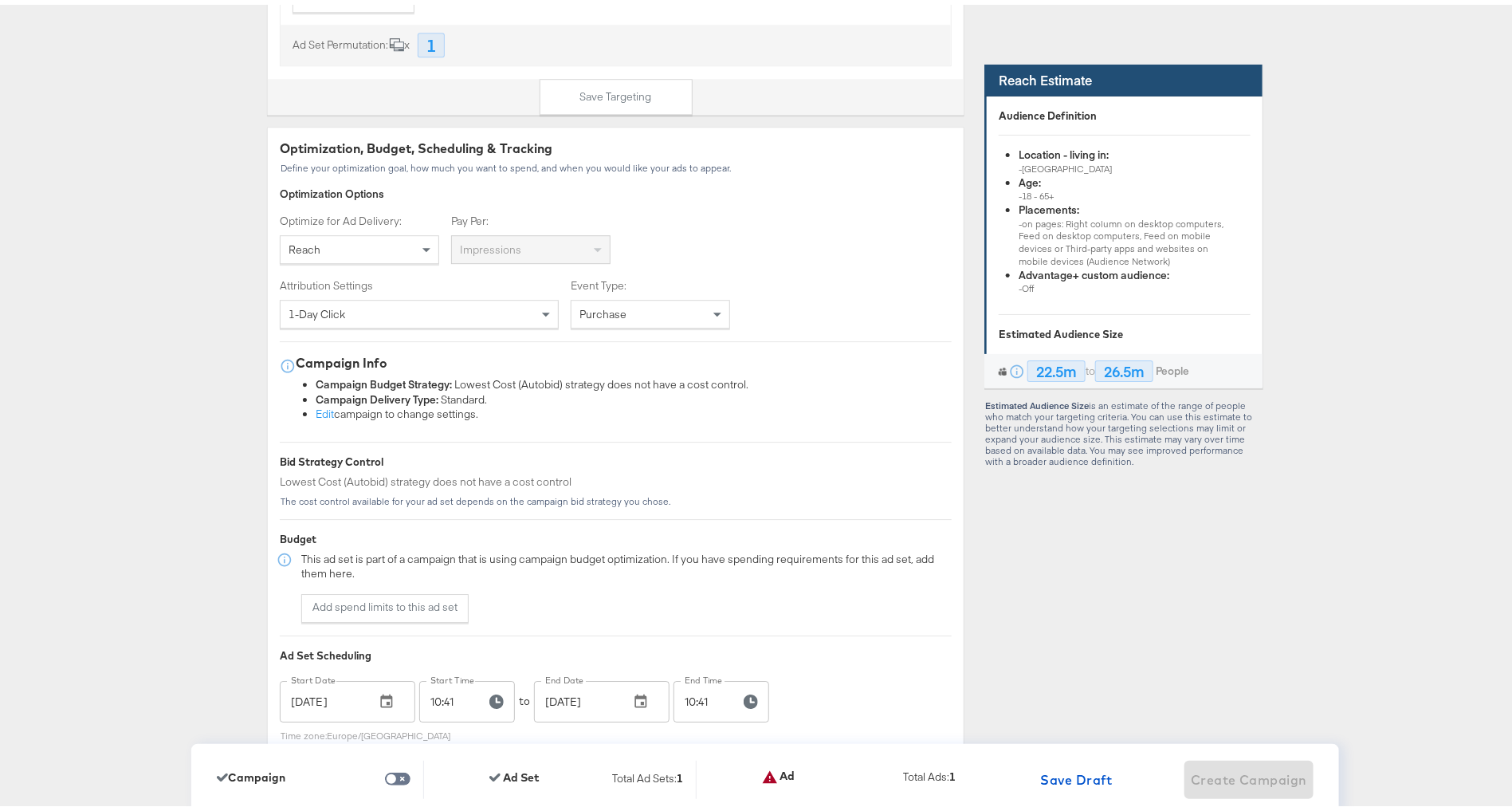
click at [366, 301] on div "1-day click" at bounding box center [419, 309] width 277 height 27
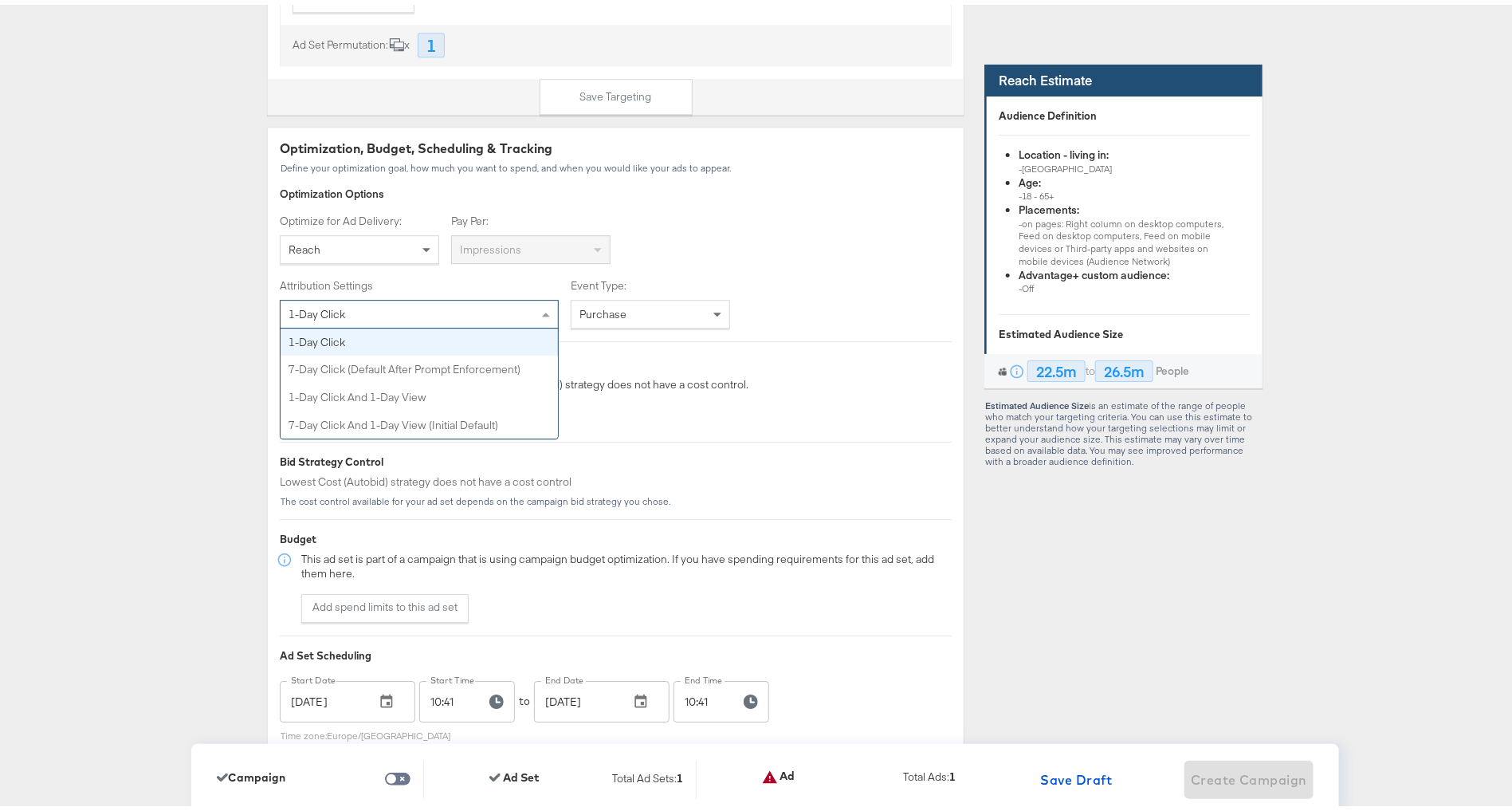
click at [368, 301] on div "1-day click" at bounding box center [419, 309] width 277 height 27
click at [204, 282] on div "Dashboard / Advertise Build Ad Sets & Ads JD Sports (MY) Start Over CAMPAIGN: B…" at bounding box center [765, 440] width 1531 height 5233
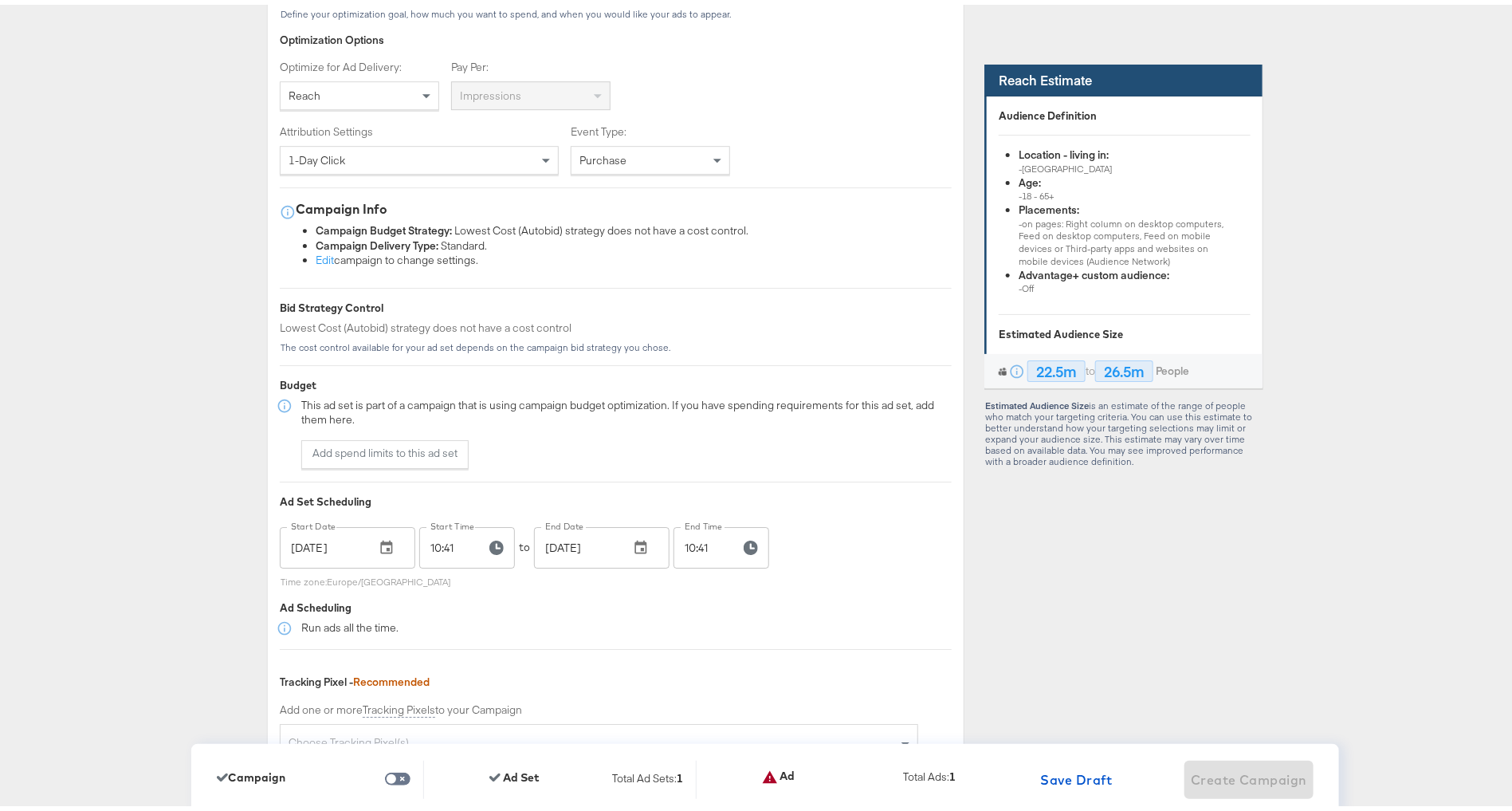
scroll to position [2579, 0]
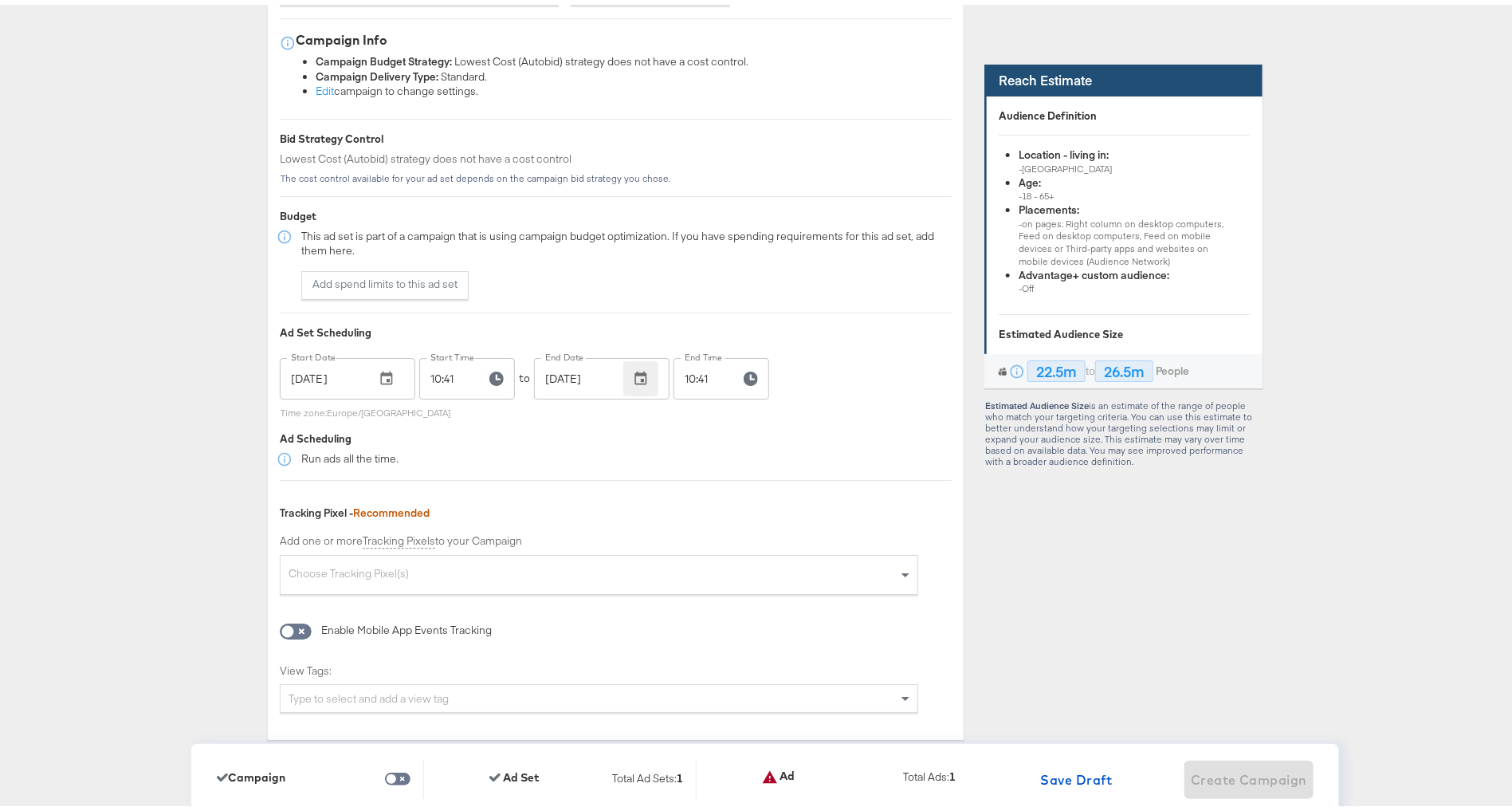
click at [641, 372] on button "button" at bounding box center [641, 374] width 35 height 35
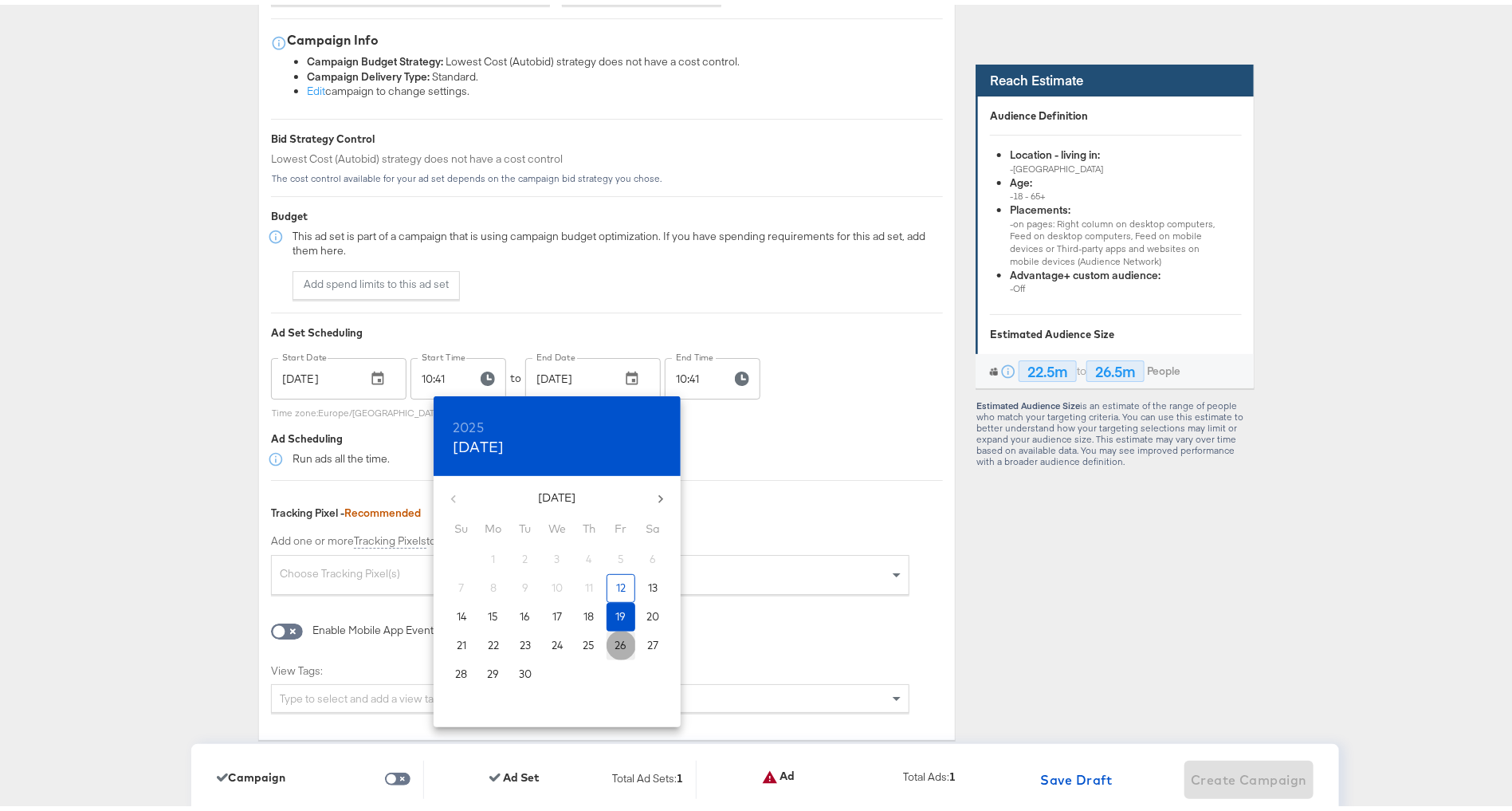
click at [622, 641] on p "26" at bounding box center [621, 641] width 12 height 16
type input "Sep 26, 2025"
click at [755, 458] on div at bounding box center [765, 405] width 1531 height 811
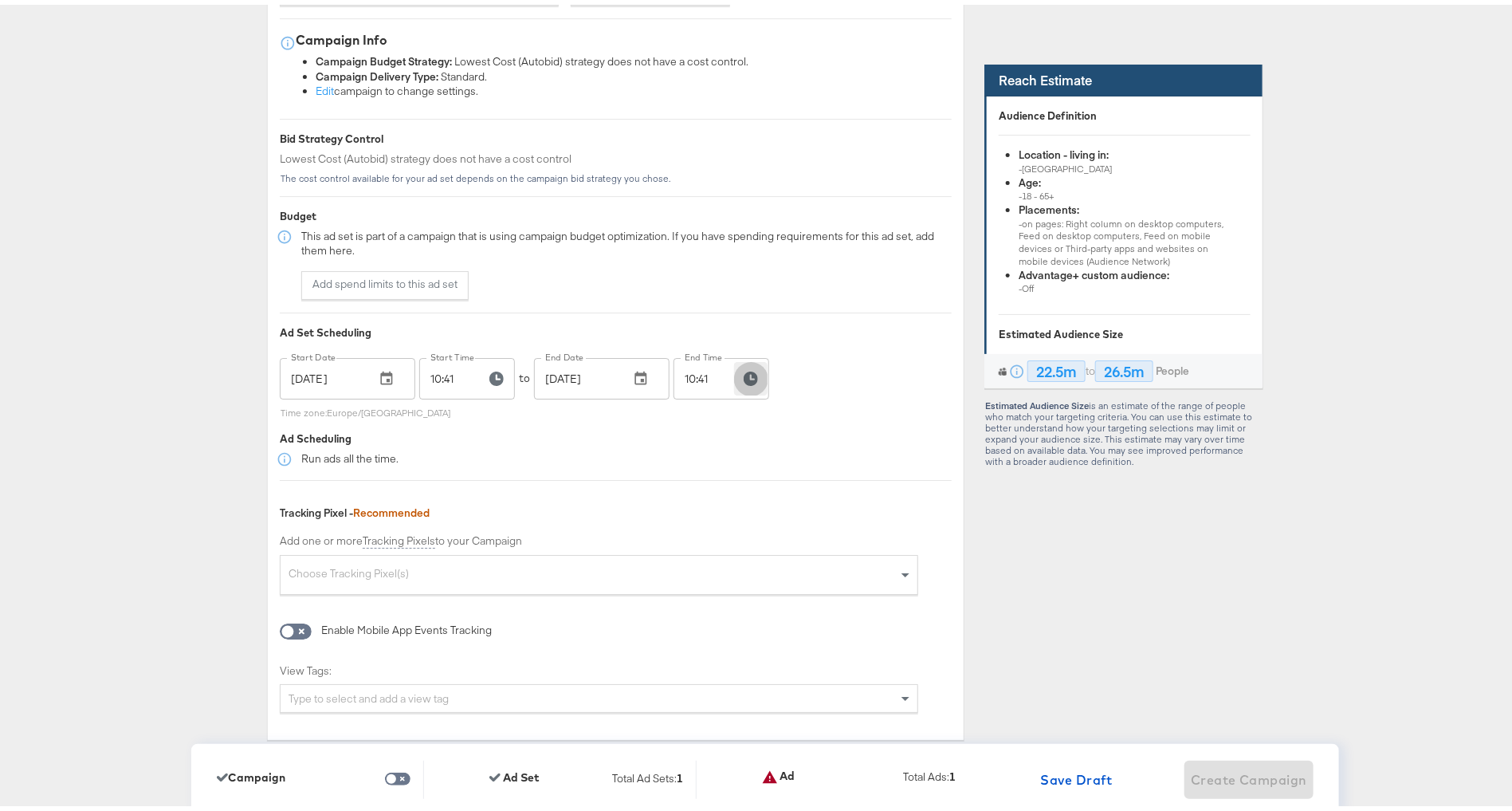
click at [744, 372] on icon "button" at bounding box center [751, 374] width 15 height 15
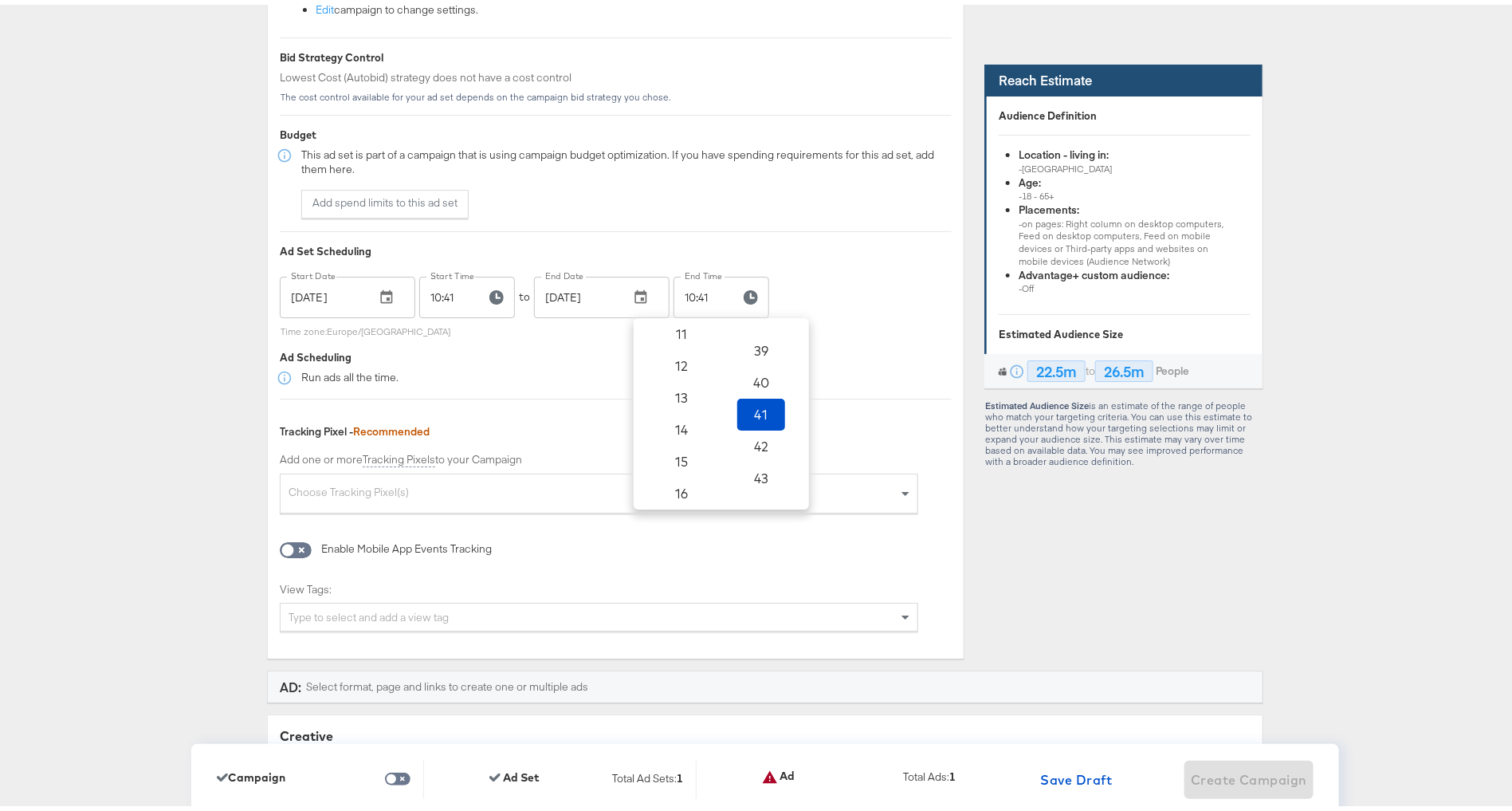
scroll to position [380, 0]
click at [678, 457] on span "16" at bounding box center [682, 467] width 35 height 22
click at [754, 331] on span "00" at bounding box center [761, 336] width 35 height 22
type input "16:00"
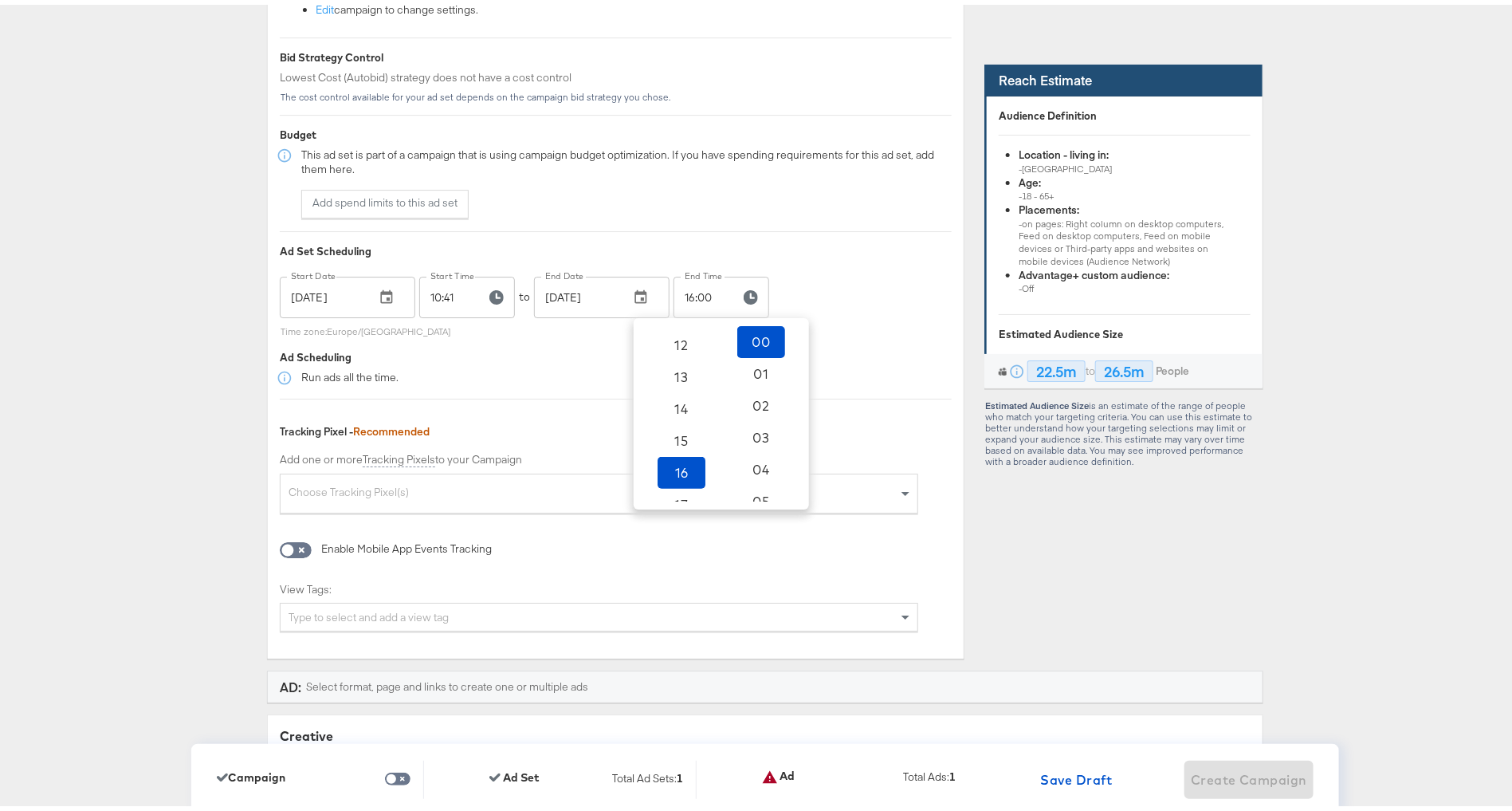
click at [829, 252] on div "Optimization, Budget, Scheduling & Tracking Define your optimization goal, how …" at bounding box center [615, 186] width 698 height 936
click at [484, 474] on div "Choose Tracking Pixel(s)" at bounding box center [599, 491] width 637 height 34
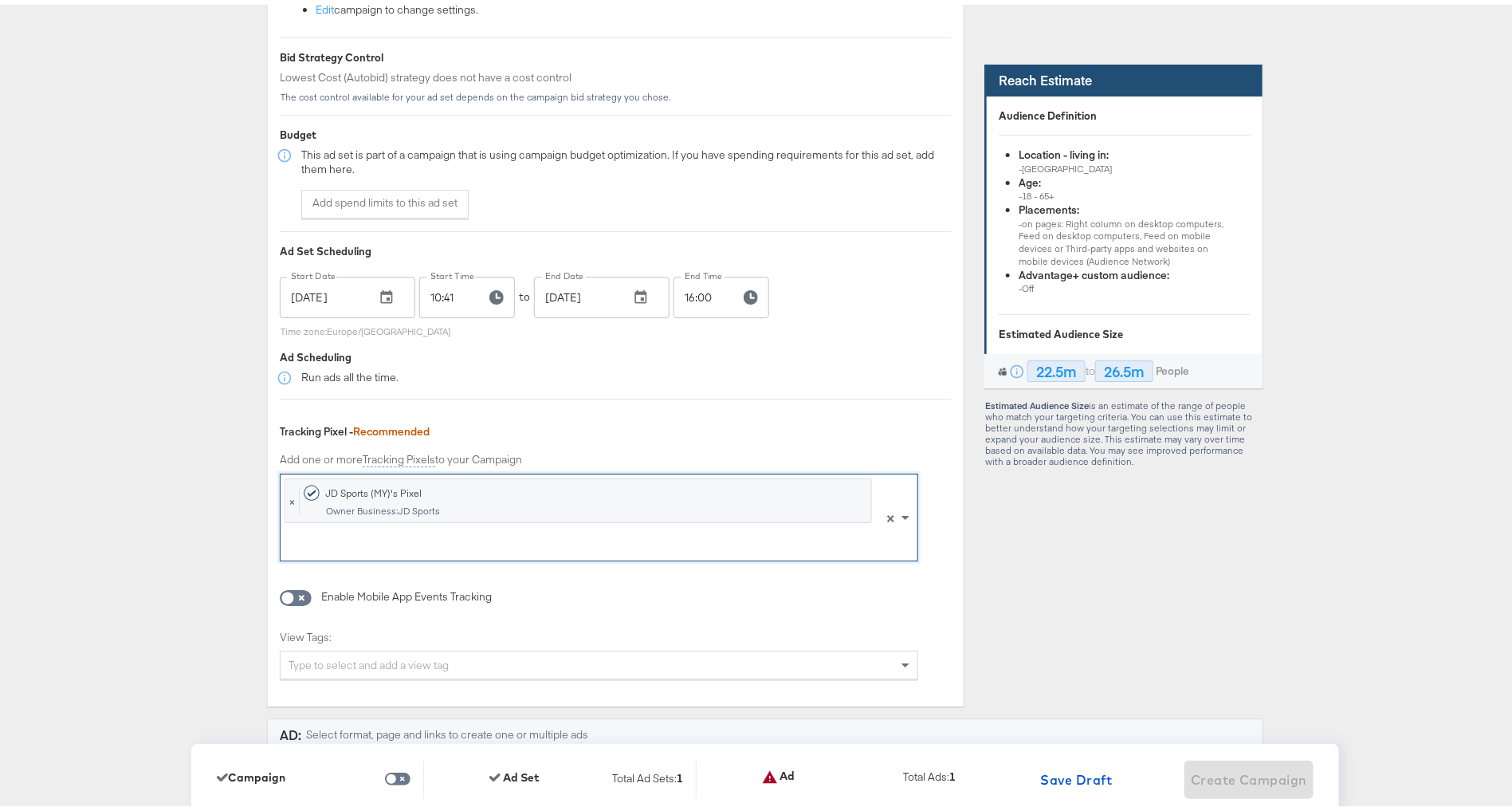
click at [164, 452] on div "Dashboard / Advertise Build Ad Sets & Ads JD Sports (MY) Start Over CAMPAIGN: B…" at bounding box center [765, 74] width 1531 height 5310
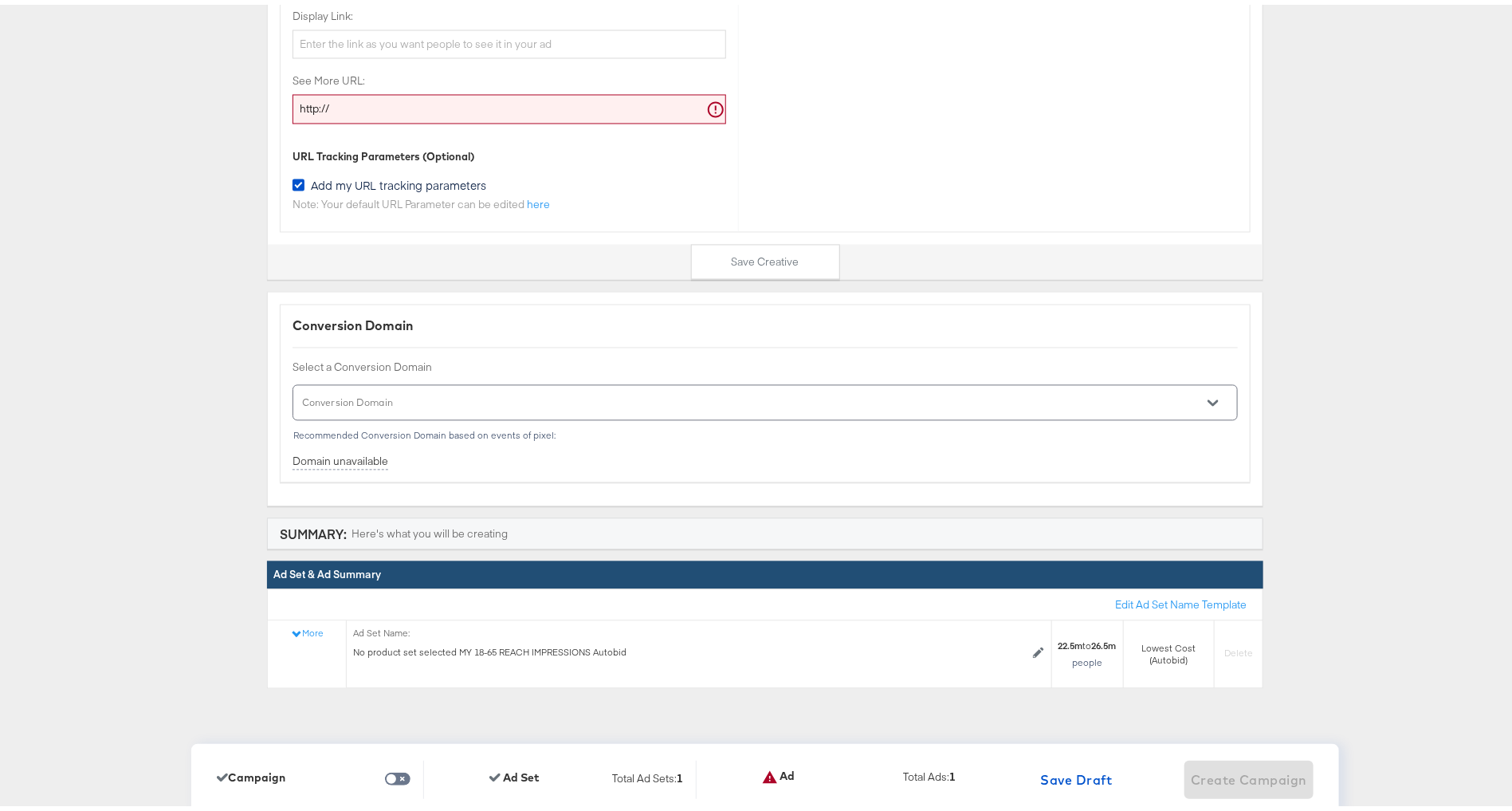
scroll to position [4537, 0]
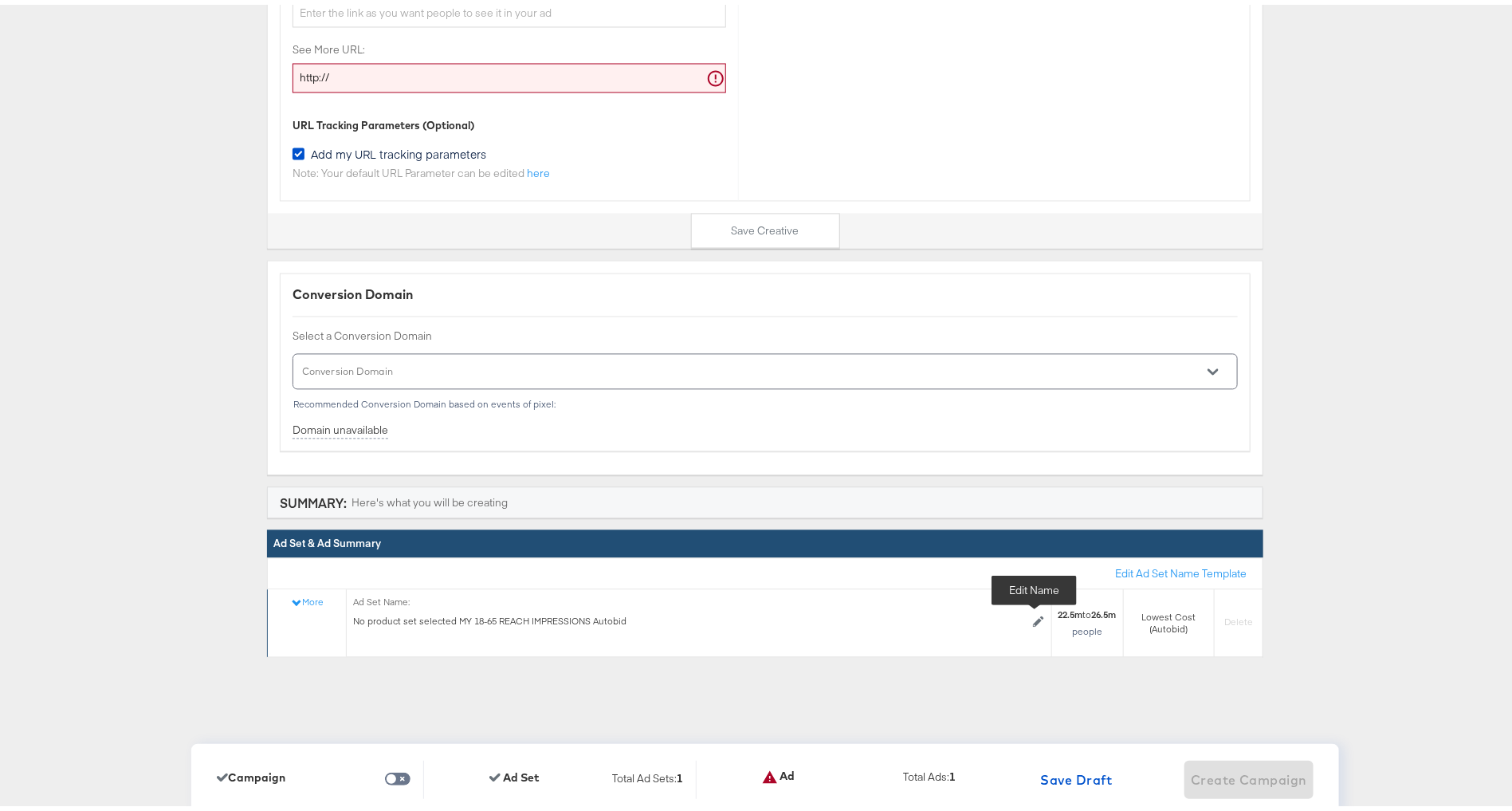
click at [1035, 611] on icon at bounding box center [1039, 617] width 11 height 11
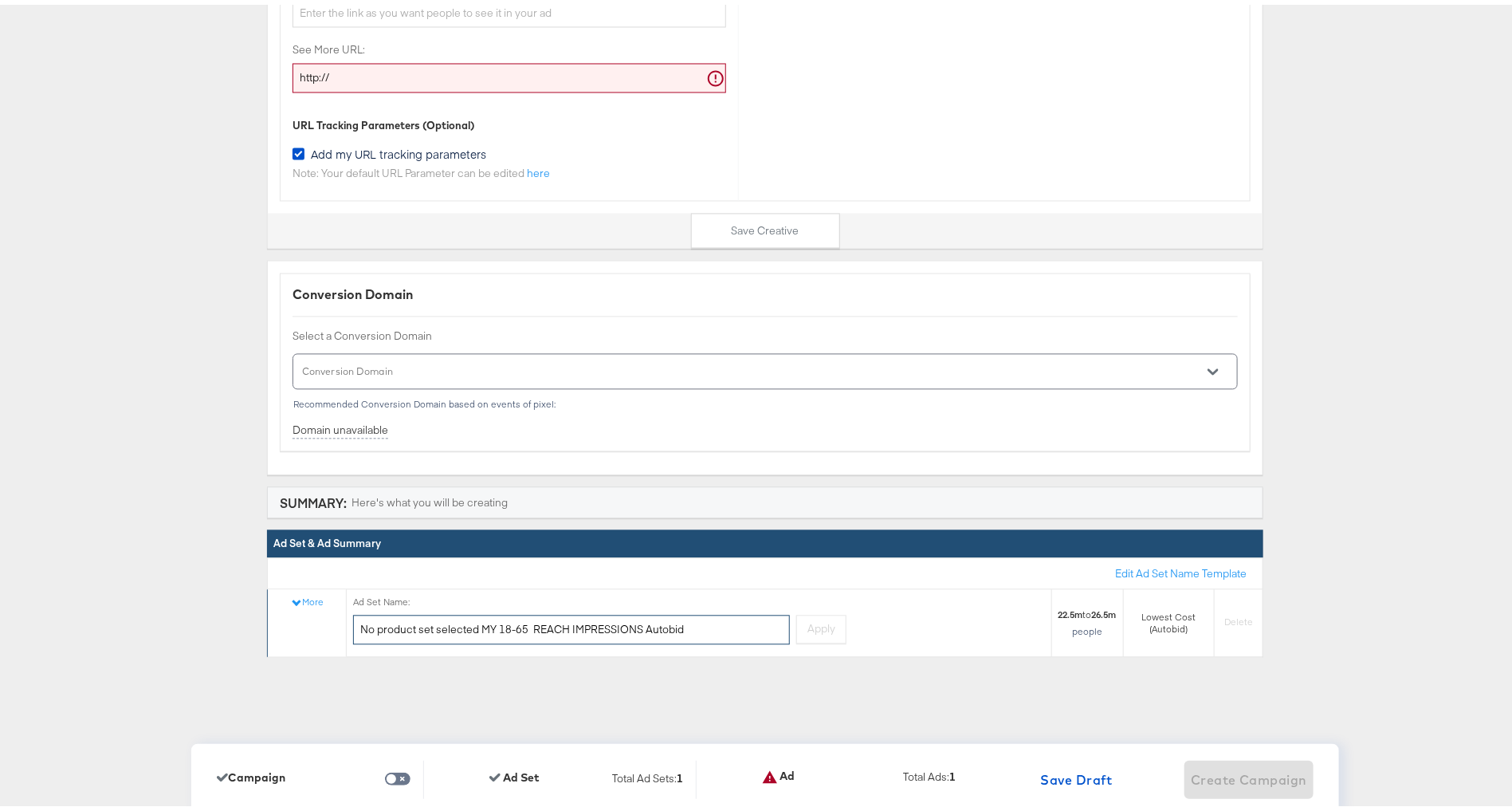
click at [660, 614] on input "No product set selected MY 18-65 REACH IMPRESSIONS Autobid" at bounding box center [572, 625] width 437 height 29
paste input "FB+IG - All 18-65+ - Reels/Stories"
type input "FB+IG - All 18-65+ - Reels/Stories"
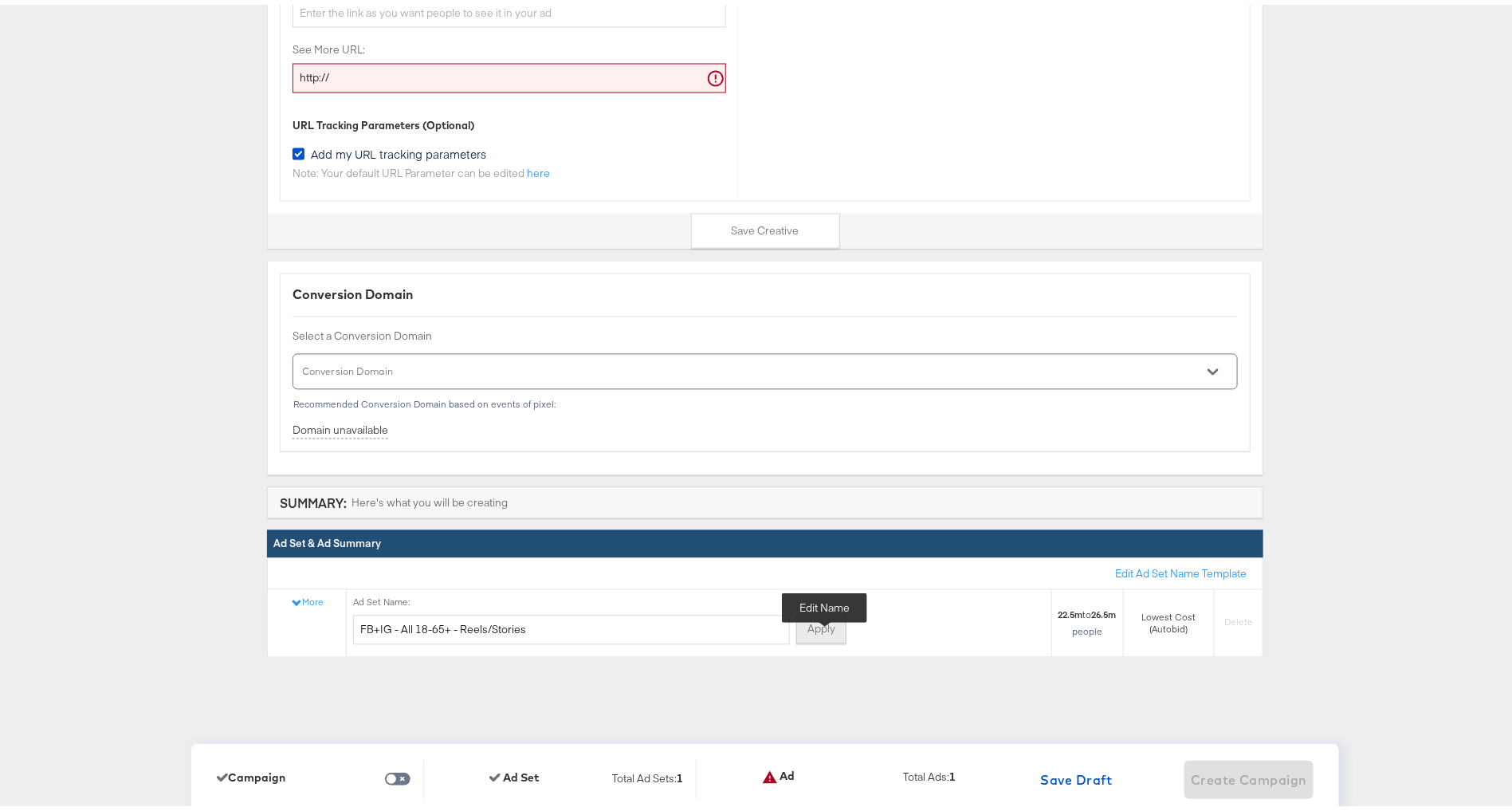
click at [823, 621] on button "Apply" at bounding box center [821, 624] width 50 height 29
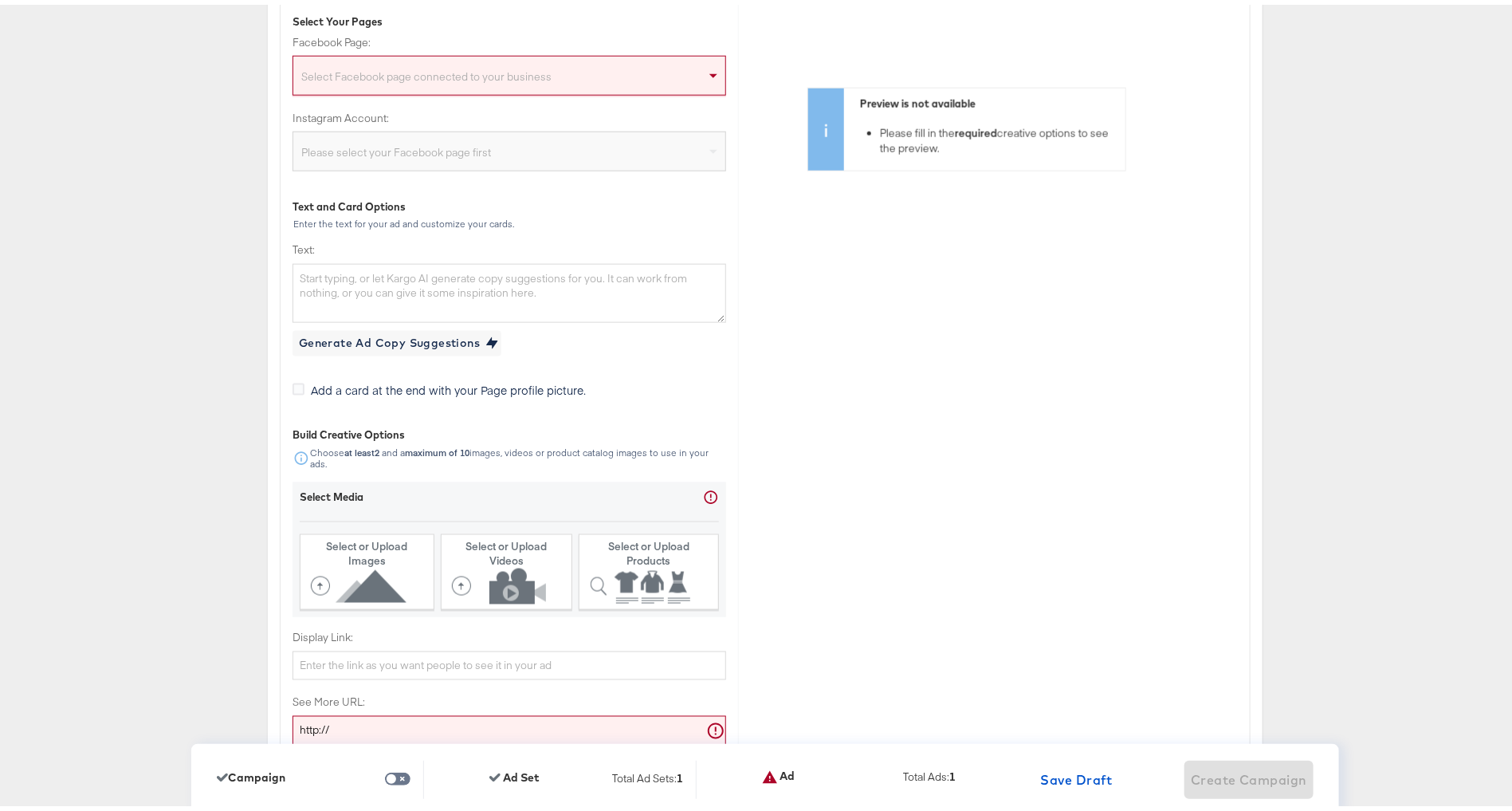
scroll to position [3401, 0]
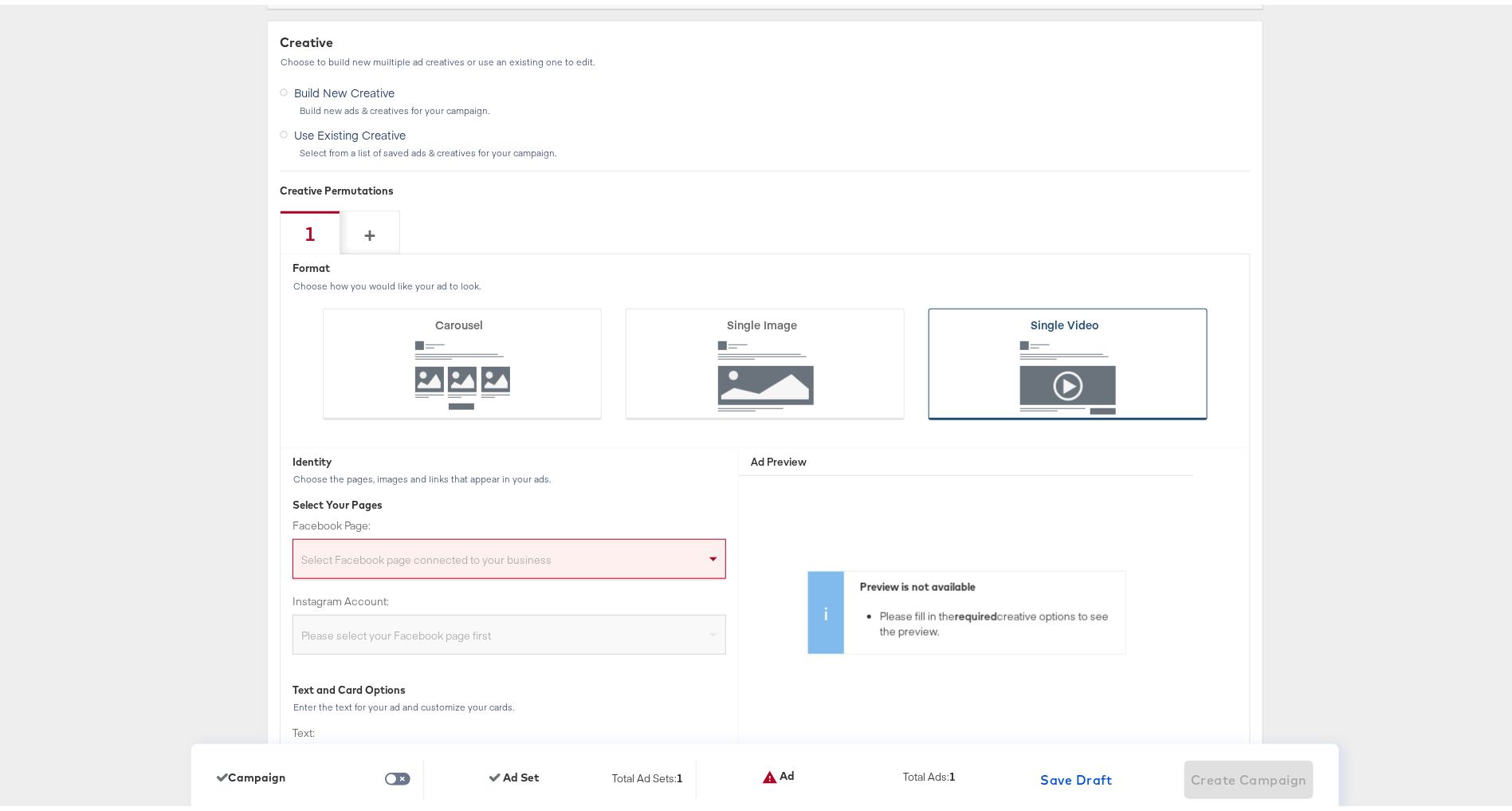
click at [1069, 343] on icon at bounding box center [1068, 359] width 279 height 111
click at [0, 0] on input "Single Video" at bounding box center [0, 0] width 0 height 0
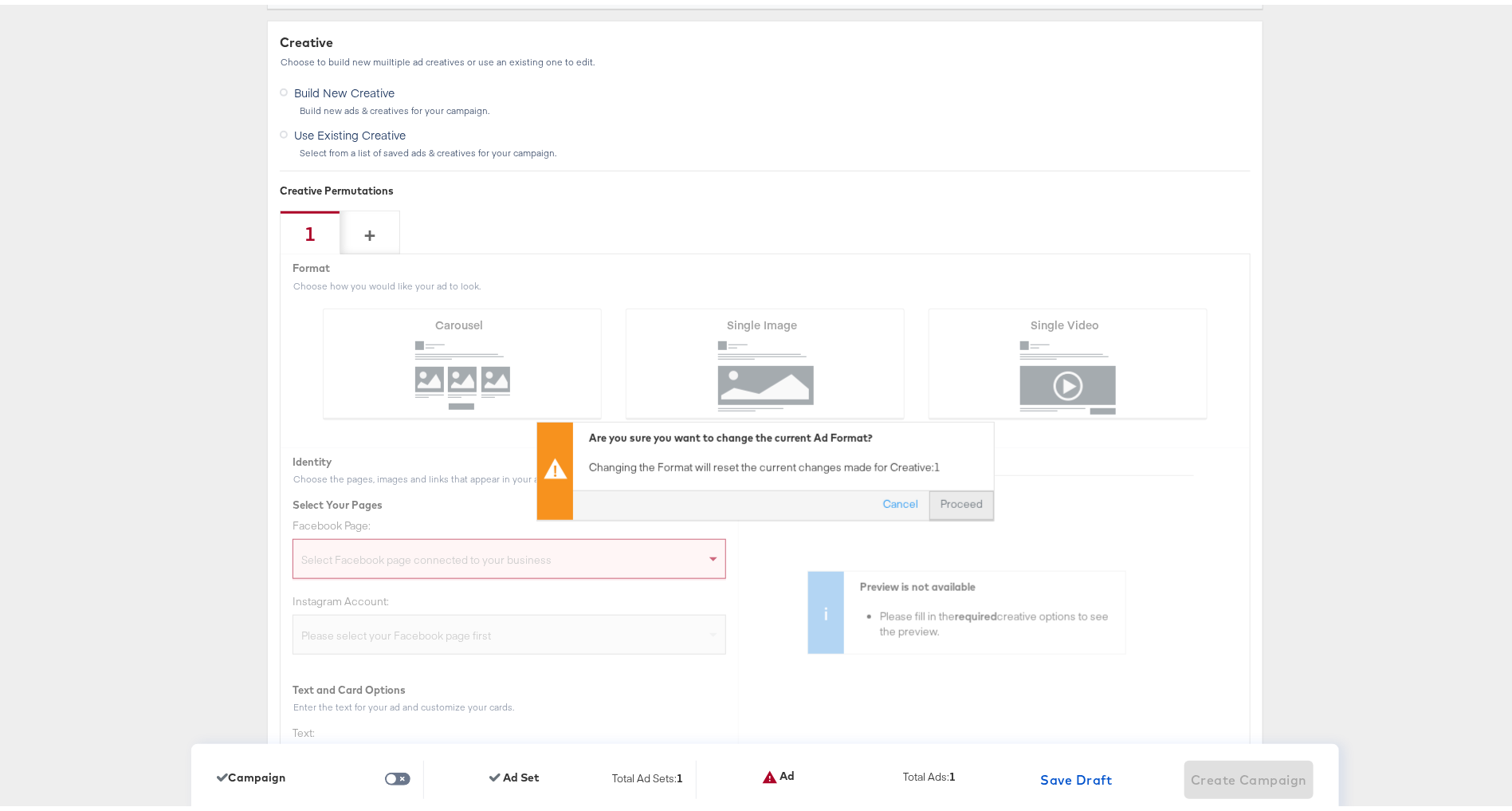
click at [965, 500] on button "Proceed" at bounding box center [961, 500] width 65 height 29
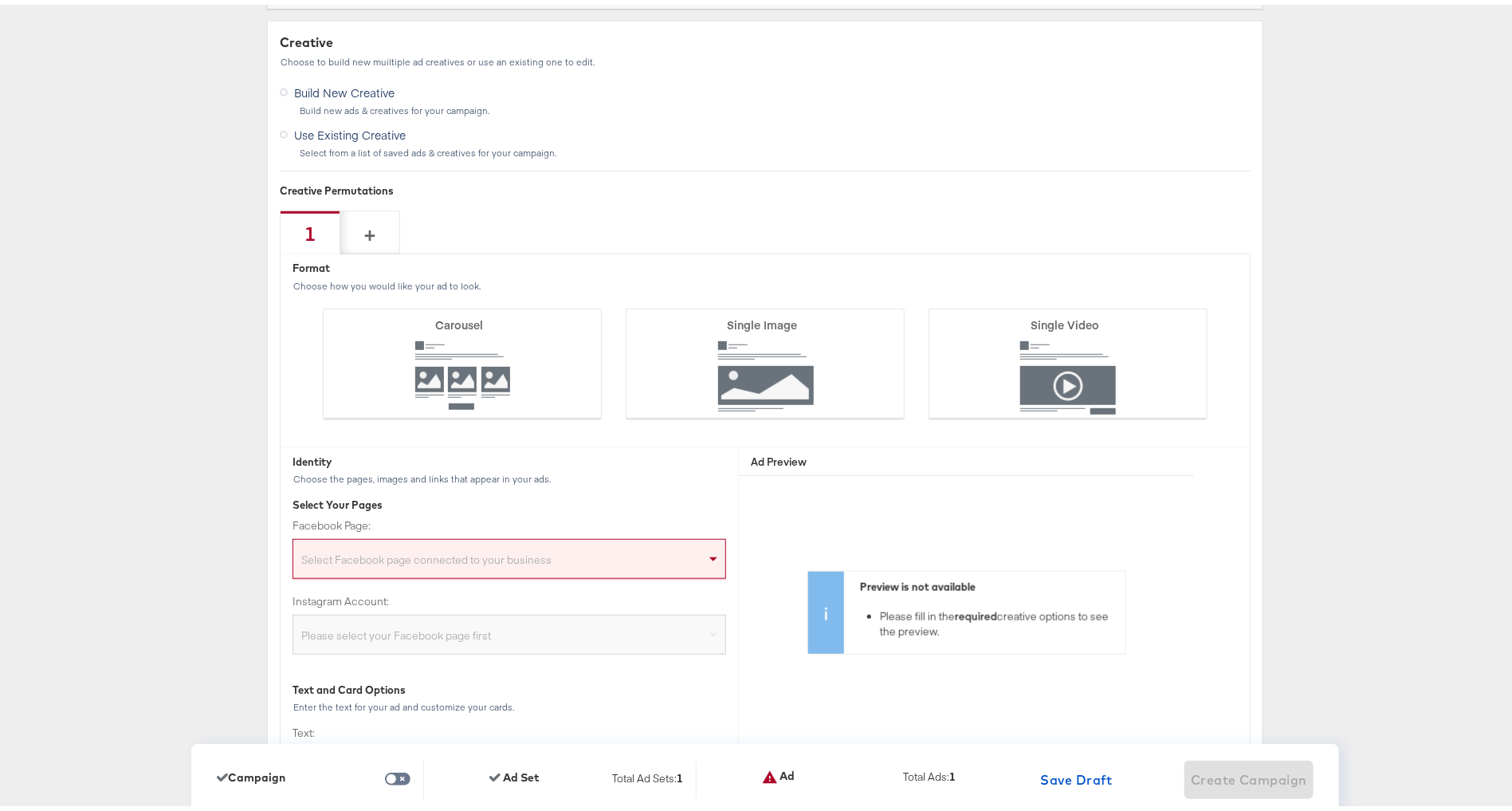
click at [520, 534] on div "Select Facebook page connected to your business" at bounding box center [510, 554] width 434 height 40
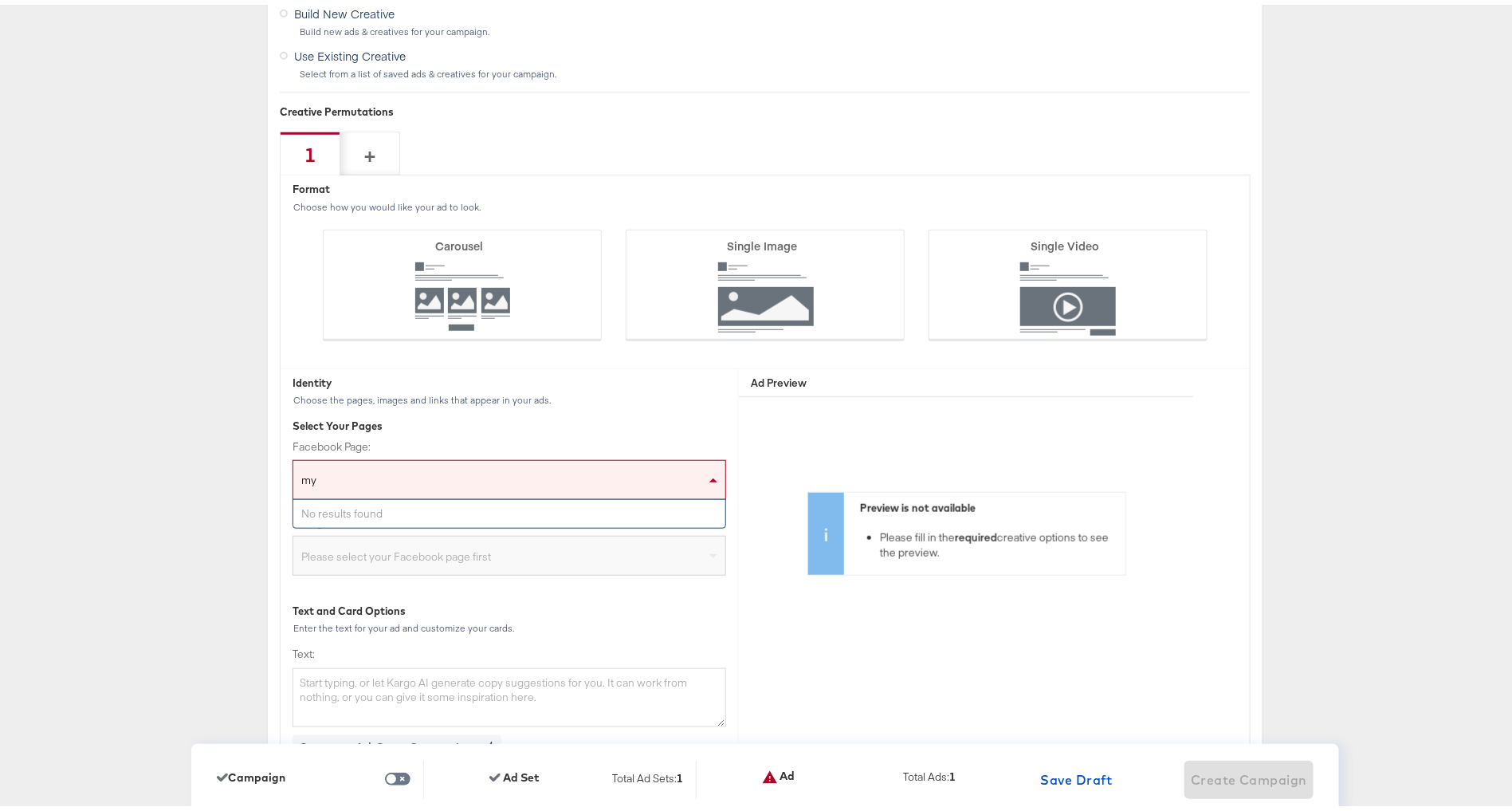
scroll to position [3549, 0]
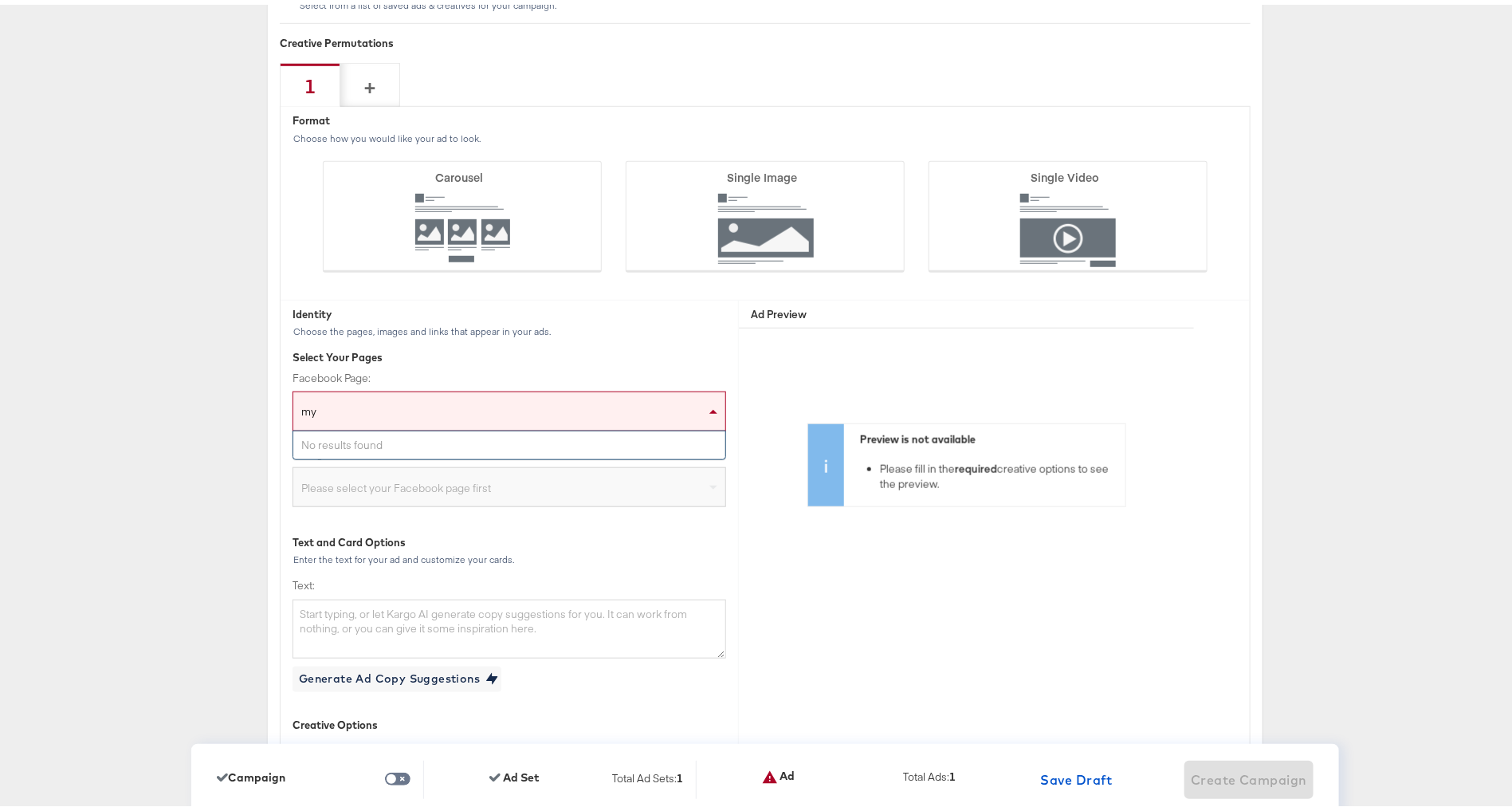
type input "m"
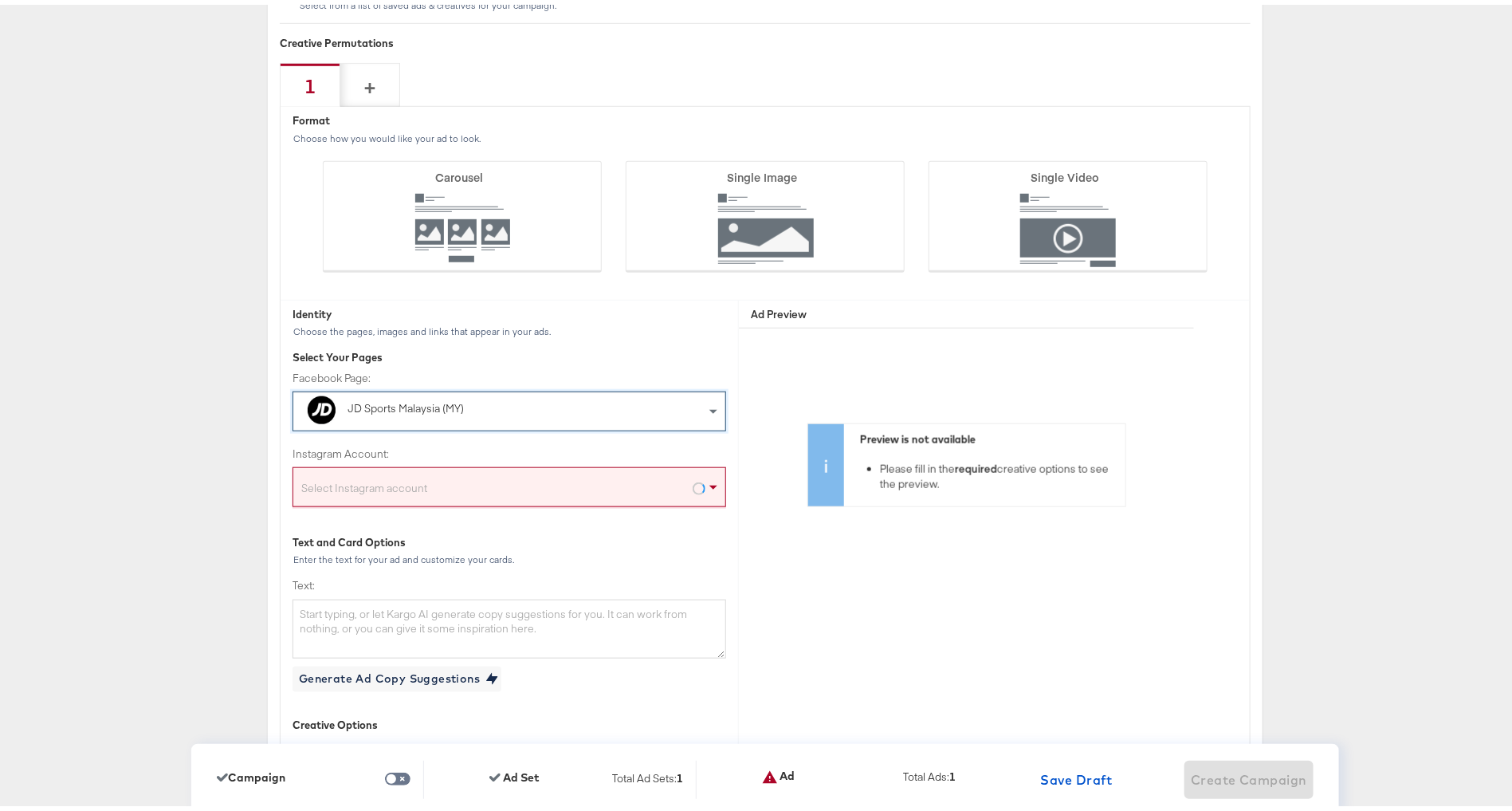
click at [436, 475] on div "Select Instagram account" at bounding box center [510, 485] width 432 height 32
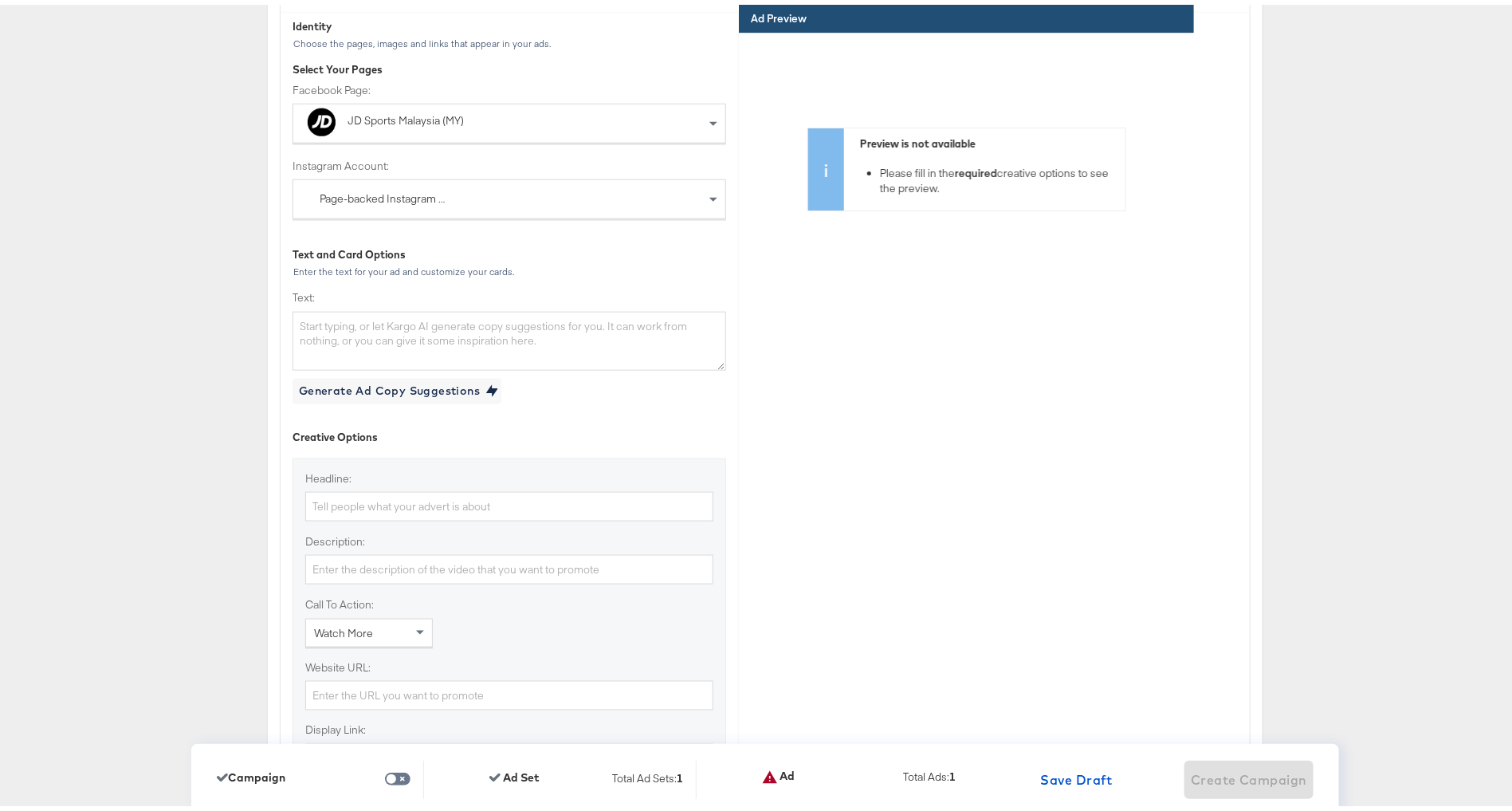
scroll to position [3958, 0]
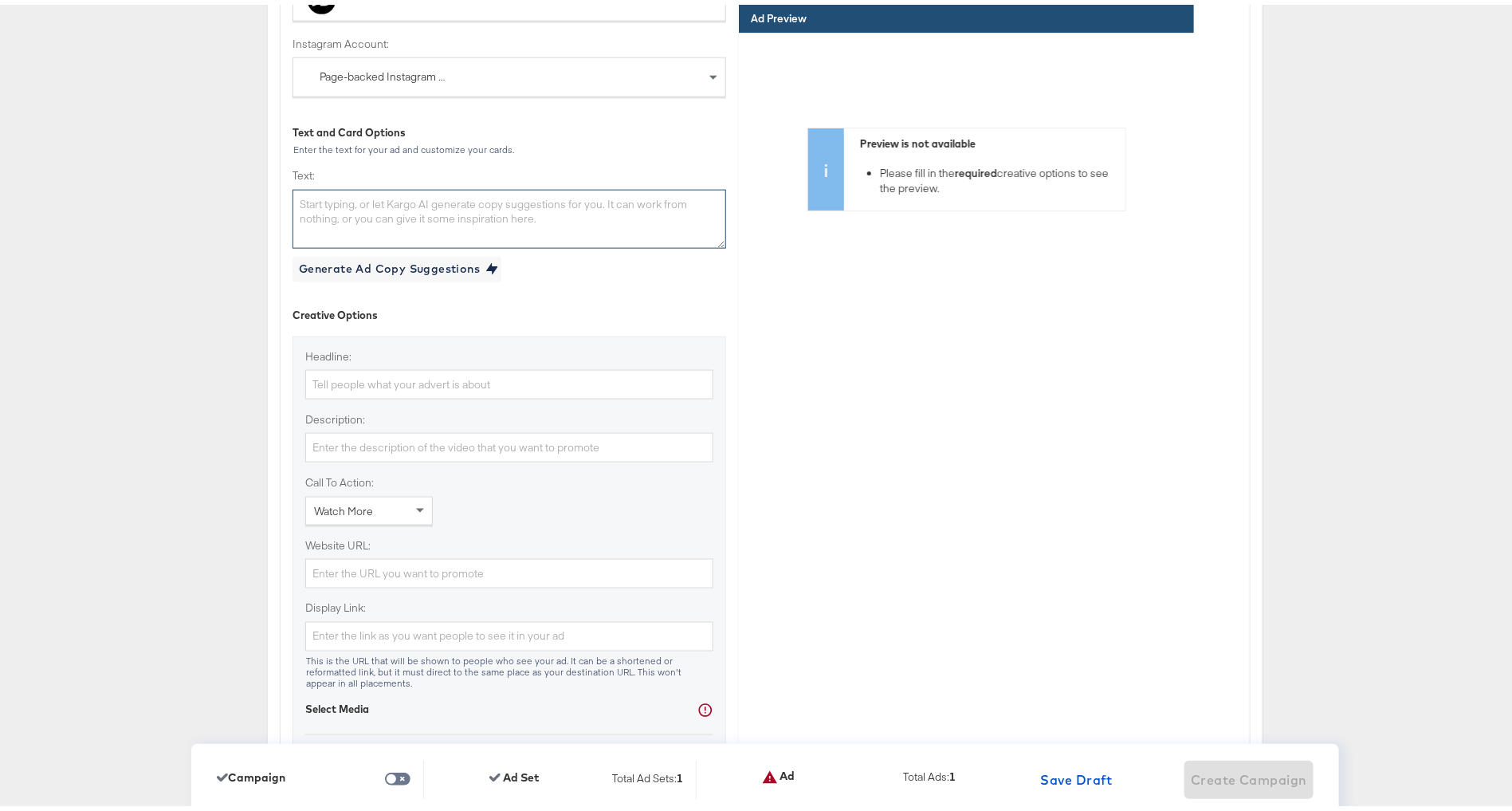
click at [422, 185] on textarea "Text:" at bounding box center [510, 214] width 434 height 59
paste textarea "Moves like no other 🚀 #JDForeverForward Shop new season drops at #JDSportsMY on…"
type textarea "Moves like no other 🚀 #JDForeverForward Shop new season drops at #JDSportsMY on…"
click at [325, 556] on input "Website URL:" at bounding box center [509, 569] width 408 height 29
paste input "[URL][DOMAIN_NAME]"
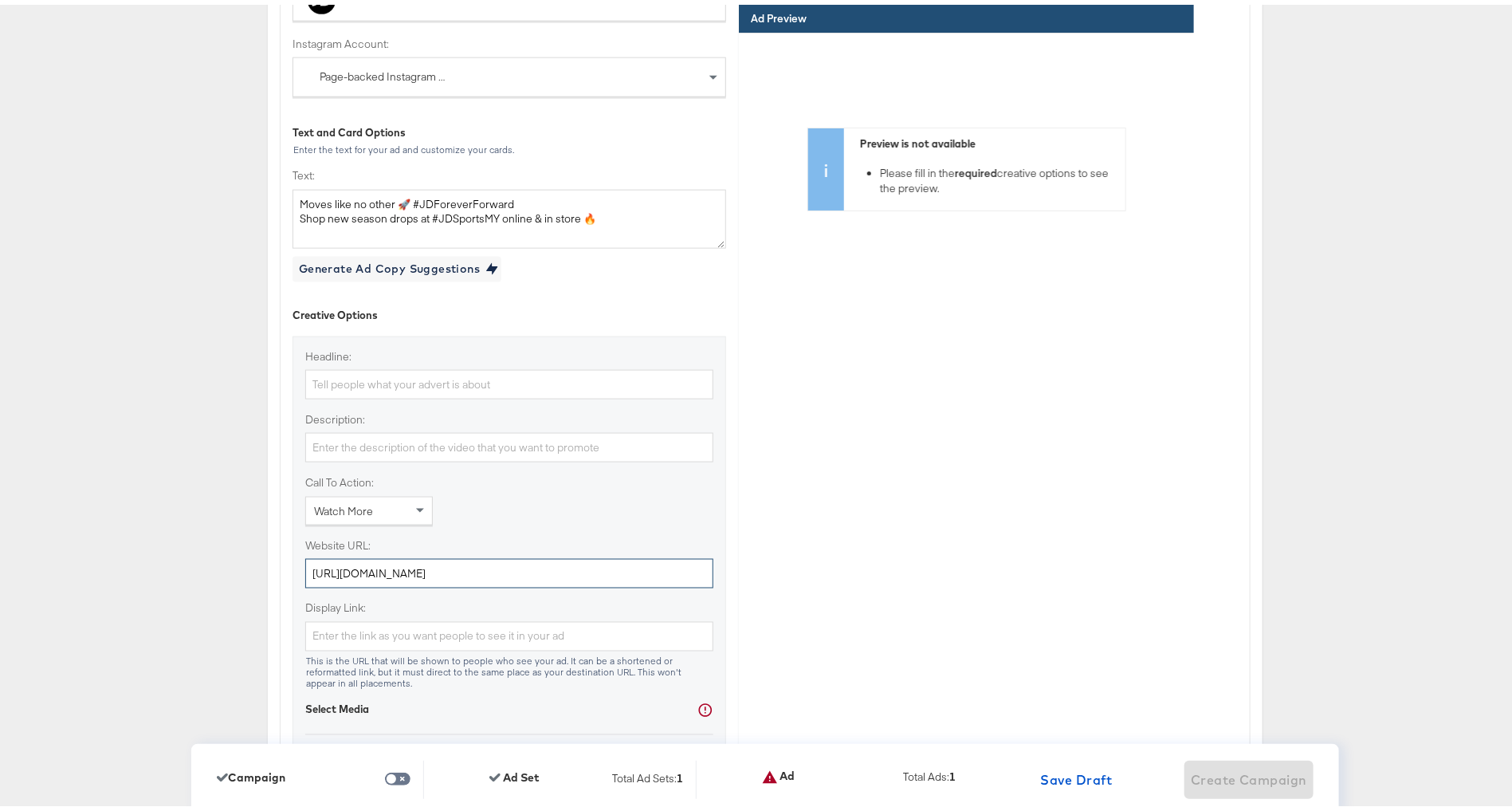
type input "[URL][DOMAIN_NAME]"
click at [360, 501] on span "Watch More" at bounding box center [344, 507] width 59 height 15
type input "sho"
click at [368, 365] on input "Headline:" at bounding box center [509, 380] width 408 height 29
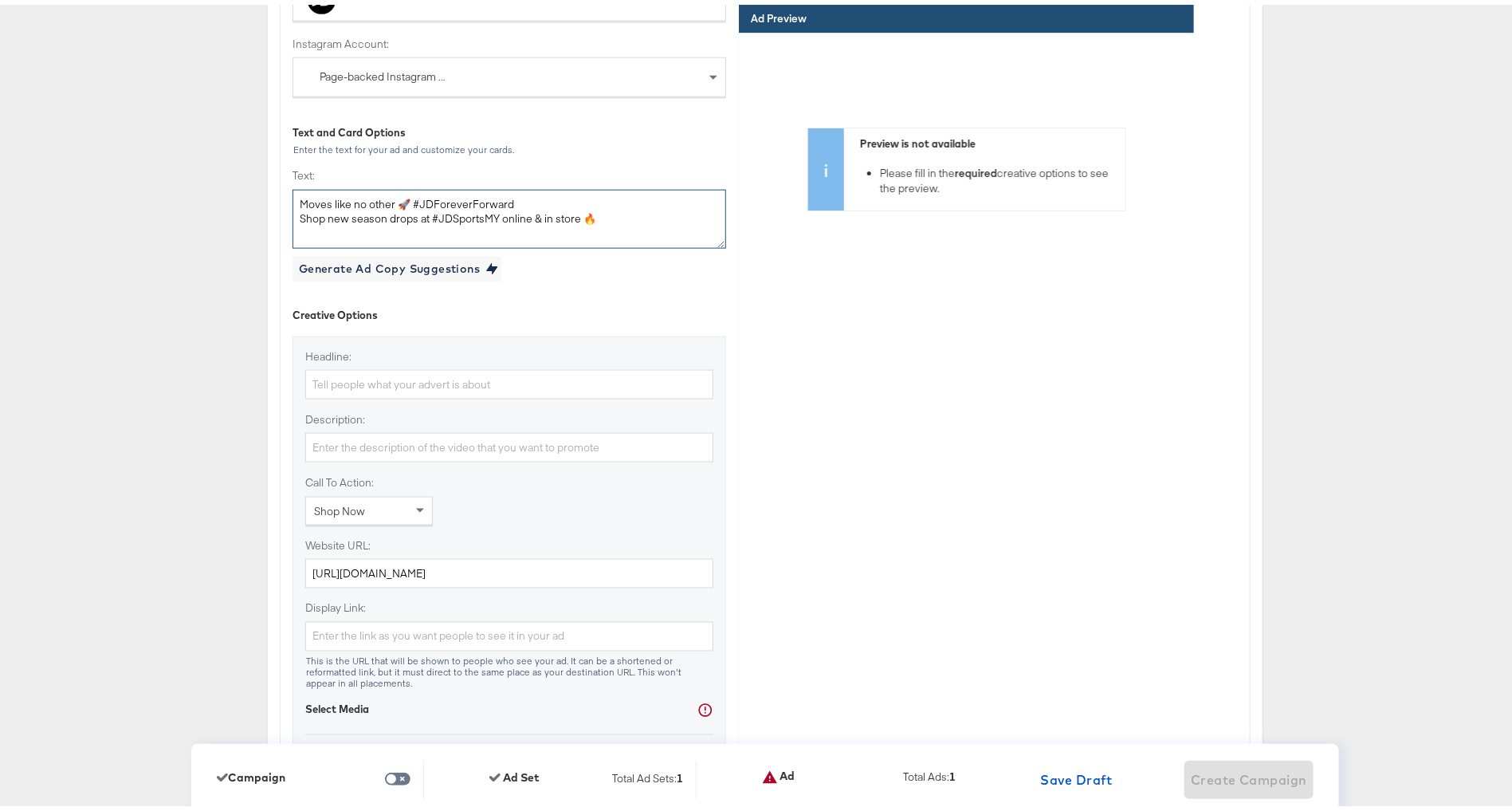
drag, startPoint x: 403, startPoint y: 194, endPoint x: 585, endPoint y: 194, distance: 182.0
click at [585, 194] on textarea "Moves like no other 🚀 #JDForeverForward Shop new season drops at #JDSportsMY on…" at bounding box center [510, 214] width 434 height 59
click at [323, 381] on input "Headline:" at bounding box center [509, 380] width 408 height 29
paste input "#JDForeverForward"
type input "#JDForeverForward"
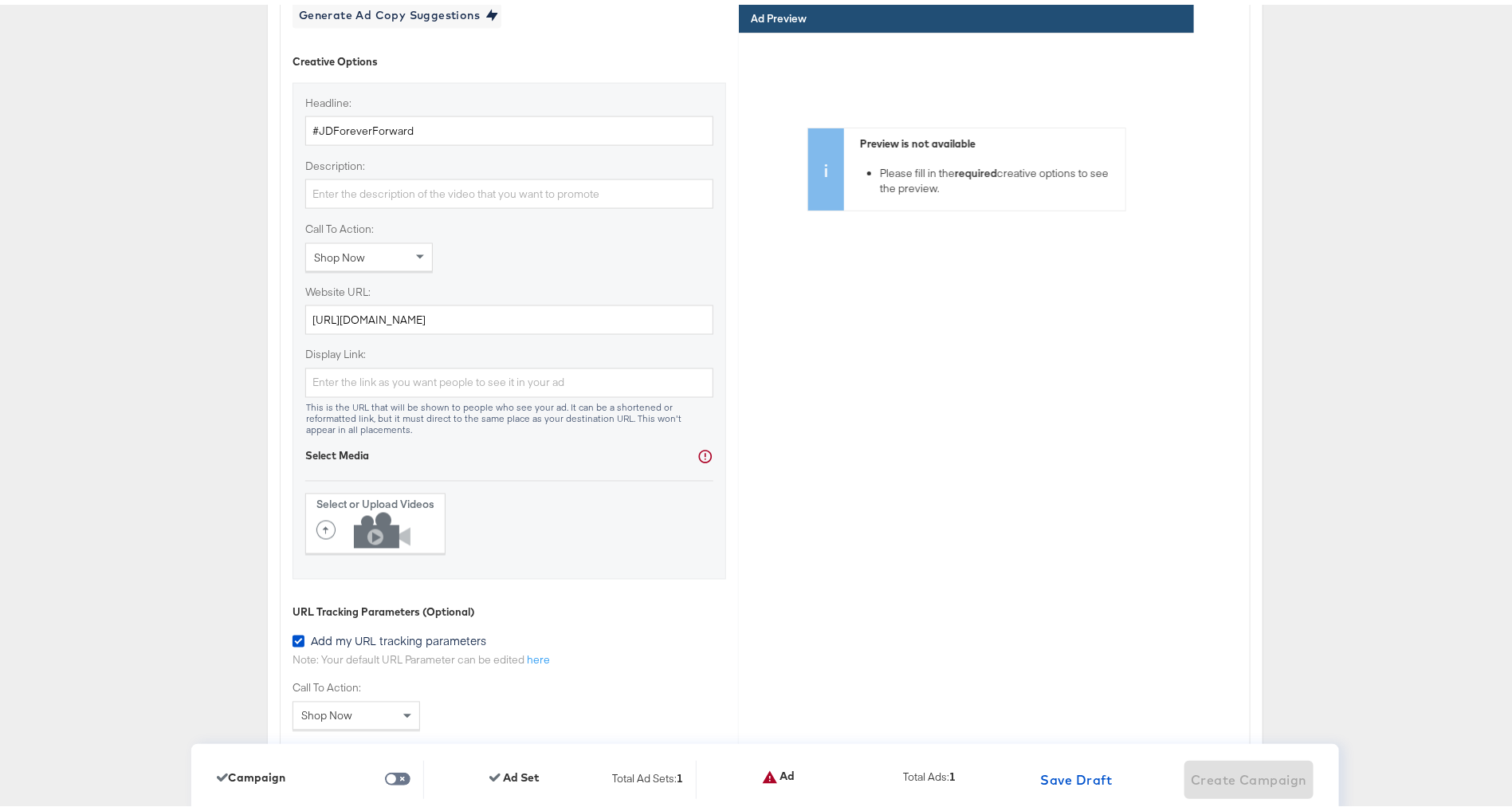
scroll to position [4222, 0]
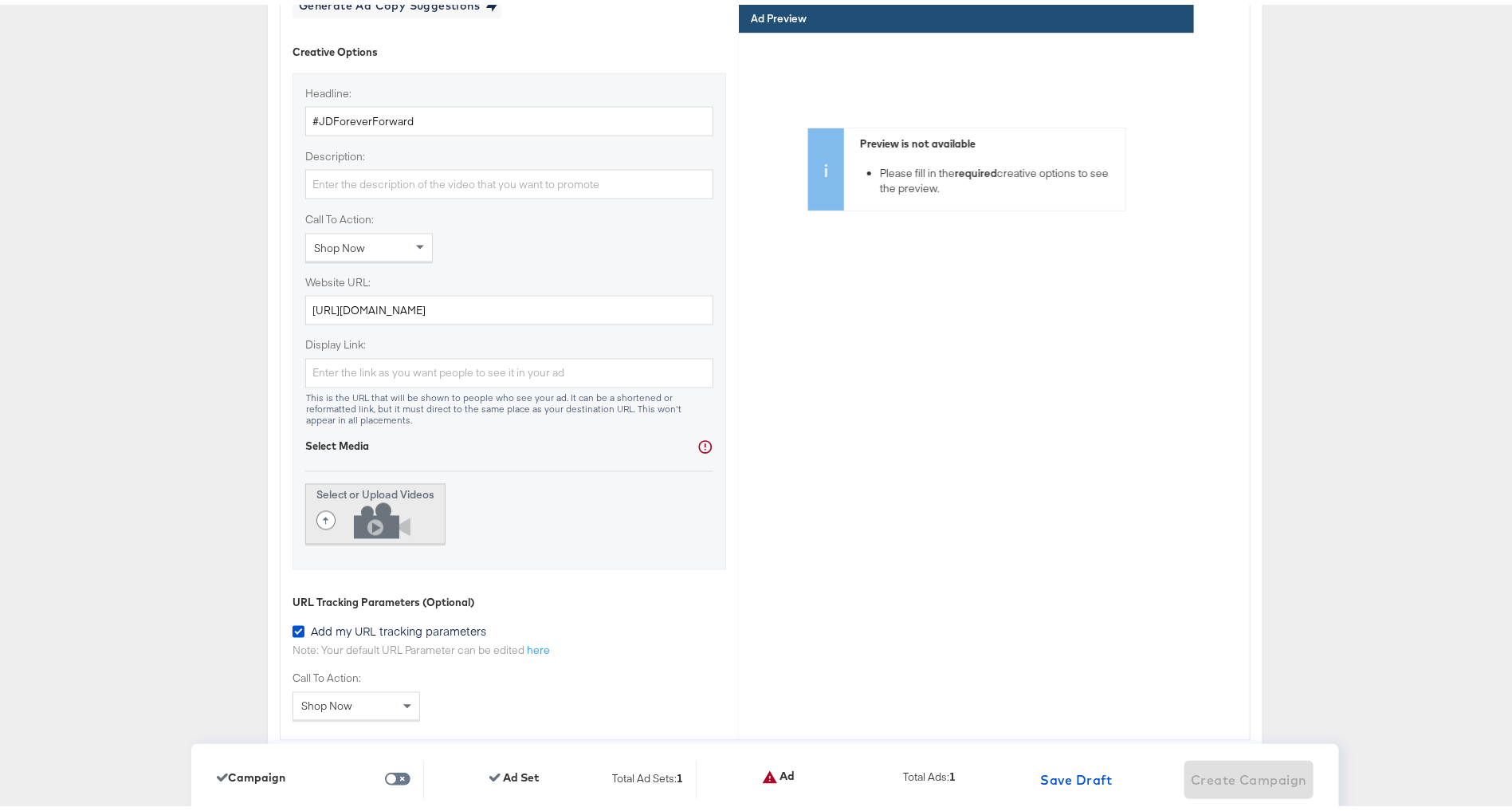
click at [379, 505] on icon at bounding box center [367, 516] width 102 height 36
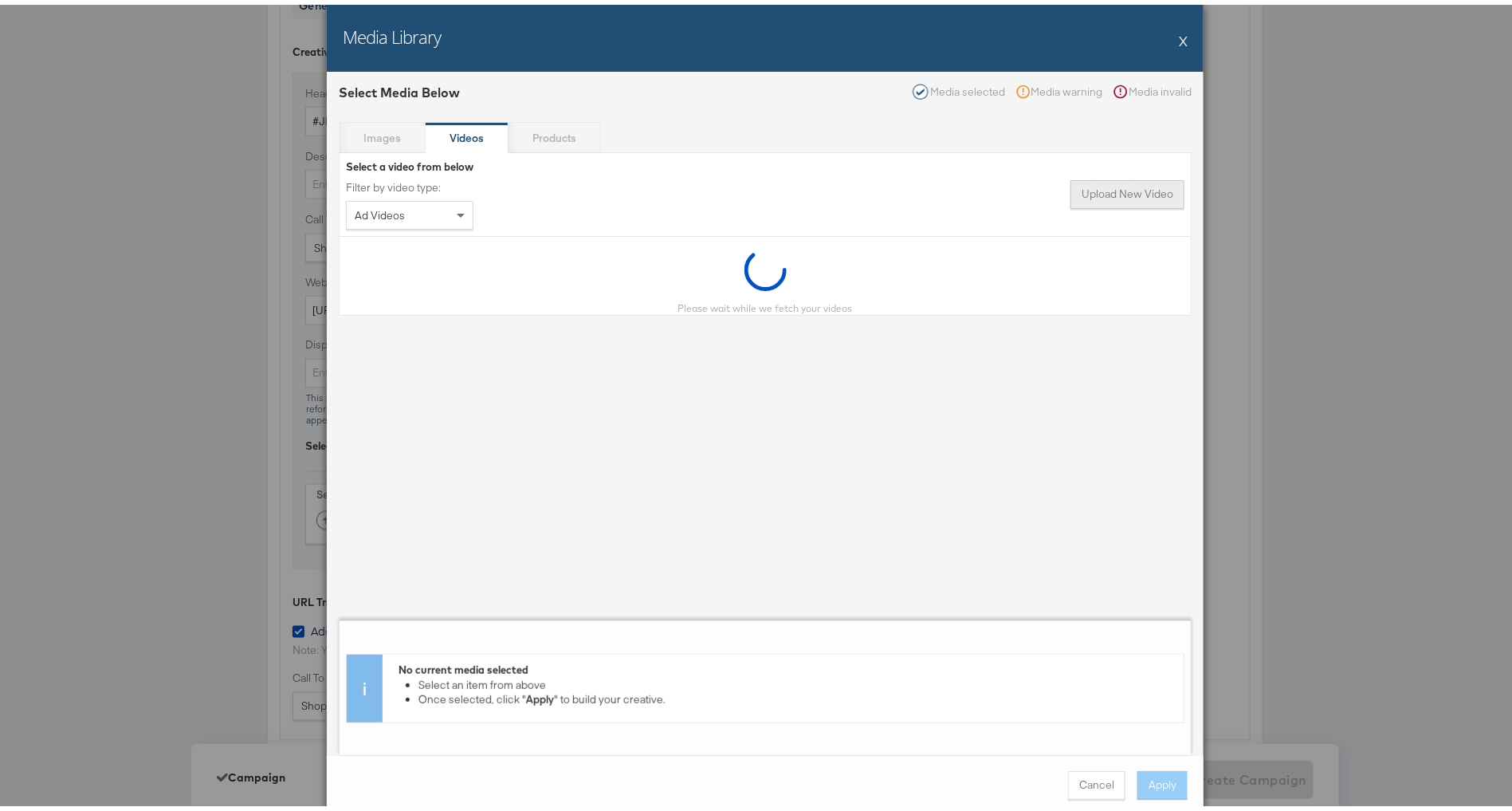
click at [1089, 191] on button "Upload New Video" at bounding box center [1127, 189] width 114 height 29
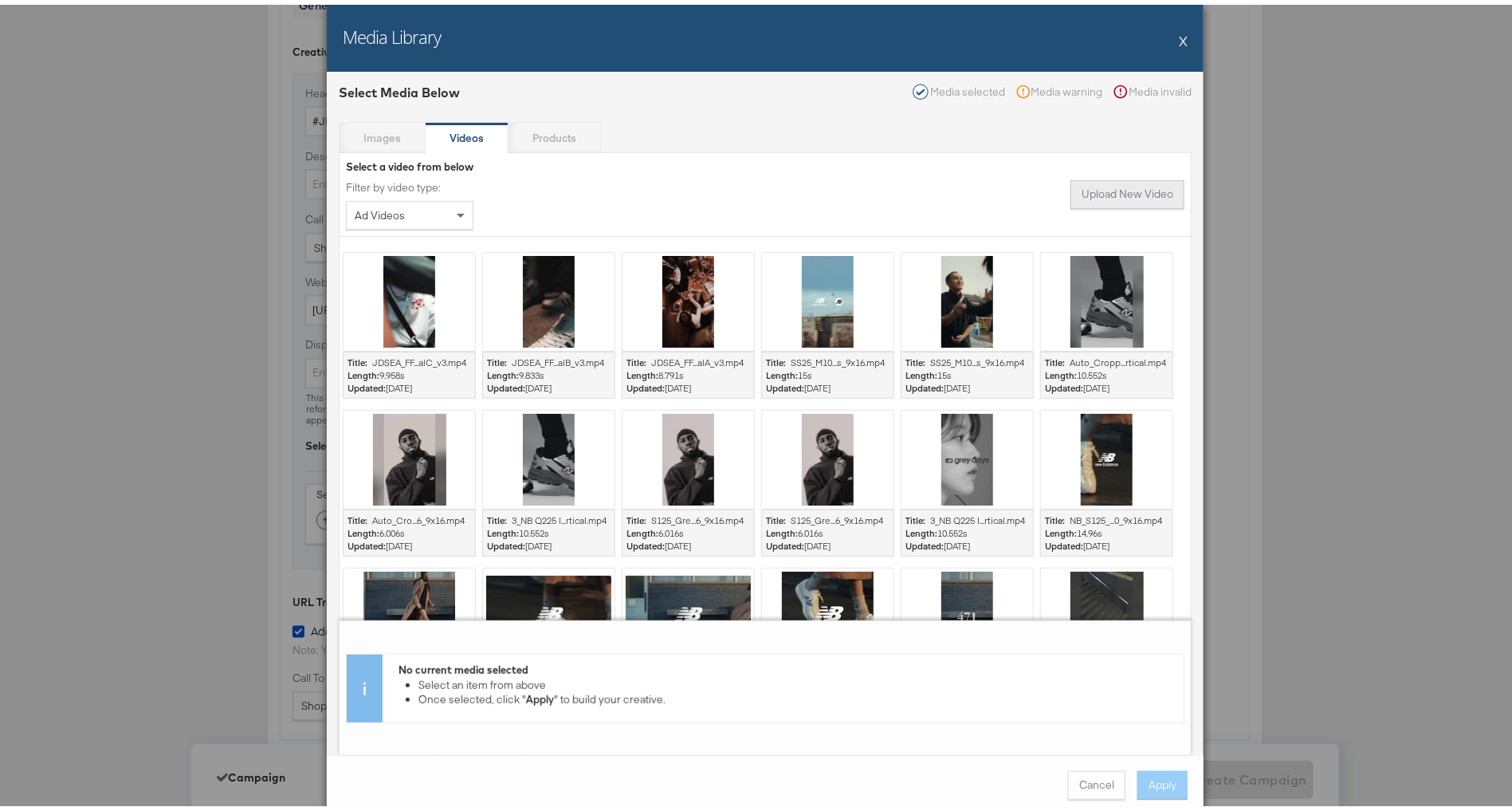
click at [1070, 195] on button "Upload New Video" at bounding box center [1127, 189] width 114 height 29
click at [1111, 194] on button "Upload New Video" at bounding box center [1127, 189] width 114 height 29
click at [1083, 185] on button "Upload New Video" at bounding box center [1127, 189] width 114 height 29
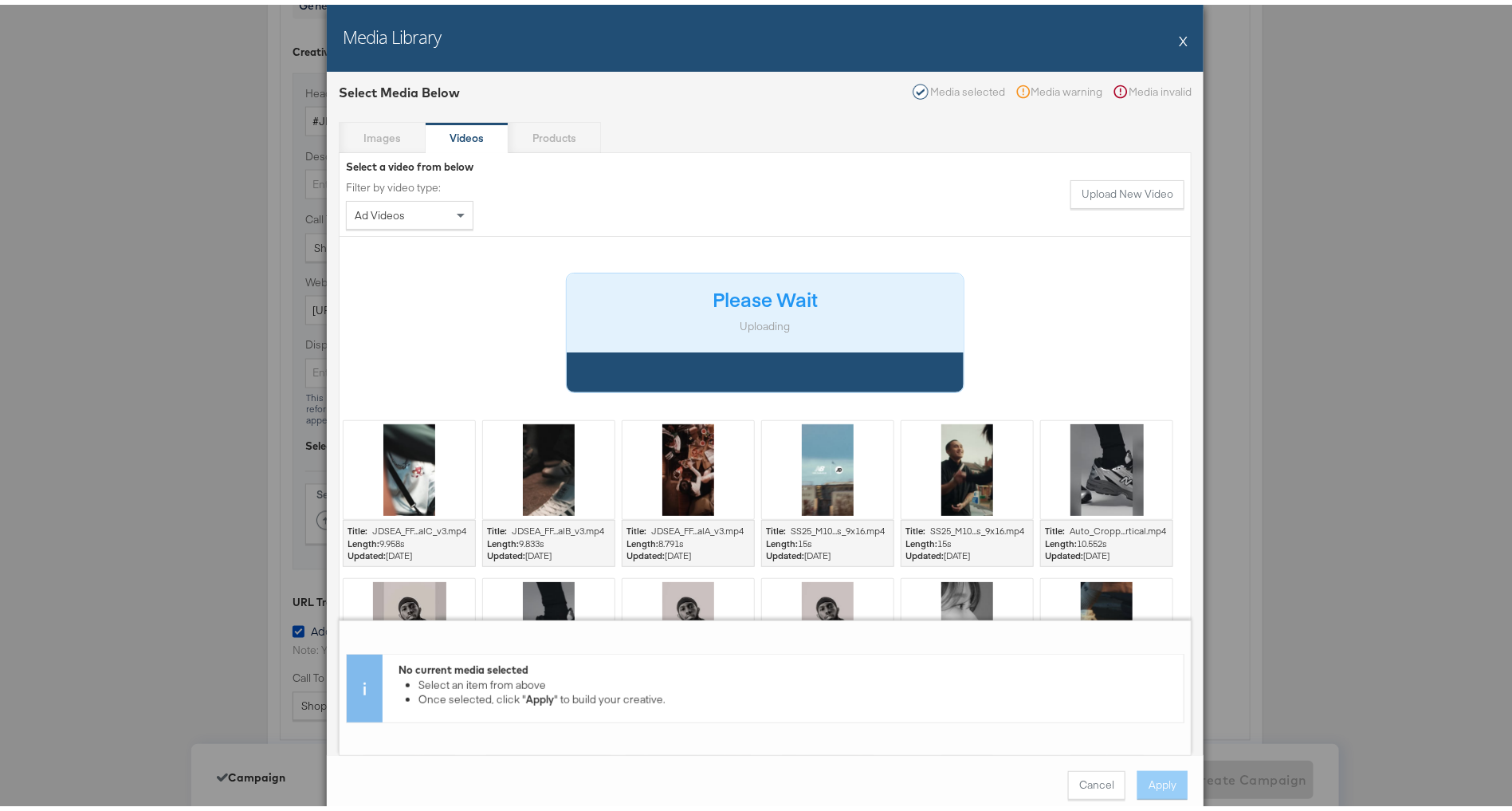
click at [1179, 33] on button "X" at bounding box center [1183, 35] width 9 height 32
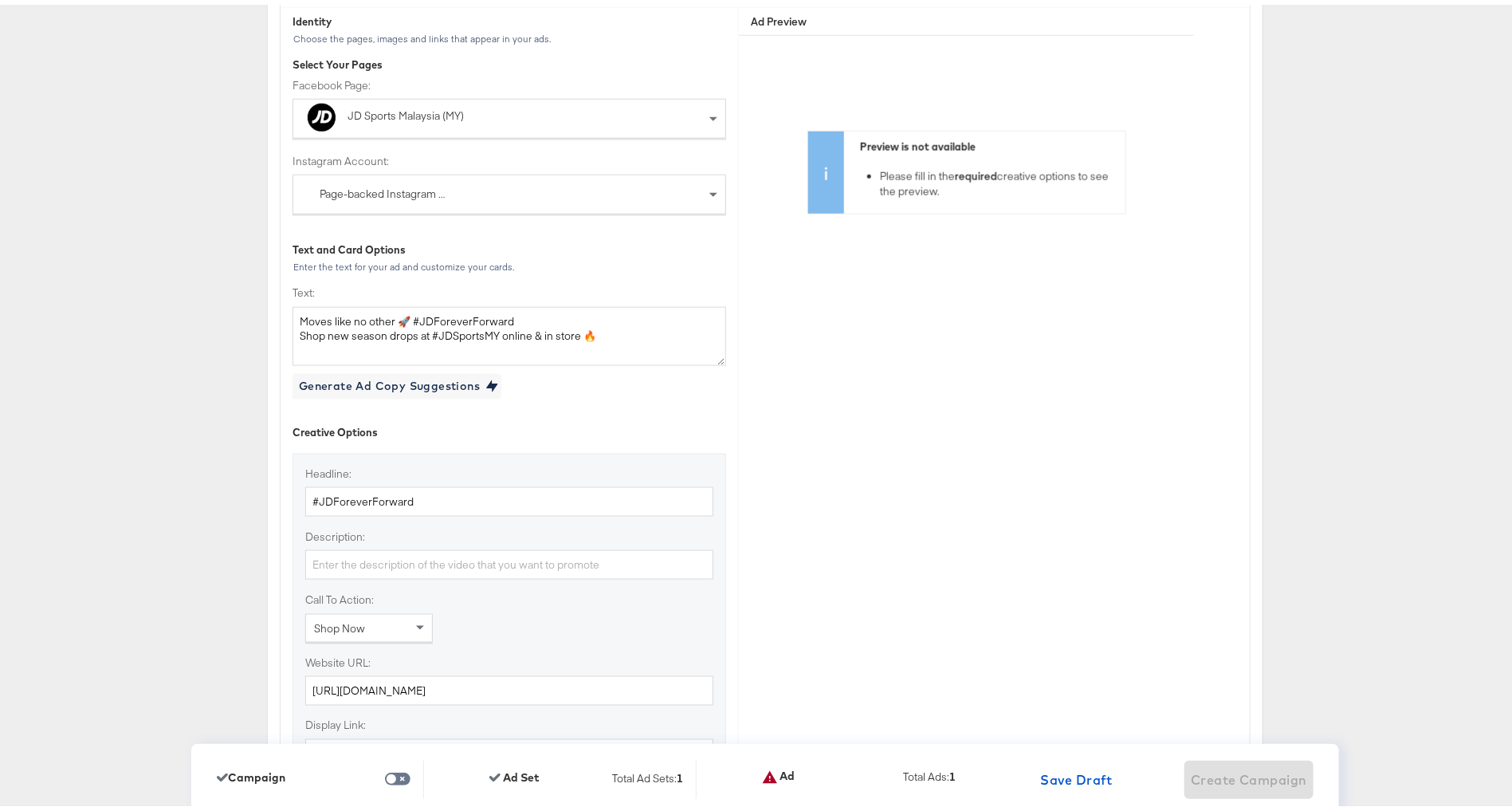
scroll to position [3609, 0]
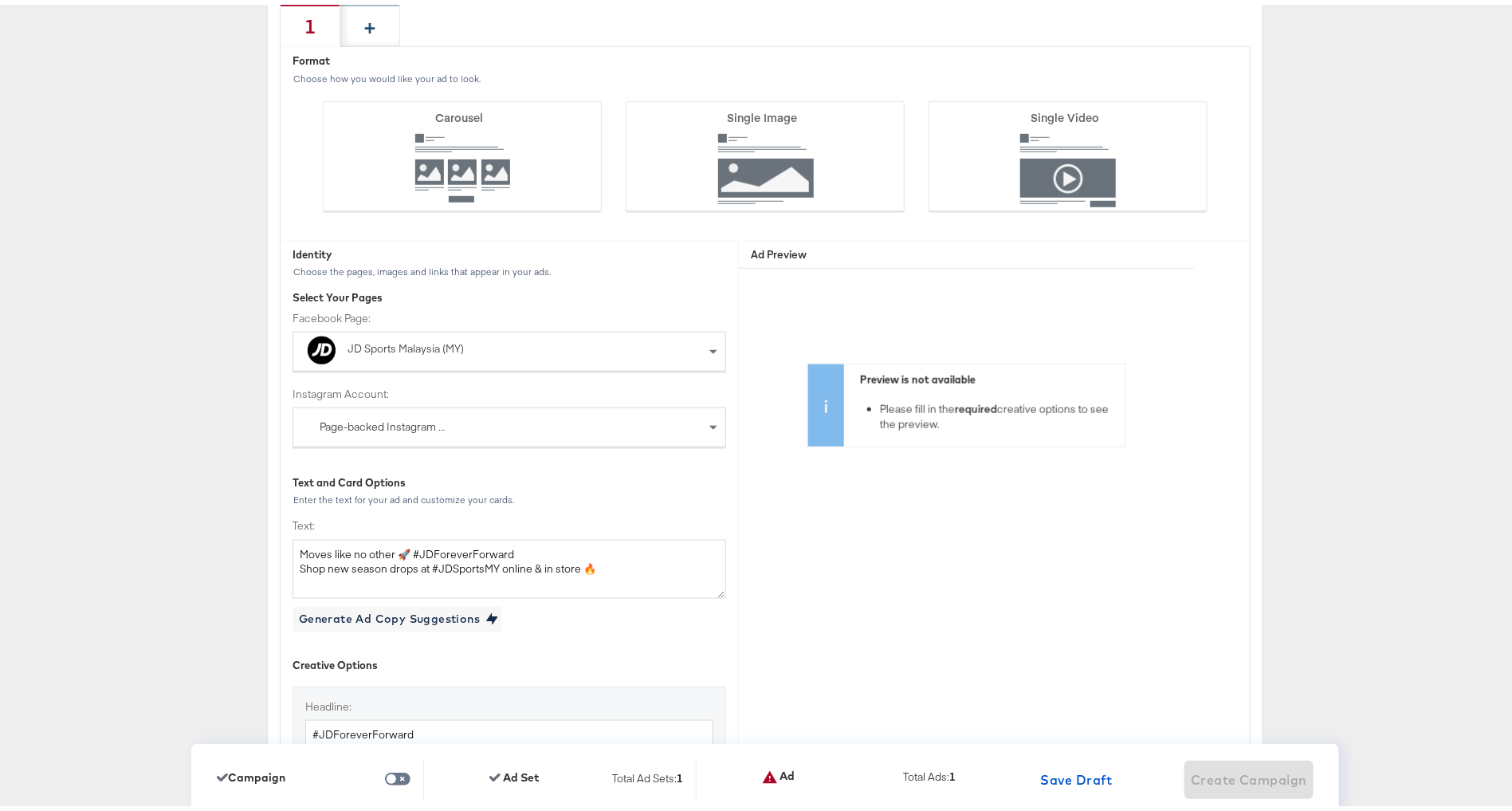
click at [364, 28] on div "+" at bounding box center [370, 20] width 11 height 27
click at [434, 20] on div "+" at bounding box center [430, 20] width 60 height 44
click at [304, 20] on div "1" at bounding box center [310, 20] width 11 height 27
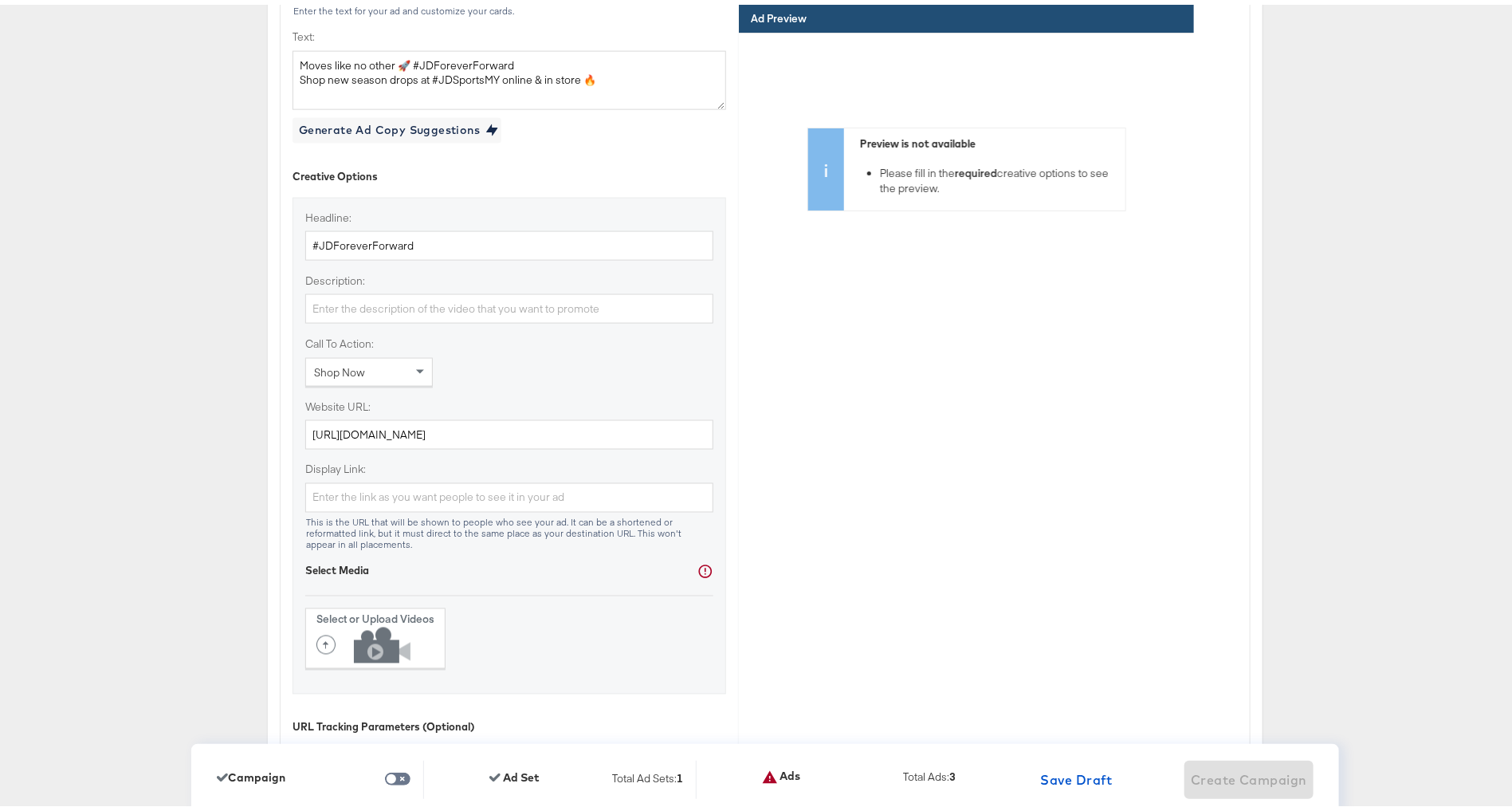
scroll to position [4113, 0]
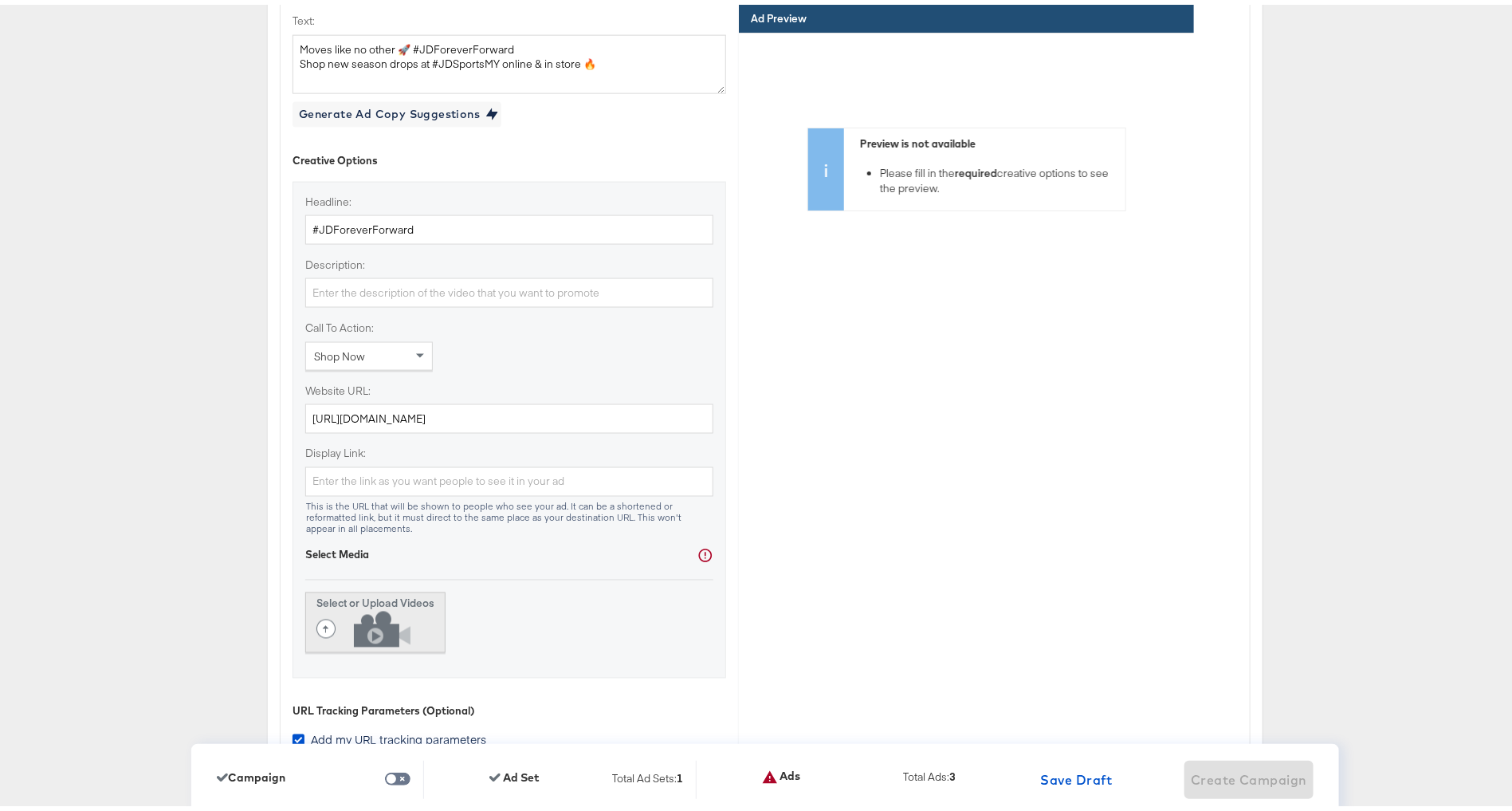
click at [394, 633] on icon at bounding box center [367, 624] width 102 height 36
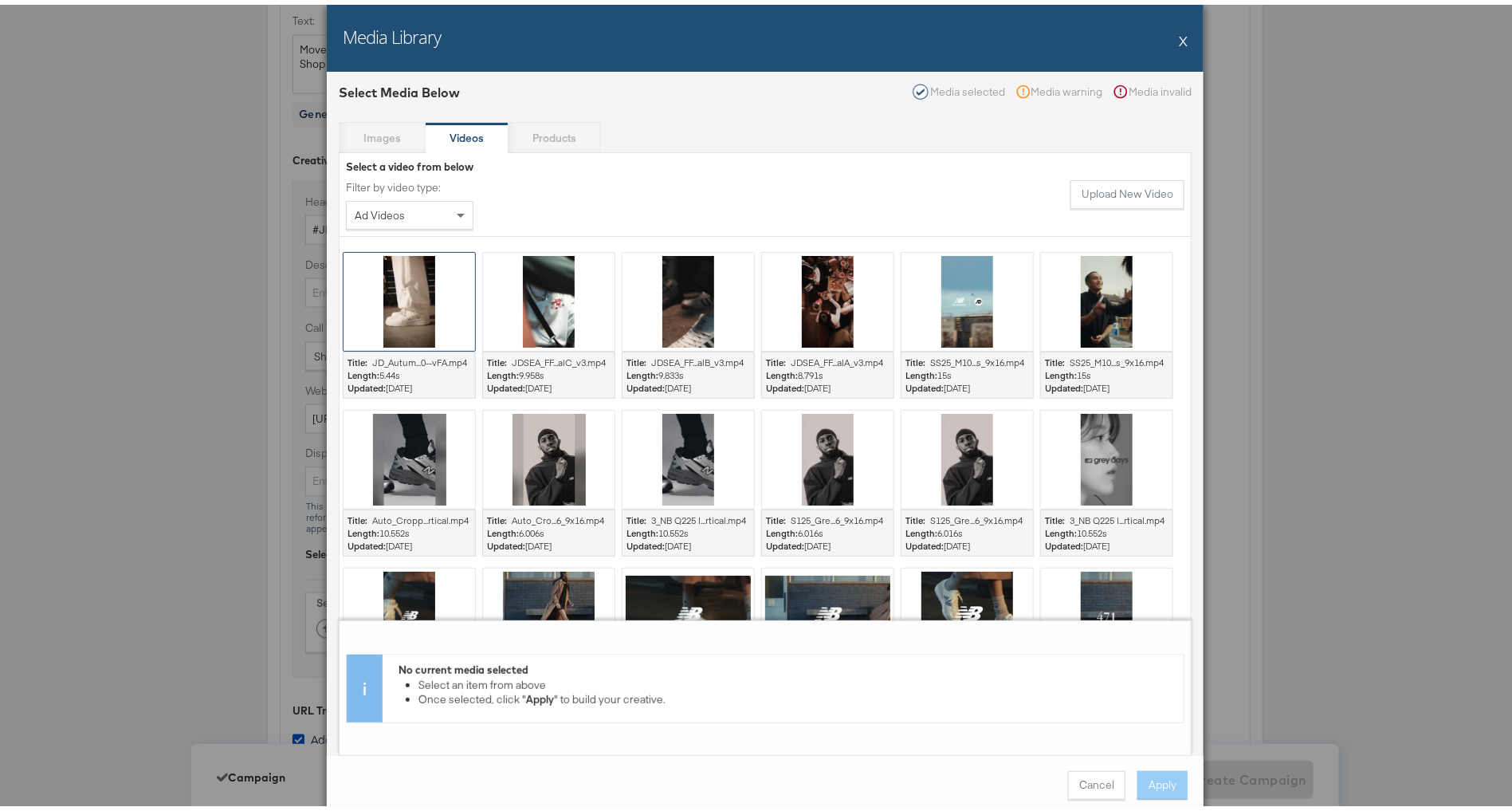
click at [381, 318] on div at bounding box center [409, 297] width 132 height 98
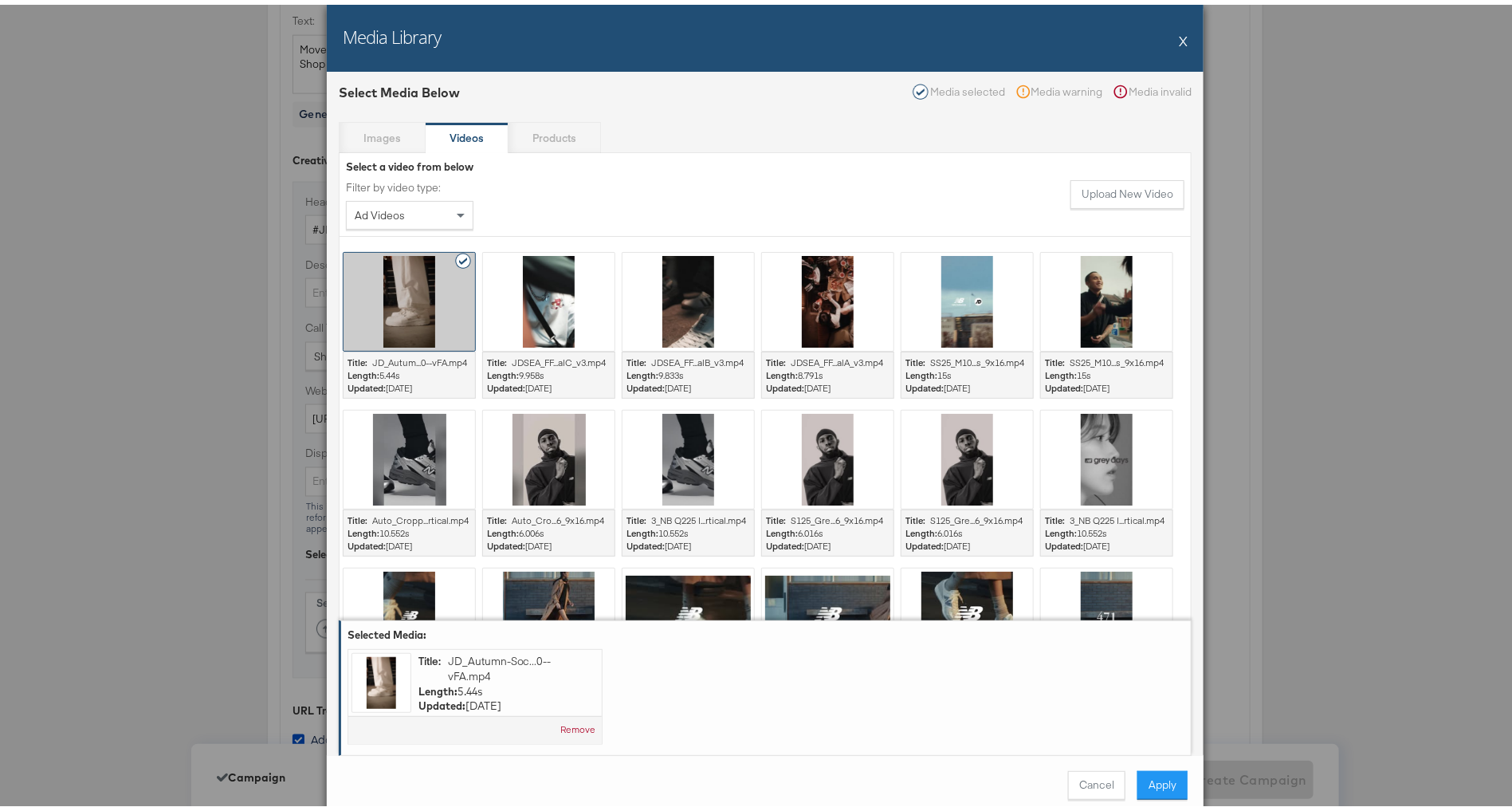
click at [1149, 773] on button "Apply" at bounding box center [1162, 780] width 50 height 29
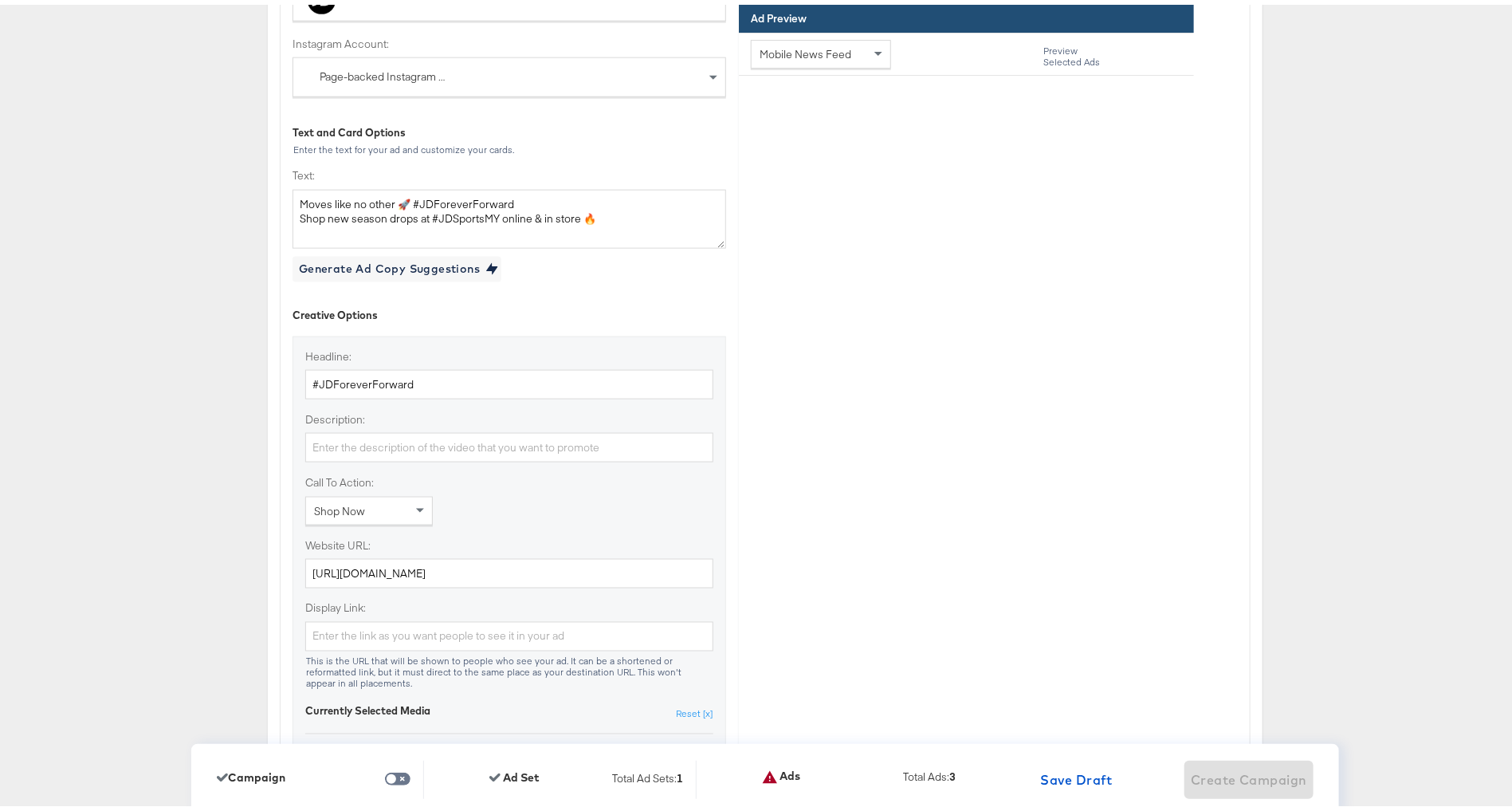
scroll to position [3575, 0]
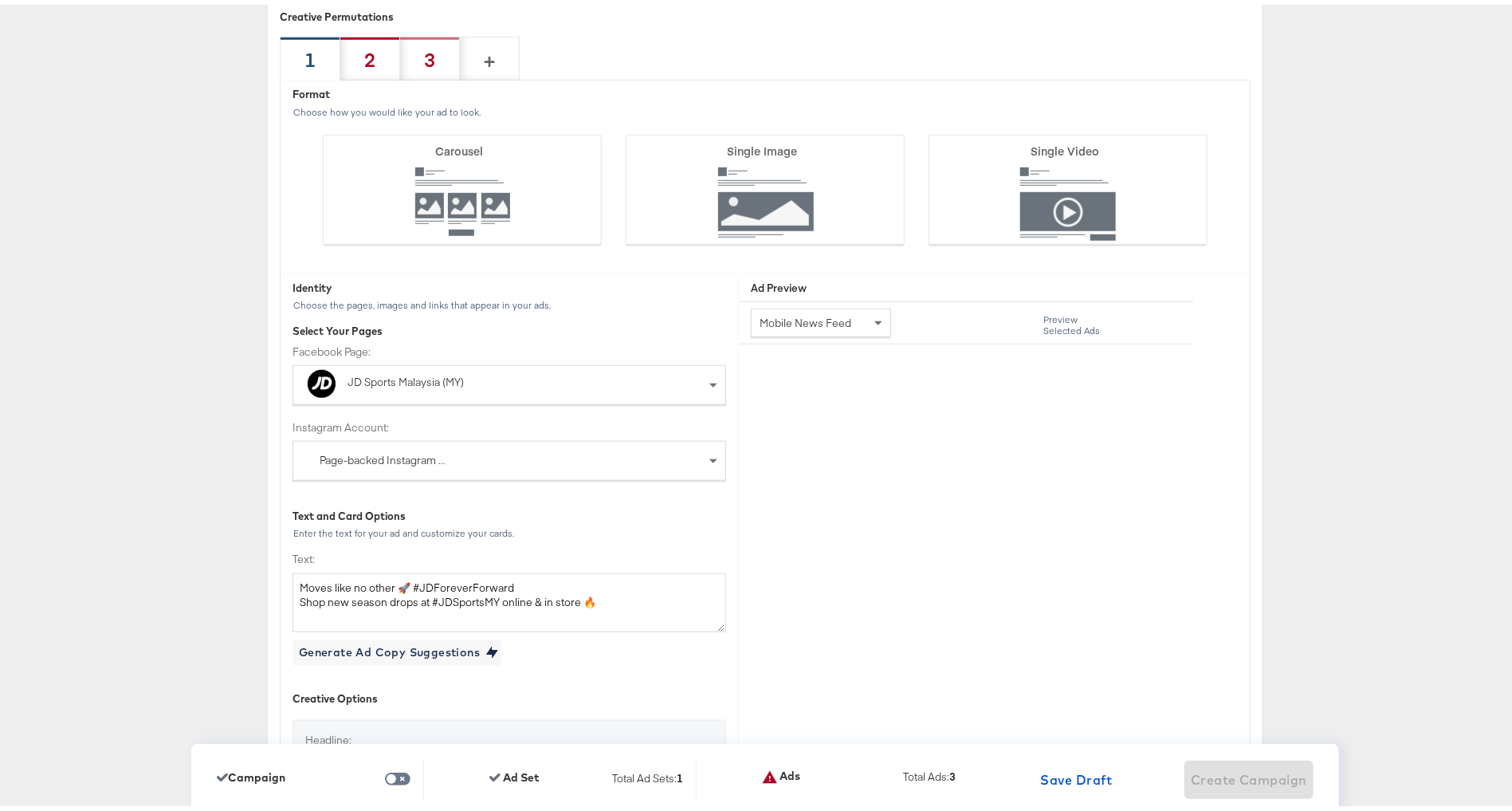
click at [366, 57] on div "2" at bounding box center [370, 54] width 60 height 44
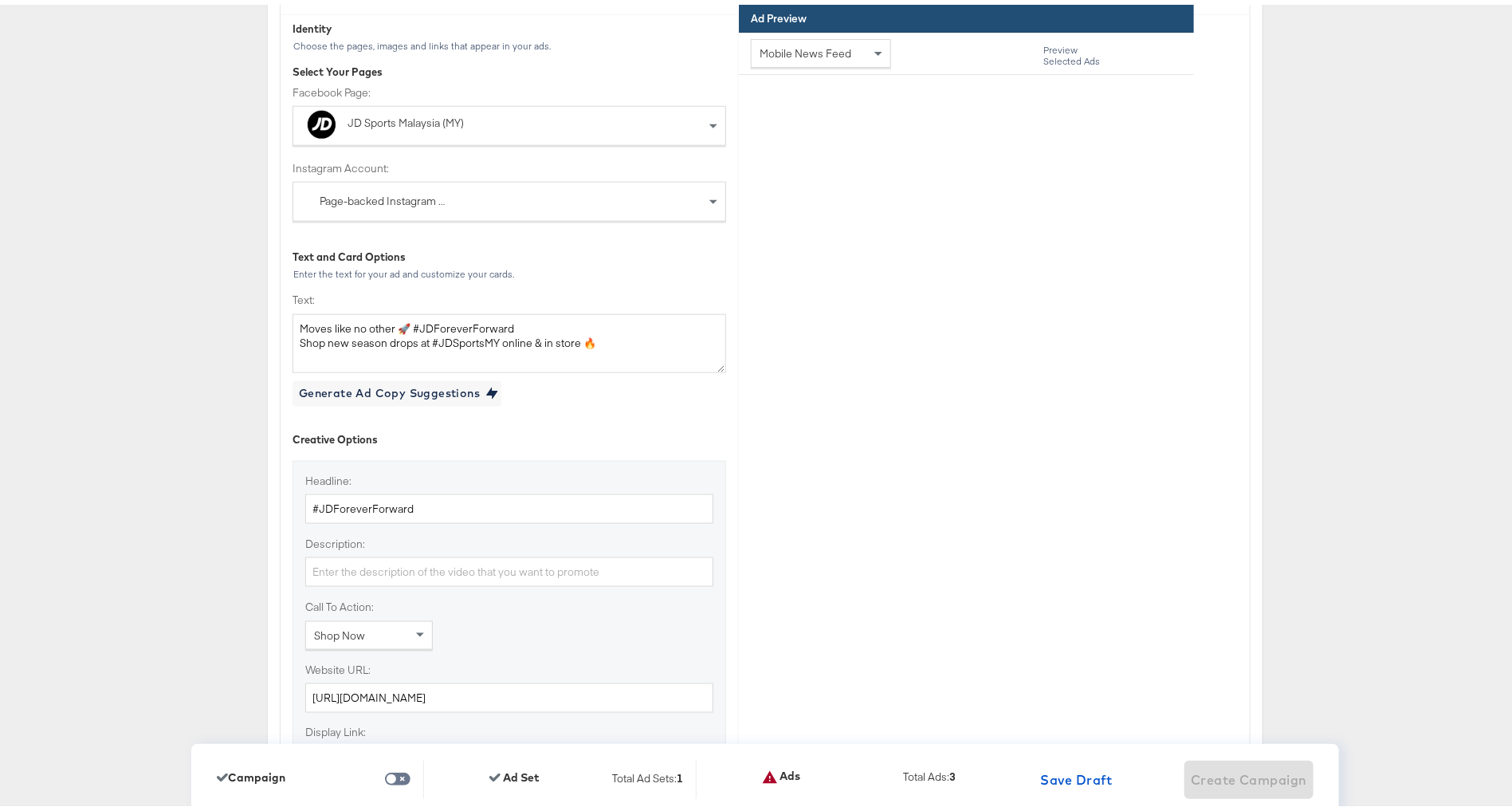
scroll to position [4080, 0]
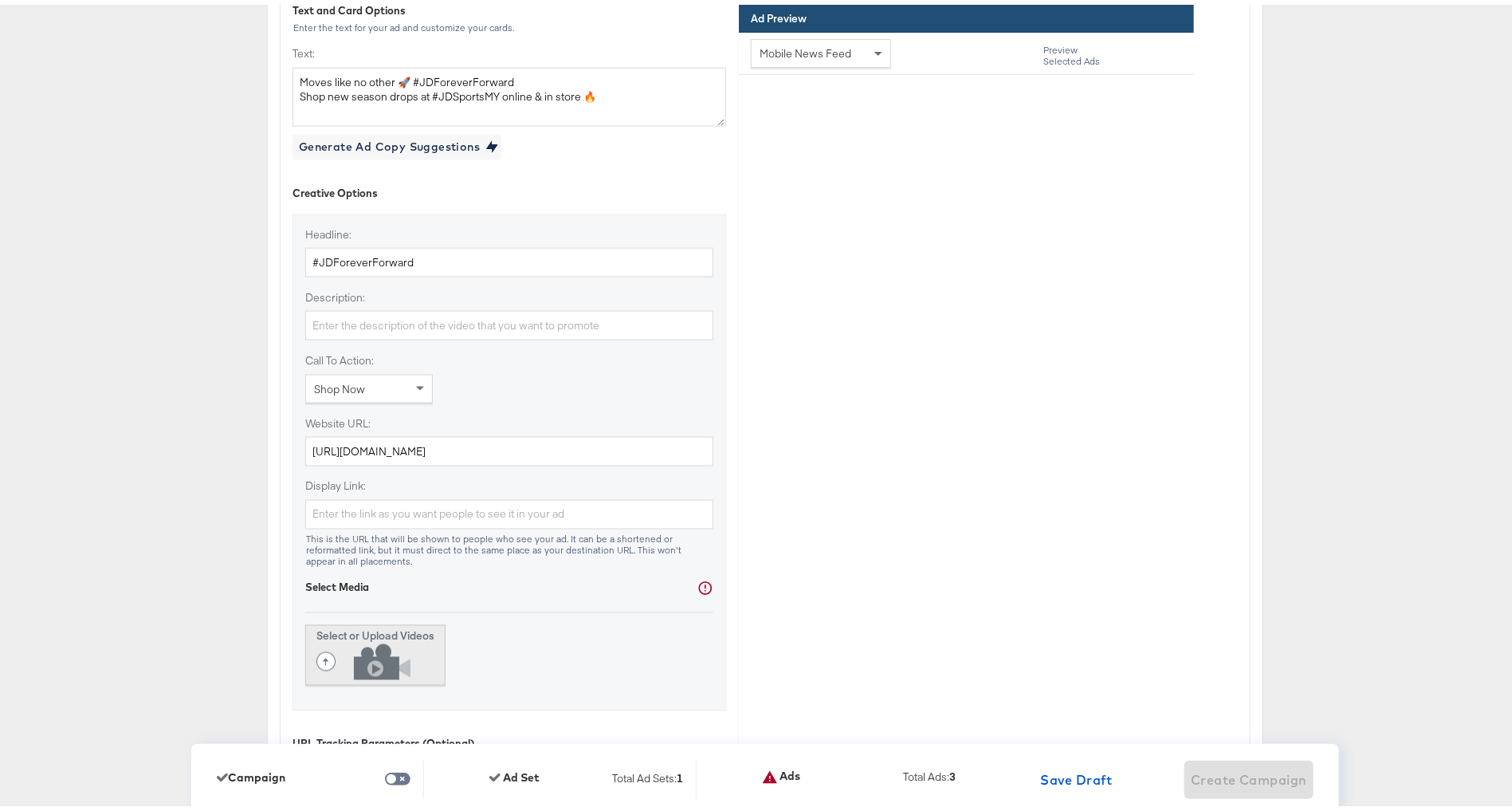
click at [383, 620] on button "Select or Upload Videos" at bounding box center [375, 651] width 140 height 61
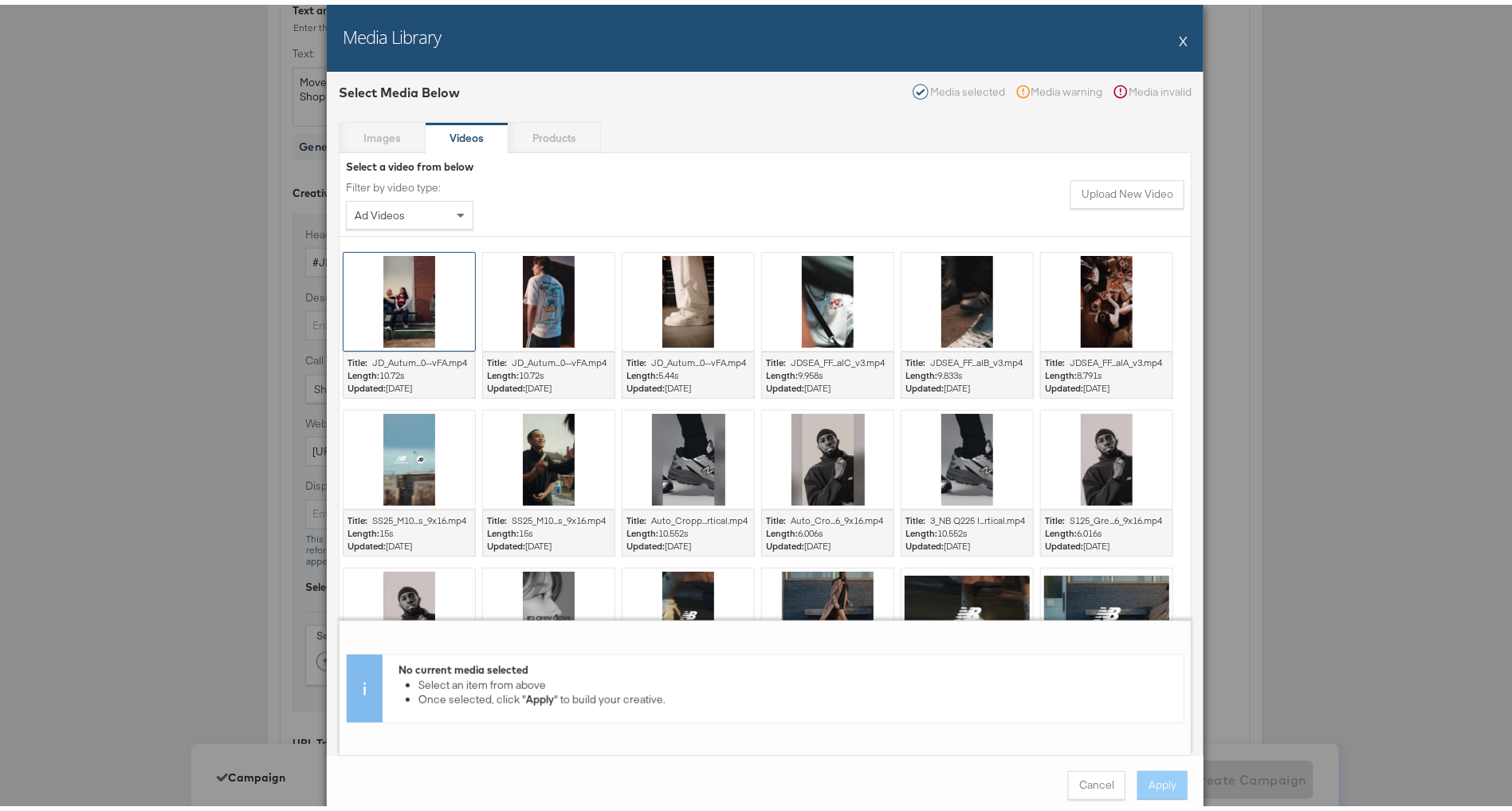
click at [426, 300] on div at bounding box center [409, 297] width 132 height 98
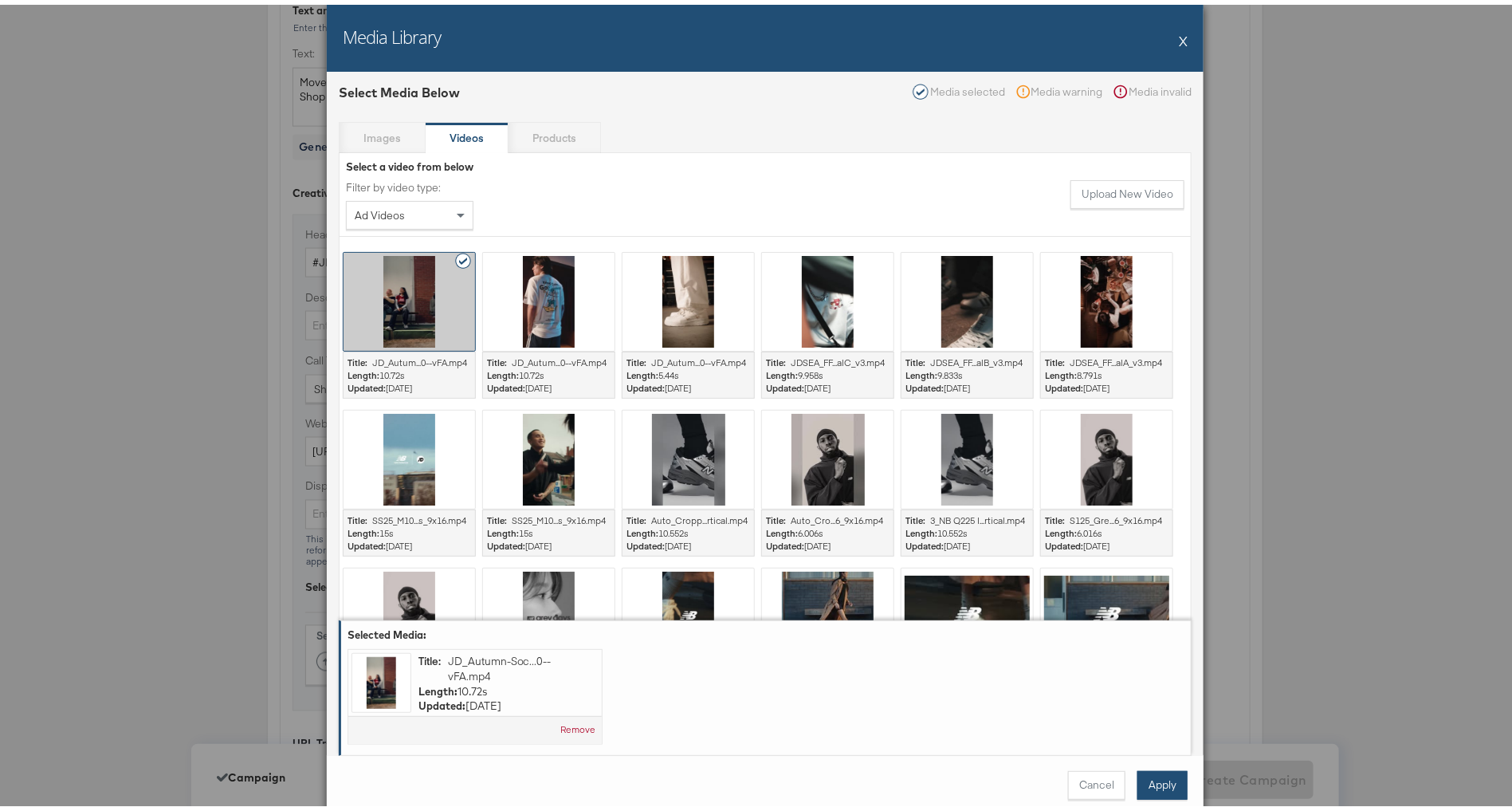
click at [1163, 788] on button "Apply" at bounding box center [1162, 780] width 50 height 29
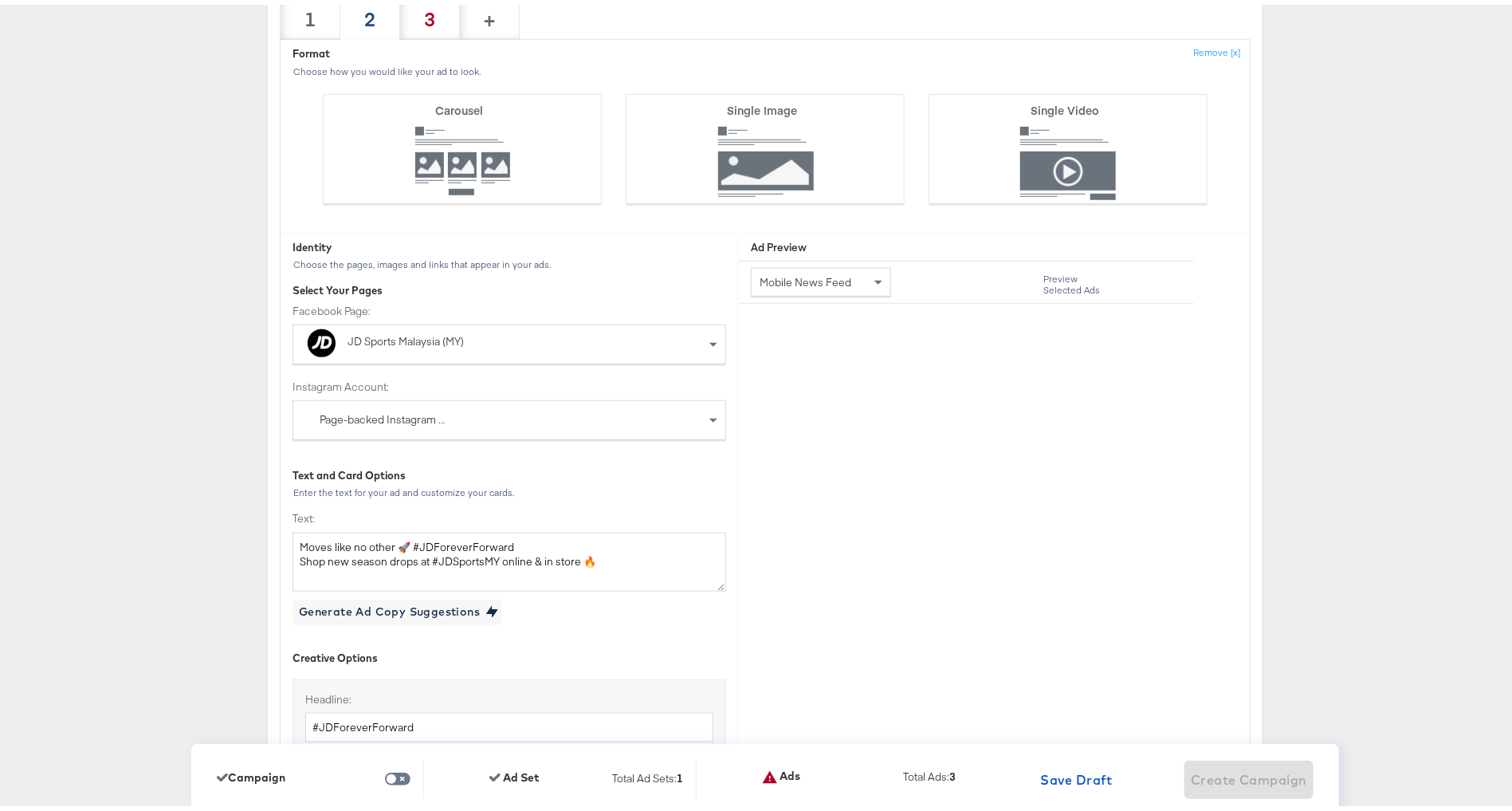
scroll to position [3630, 0]
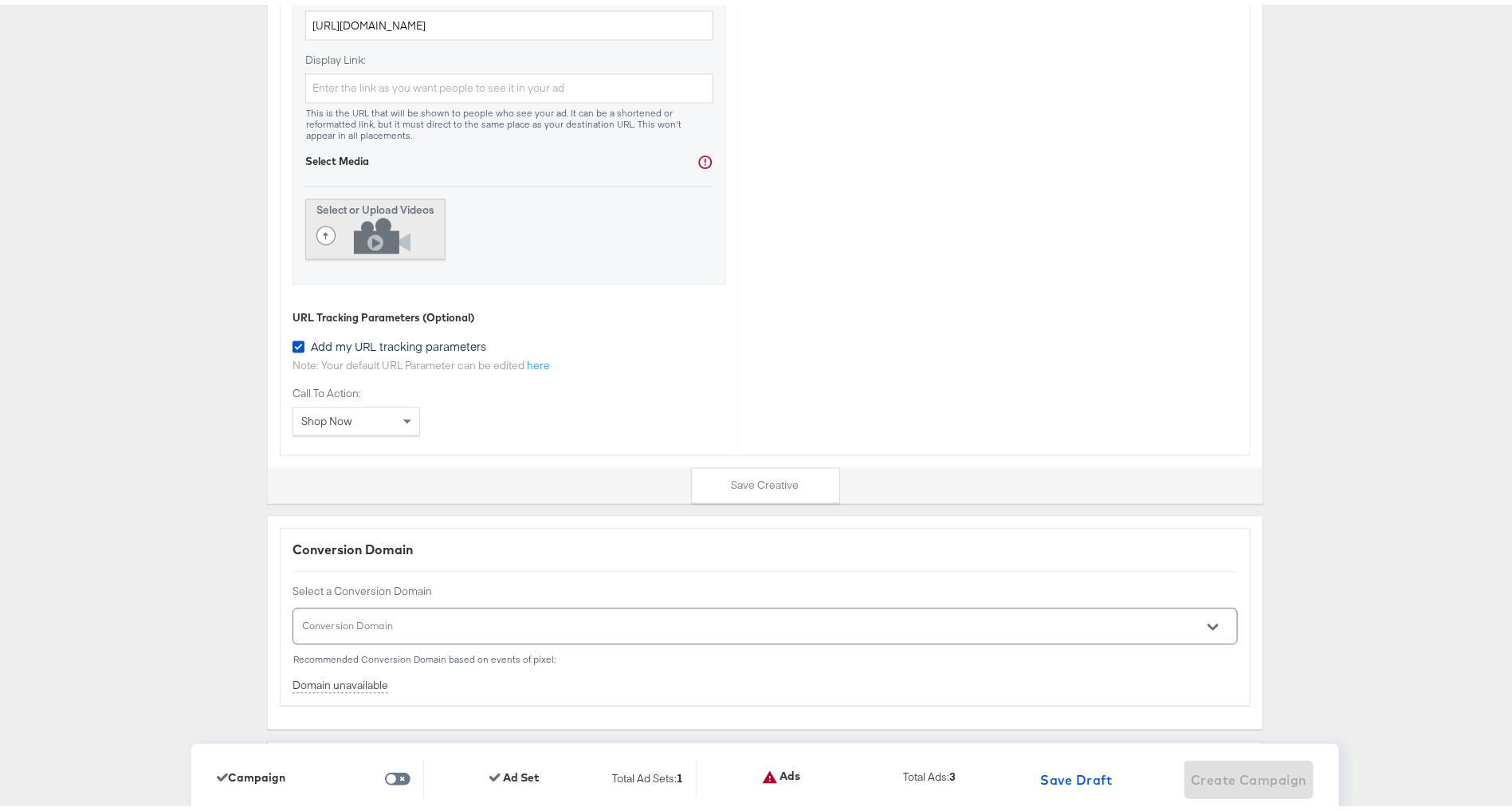
click at [364, 214] on icon at bounding box center [367, 232] width 102 height 36
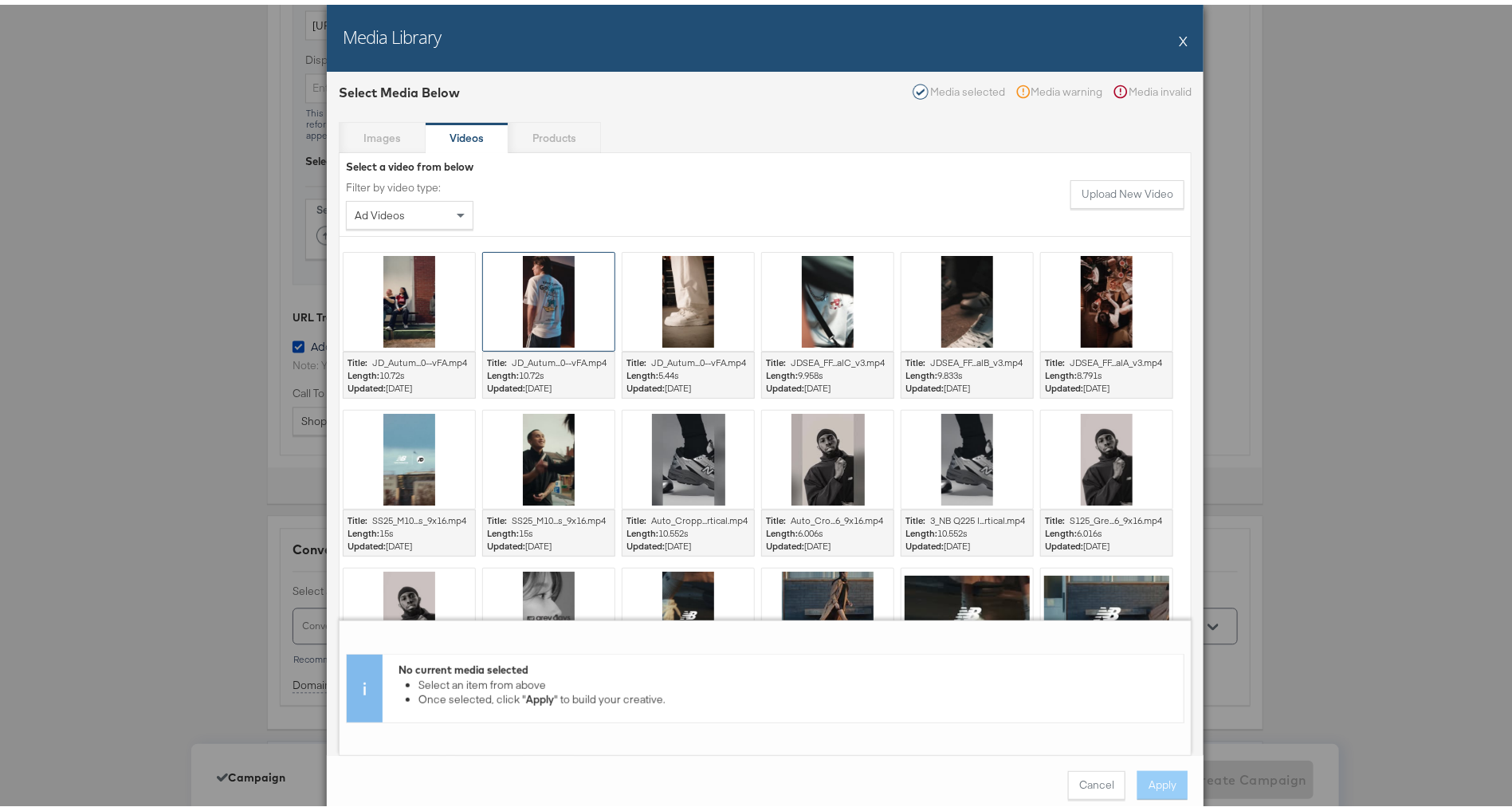
click at [551, 295] on div at bounding box center [548, 297] width 132 height 98
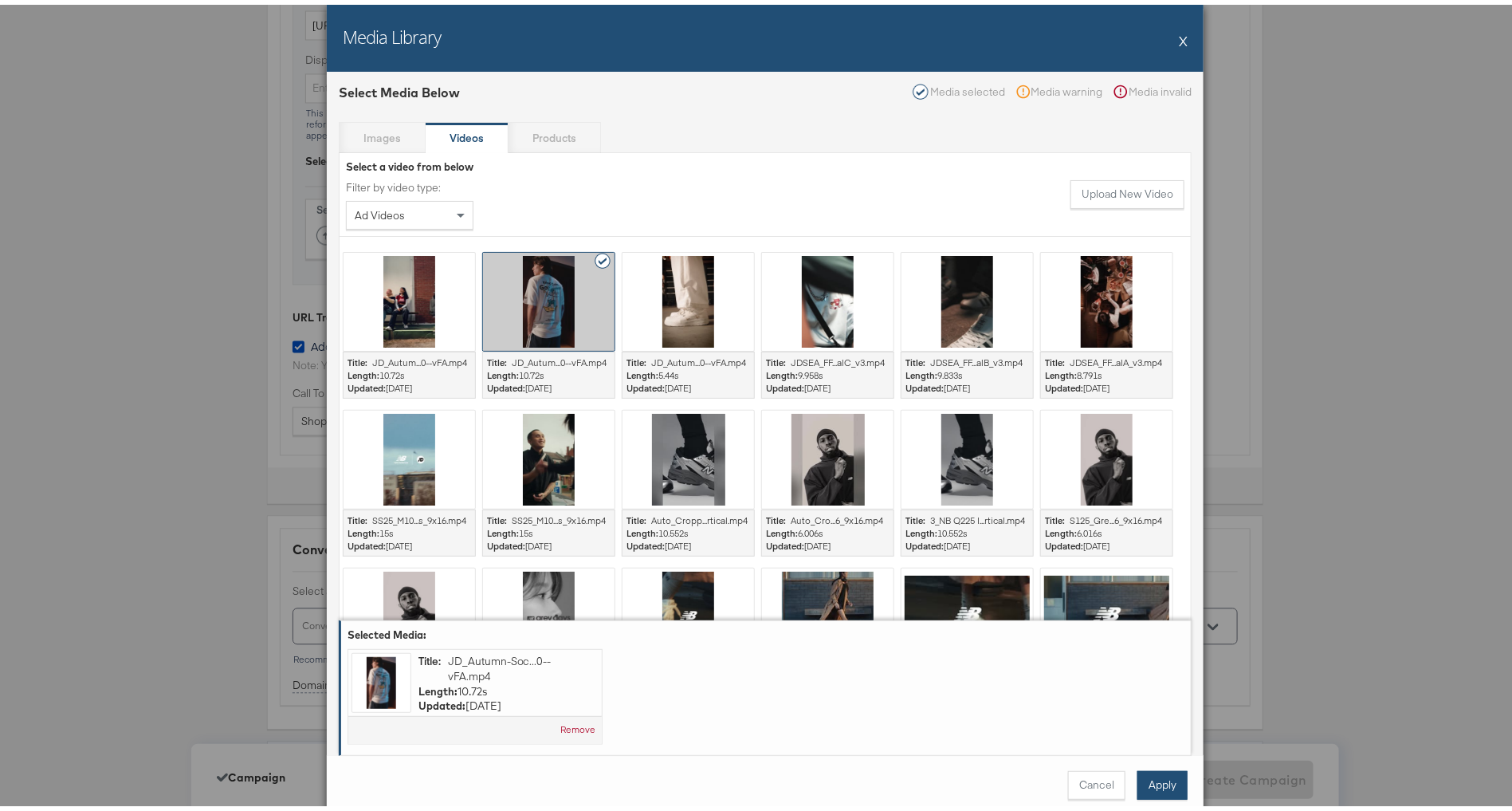
click at [1157, 765] on div "Cancel Apply" at bounding box center [765, 781] width 877 height 61
click at [1147, 785] on button "Apply" at bounding box center [1162, 780] width 50 height 29
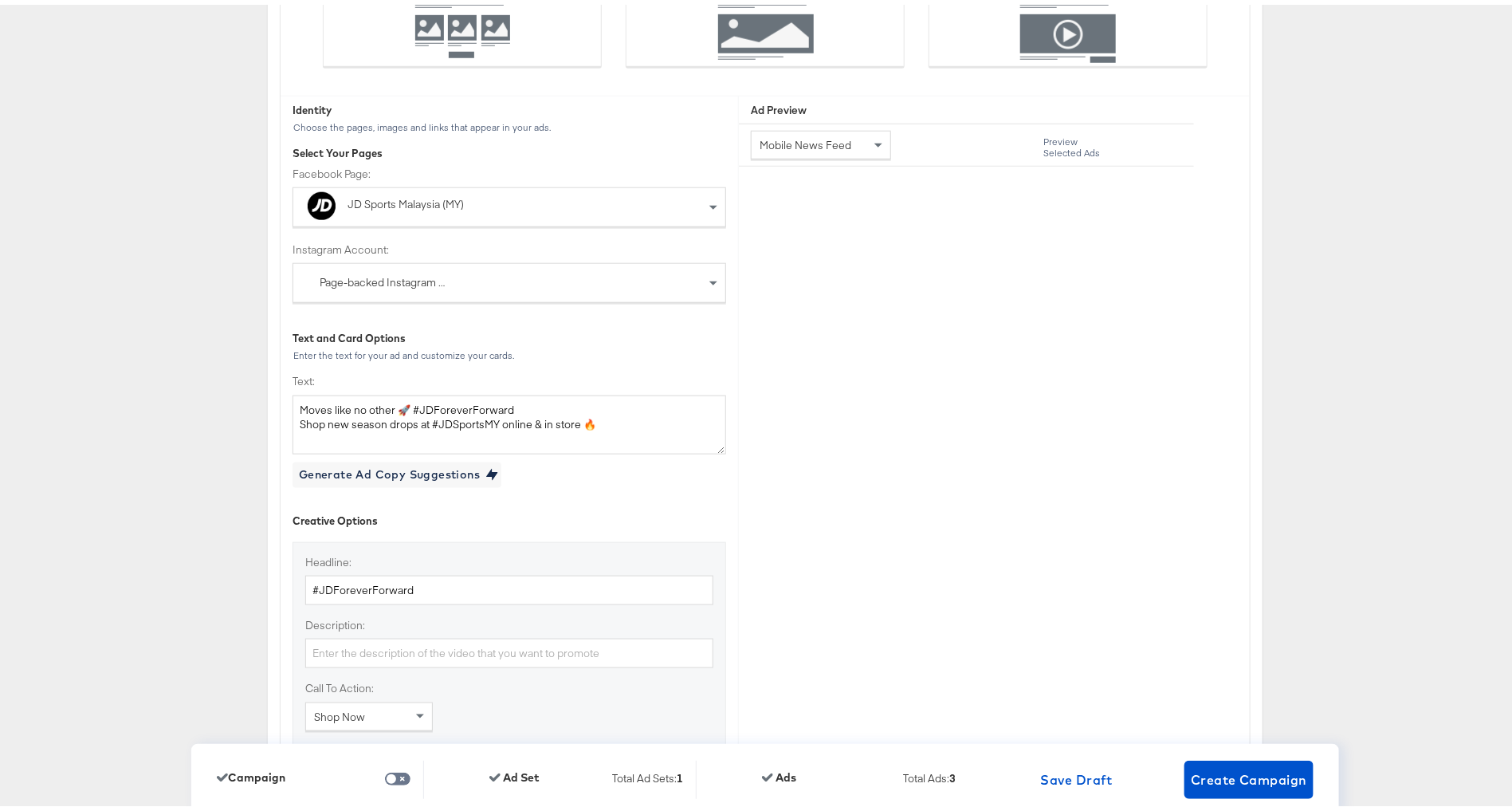
scroll to position [3502, 0]
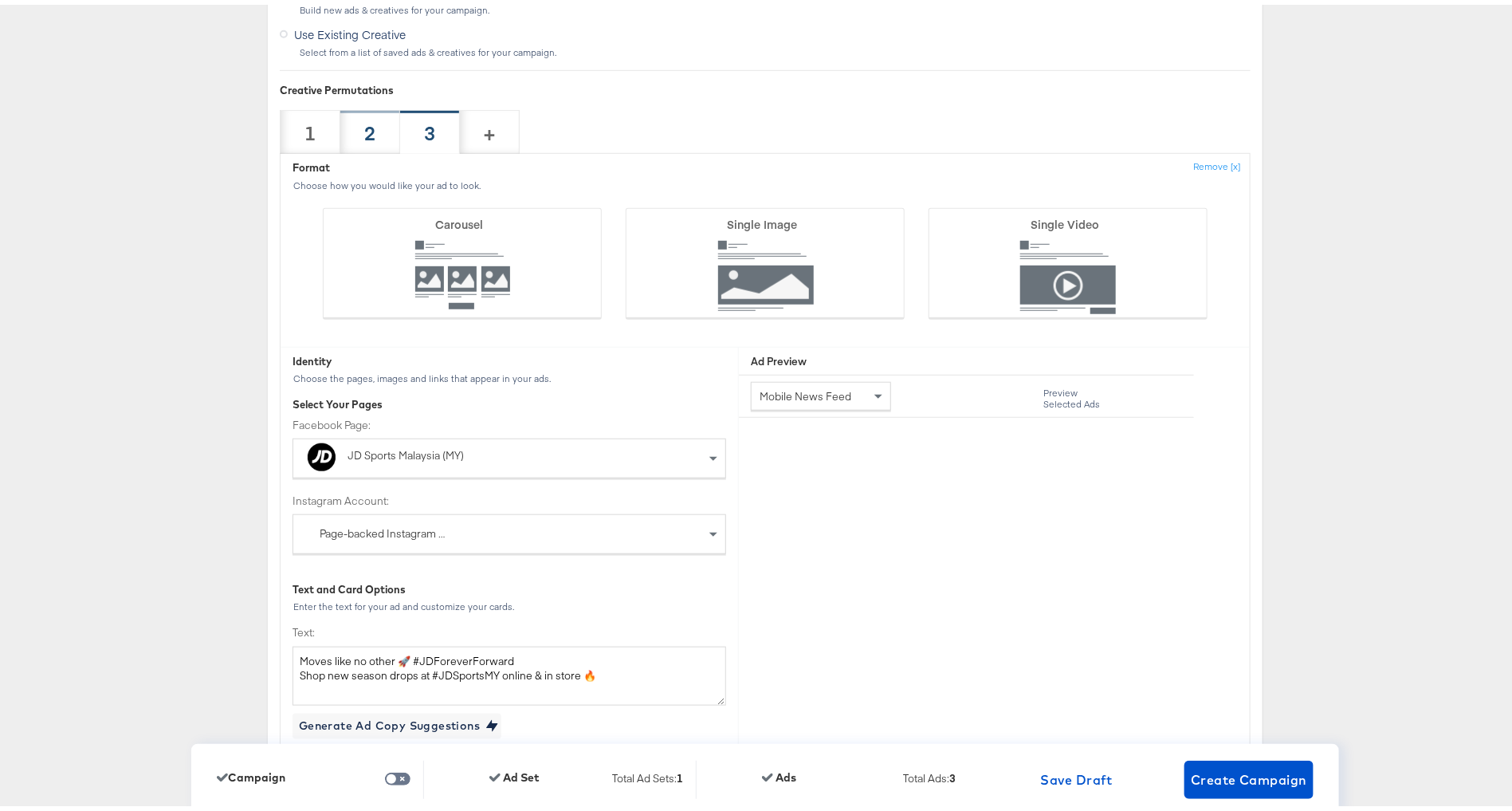
click at [362, 137] on div "2" at bounding box center [370, 128] width 60 height 44
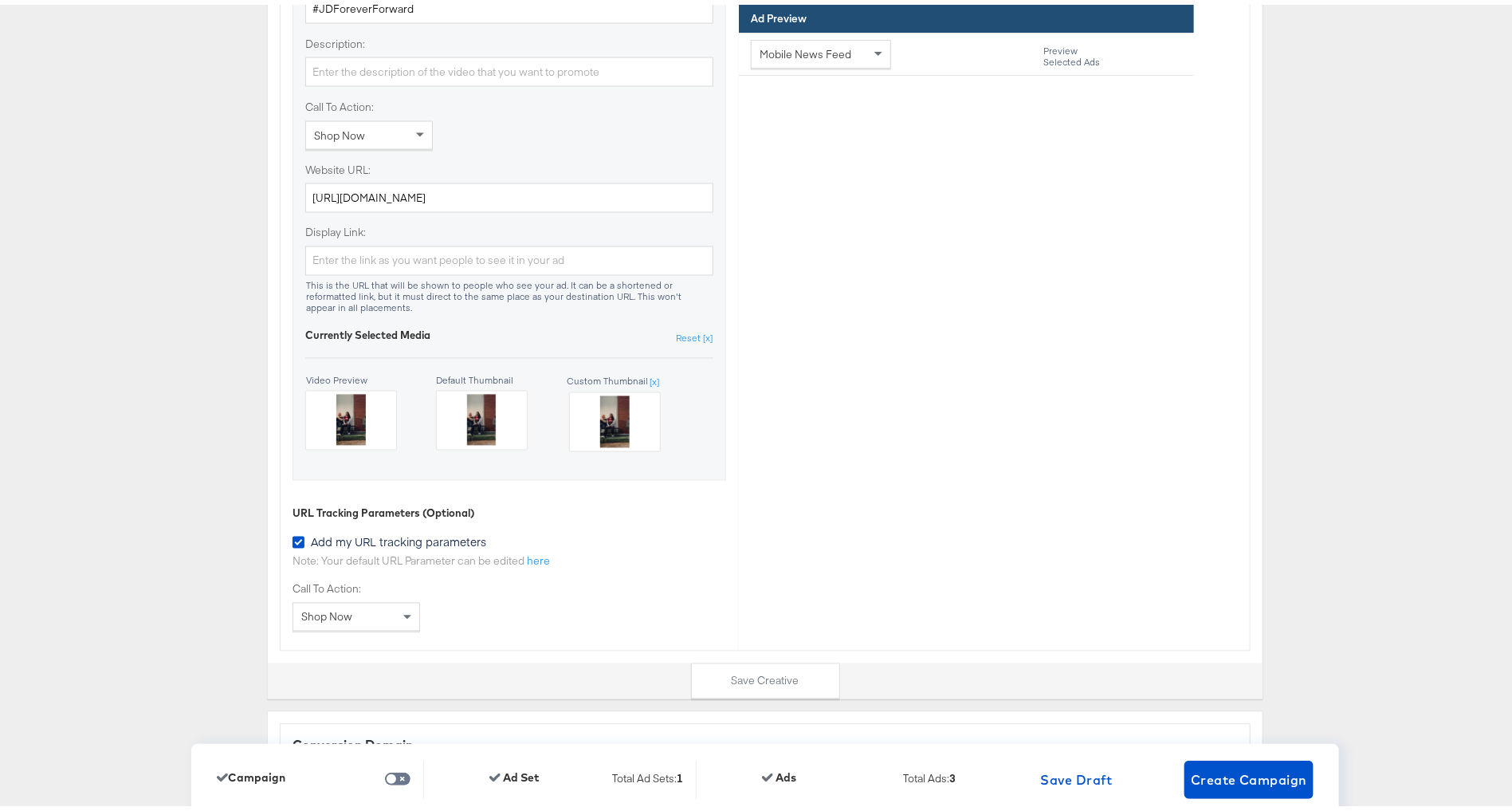
scroll to position [4827, 0]
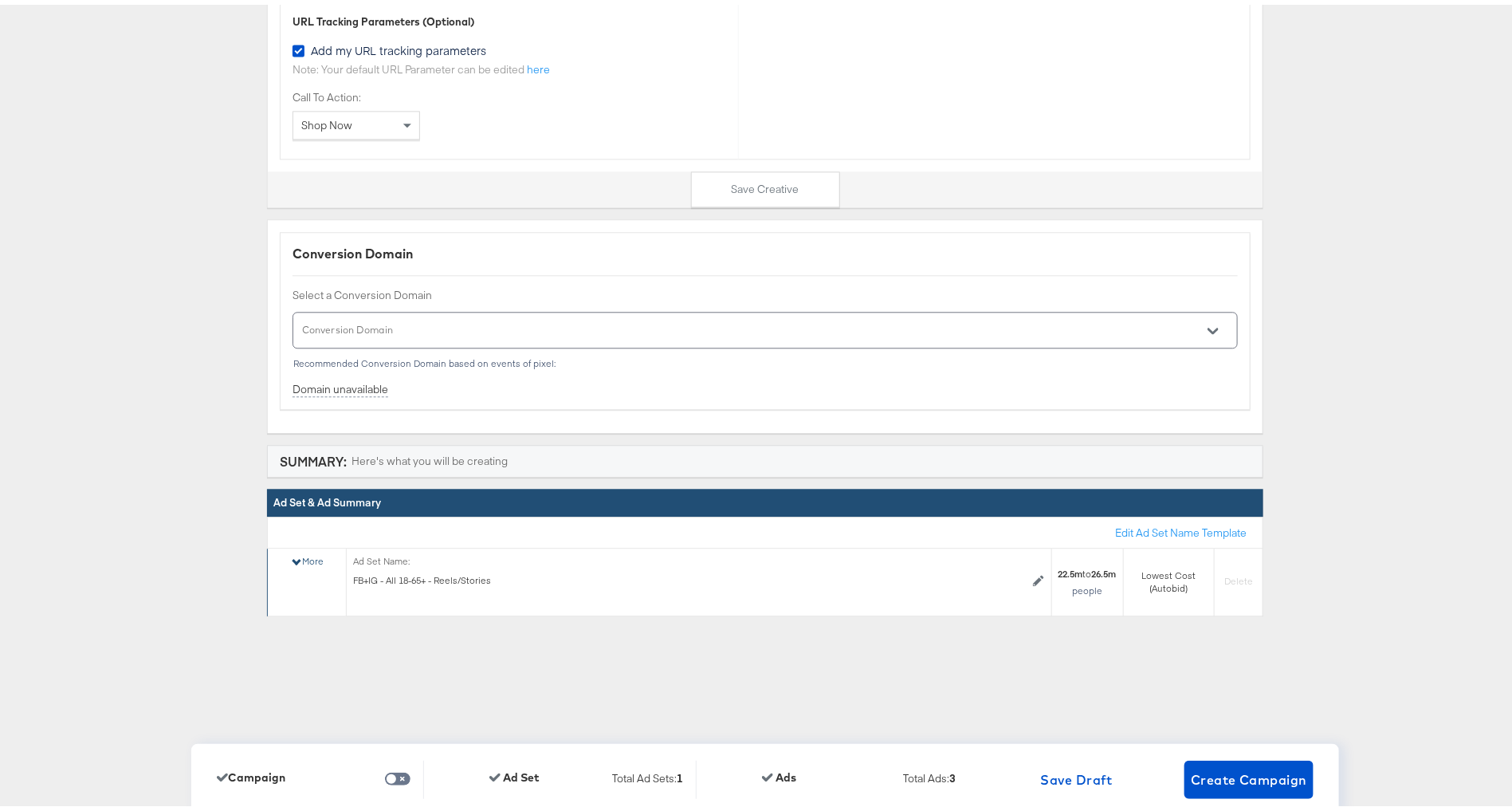
click at [302, 550] on div "More" at bounding box center [308, 556] width 34 height 13
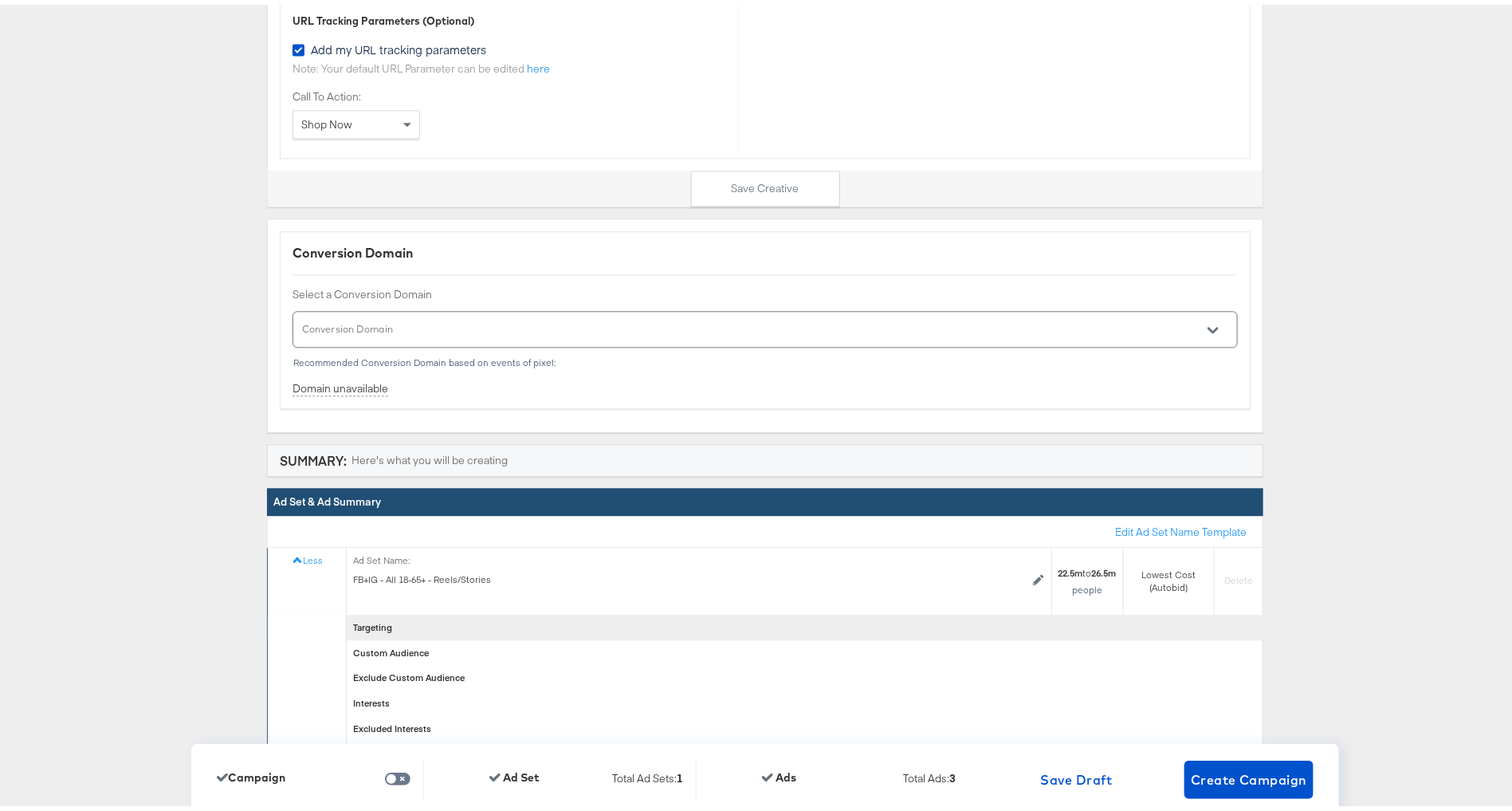
scroll to position [5274, 0]
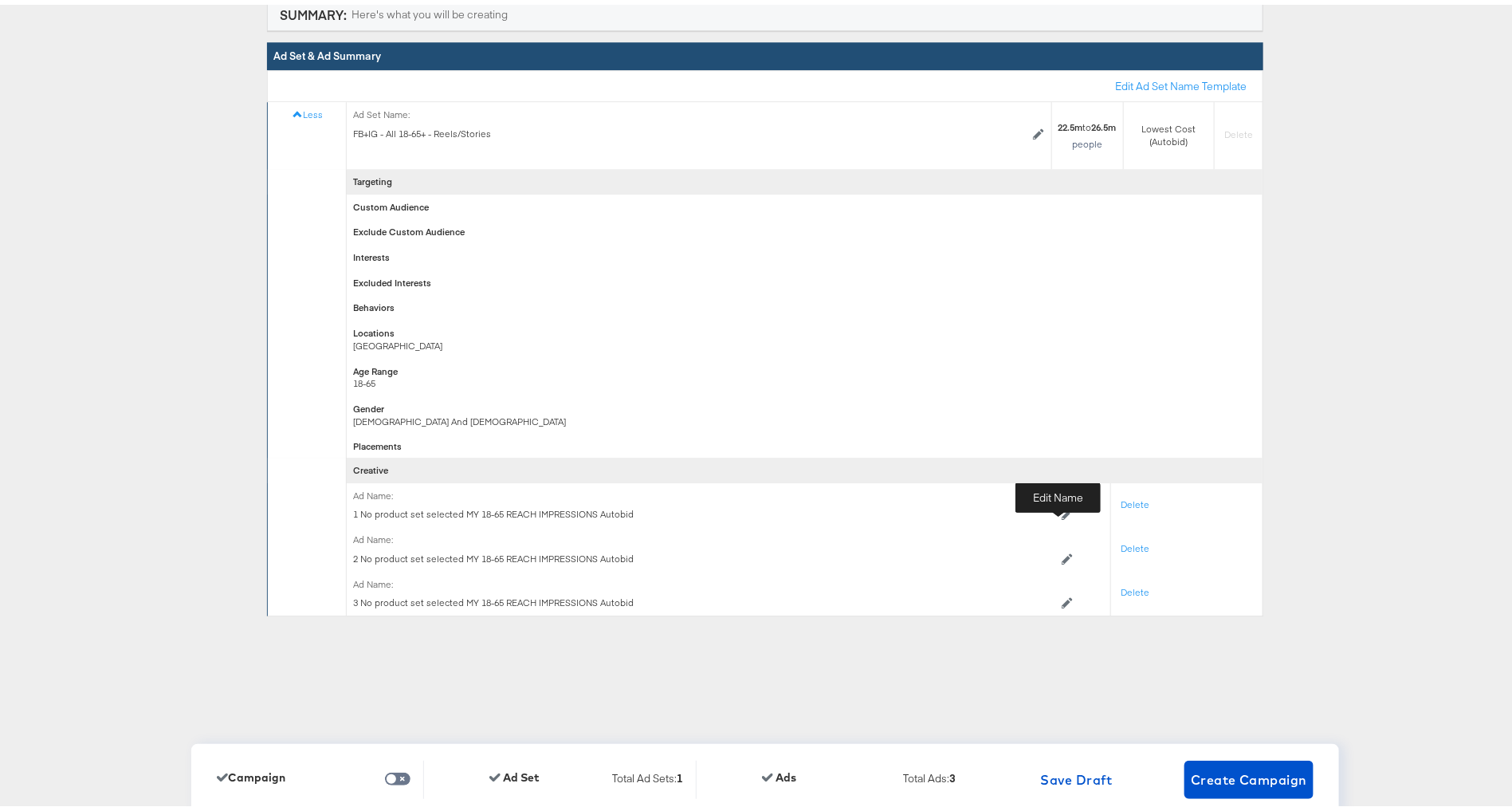
click at [1062, 511] on icon at bounding box center [1068, 510] width 11 height 11
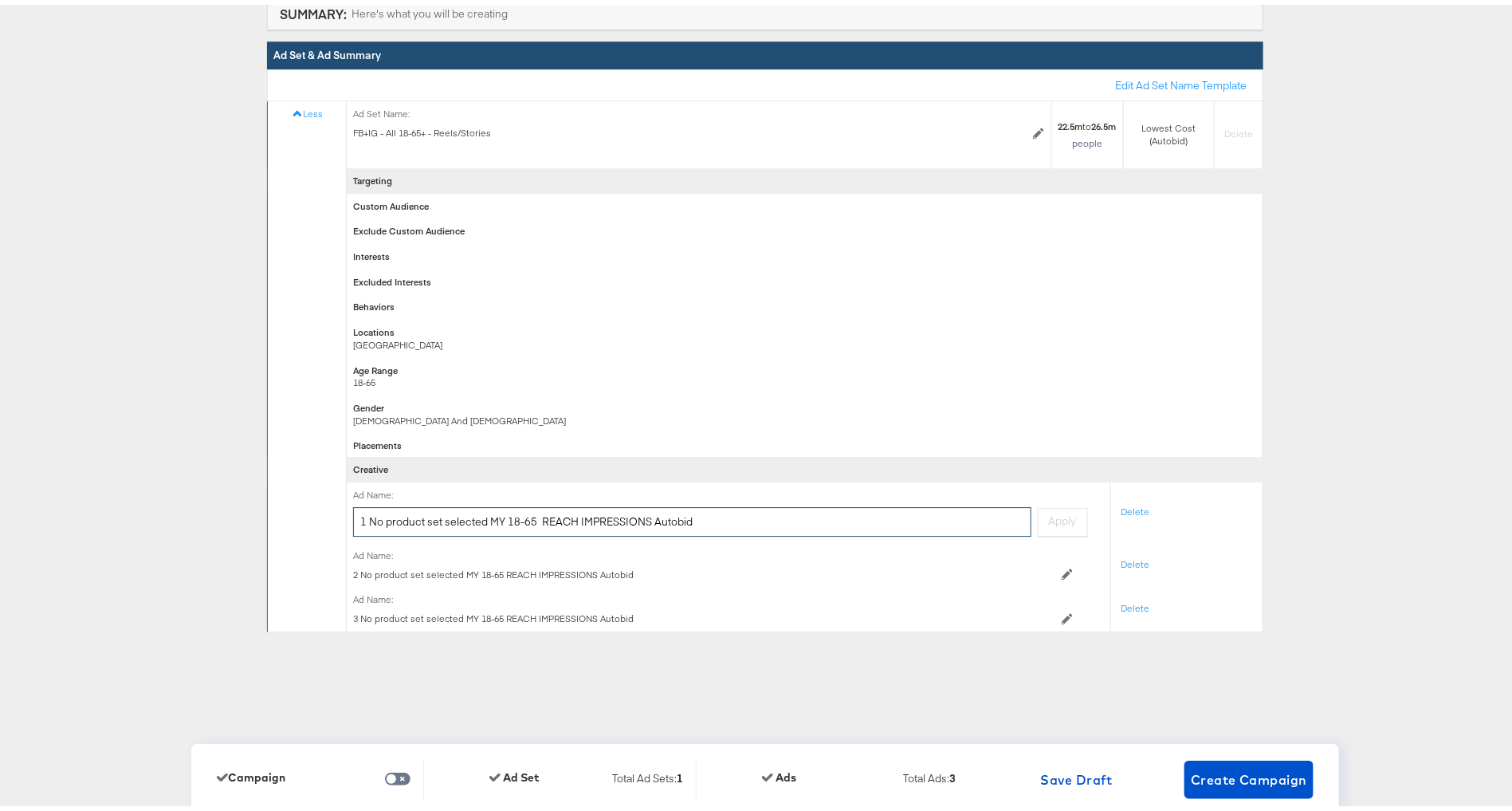
click at [893, 525] on input "1 No product set selected MY 18-65 REACH IMPRESSIONS Autobid" at bounding box center [692, 517] width 678 height 29
click at [1062, 569] on icon at bounding box center [1068, 570] width 11 height 11
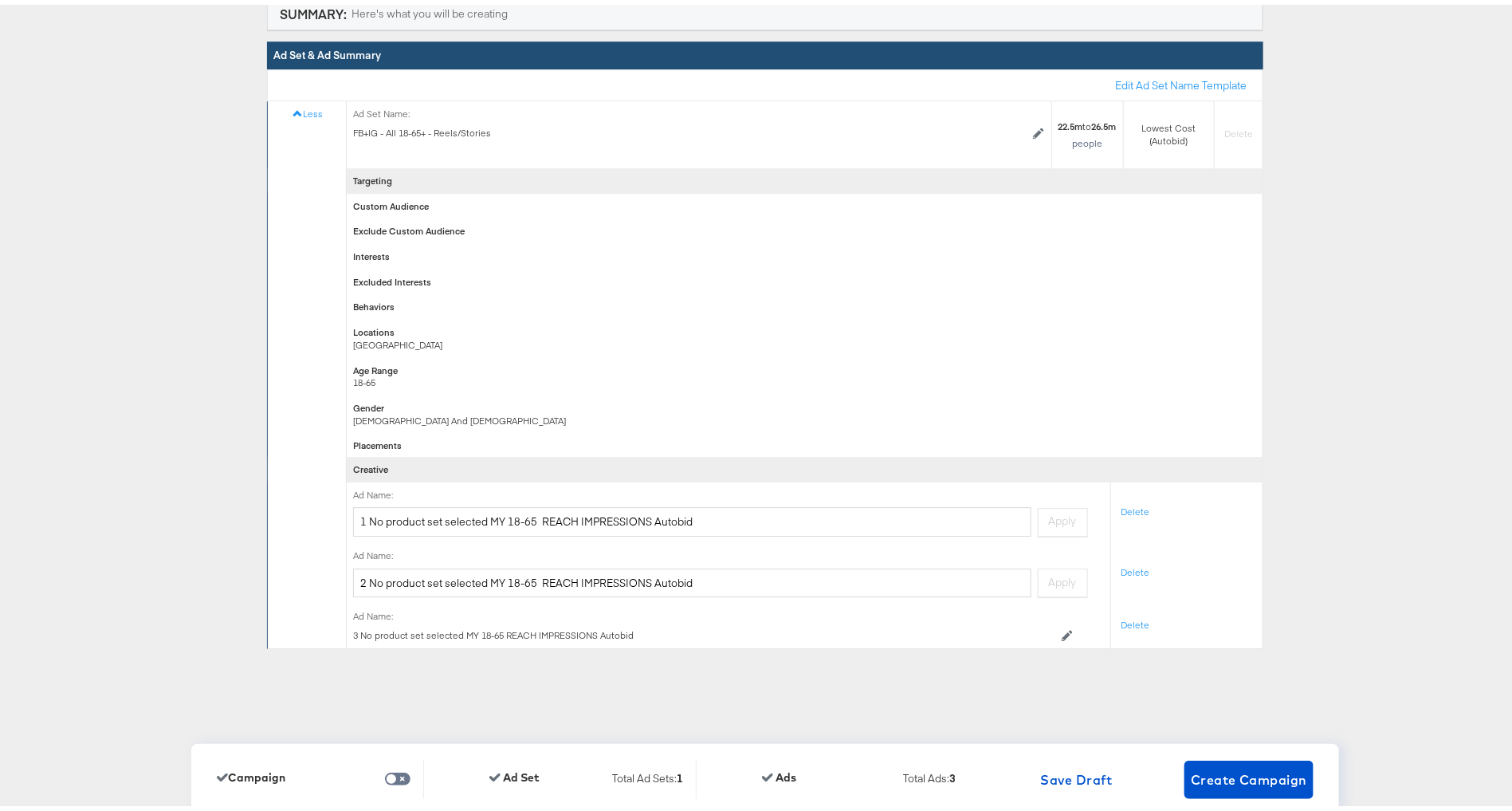
click at [1050, 638] on div "Ad Name: 3 No product set selected MY 18-65 REACH IMPRESSIONS Autobid Edit Name" at bounding box center [729, 621] width 764 height 44
click at [1062, 632] on icon at bounding box center [1068, 631] width 11 height 11
click at [736, 525] on input "1 No product set selected MY 18-65 REACH IMPRESSIONS Autobid" at bounding box center [692, 517] width 678 height 29
click at [736, 525] on input "1 No product set selected MY 18-65 REACH IMPRESSIONS Autobid" at bounding box center [692, 517] width 678 height 29
click at [737, 526] on input "1 No product set selected MY 18-65 REACH IMPRESSIONS Autobid" at bounding box center [692, 517] width 678 height 29
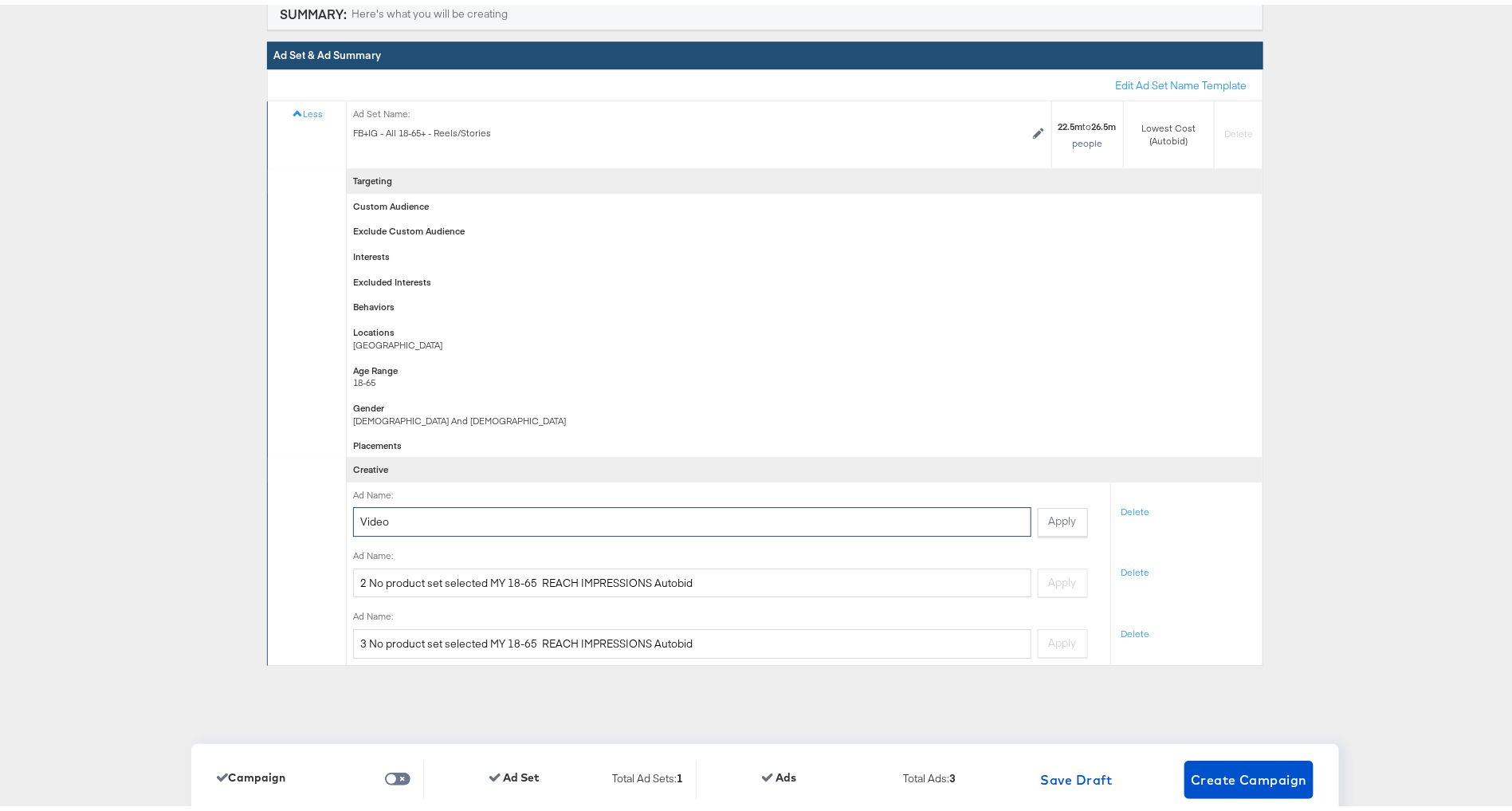
click at [692, 511] on input "Video" at bounding box center [692, 517] width 678 height 29
click at [692, 511] on input "Video" at bounding box center [692, 517] width 678 height 29
type input "Video"
click at [668, 583] on input "2 No product set selected MY 18-65 REACH IMPRESSIONS Autobid" at bounding box center [692, 579] width 678 height 29
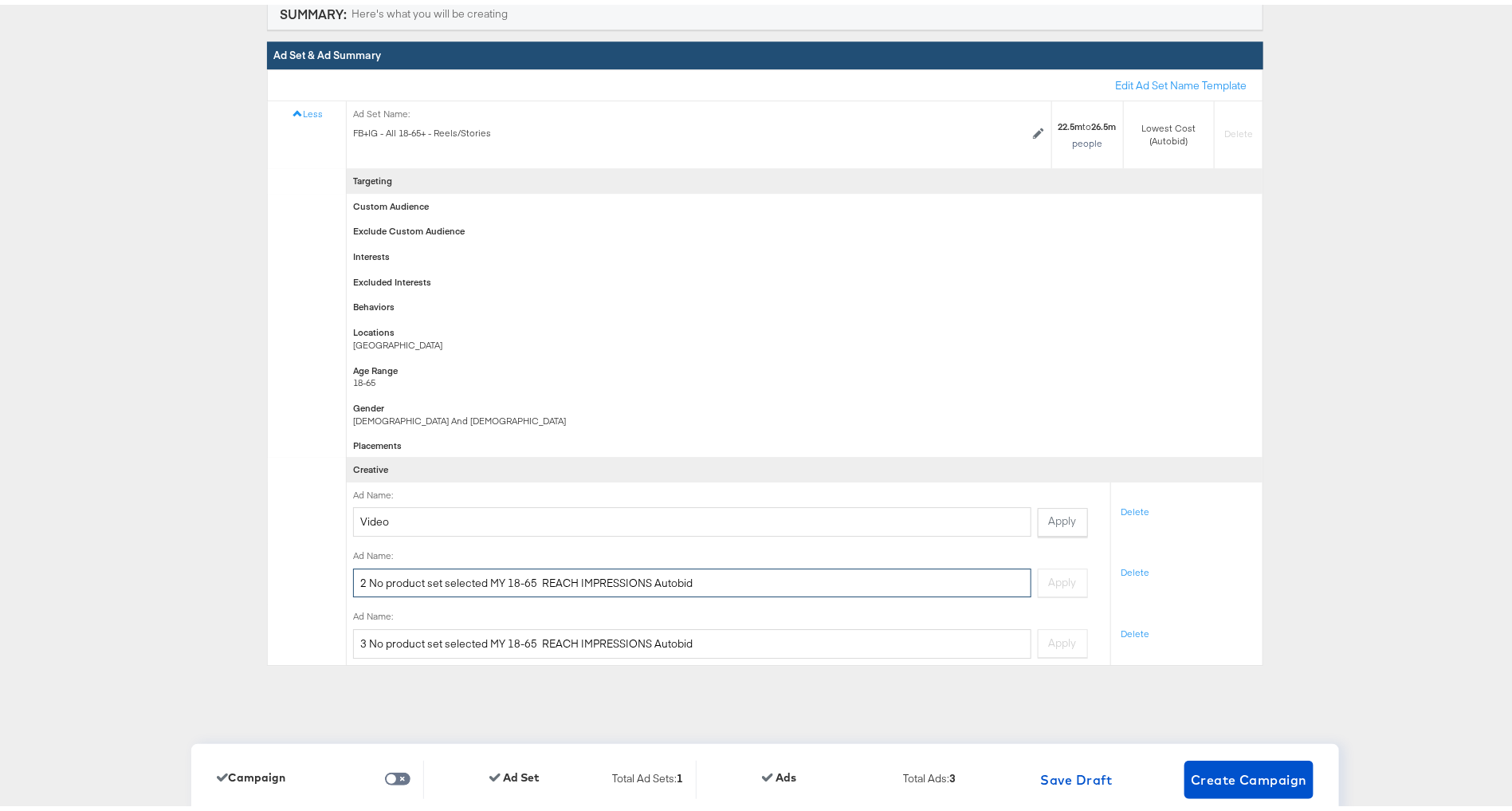
paste input "Video"
click at [610, 583] on input "2 No product set selected MY 18-65 REACH IMPRESSIONS Video" at bounding box center [692, 579] width 678 height 29
paste input "text"
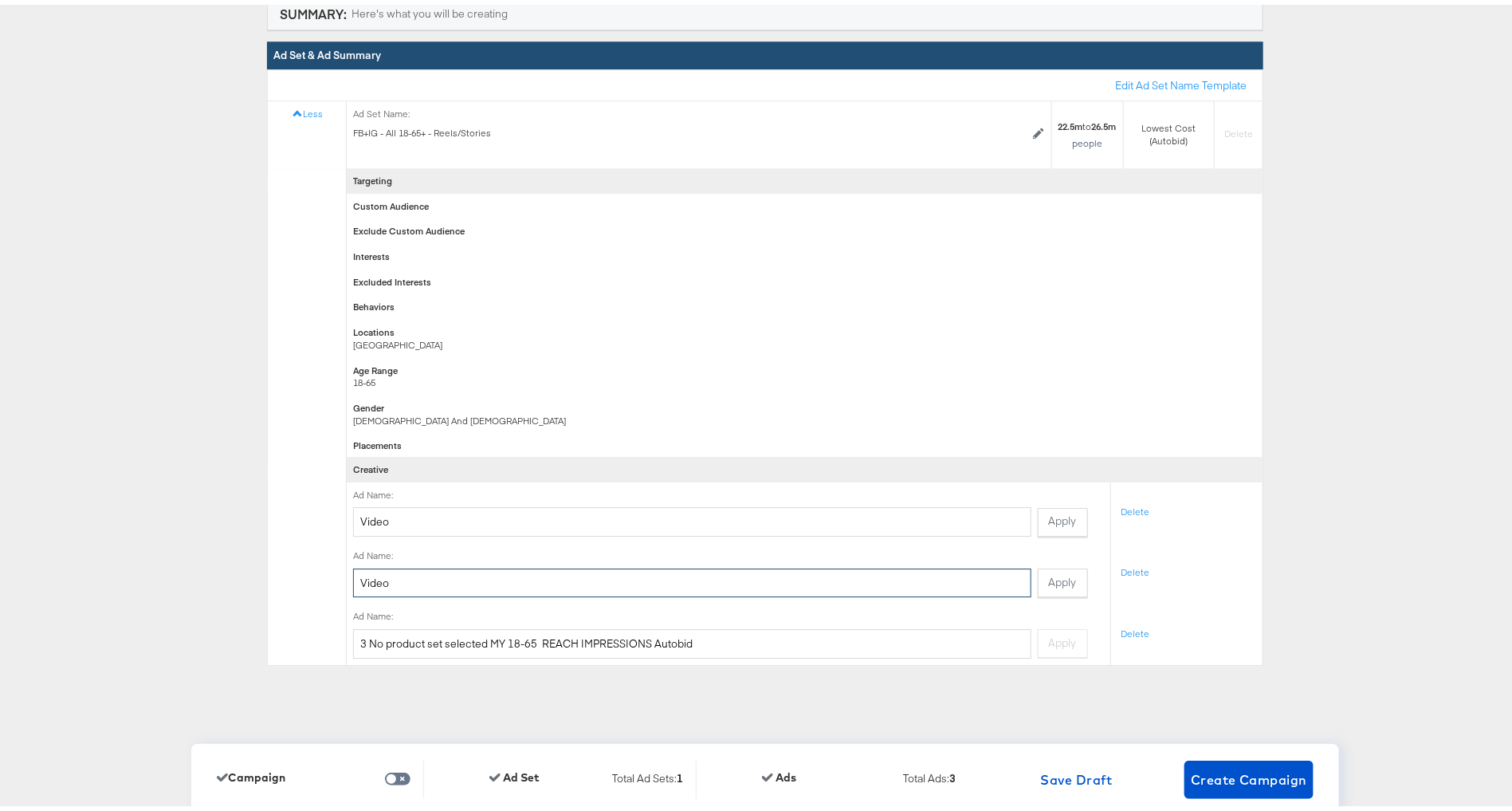
type input "Video"
click at [549, 633] on input "3 No product set selected MY 18-65 REACH IMPRESSIONS Autobid" at bounding box center [692, 639] width 678 height 29
click at [548, 633] on input "3 No product set selected MY 18-65 REACH IMPRESSIONS Autobid" at bounding box center [692, 639] width 678 height 29
paste input "Video"
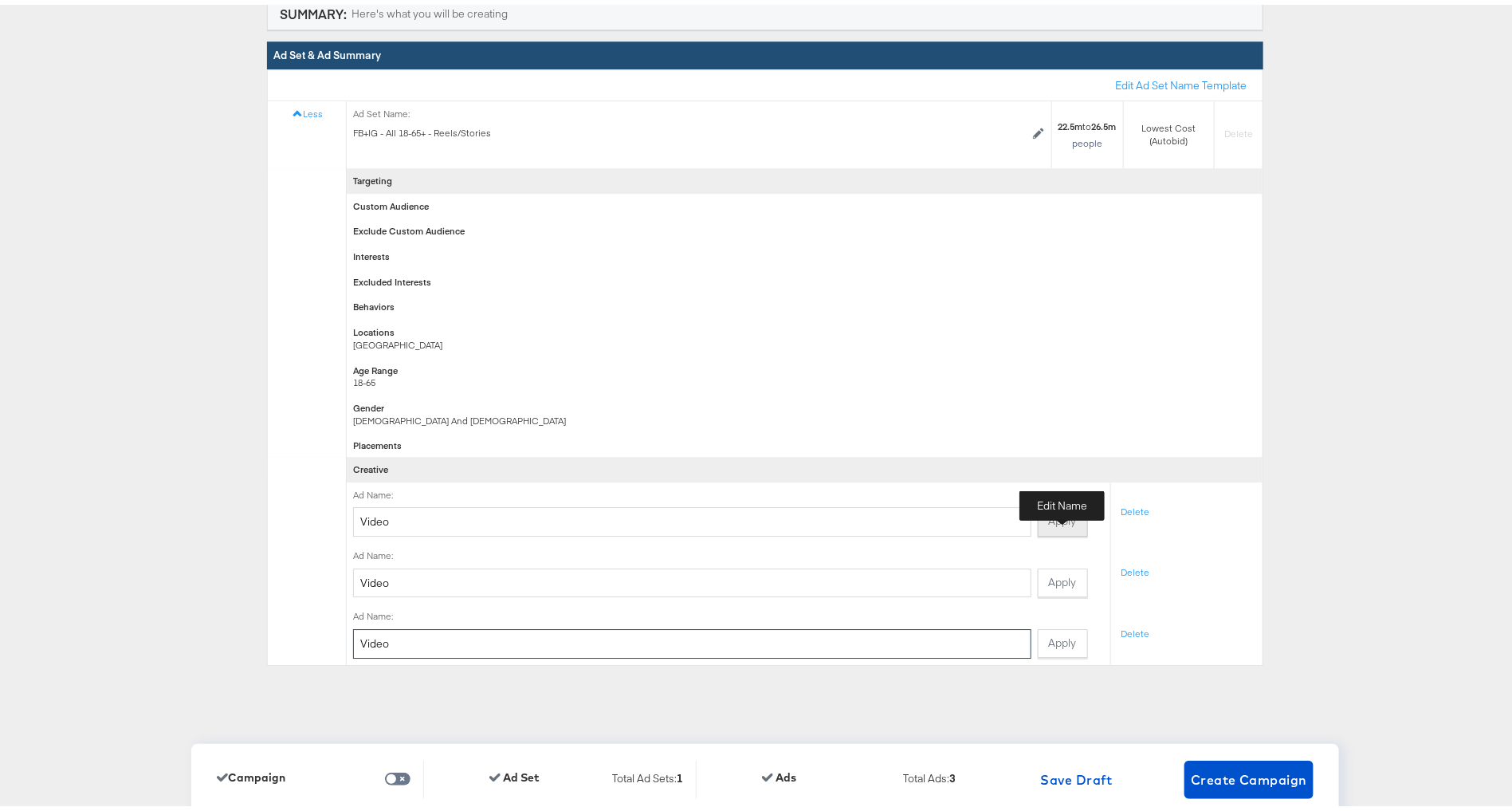
type input "Video"
click at [1060, 519] on button "Apply" at bounding box center [1063, 517] width 50 height 29
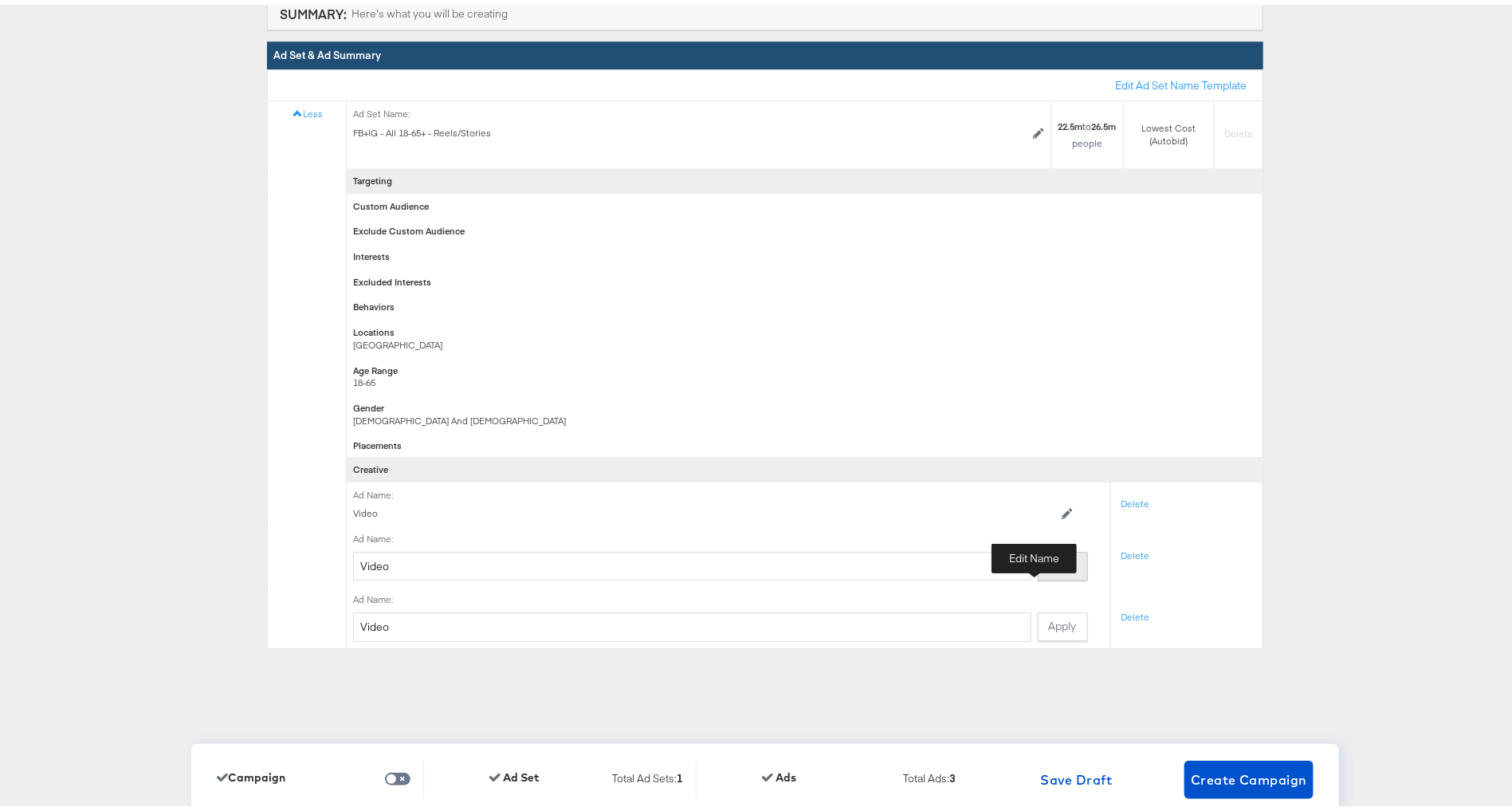
click at [1038, 571] on button "Apply" at bounding box center [1063, 561] width 50 height 29
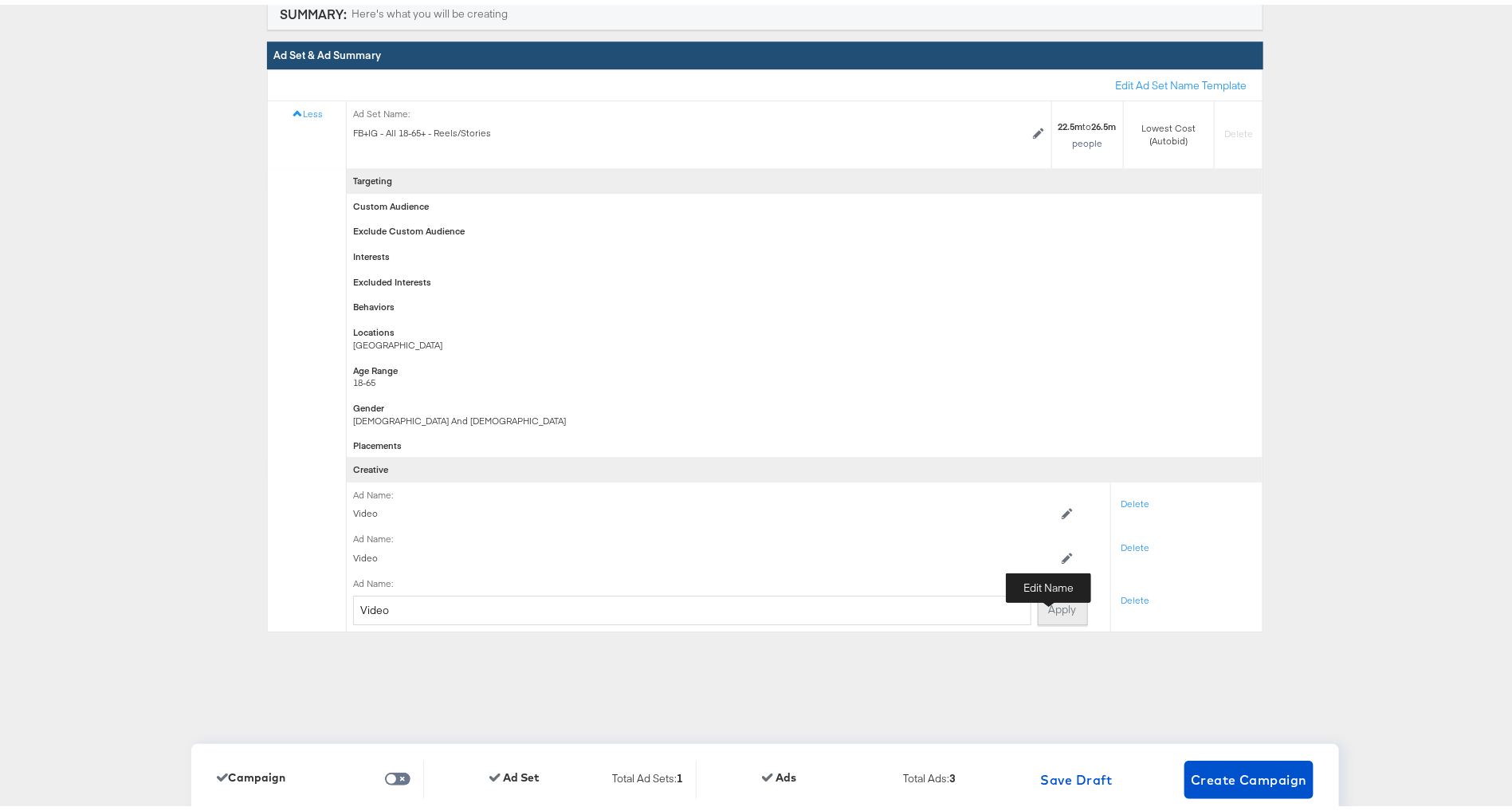
click at [1049, 602] on button "Apply" at bounding box center [1063, 606] width 50 height 29
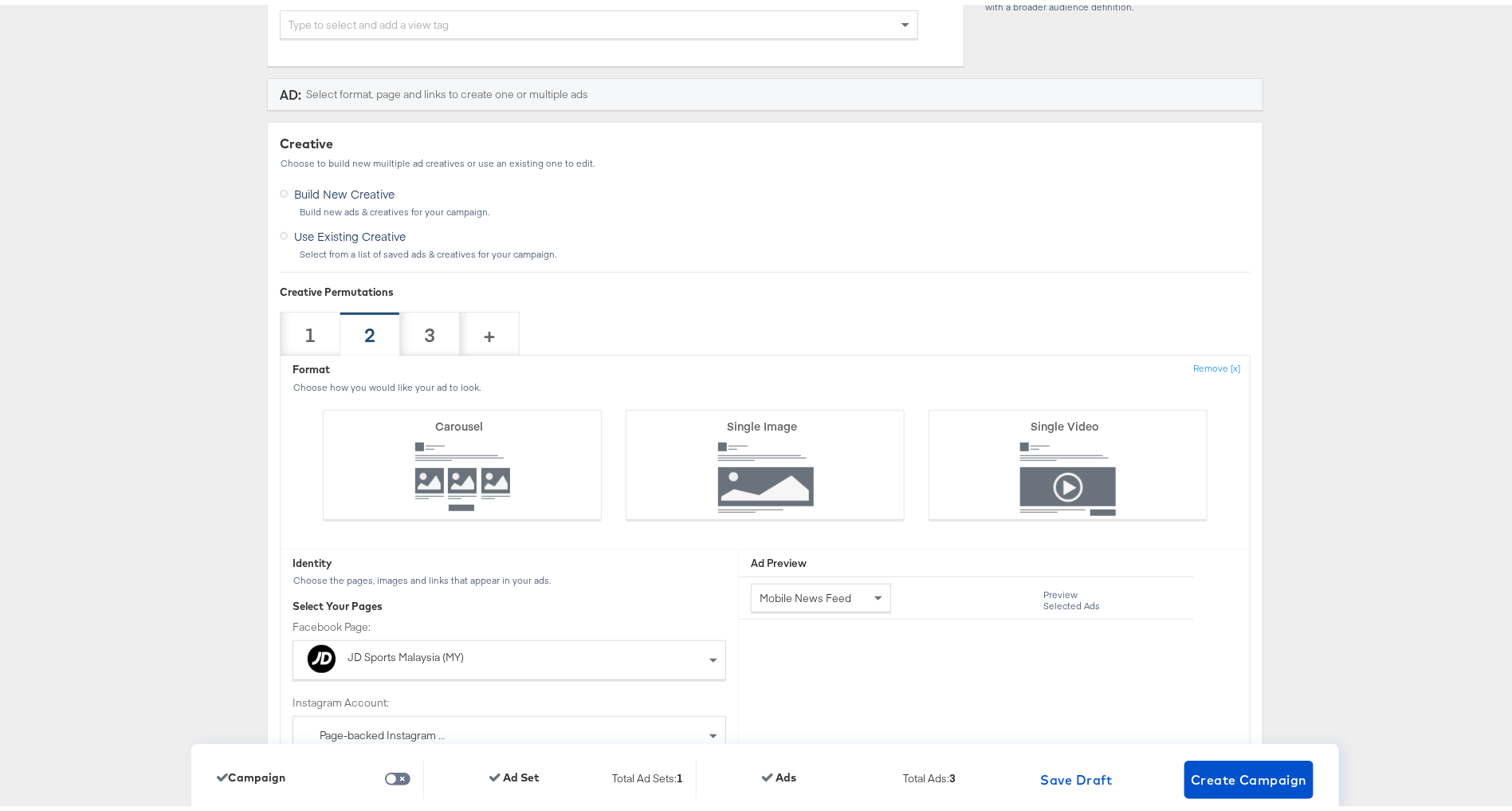
scroll to position [2670, 0]
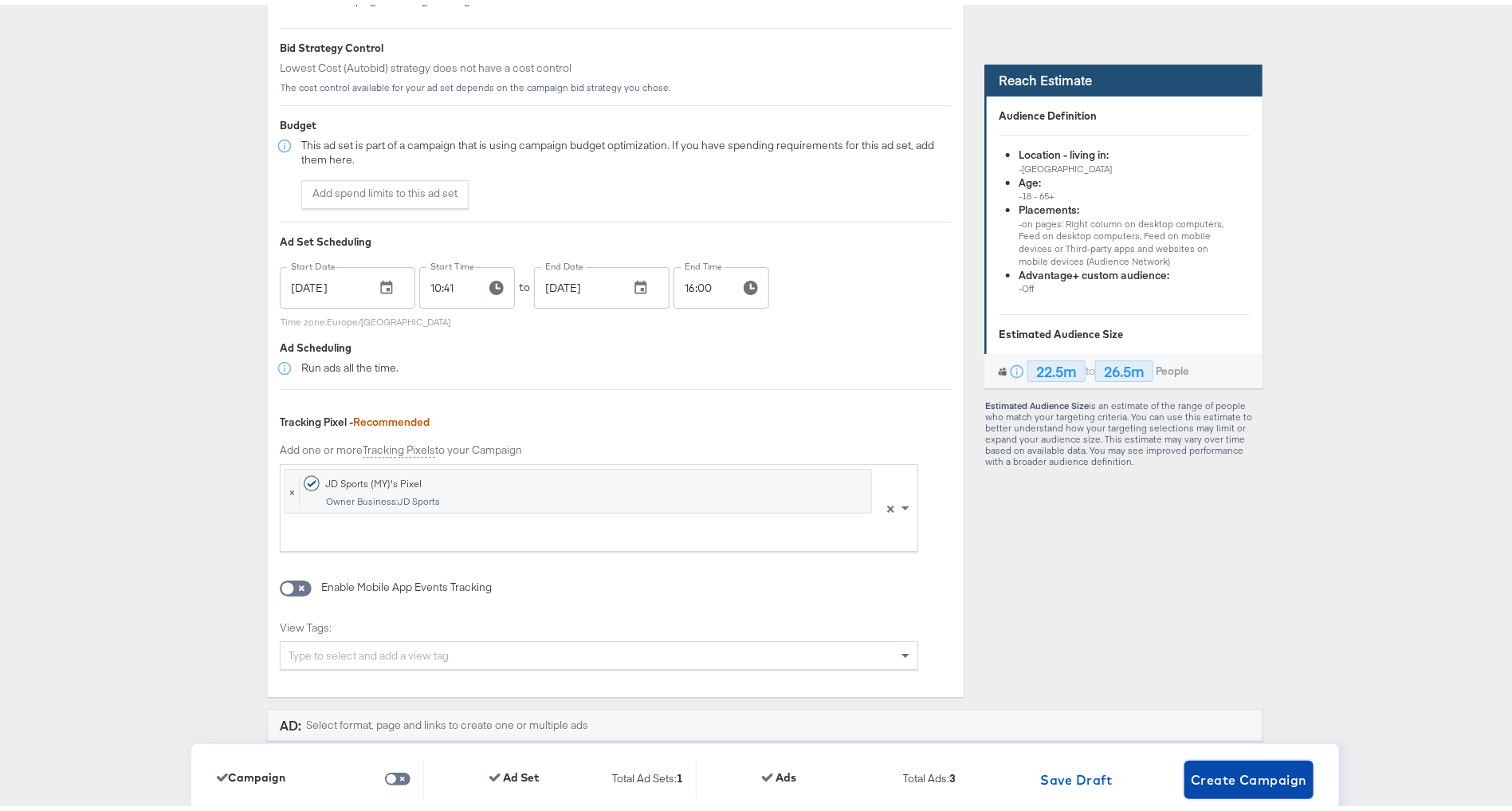
click at [1222, 768] on span "Create Campaign" at bounding box center [1249, 774] width 116 height 22
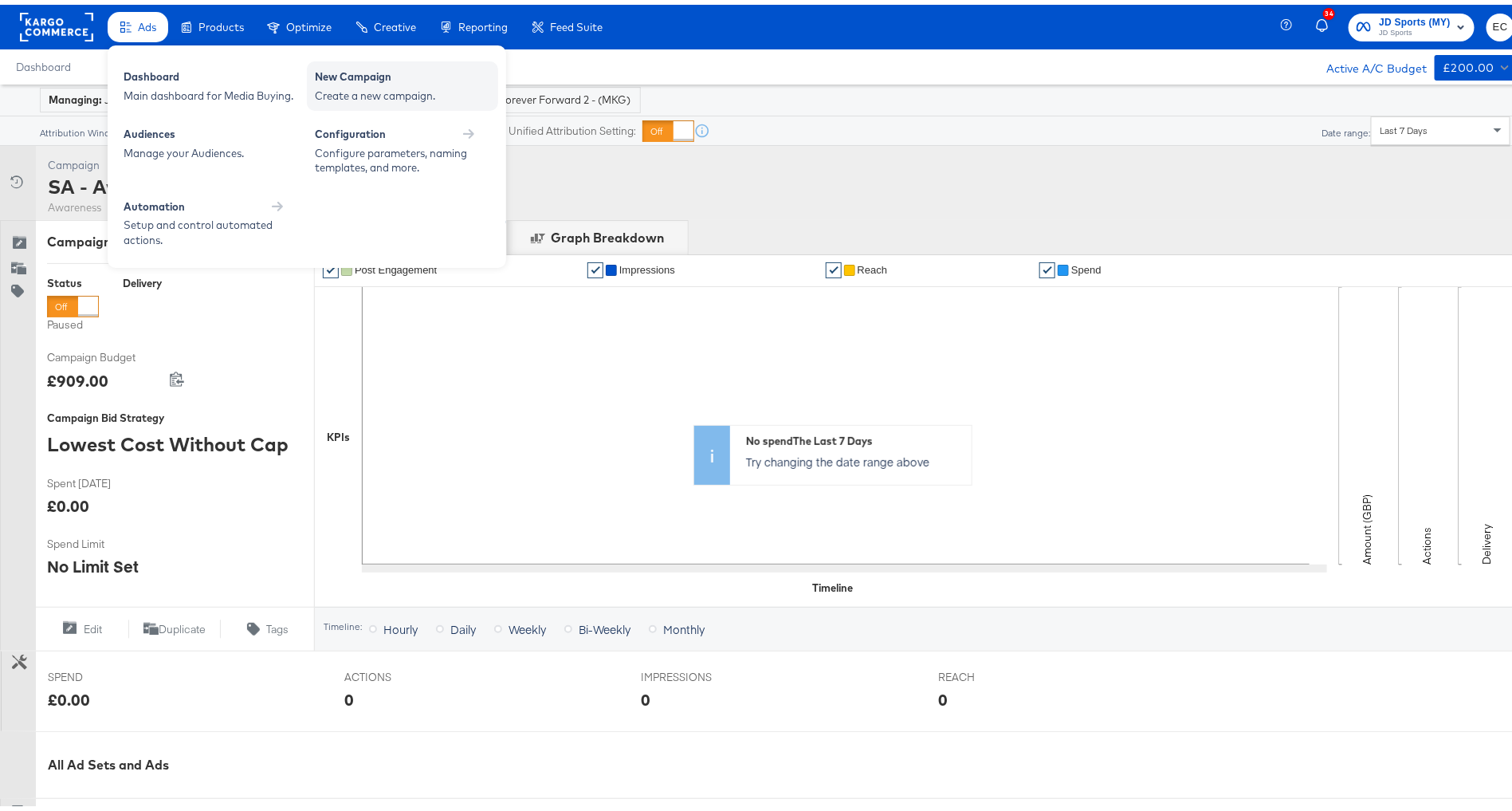
click at [331, 73] on div "New Campaign" at bounding box center [403, 74] width 175 height 19
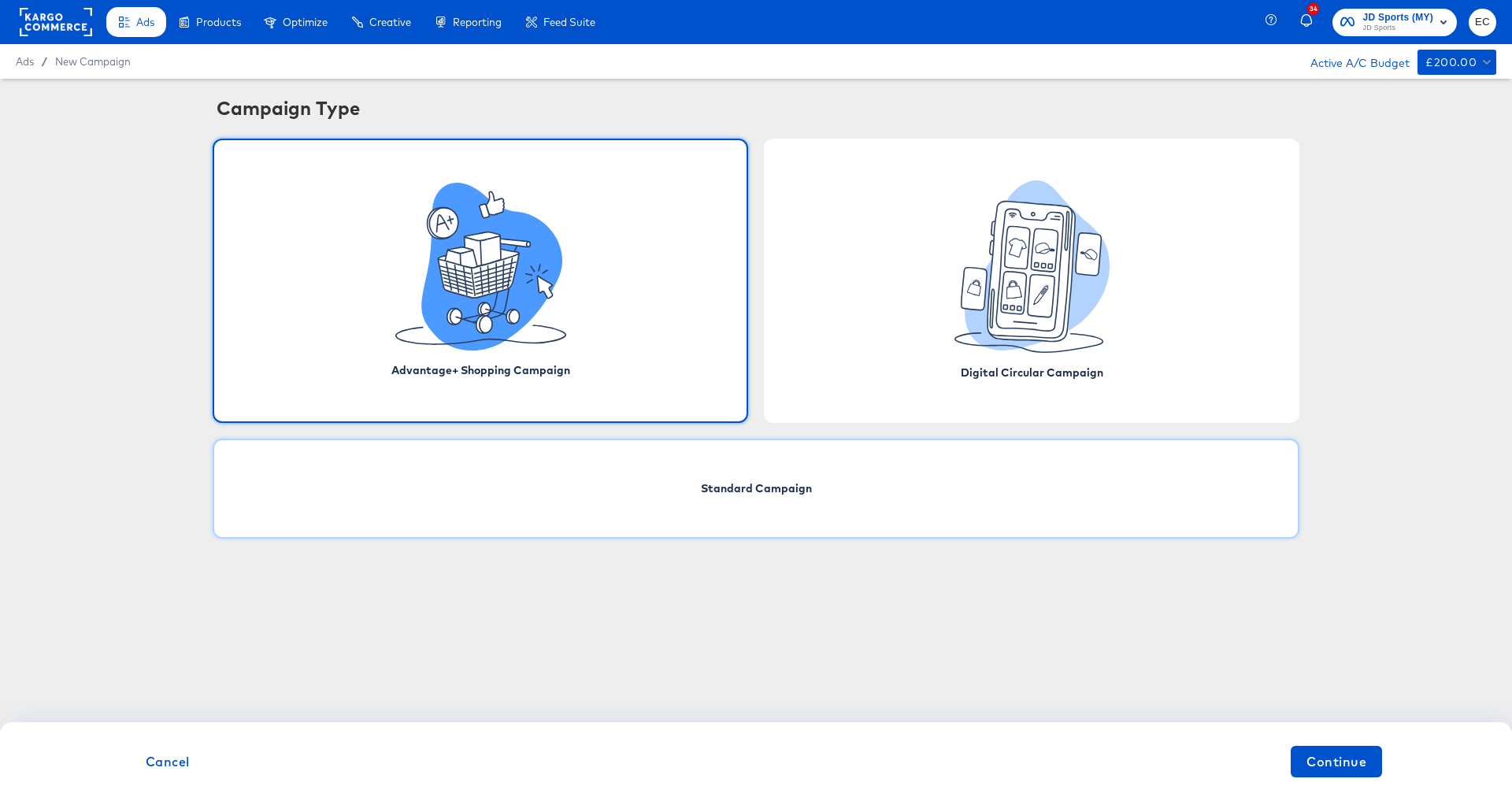
click at [673, 487] on div "Standard Campaign" at bounding box center [756, 489] width 1087 height 100
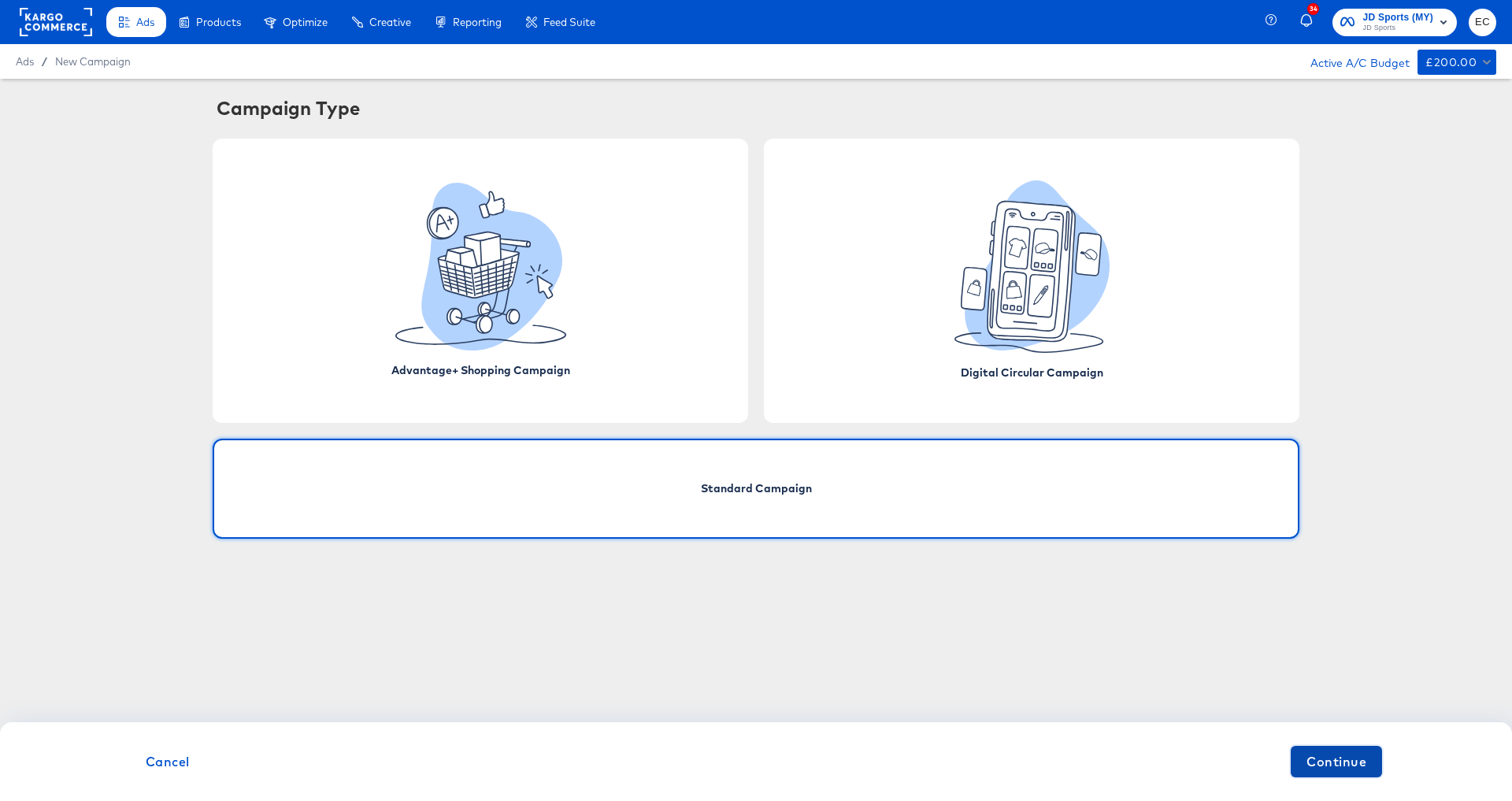
click at [1325, 775] on button "Continue" at bounding box center [1336, 761] width 91 height 32
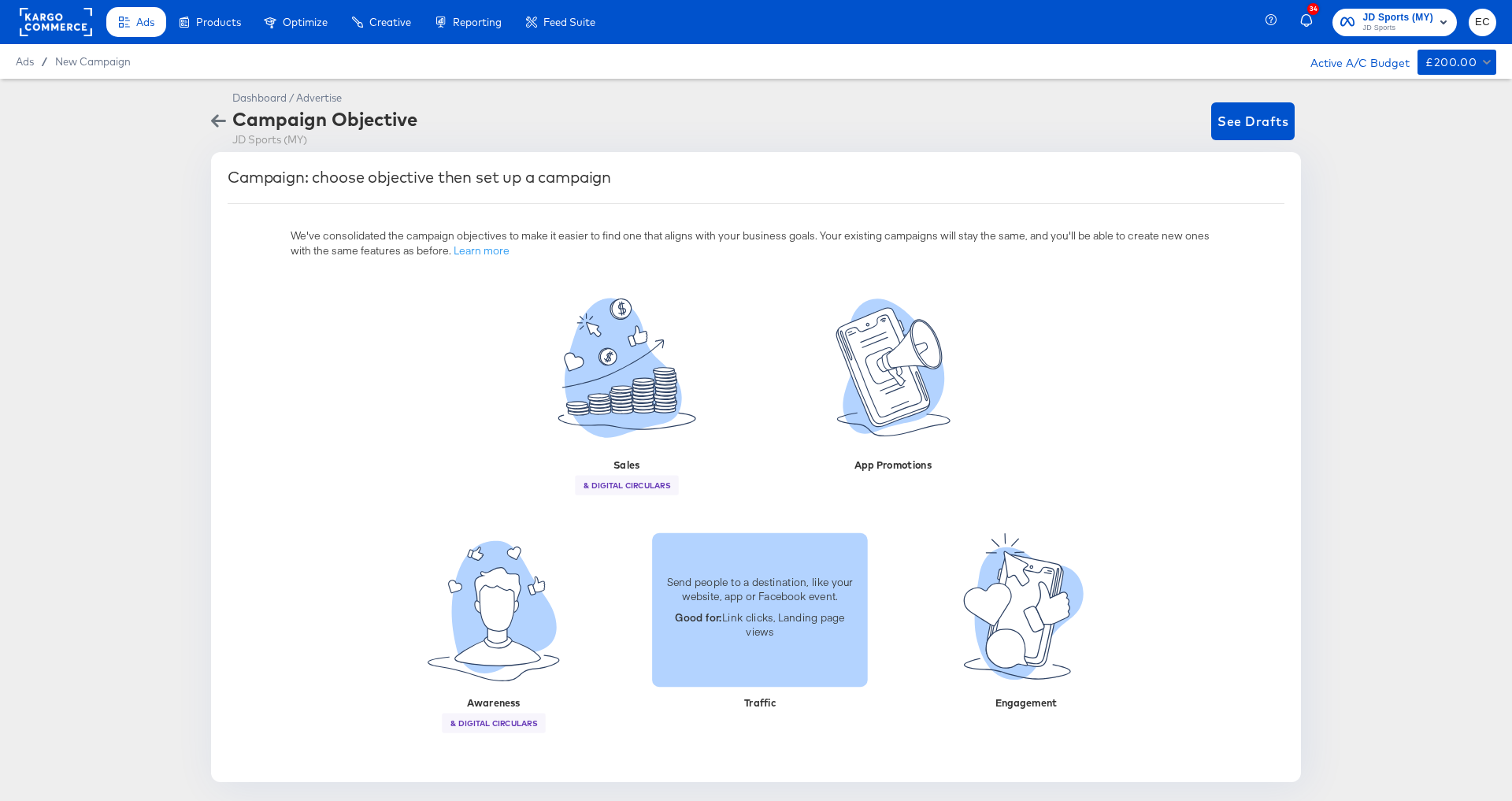
click at [807, 605] on div "Send people to a destination, like your website, app or Facebook event. Good fo…" at bounding box center [760, 609] width 216 height 89
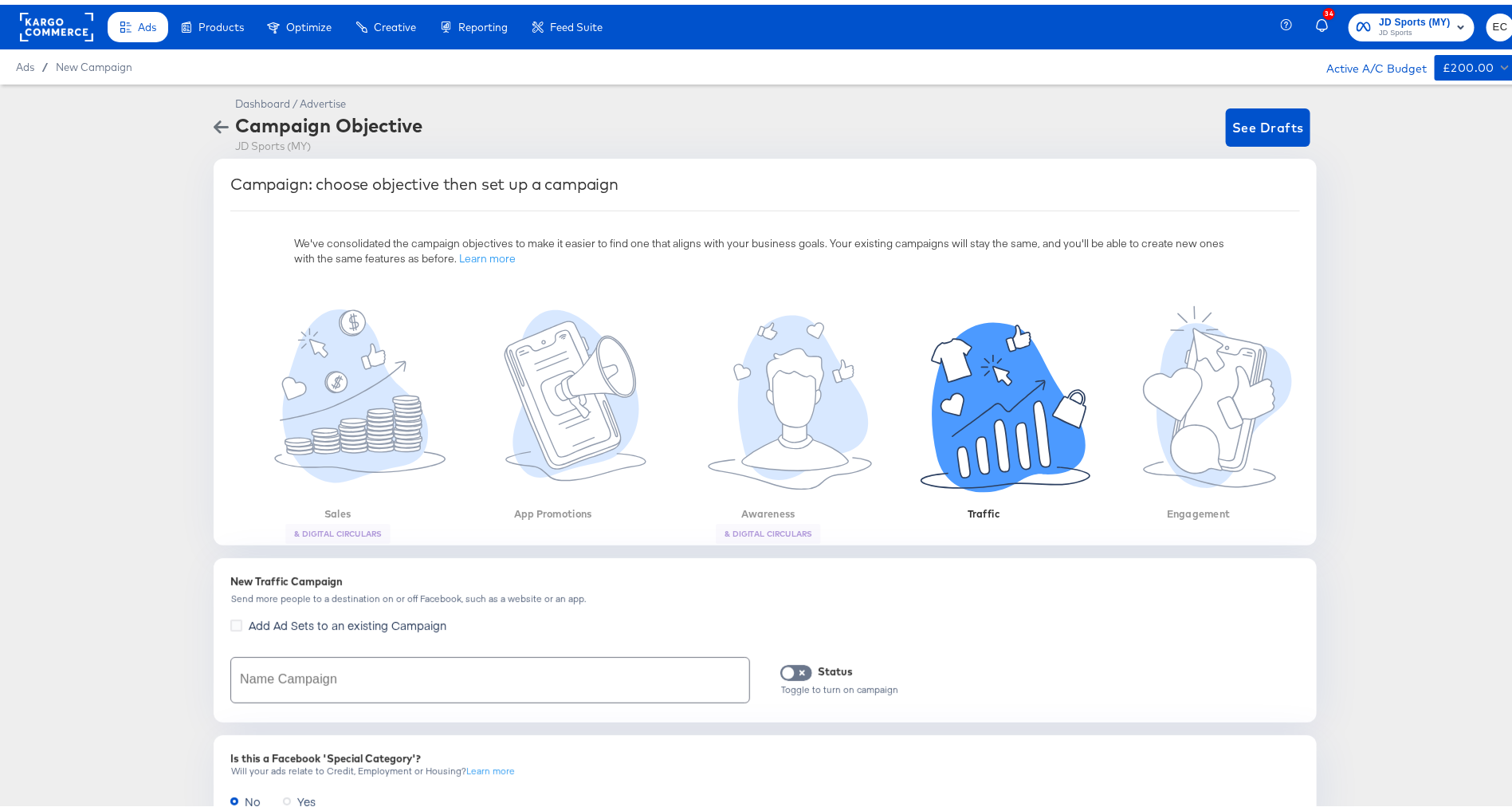
click at [517, 669] on input "text" at bounding box center [490, 675] width 518 height 45
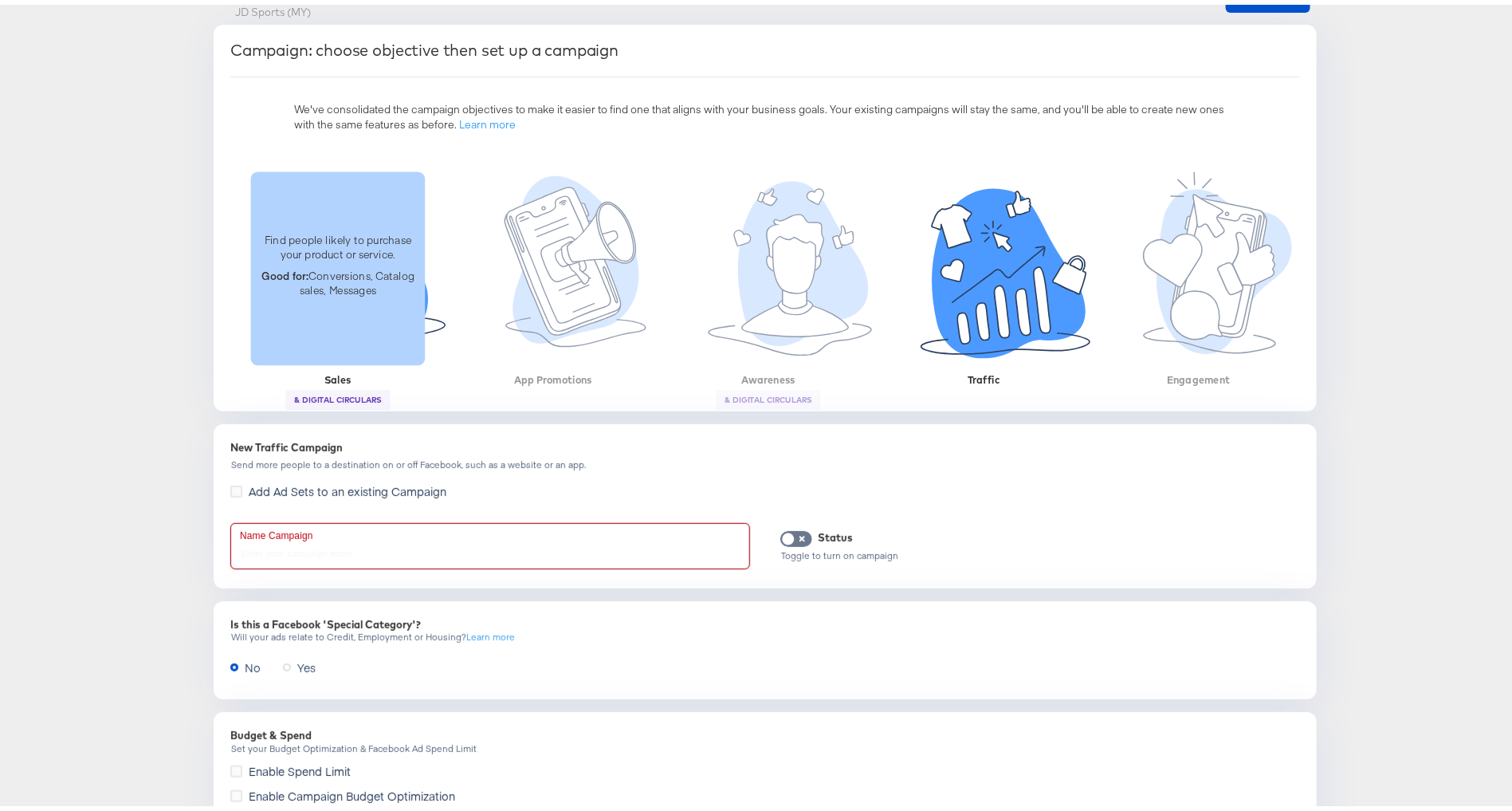
paste input "SA - Traffic - Forever Forward 2 - (MKG)"
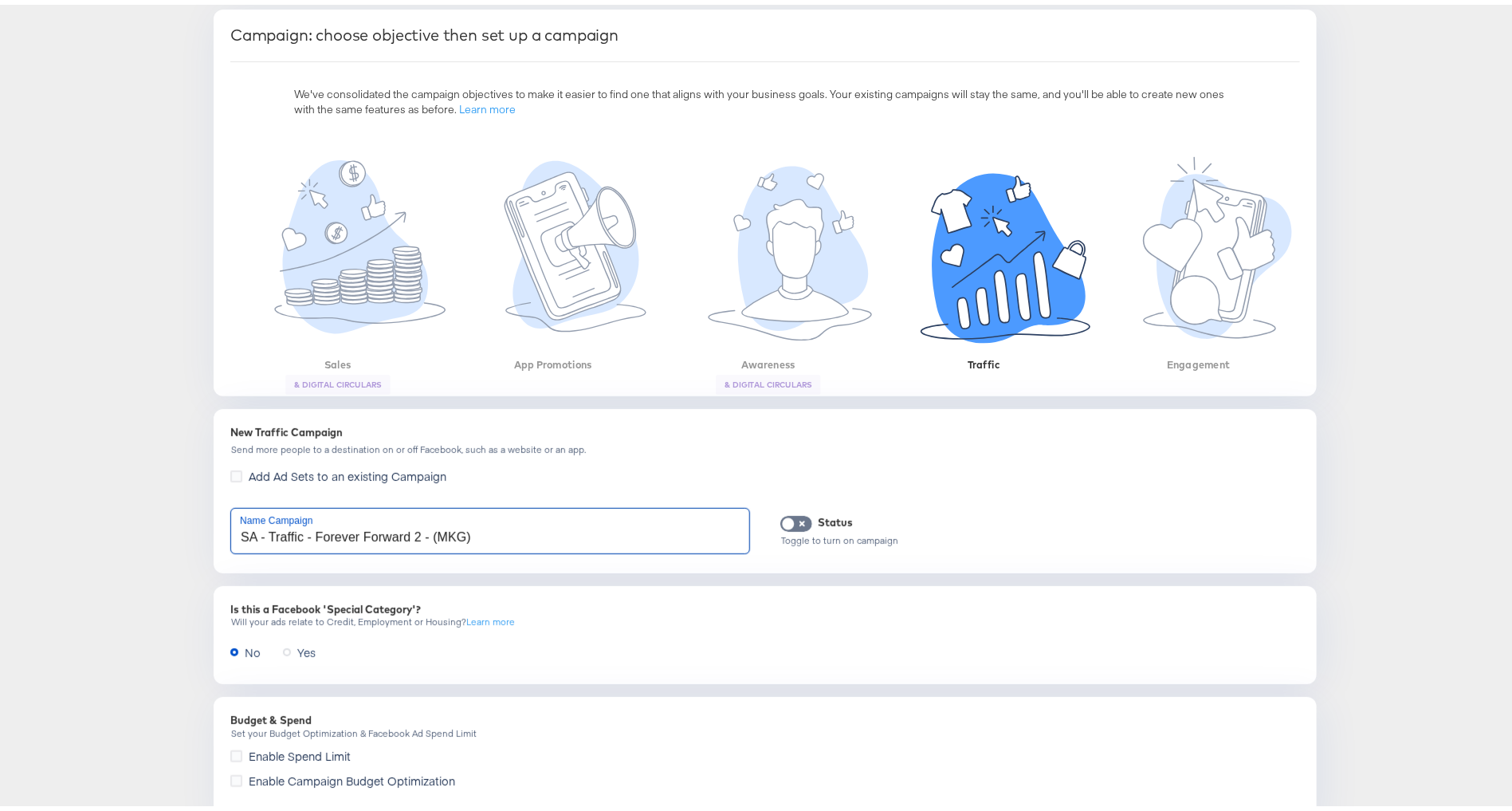
scroll to position [277, 0]
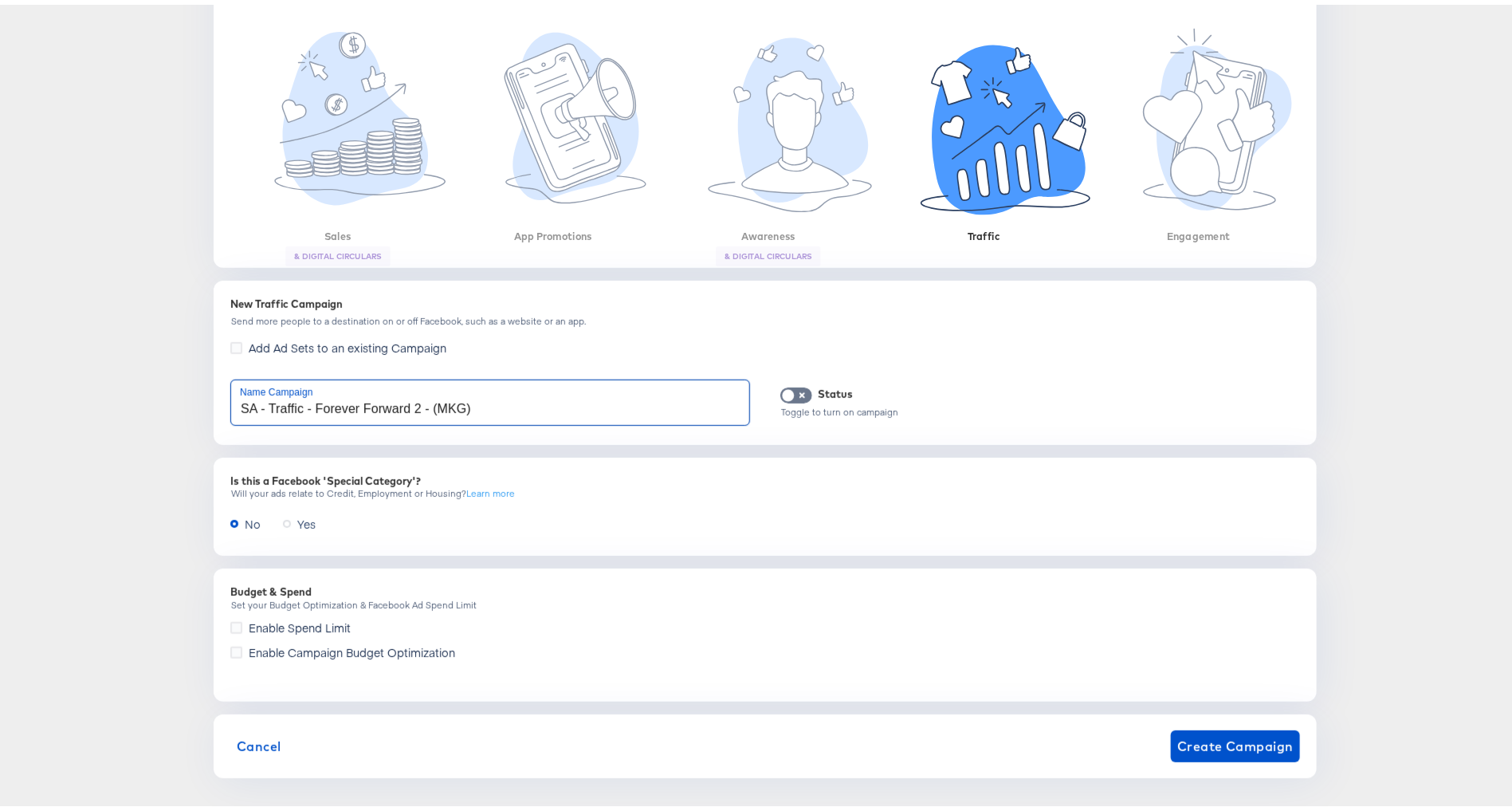
type input "SA - Traffic - Forever Forward 2 - (MKG)"
click at [419, 647] on span "Enable Campaign Budget Optimization" at bounding box center [352, 647] width 206 height 16
click at [0, 0] on input "Enable Campaign Budget Optimization" at bounding box center [0, 0] width 0 height 0
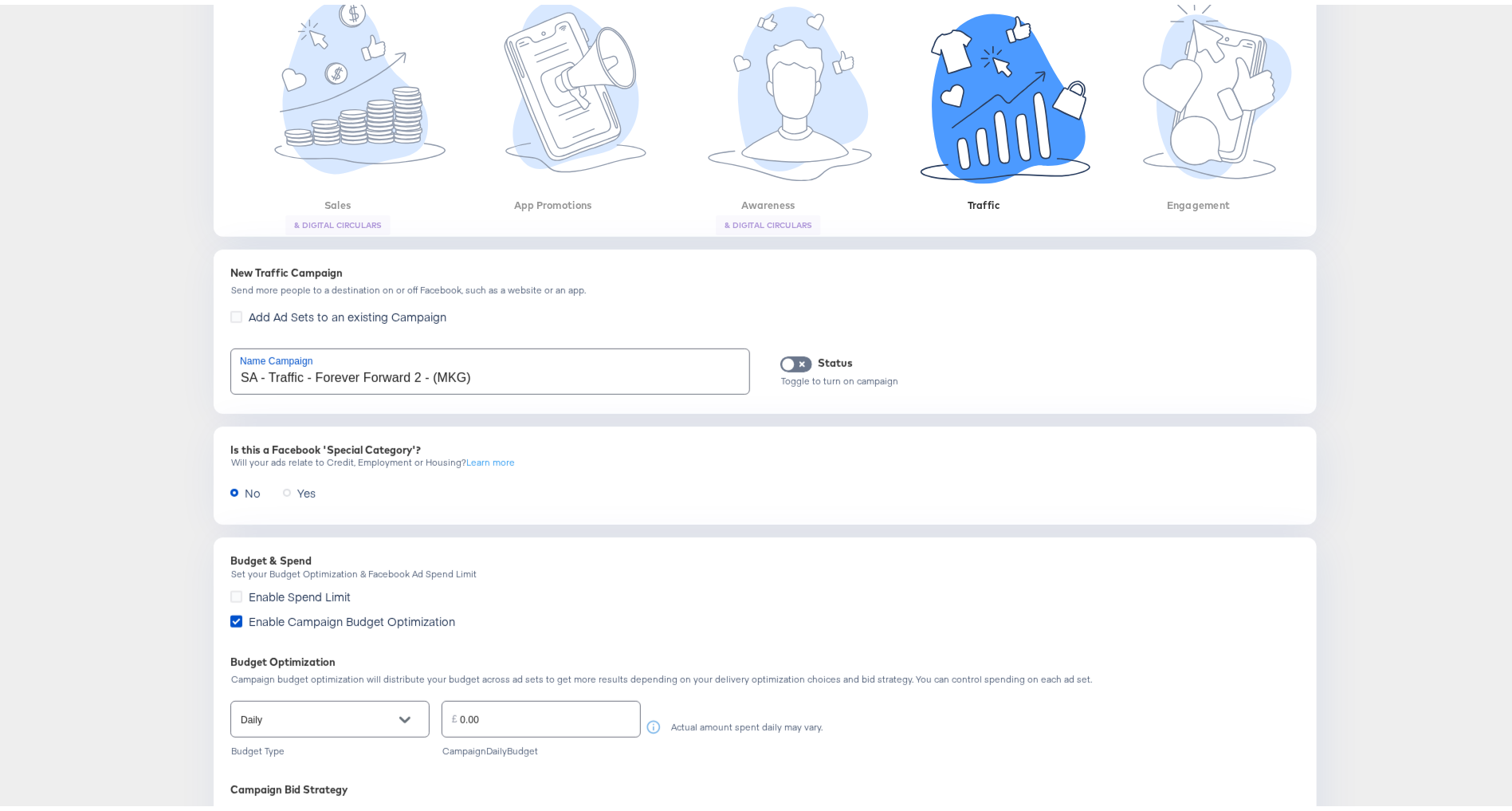
scroll to position [547, 0]
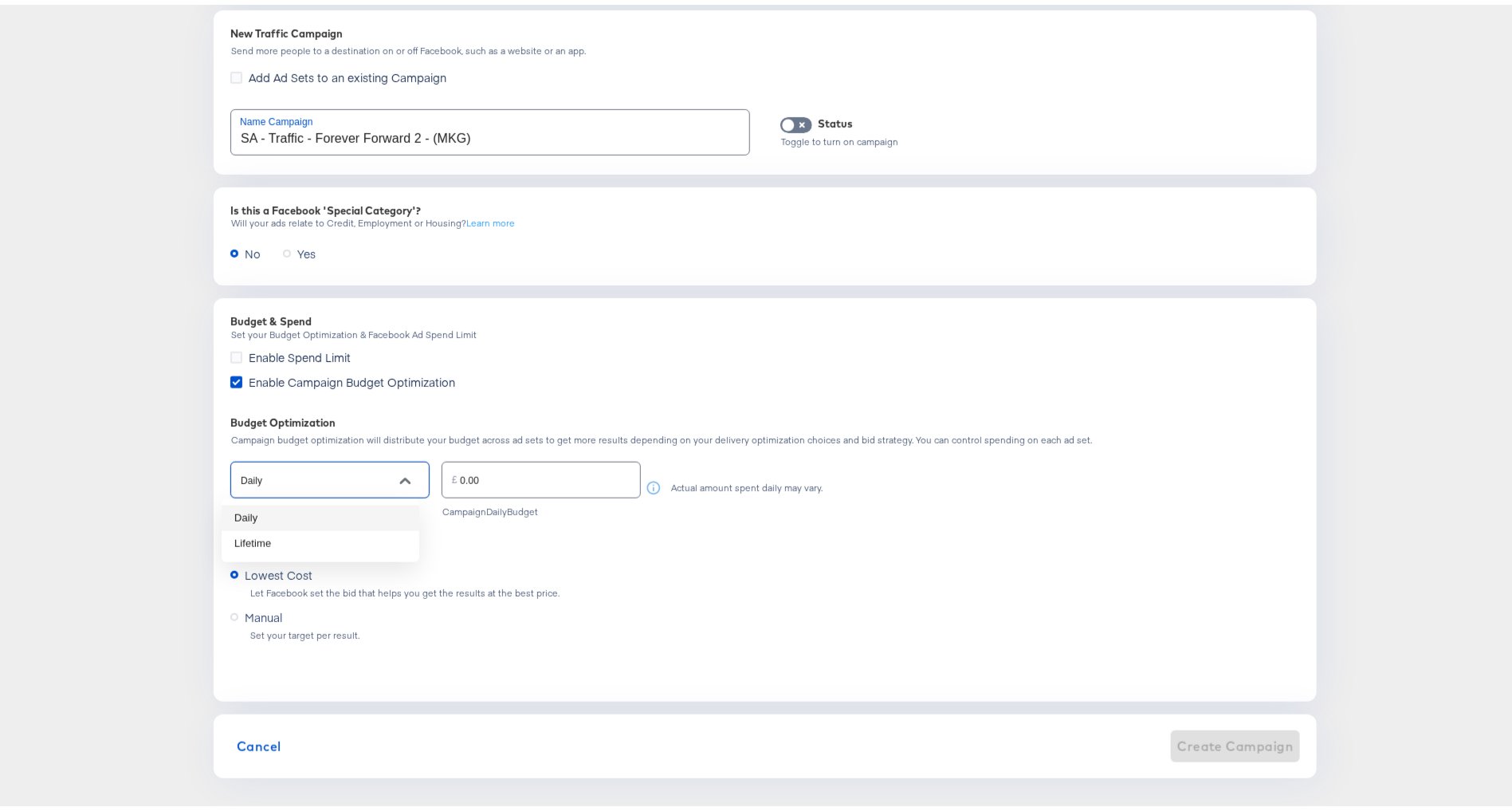
click at [356, 475] on input "Daily" at bounding box center [317, 475] width 160 height 18
click at [321, 533] on li "Lifetime" at bounding box center [321, 538] width 198 height 25
type input "Lifetime"
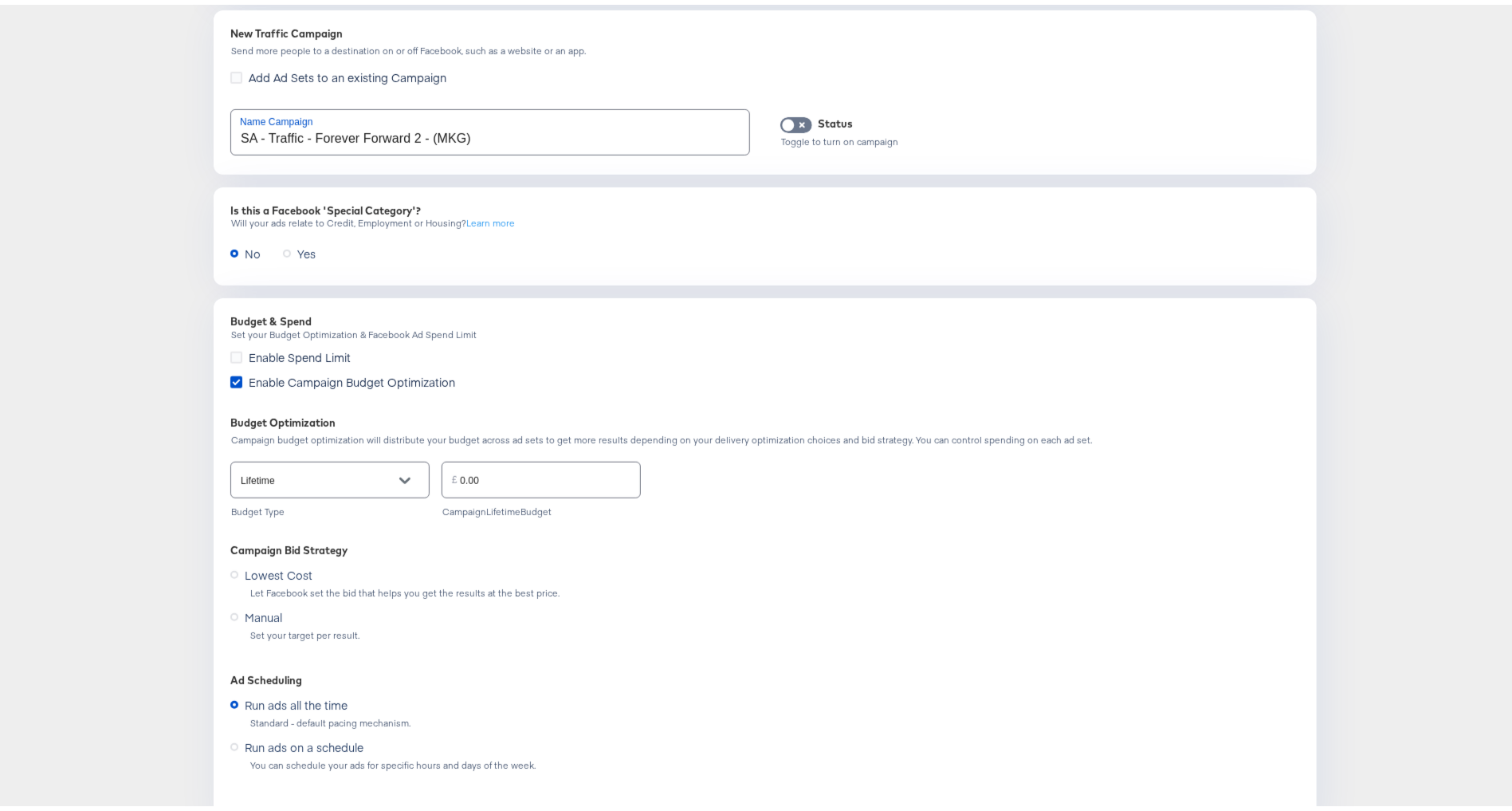
click at [543, 486] on div "£ 0.00" at bounding box center [542, 475] width 200 height 36
click at [543, 485] on div "£ 0.00" at bounding box center [542, 475] width 200 height 36
click at [489, 469] on input "0.00" at bounding box center [550, 468] width 180 height 34
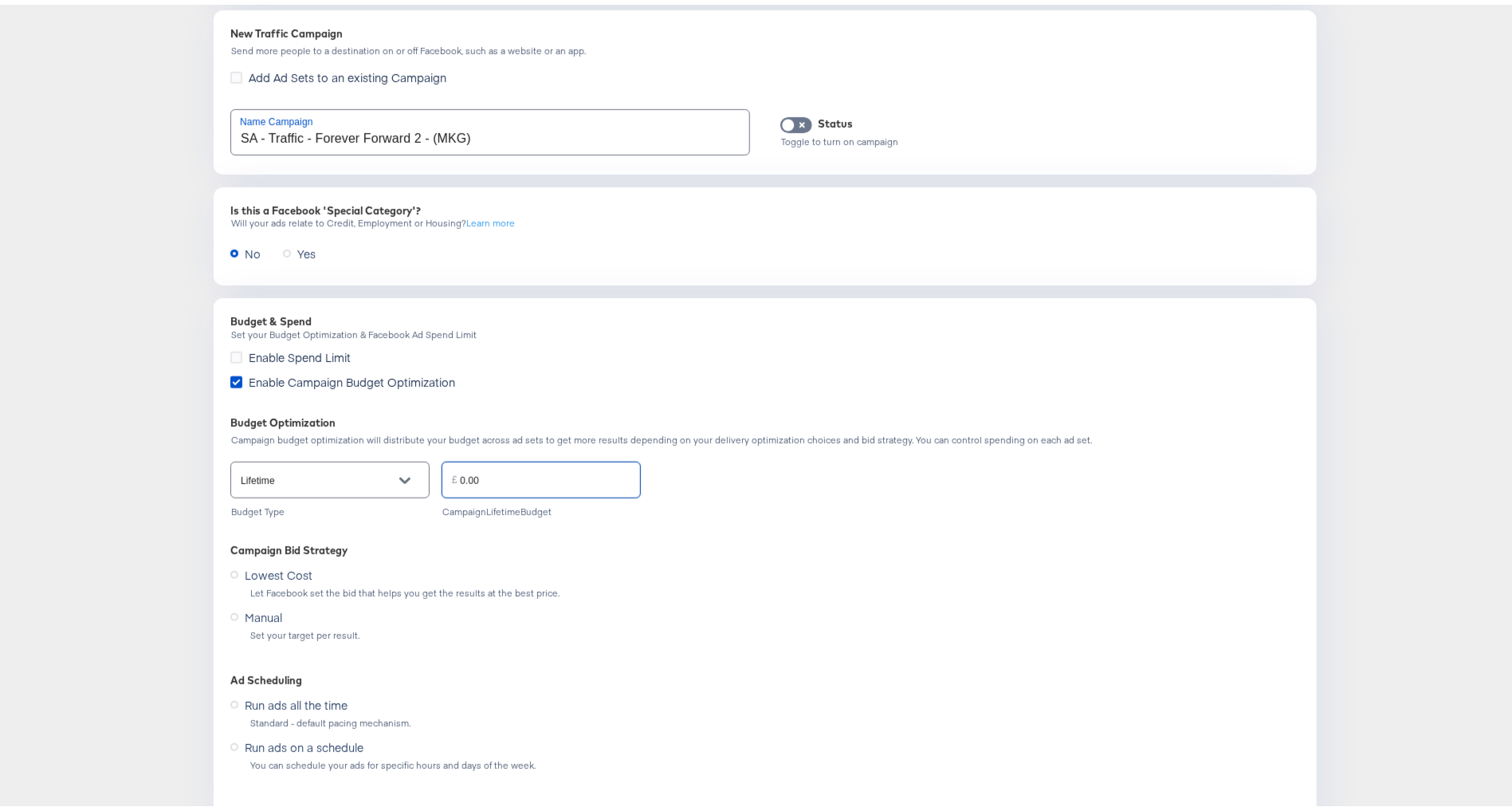
click at [489, 469] on input "0.00" at bounding box center [550, 468] width 180 height 34
paste input "545"
type input "545.00"
click at [698, 472] on div "Lifetime Budget Type £ 545.00 Campaign Lifetime Budget" at bounding box center [765, 482] width 1069 height 58
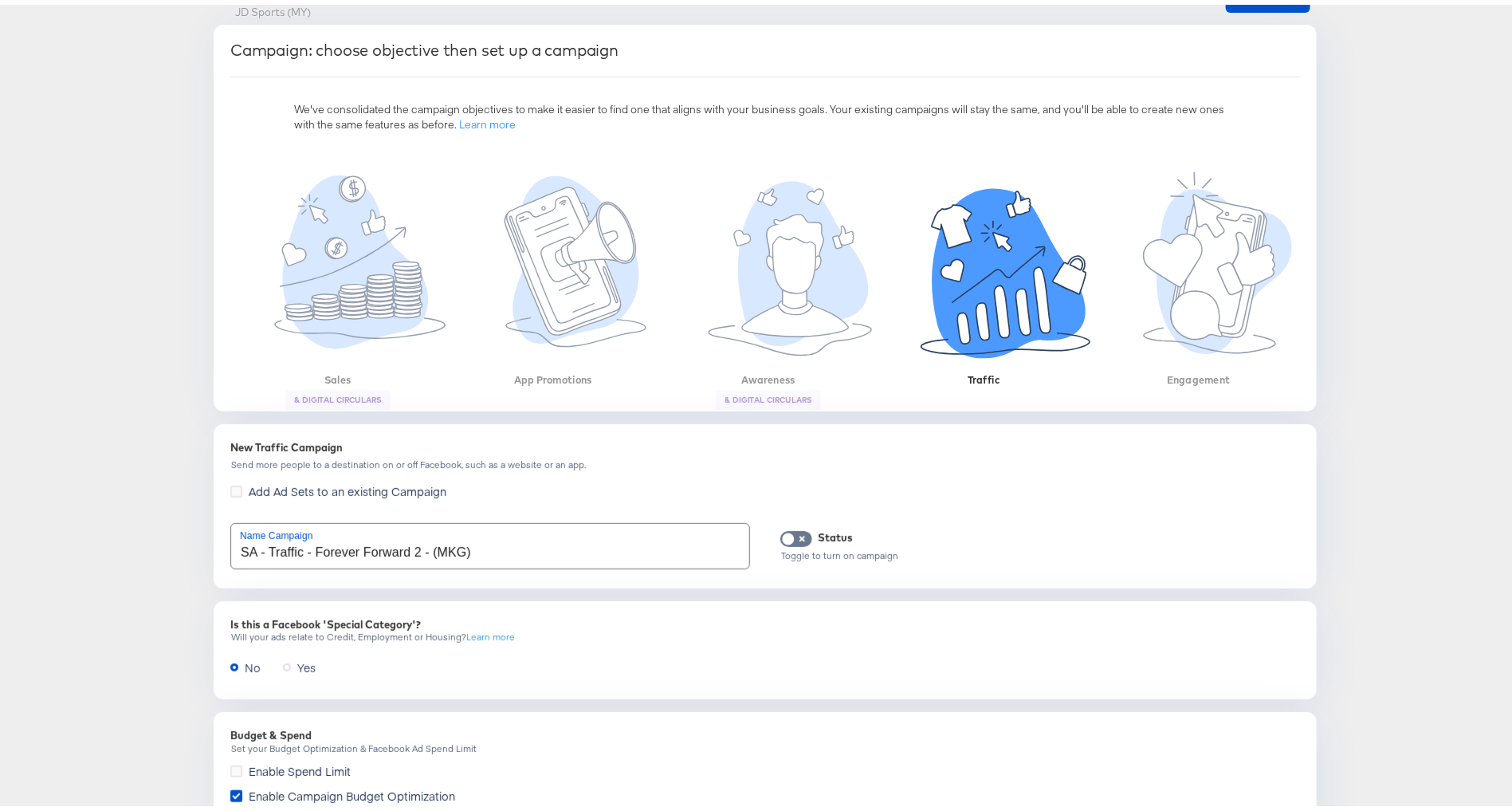
scroll to position [677, 0]
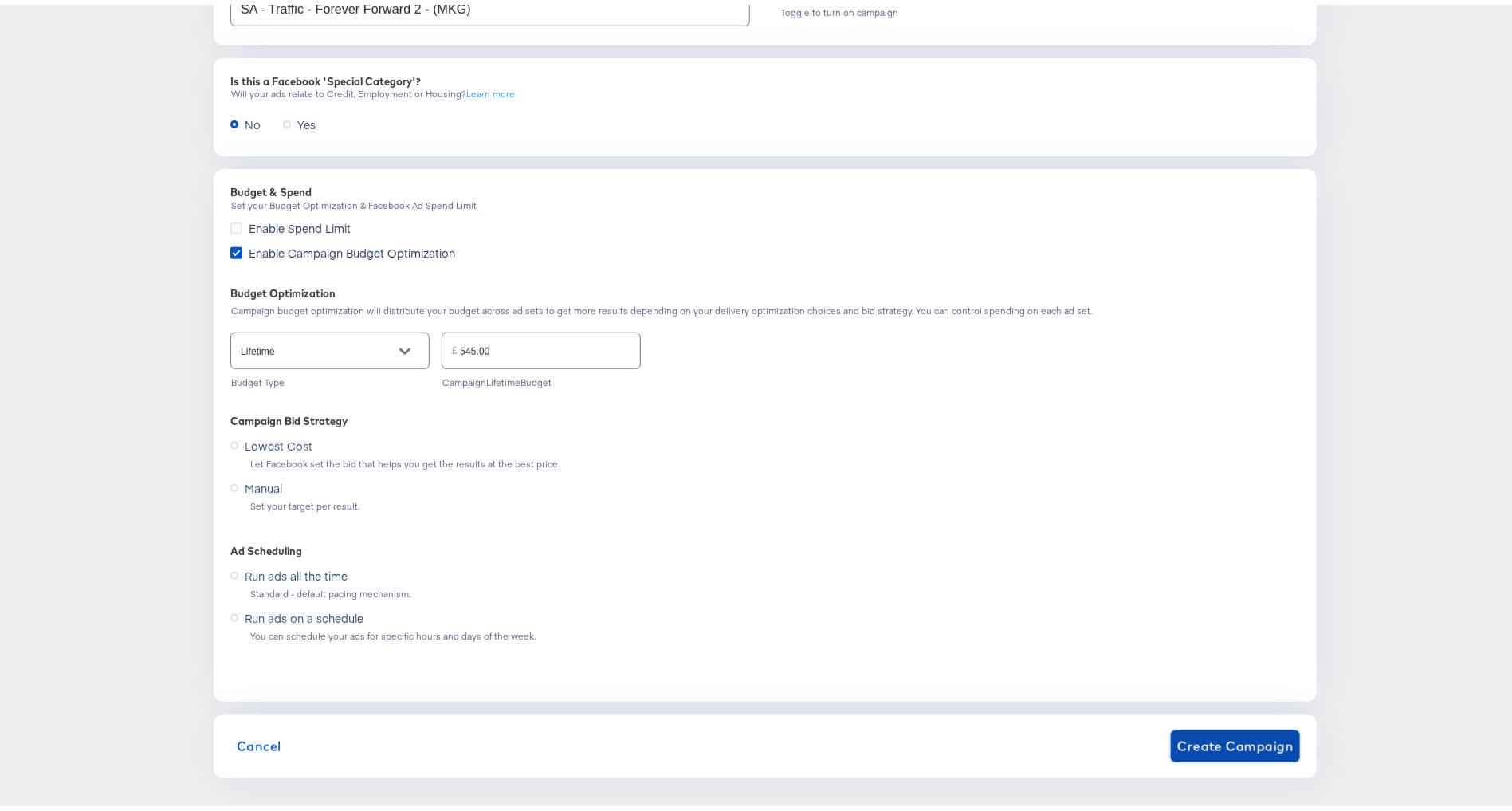
click at [1212, 736] on span "Create Campaign" at bounding box center [1235, 741] width 116 height 22
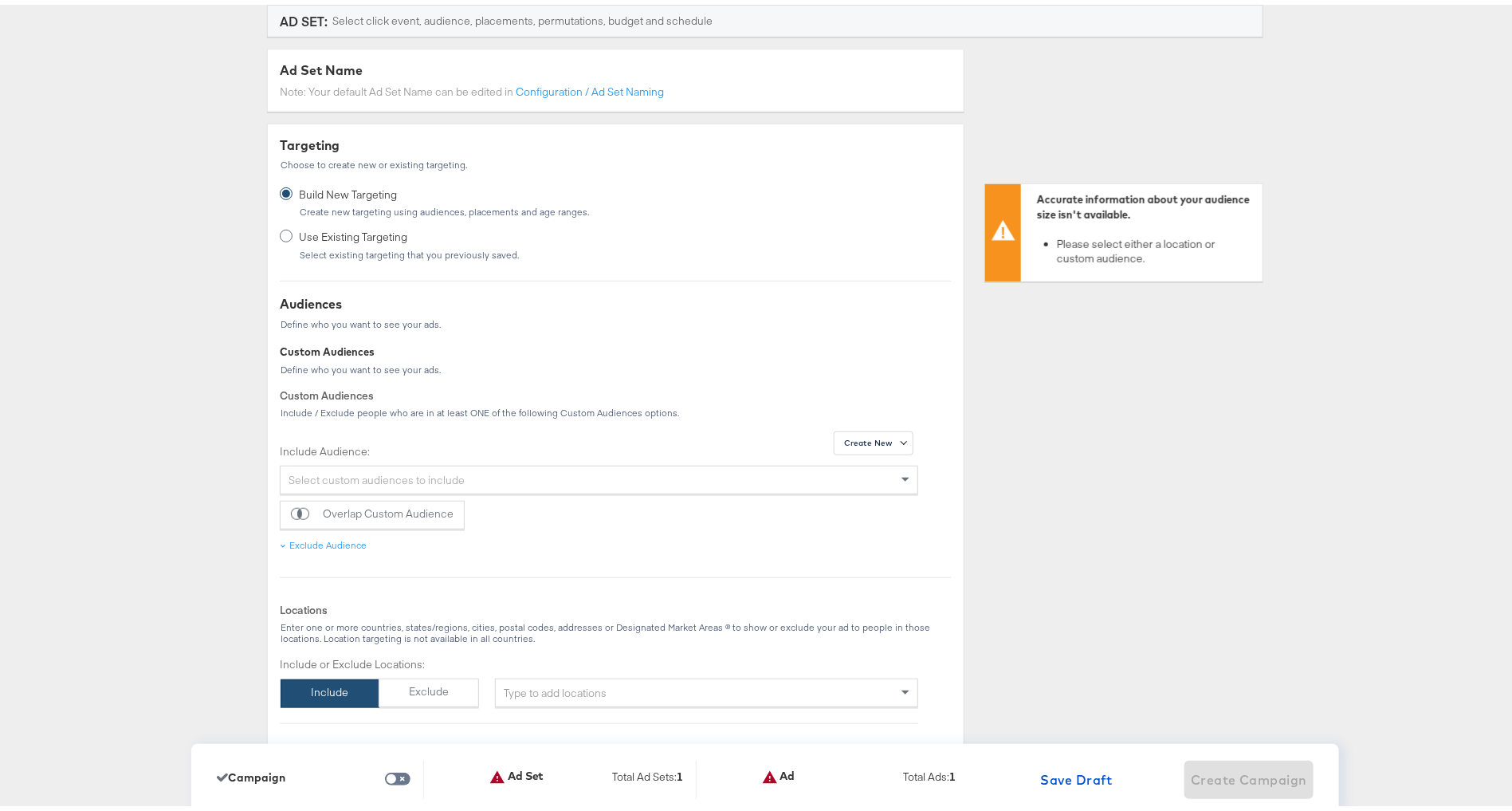
scroll to position [290, 0]
click at [542, 669] on div "Type to add locations" at bounding box center [706, 683] width 423 height 29
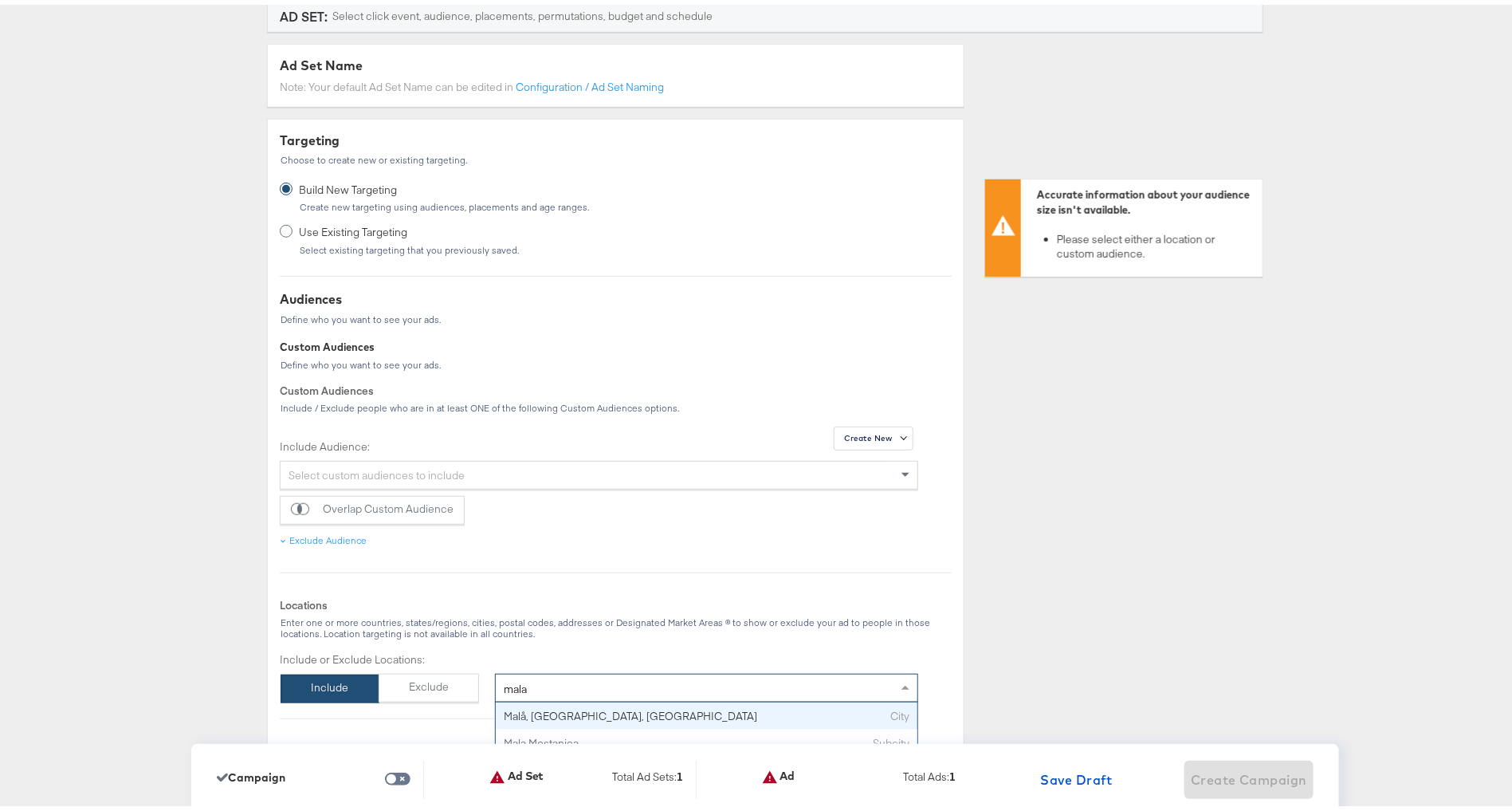
scroll to position [332, 0]
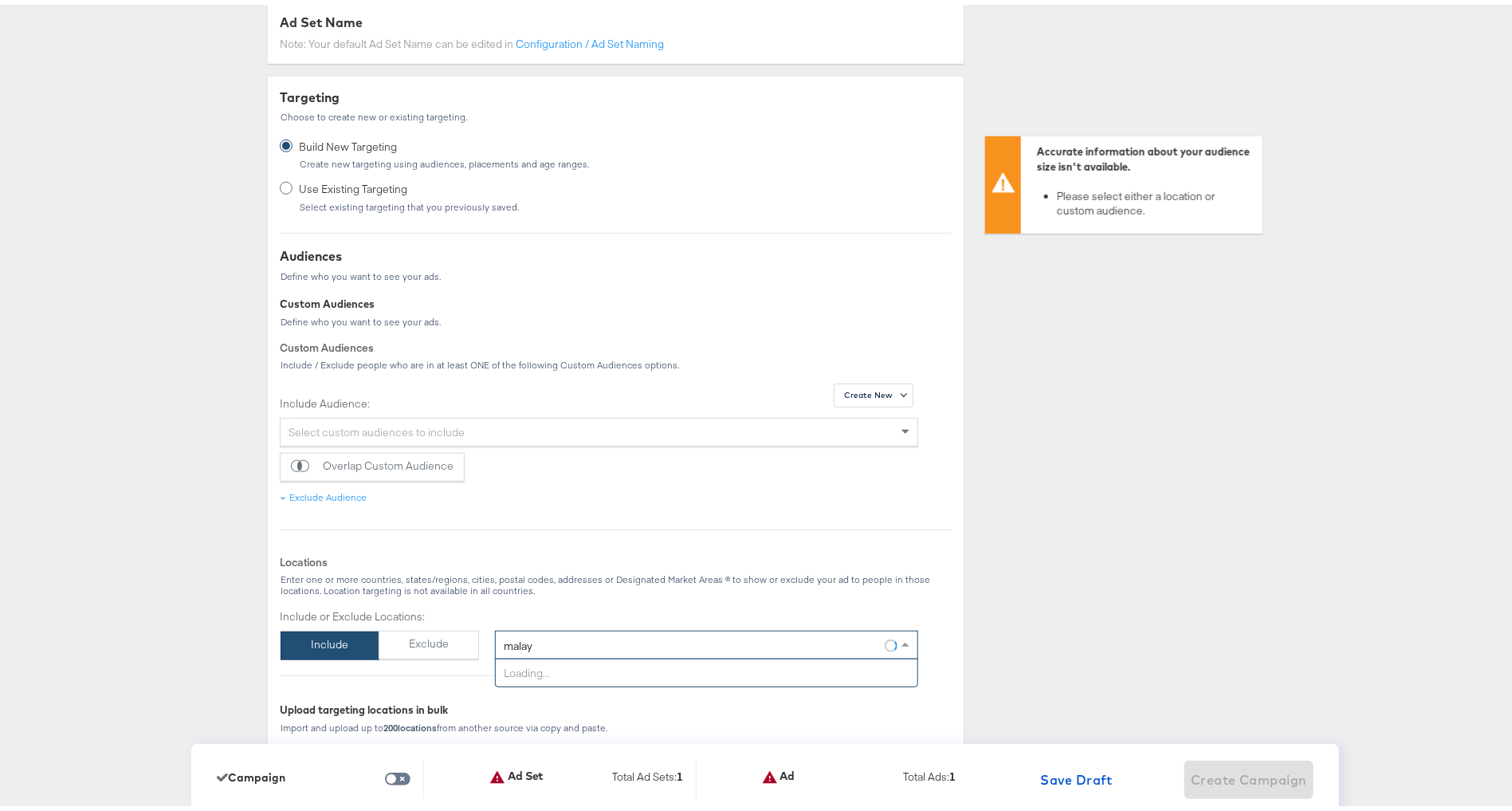
type input "[DEMOGRAPHIC_DATA]"
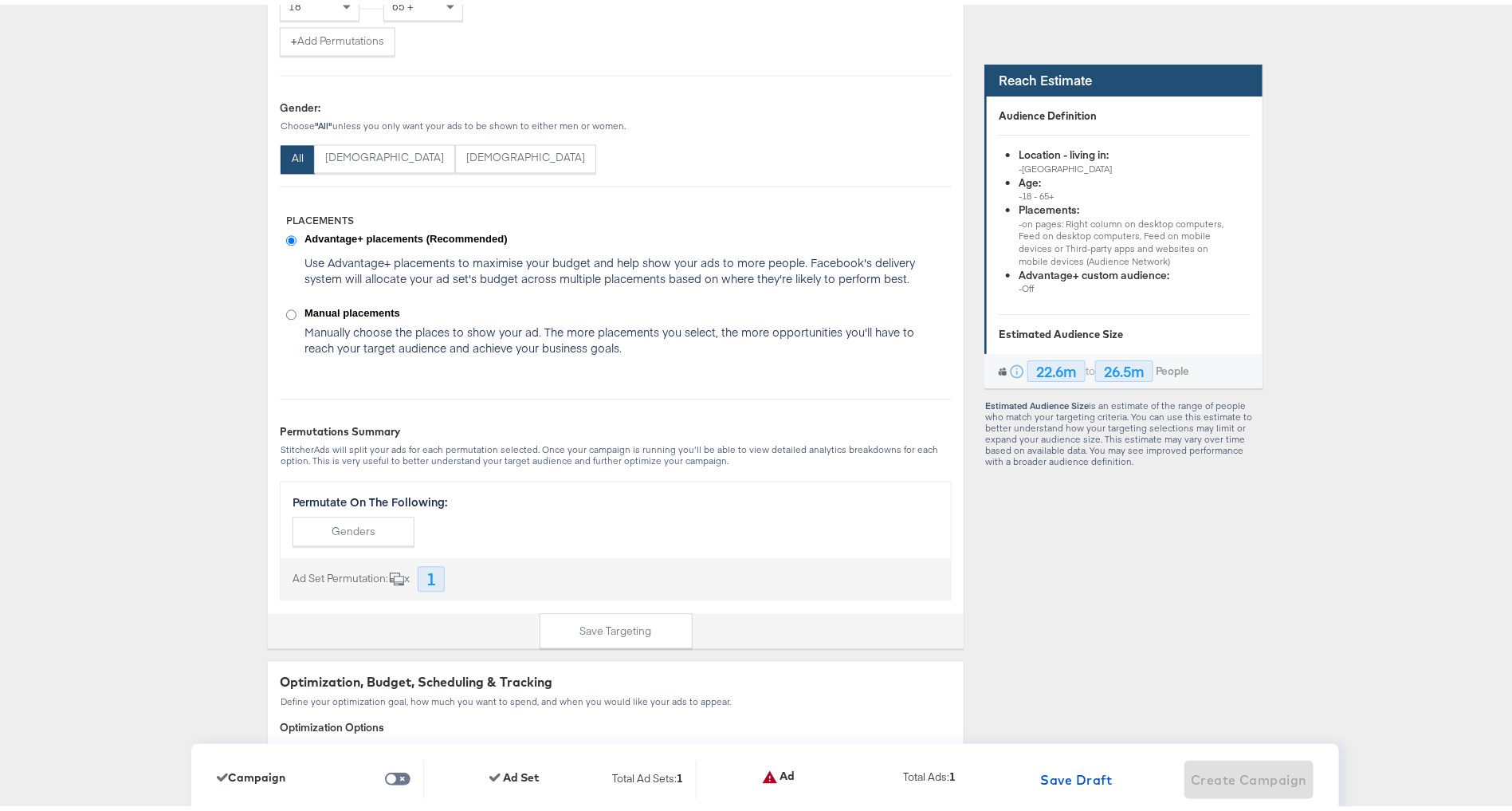
scroll to position [1947, 0]
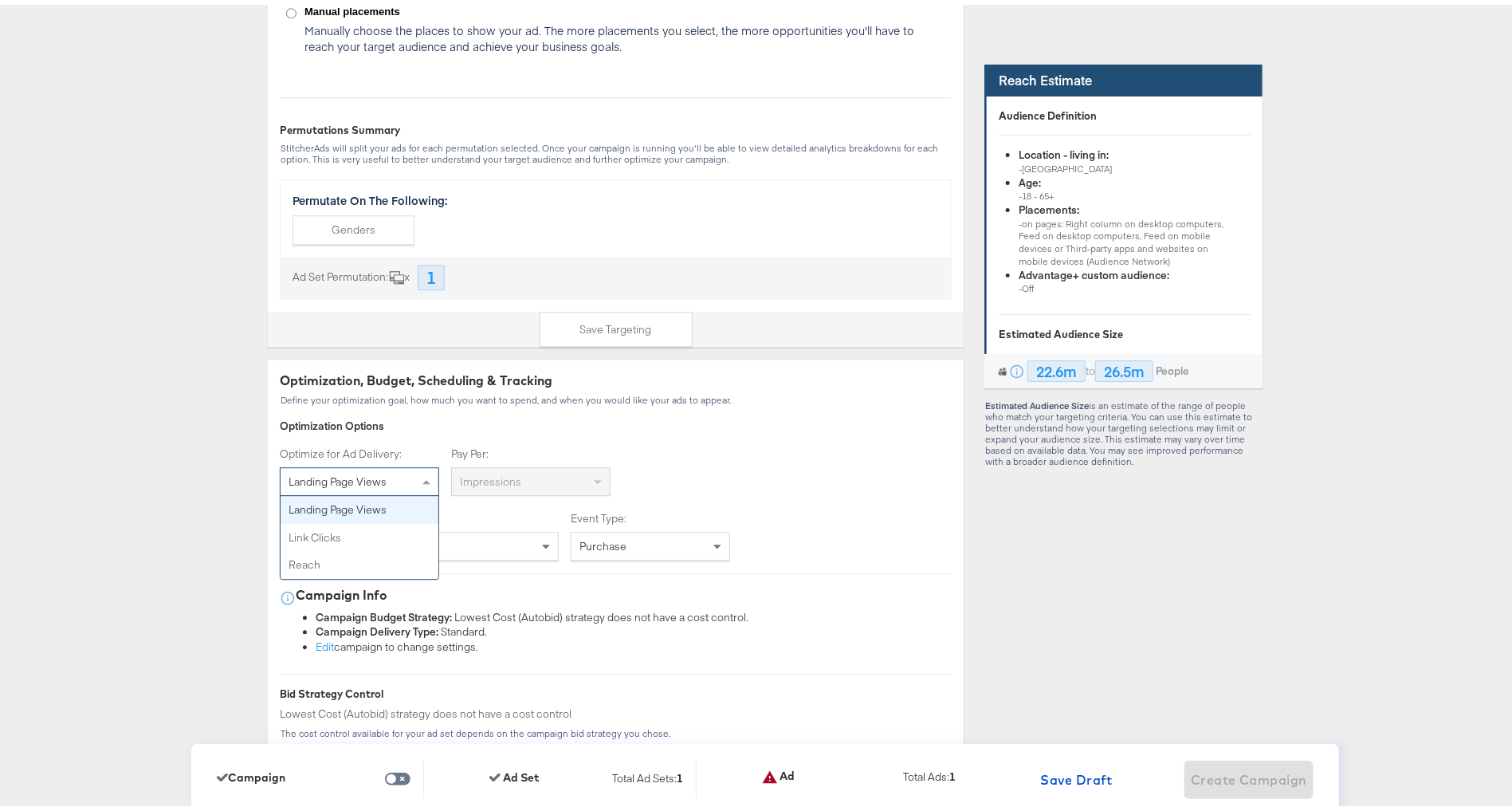
click at [353, 464] on div "Landing Page Views" at bounding box center [359, 476] width 158 height 27
click at [506, 465] on div "Link Click" at bounding box center [530, 476] width 158 height 27
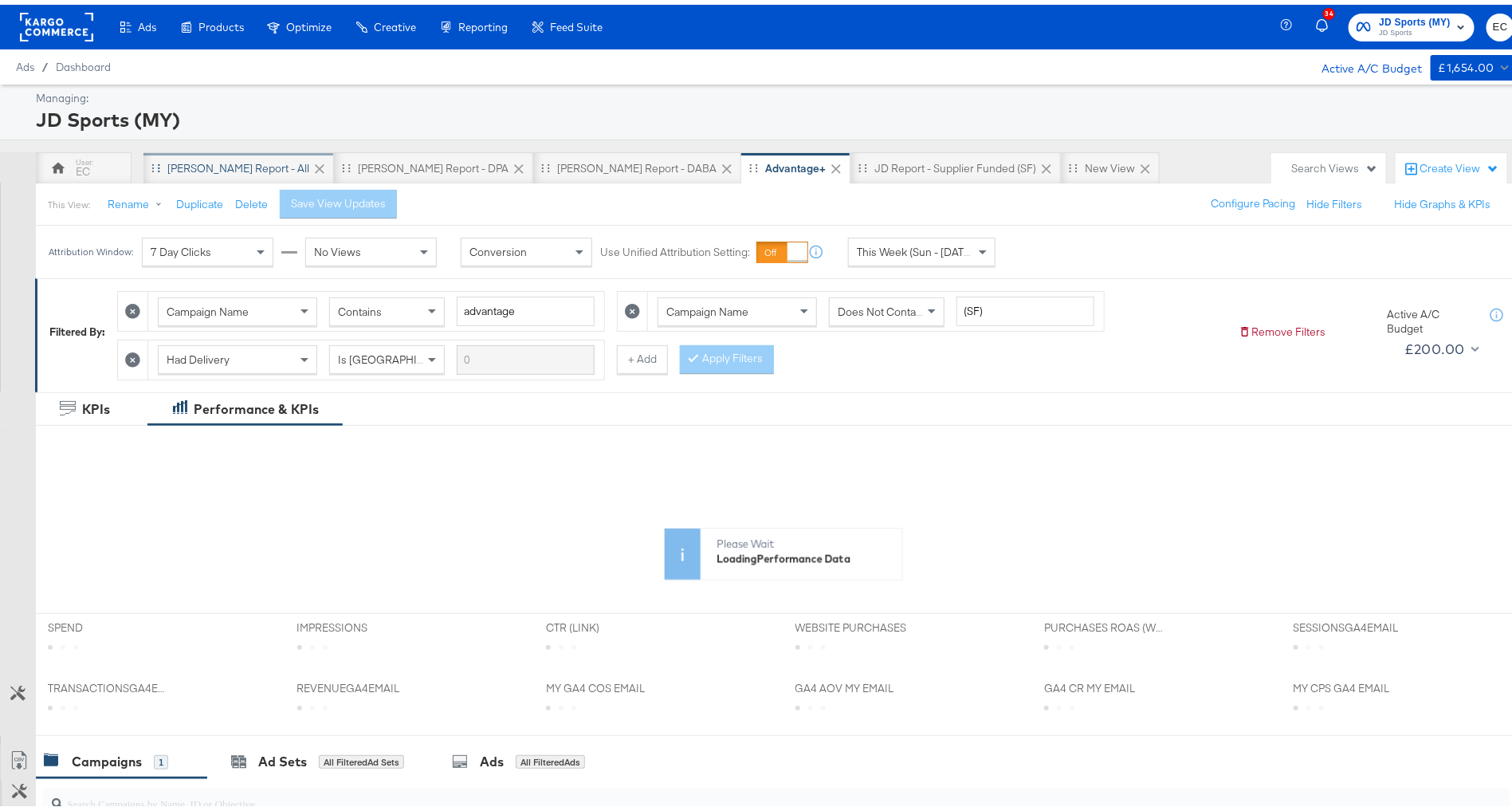
click at [194, 159] on div "[PERSON_NAME] Report - All" at bounding box center [238, 164] width 142 height 16
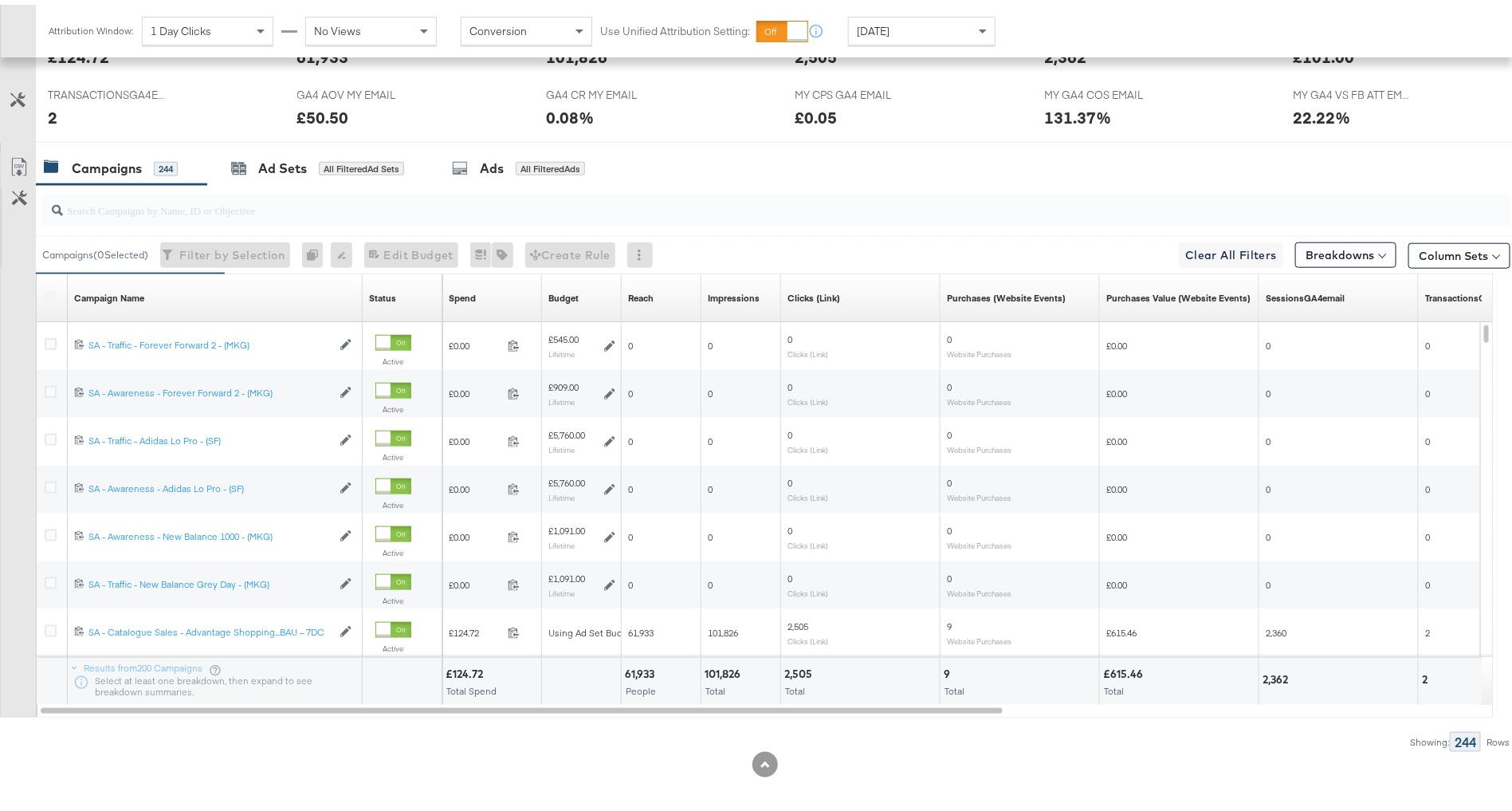
scroll to position [716, 0]
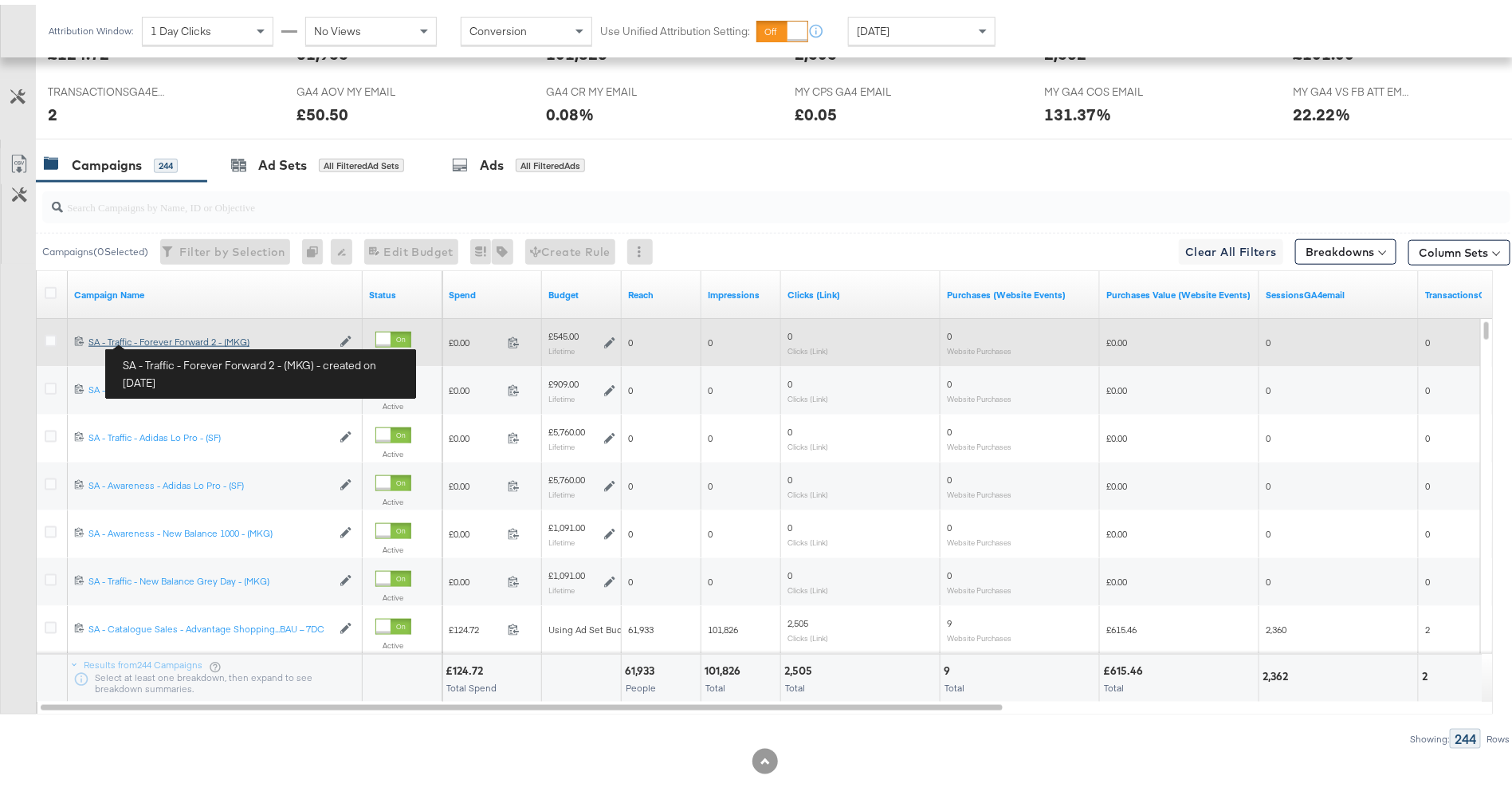
click at [164, 336] on div "SA - Traffic - Forever Forward 2 - (MKG) SA - Traffic - Forever Forward 2 - (MK…" at bounding box center [209, 337] width 243 height 13
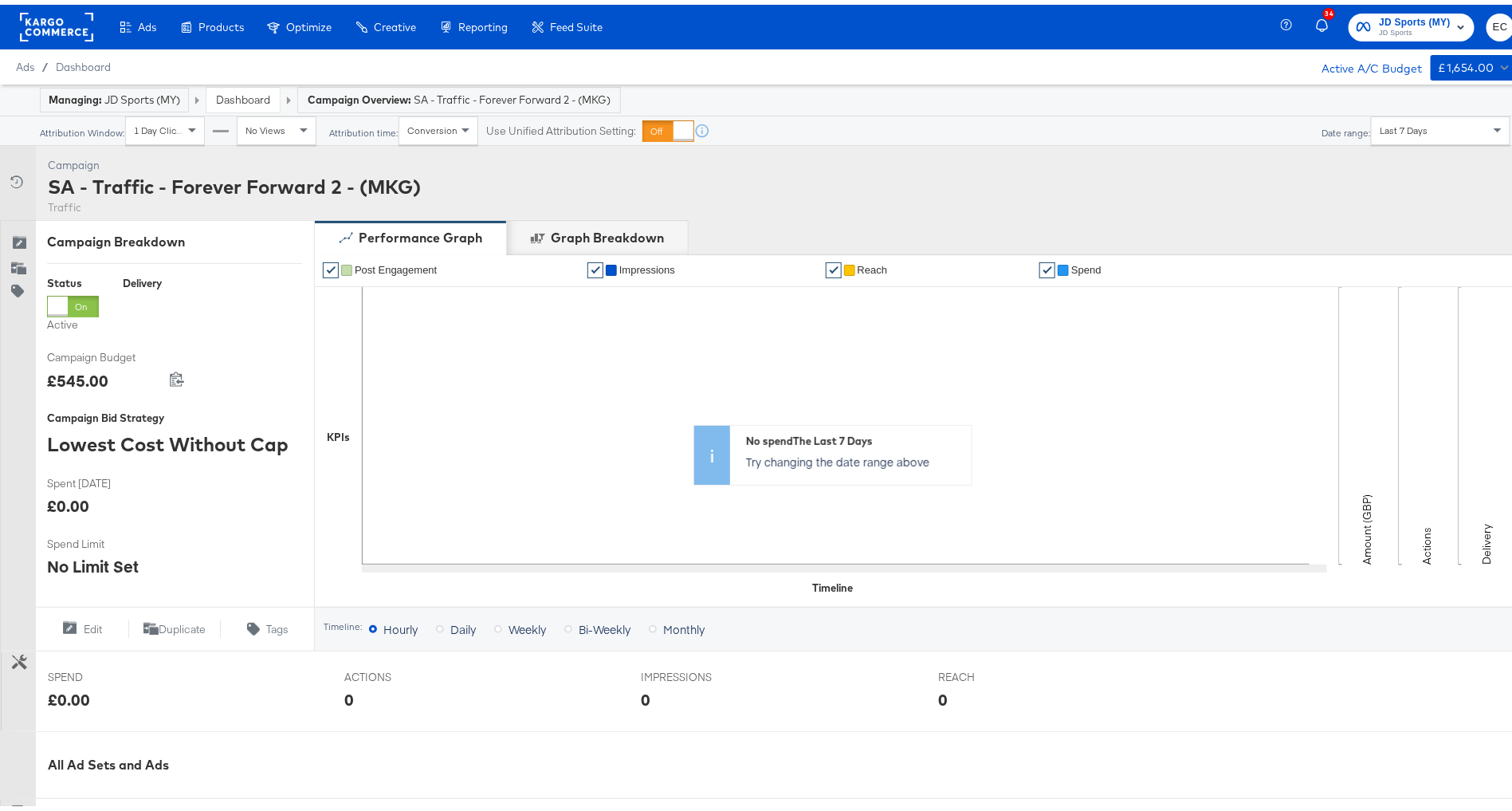
scroll to position [404, 0]
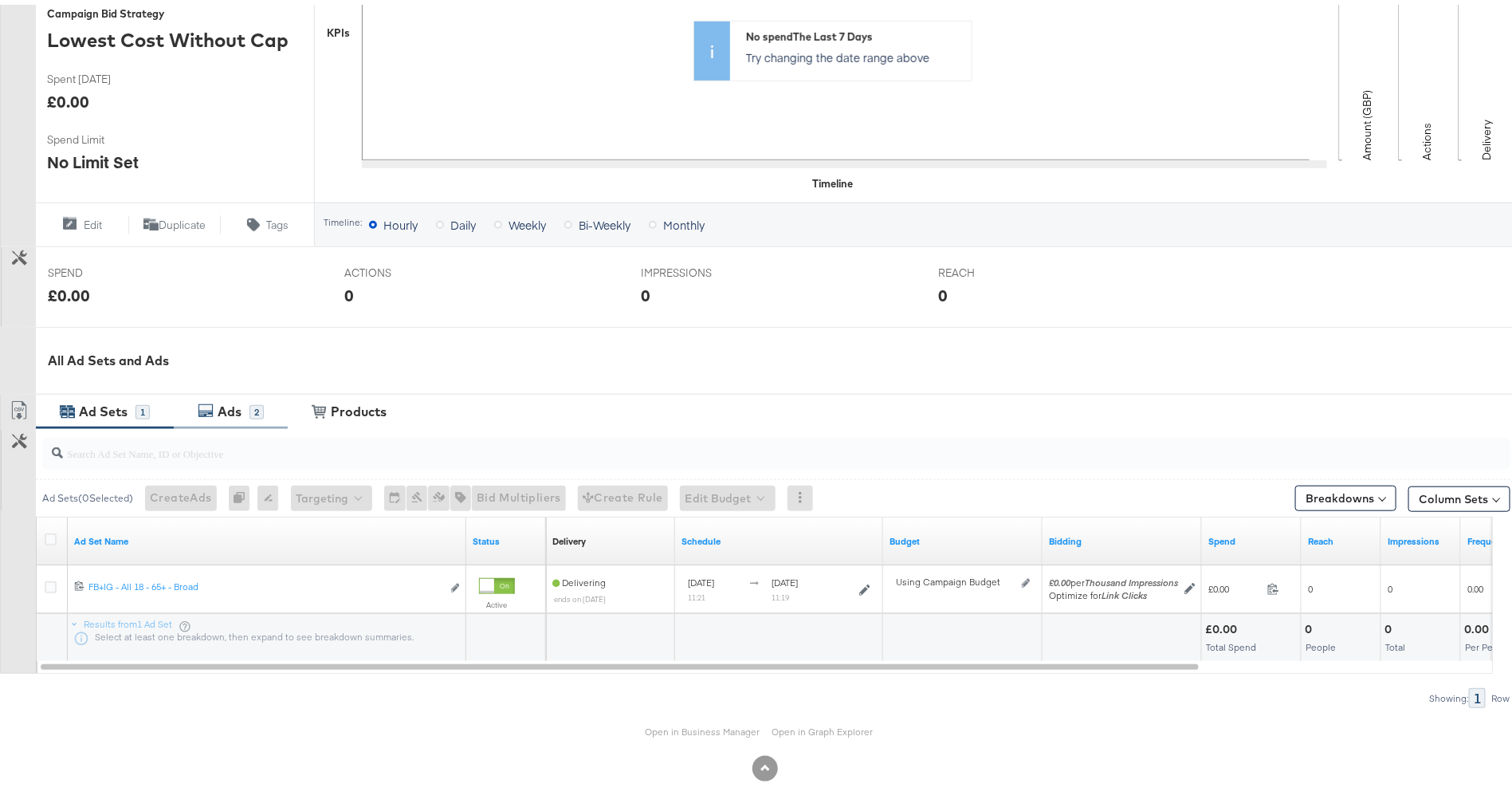
click at [245, 405] on div "Ads" at bounding box center [232, 407] width 36 height 18
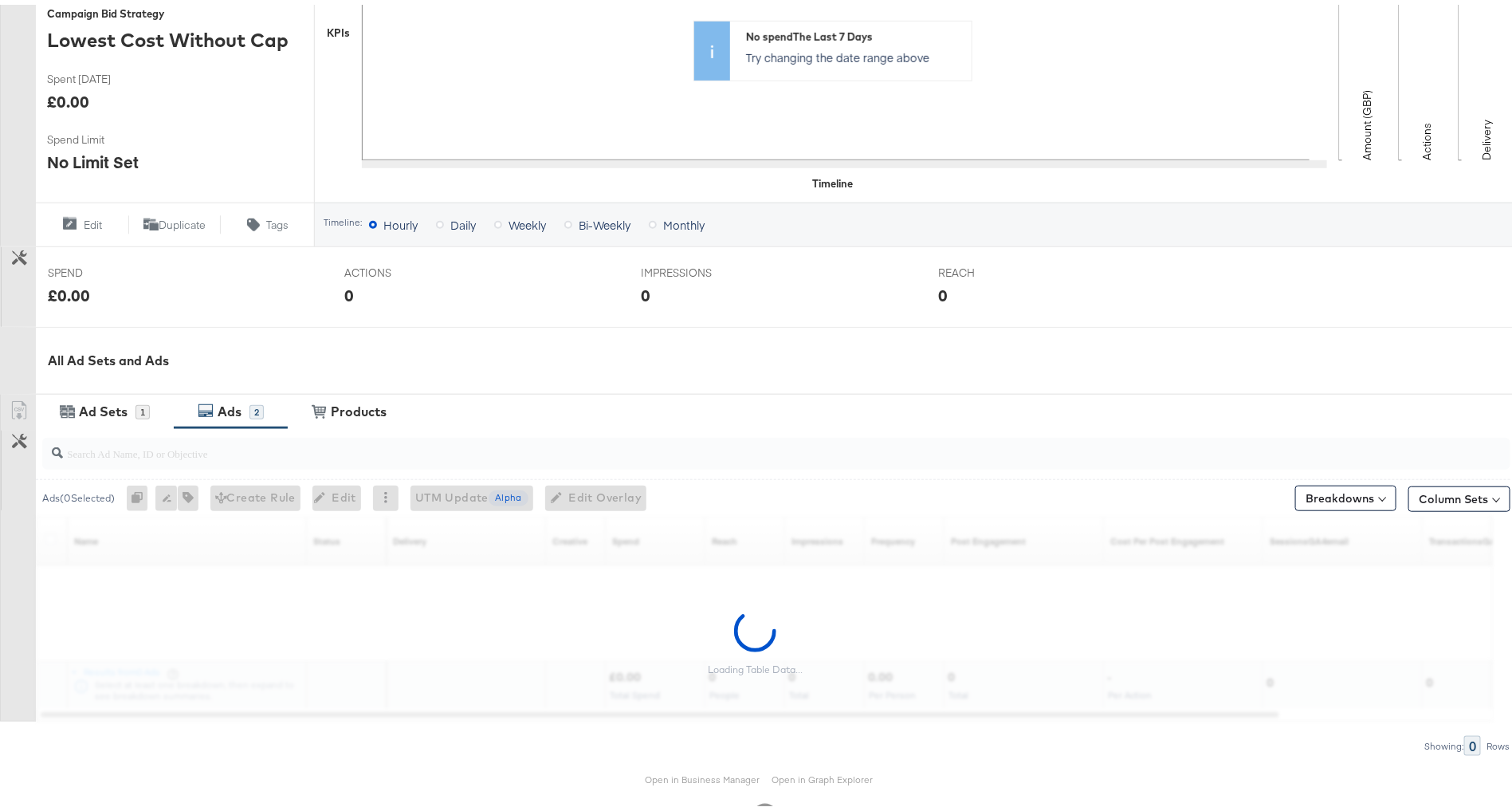
scroll to position [452, 0]
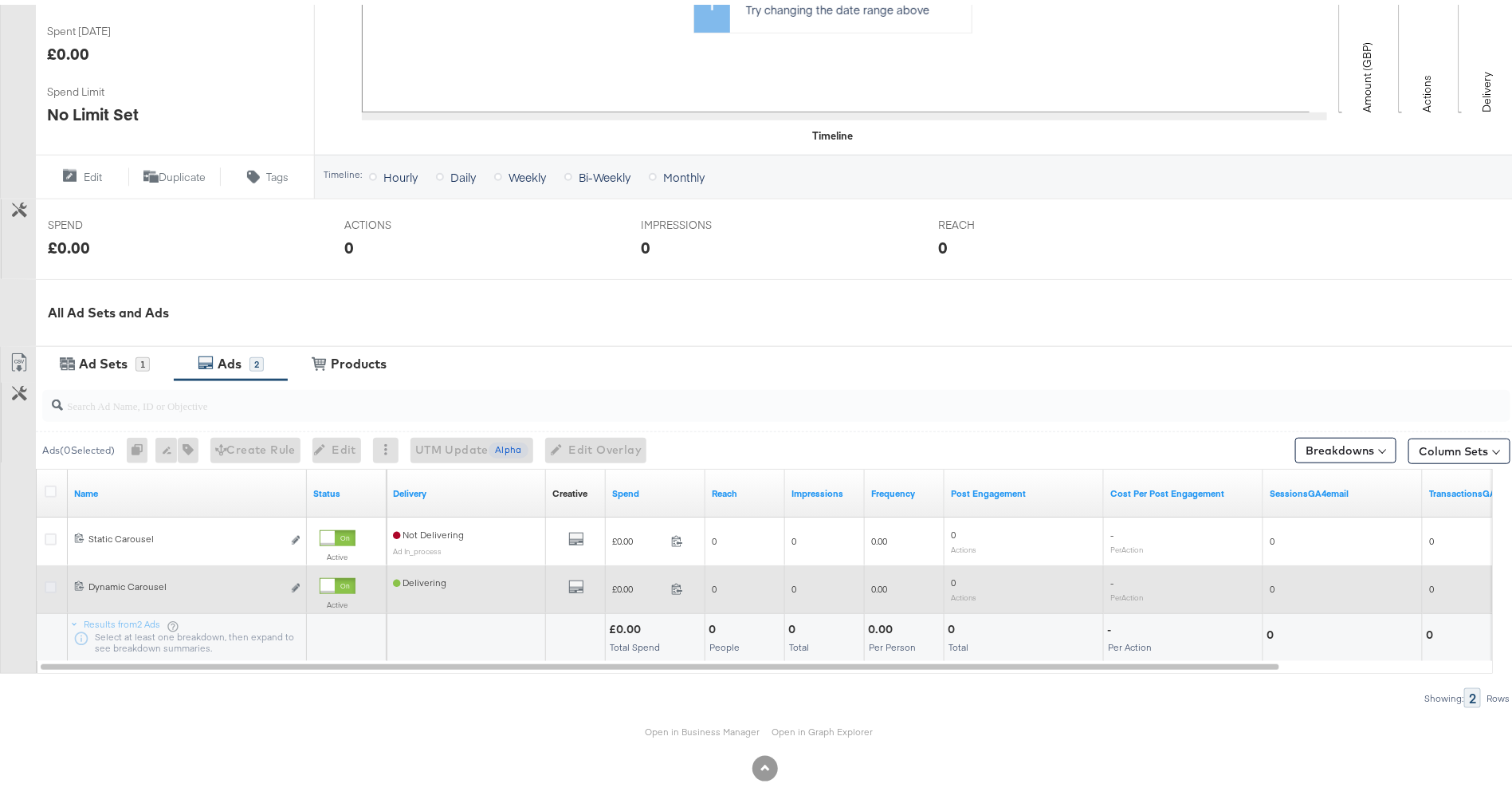
click at [45, 576] on icon at bounding box center [51, 582] width 12 height 12
click at [0, 0] on input "checkbox" at bounding box center [0, 0] width 0 height 0
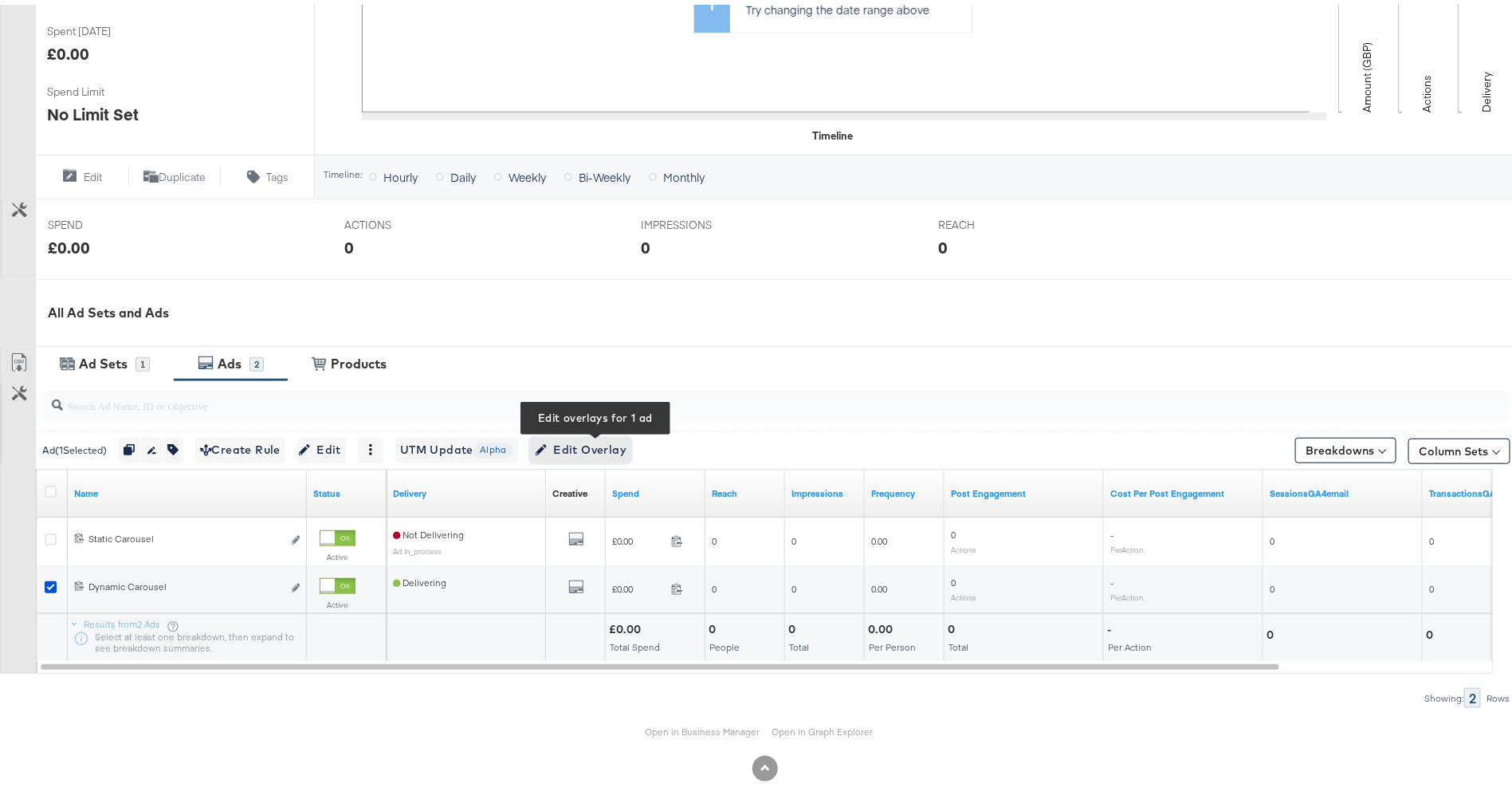
click at [607, 438] on span "Edit Overlay Edit overlays for 1 ad" at bounding box center [581, 445] width 92 height 20
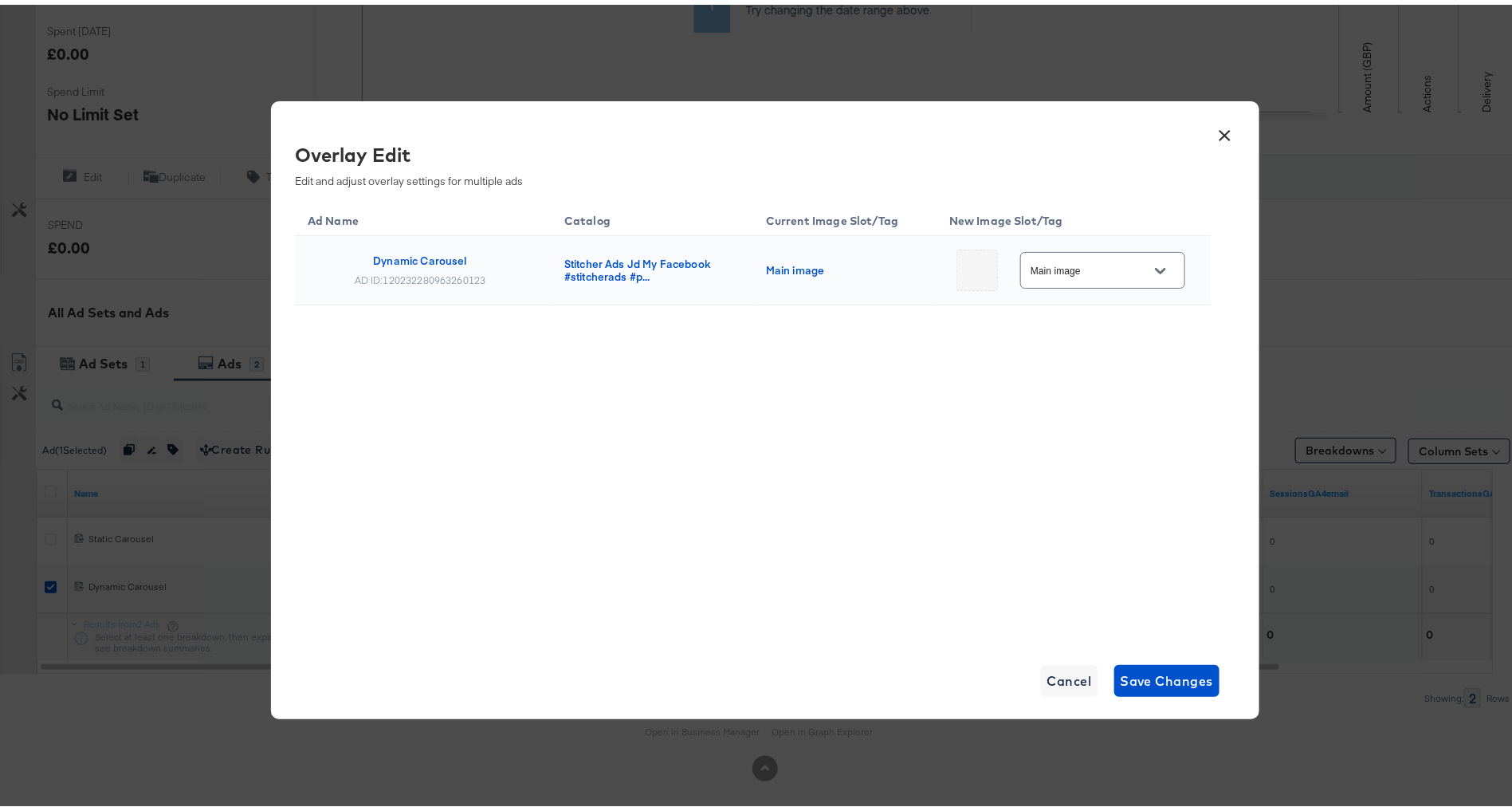
click at [1091, 266] on input "Main image" at bounding box center [1091, 266] width 126 height 18
click at [1213, 132] on button "×" at bounding box center [1225, 126] width 29 height 29
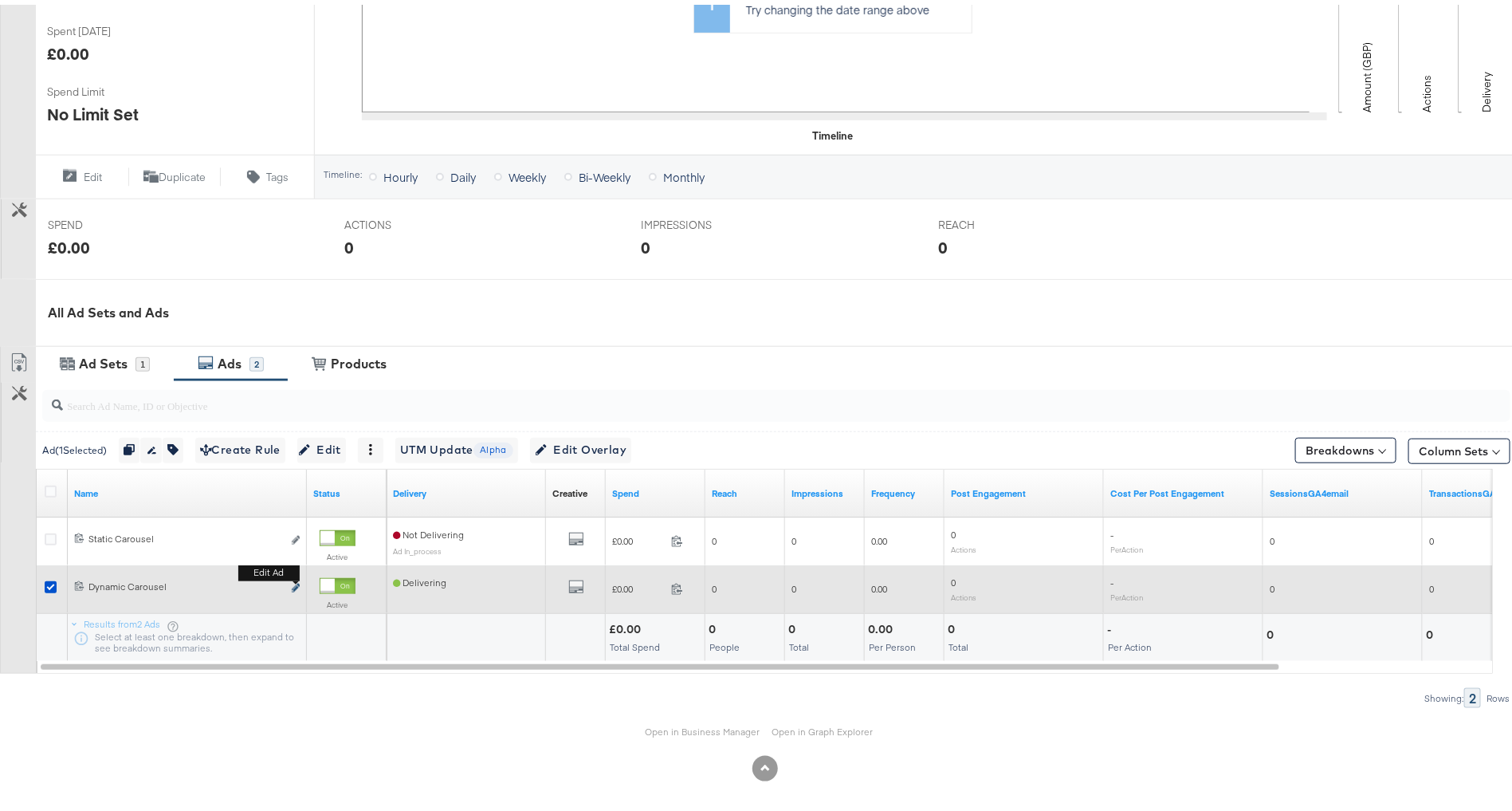
click at [299, 577] on button "Edit ad" at bounding box center [296, 583] width 10 height 16
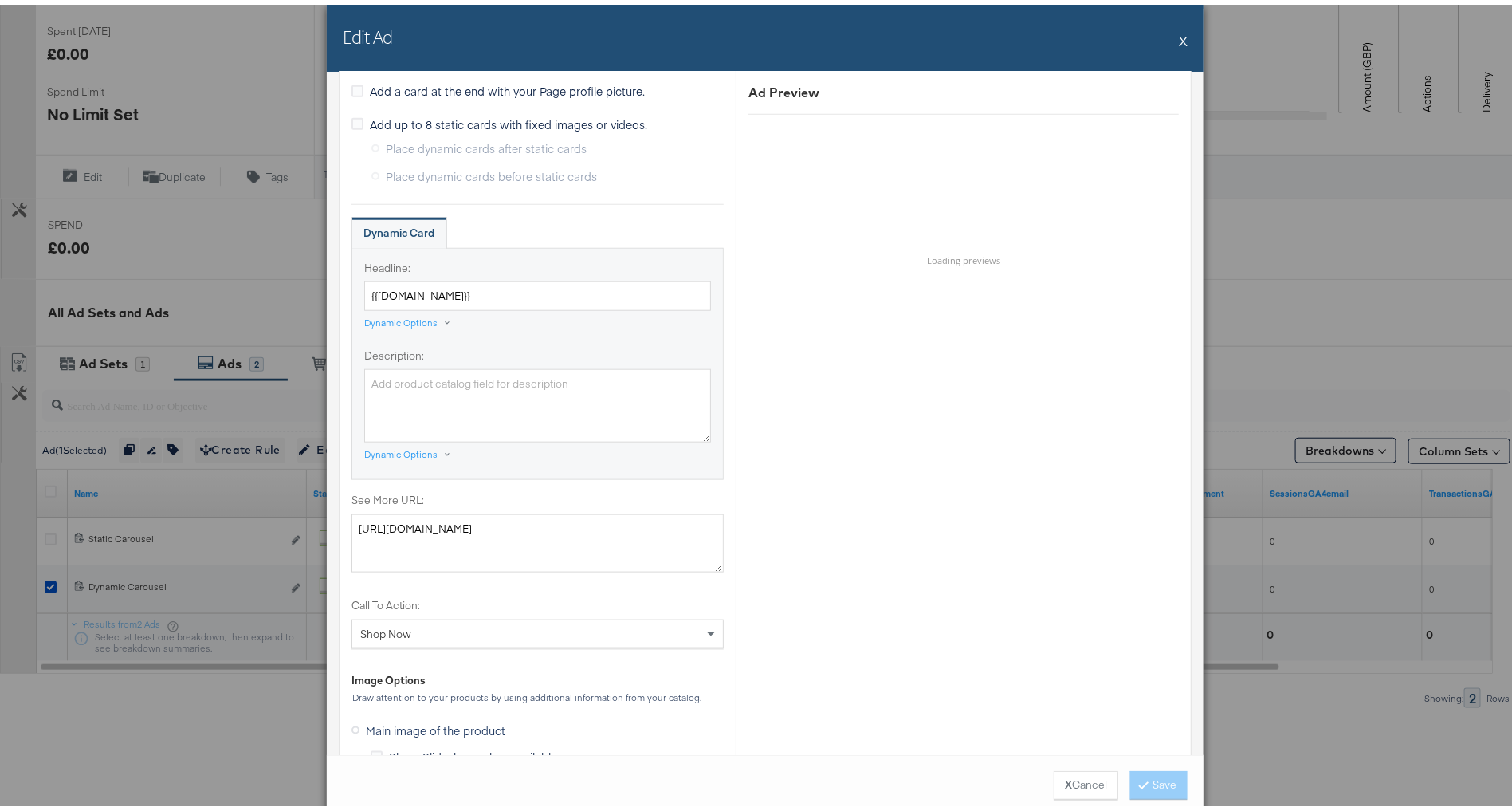
scroll to position [1221, 0]
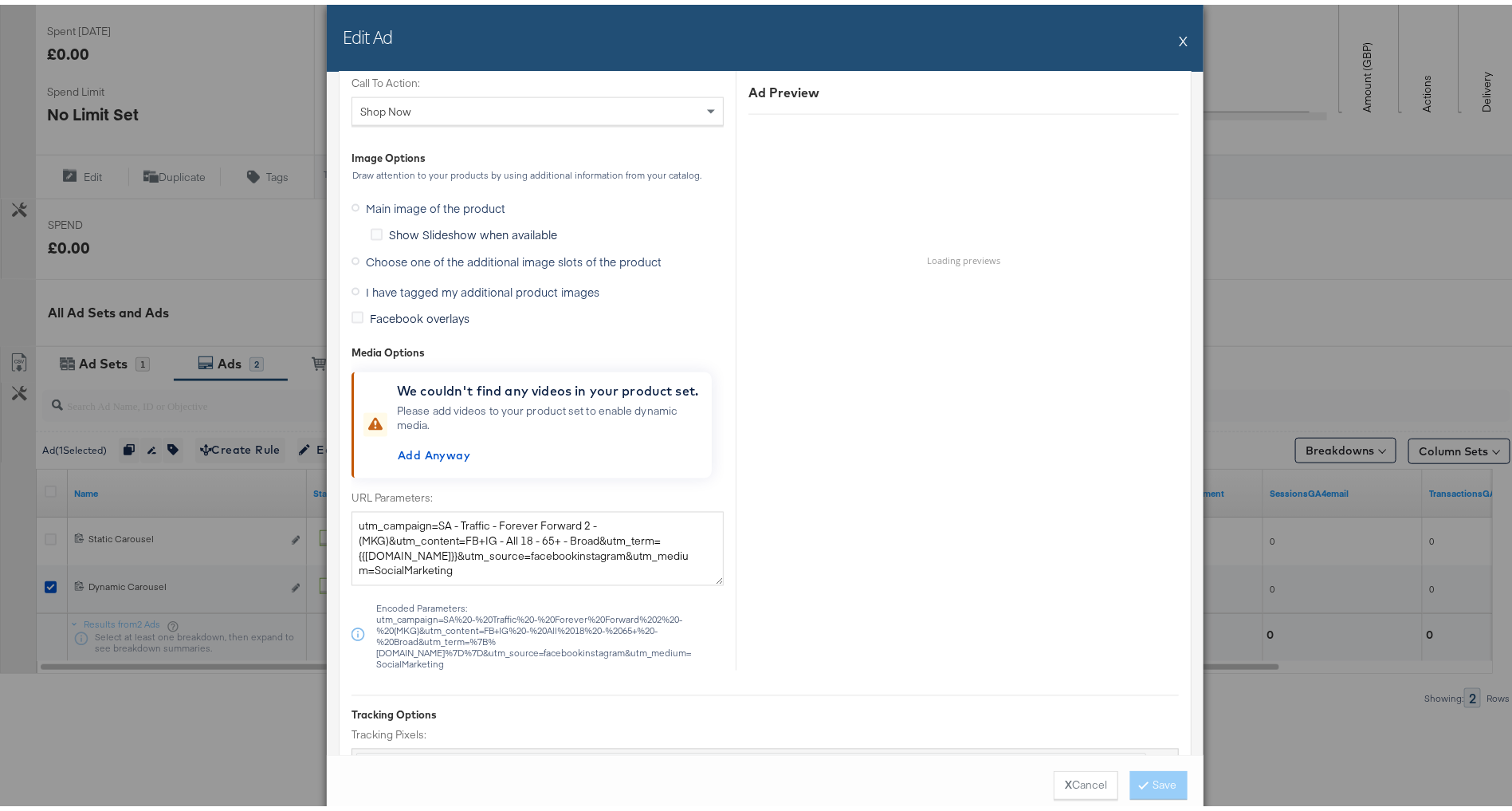
click at [528, 279] on span "I have tagged my additional product images" at bounding box center [482, 286] width 233 height 16
click at [0, 0] on input "I have tagged my additional product images" at bounding box center [0, 0] width 0 height 0
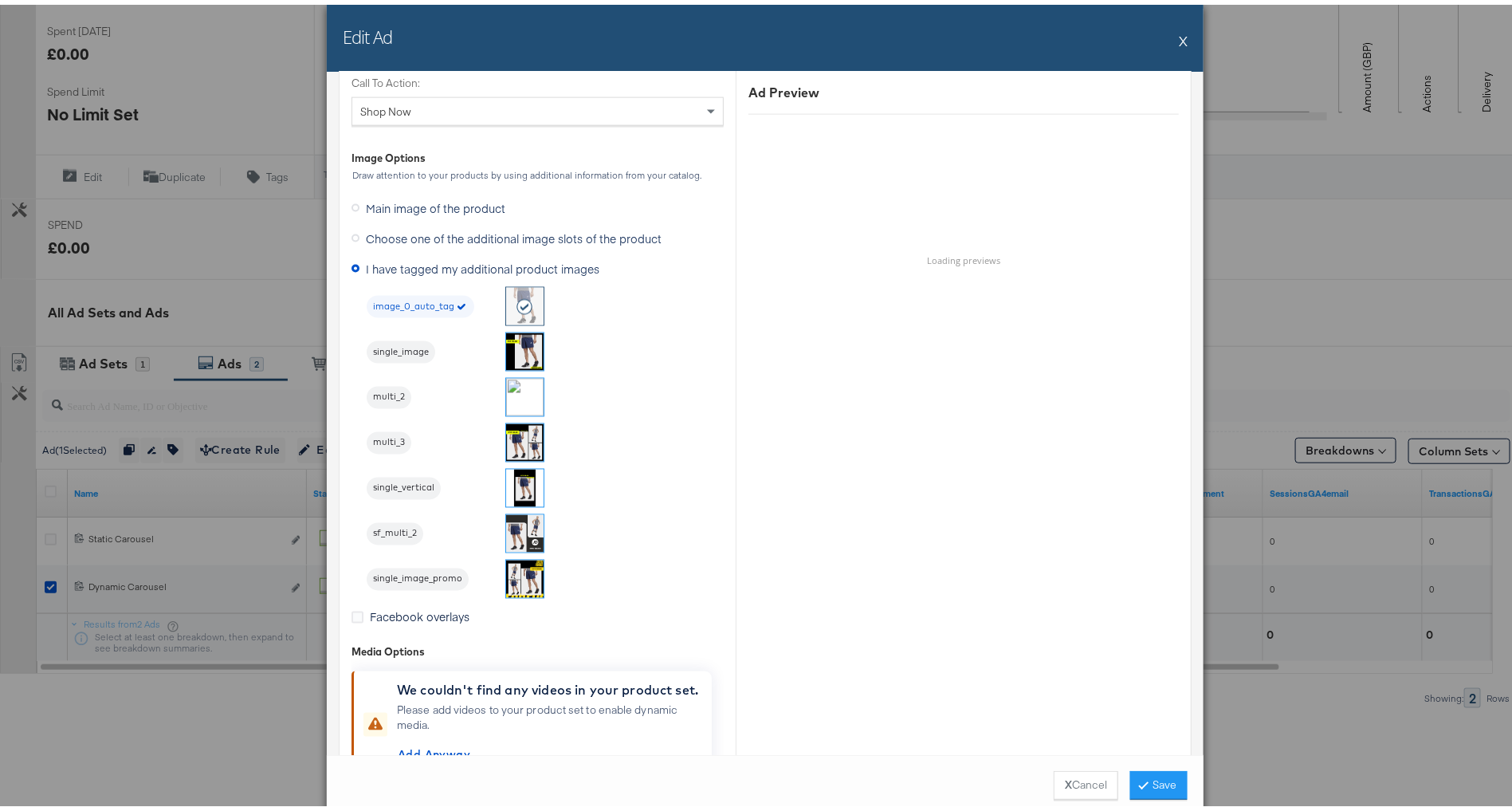
click at [521, 575] on img at bounding box center [525, 574] width 38 height 38
click at [1158, 771] on button "Save" at bounding box center [1159, 780] width 57 height 29
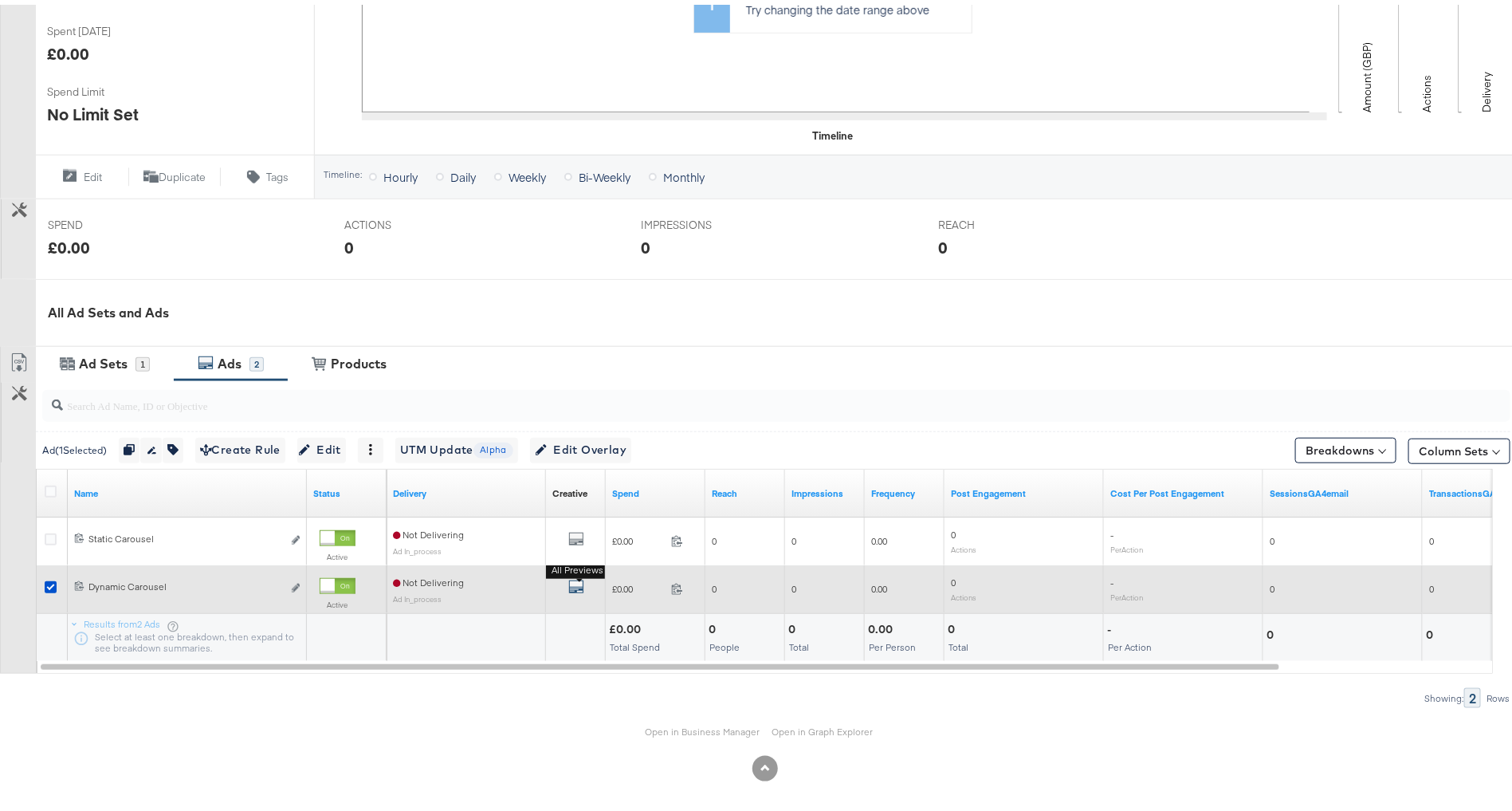
click at [578, 574] on button "All Previews" at bounding box center [576, 583] width 16 height 20
